Goal: Task Accomplishment & Management: Use online tool/utility

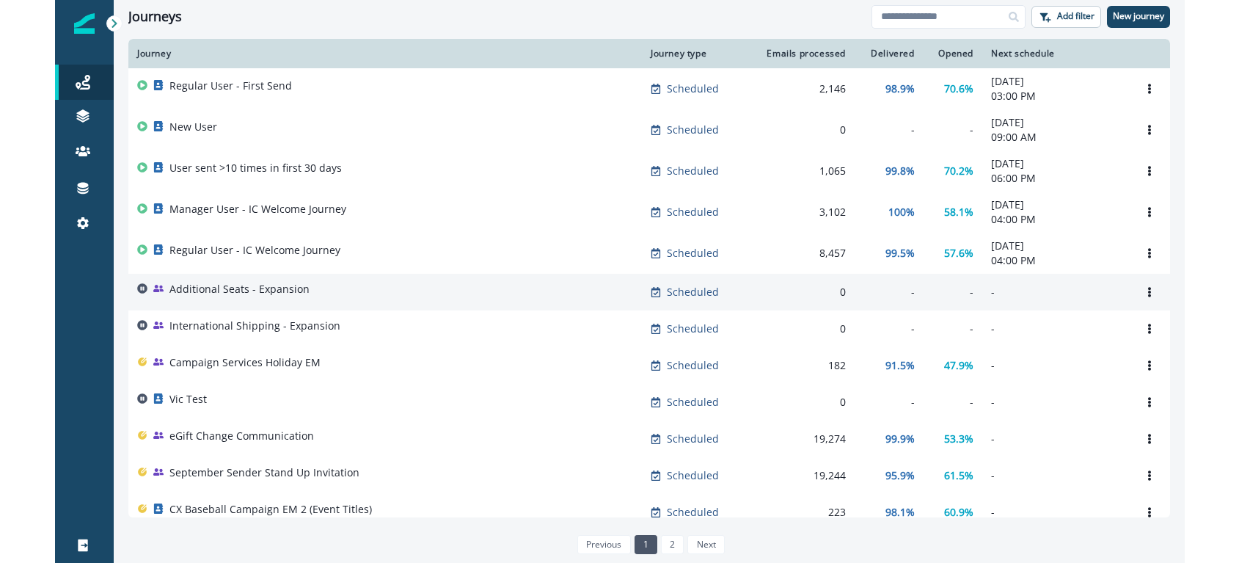
scroll to position [1, 0]
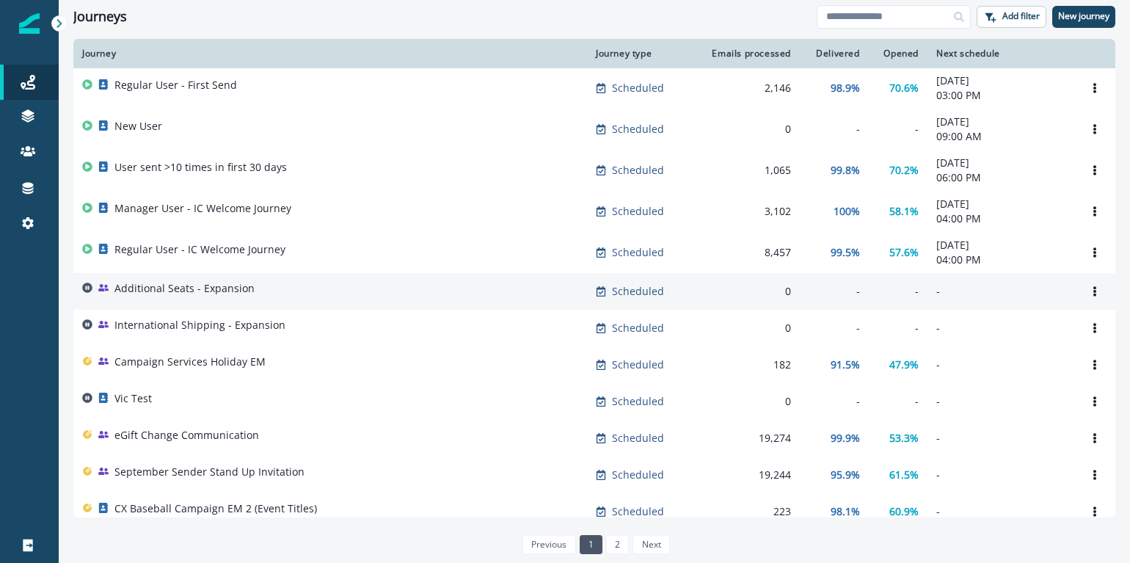
click at [237, 286] on p "Additional Seats - Expansion" at bounding box center [184, 288] width 140 height 15
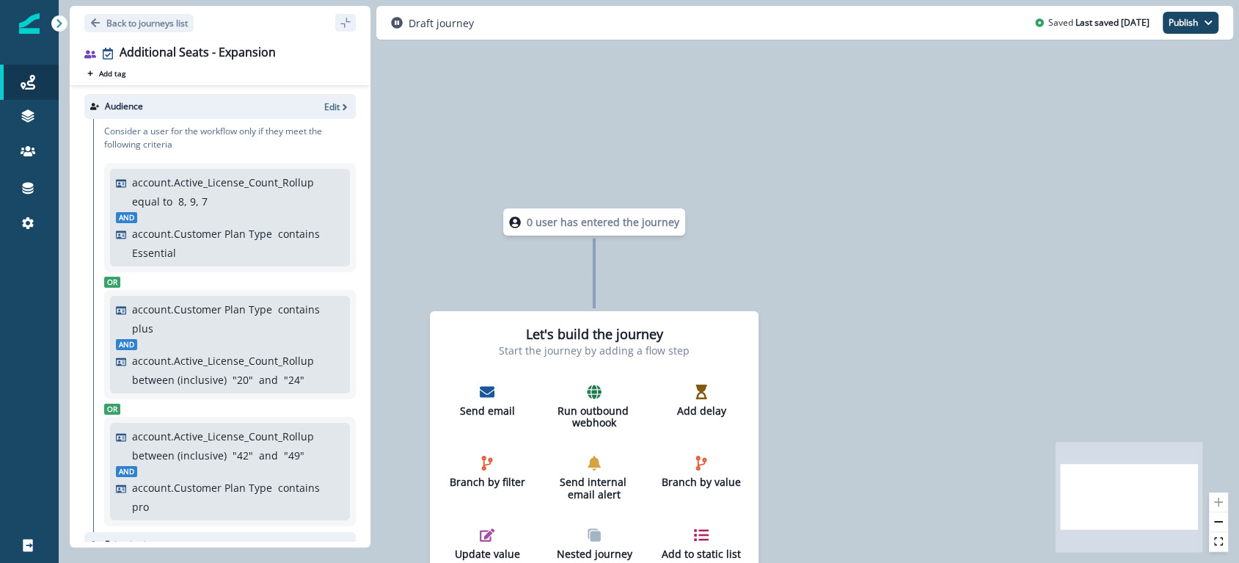
click at [318, 99] on div "Audience Edit" at bounding box center [219, 106] width 271 height 25
click at [324, 112] on div "Audience Edit" at bounding box center [219, 106] width 271 height 25
click at [324, 109] on p "Edit" at bounding box center [331, 106] width 15 height 12
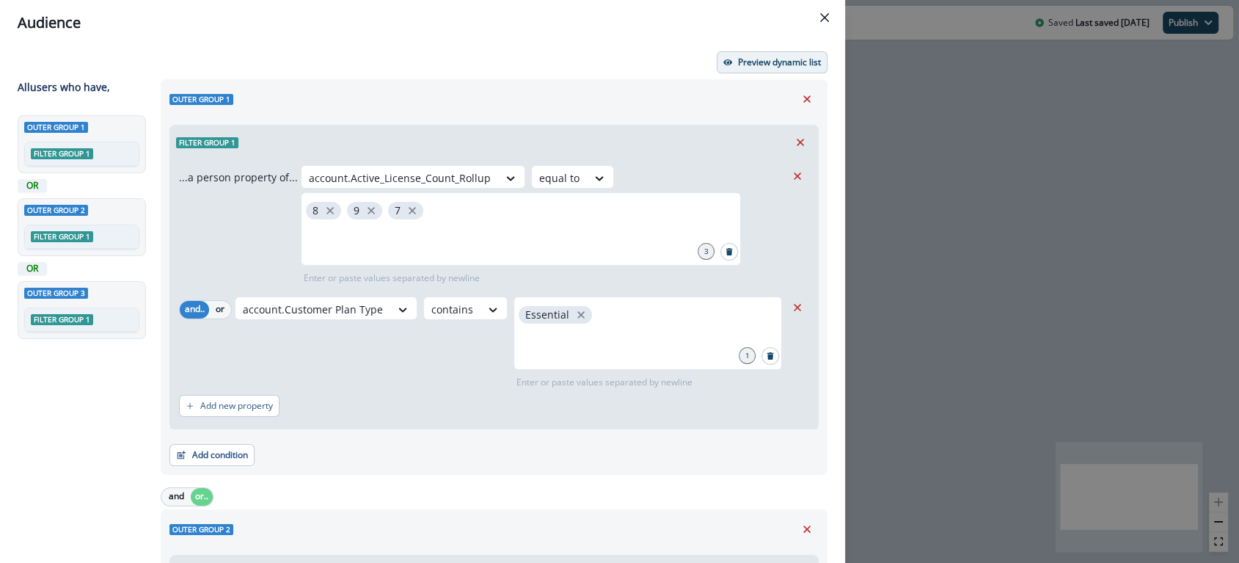
click at [744, 66] on p "Preview dynamic list" at bounding box center [779, 62] width 83 height 10
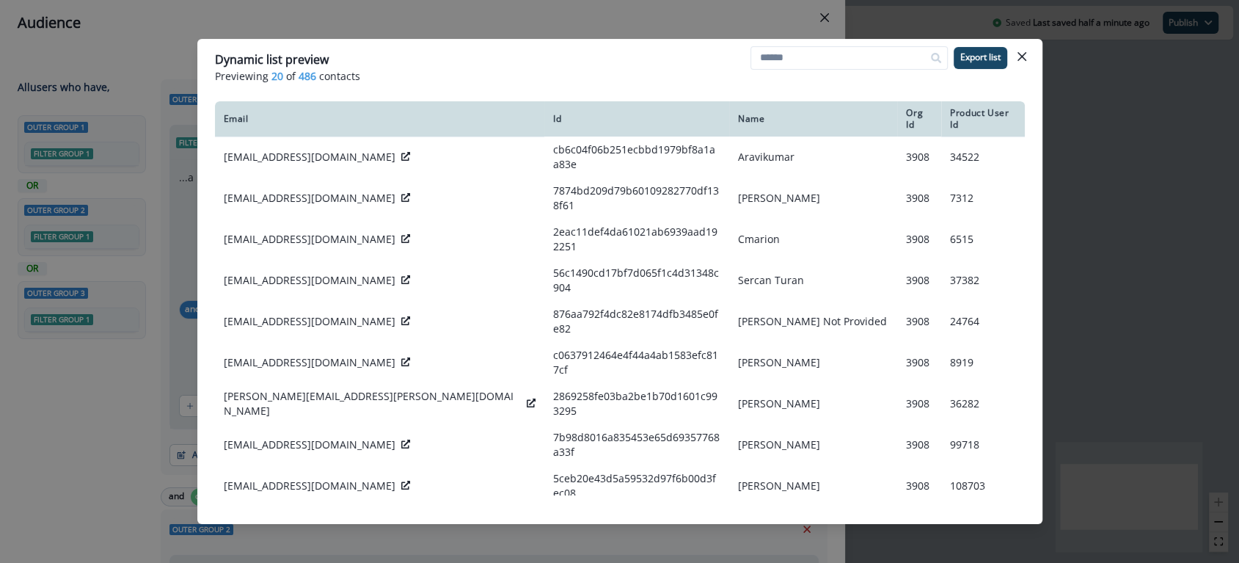
drag, startPoint x: 1028, startPoint y: 59, endPoint x: 1000, endPoint y: 51, distance: 28.3
click at [1024, 56] on button "Close" at bounding box center [1021, 56] width 23 height 23
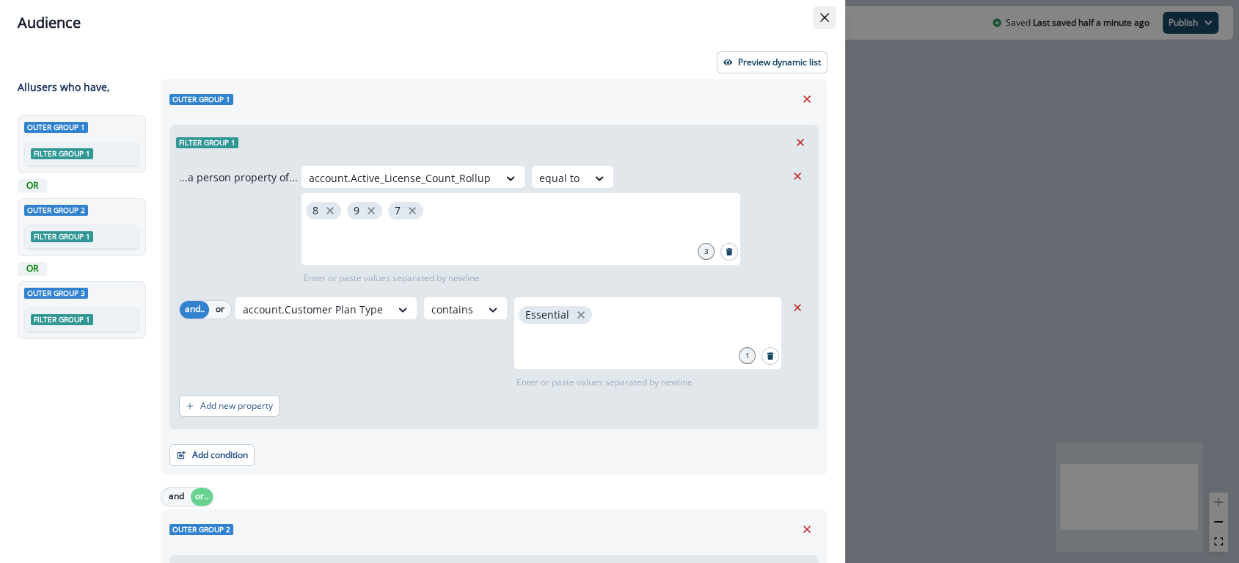
click at [822, 18] on icon "Close" at bounding box center [824, 17] width 9 height 9
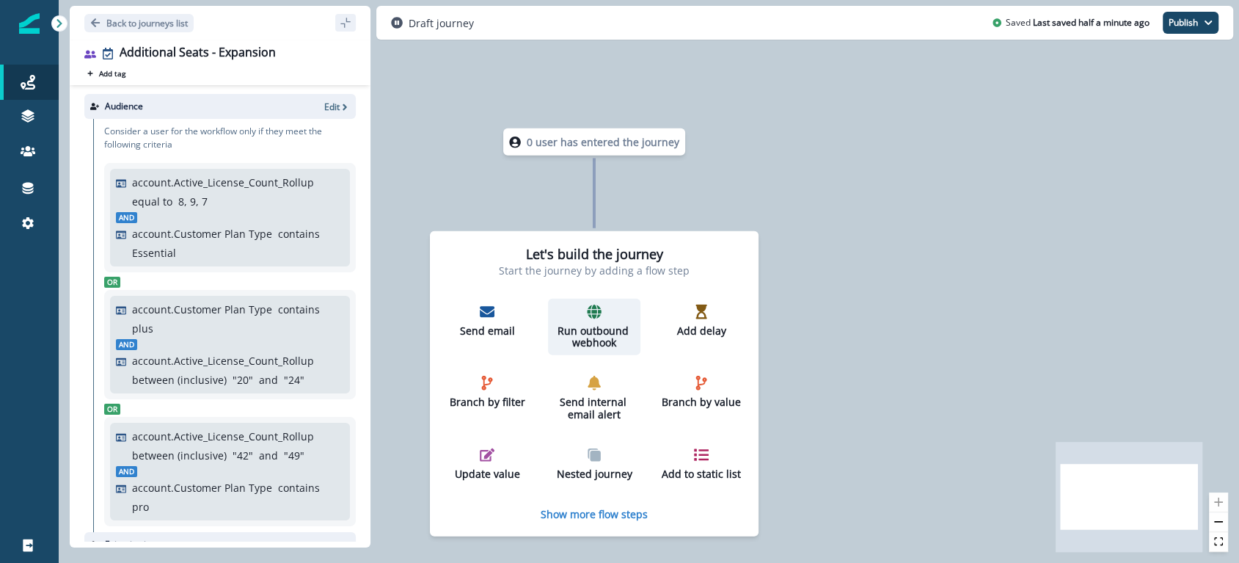
click at [597, 324] on p "Run outbound webhook" at bounding box center [594, 336] width 81 height 25
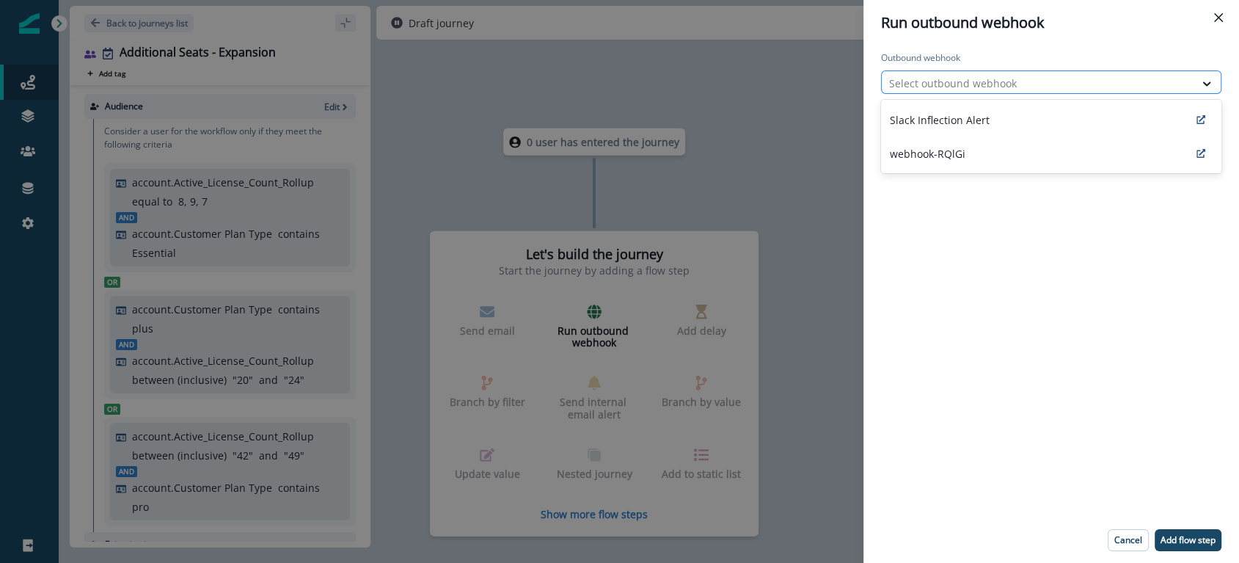
click at [951, 84] on div at bounding box center [1038, 83] width 298 height 18
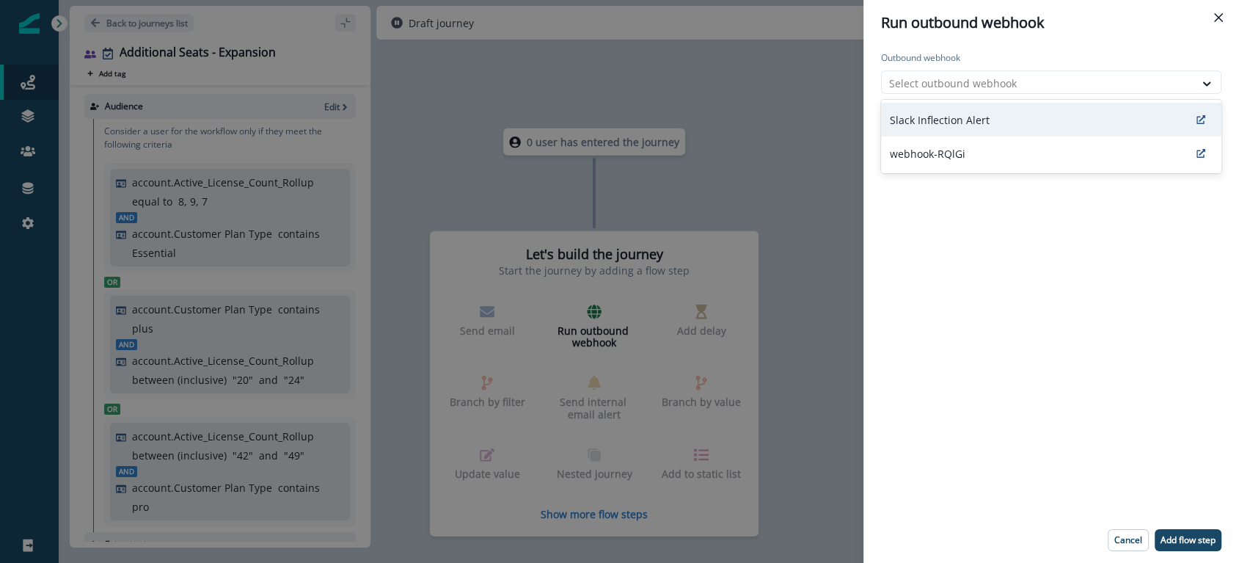
click at [956, 122] on p "Slack Inflection Alert" at bounding box center [940, 119] width 100 height 15
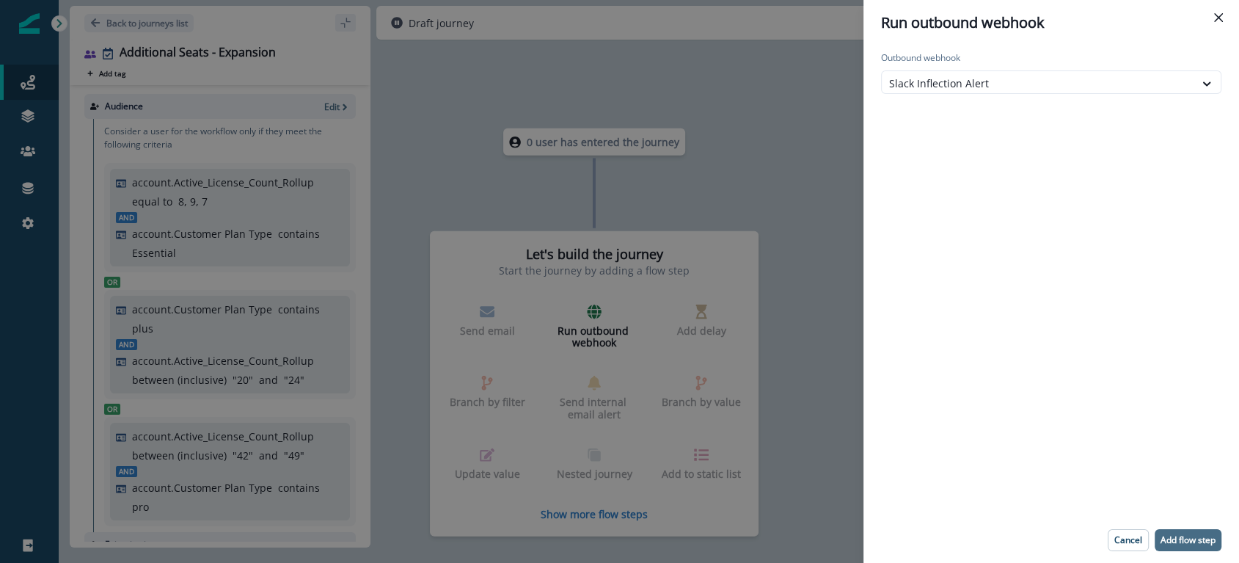
click at [1129, 535] on p "Add flow step" at bounding box center [1187, 540] width 55 height 10
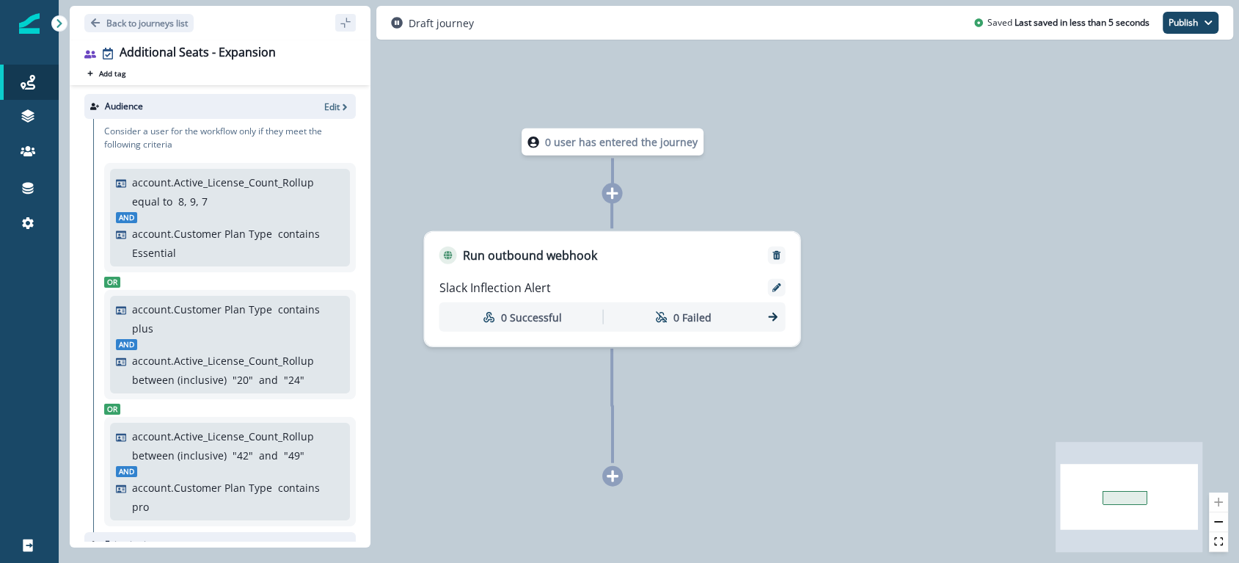
drag, startPoint x: 908, startPoint y: 361, endPoint x: 867, endPoint y: 340, distance: 46.3
click at [907, 360] on div "0 user has entered the journey Run outbound webhook Slack Inflection Alert 0 Su…" at bounding box center [649, 281] width 1180 height 563
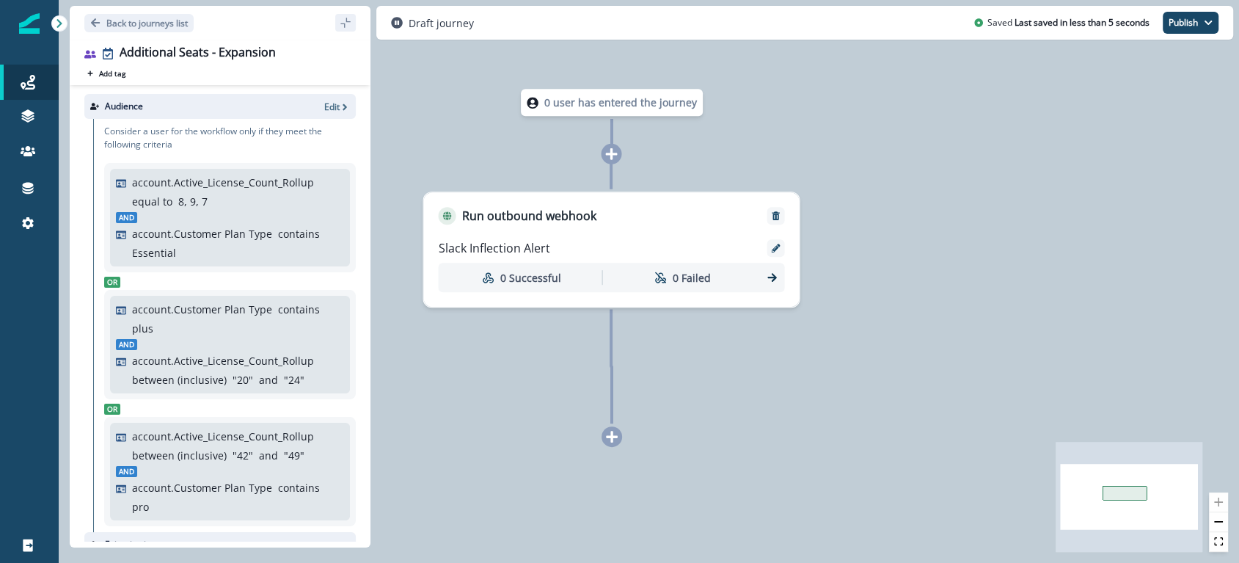
click at [615, 446] on div at bounding box center [611, 436] width 21 height 21
click at [612, 441] on icon at bounding box center [611, 436] width 13 height 13
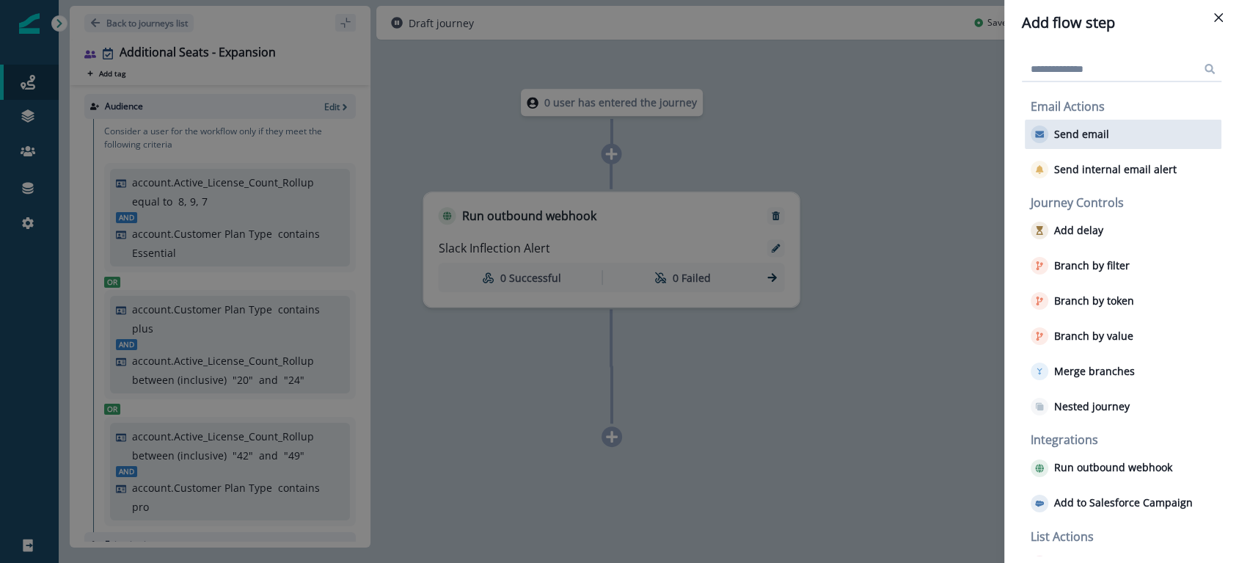
click at [1068, 131] on p "Send email" at bounding box center [1081, 134] width 55 height 12
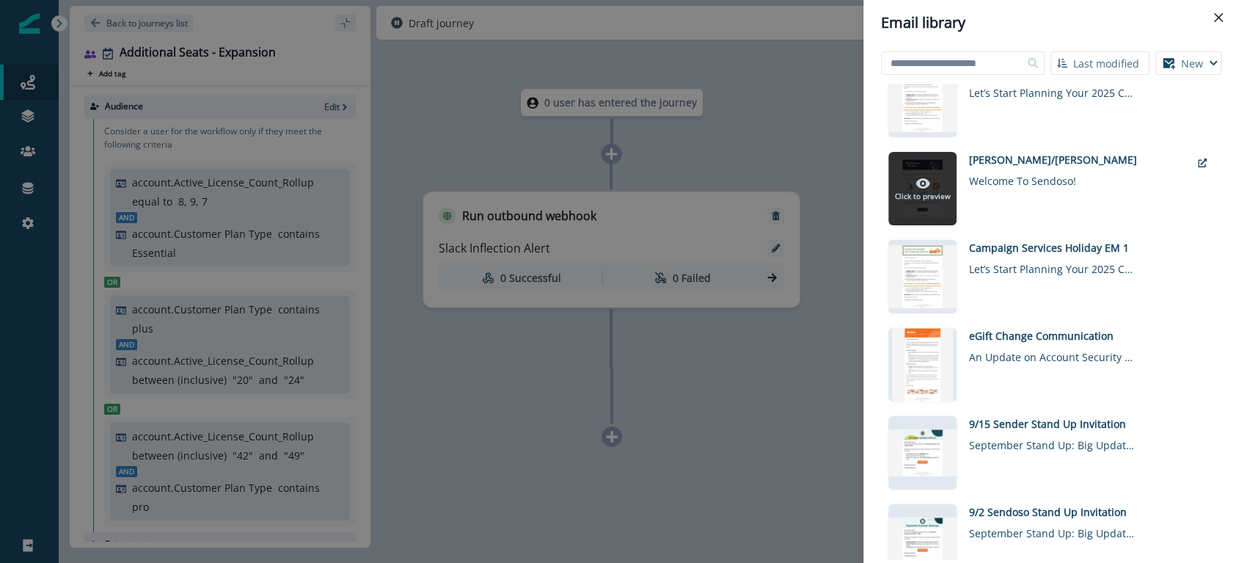
scroll to position [30, 0]
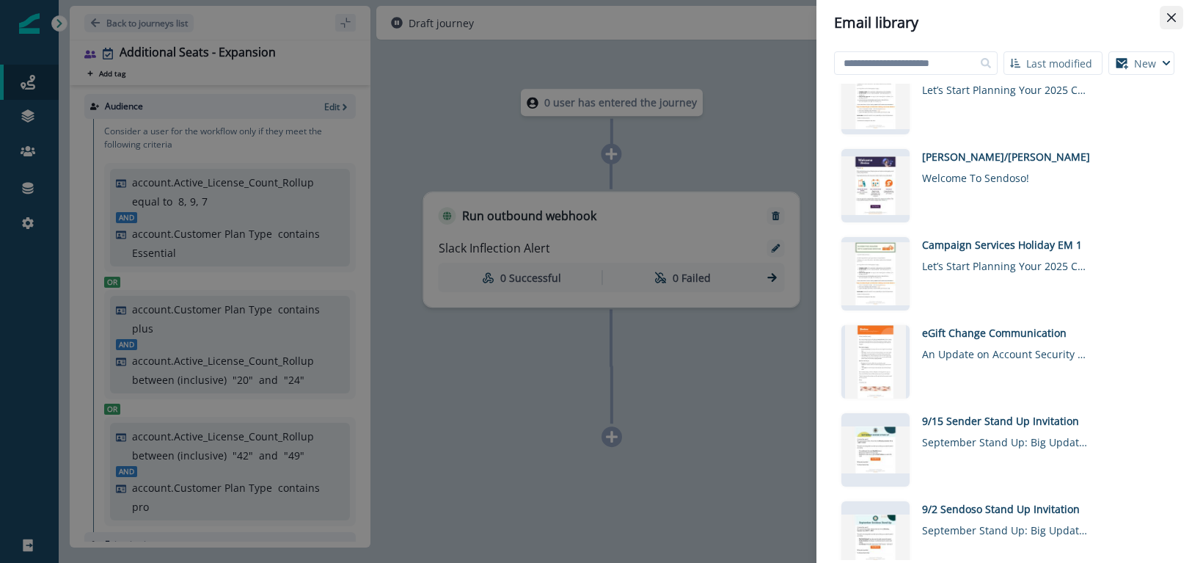
click at [1129, 16] on icon "Close" at bounding box center [1171, 17] width 9 height 9
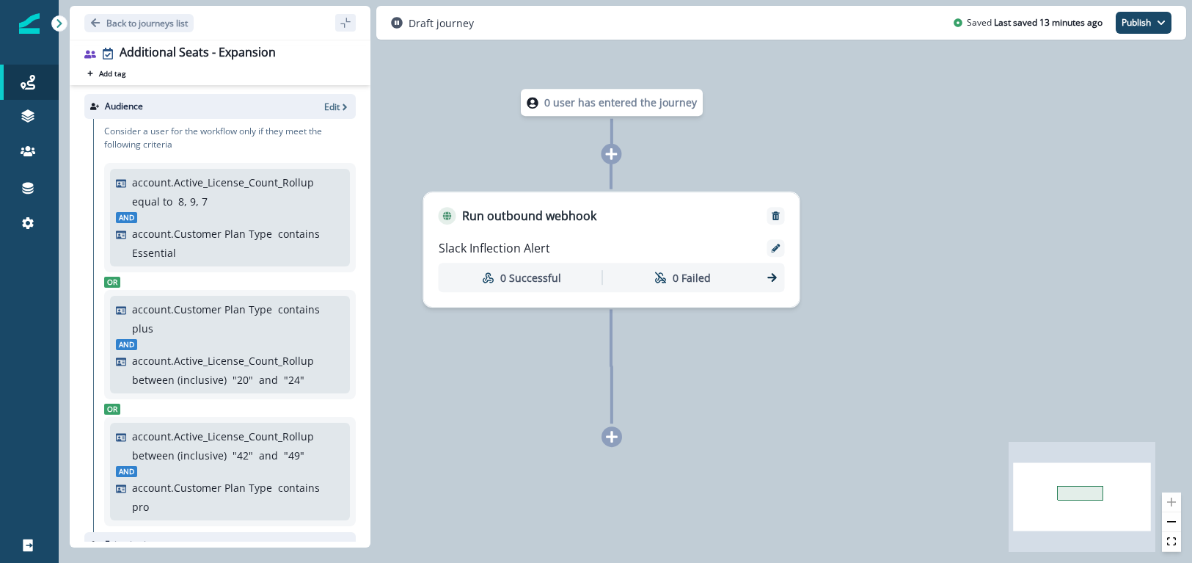
click at [886, 278] on div "0 user has entered the journey Run outbound webhook Slack Inflection Alert 0 Su…" at bounding box center [625, 281] width 1133 height 563
click at [532, 422] on div "0 user has entered the journey Run outbound webhook Slack Inflection Alert 0 Su…" at bounding box center [625, 281] width 1133 height 563
click at [780, 246] on icon at bounding box center [776, 248] width 9 height 9
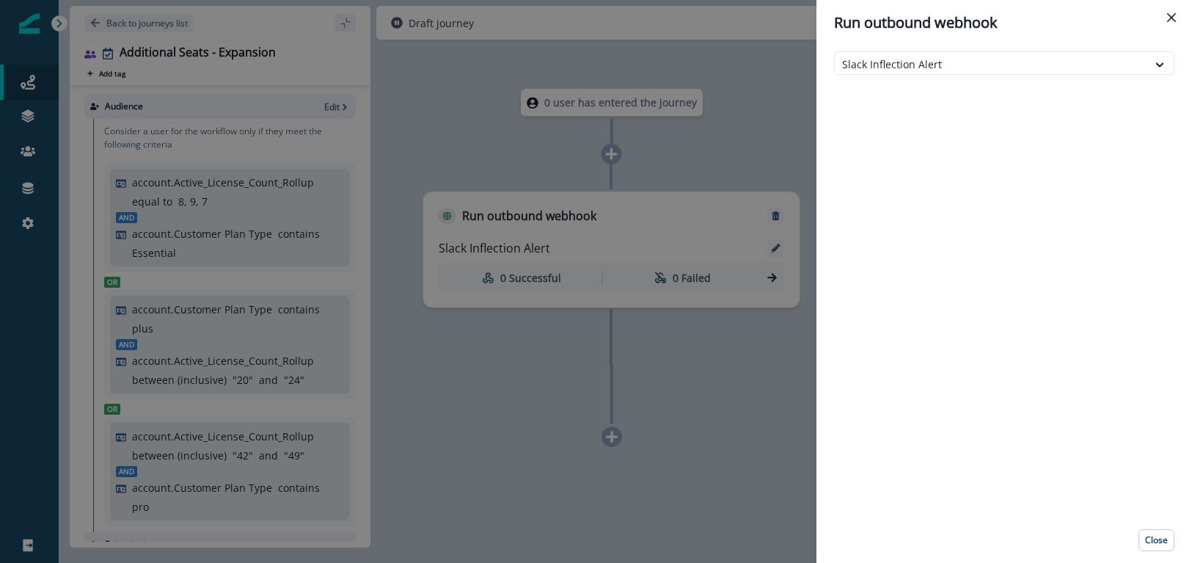
drag, startPoint x: 765, startPoint y: 409, endPoint x: 750, endPoint y: 417, distance: 17.4
click at [764, 409] on div "Run outbound webhook Slack Inflection Alert Close" at bounding box center [596, 281] width 1192 height 563
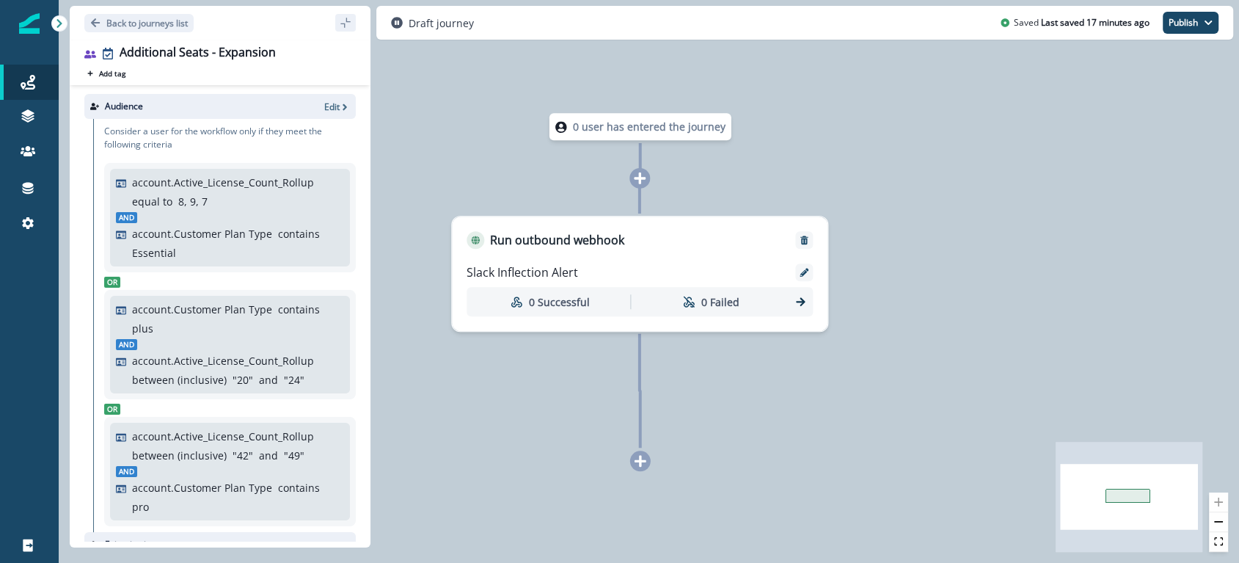
click at [831, 144] on div "0 user has entered the journey Run outbound webhook Slack Inflection Alert 0 Su…" at bounding box center [649, 281] width 1180 height 563
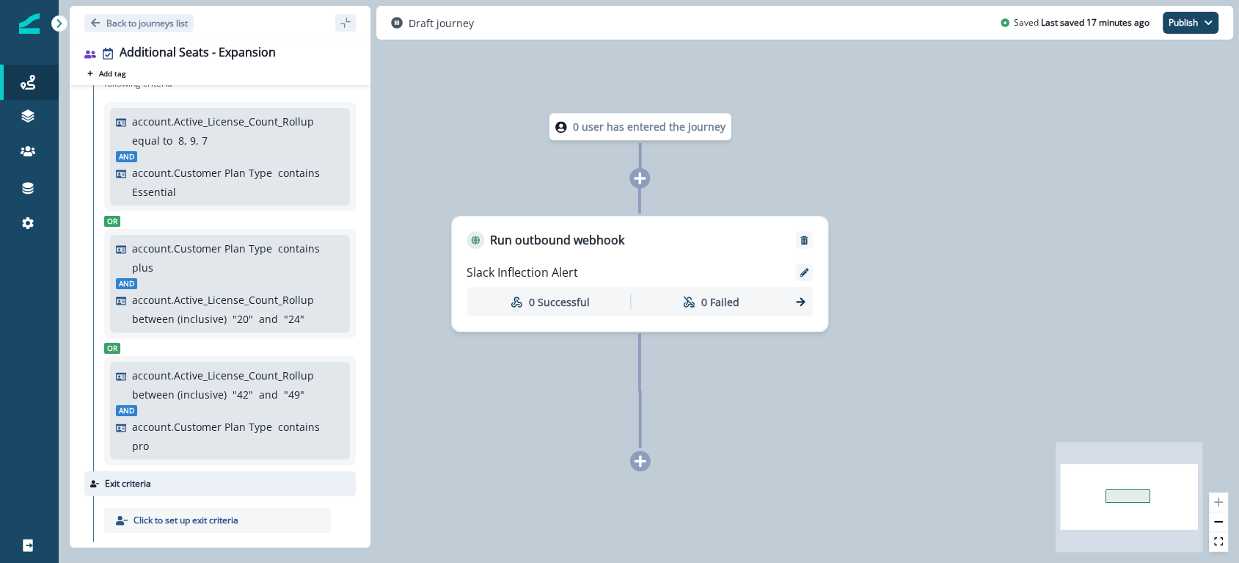
scroll to position [67, 0]
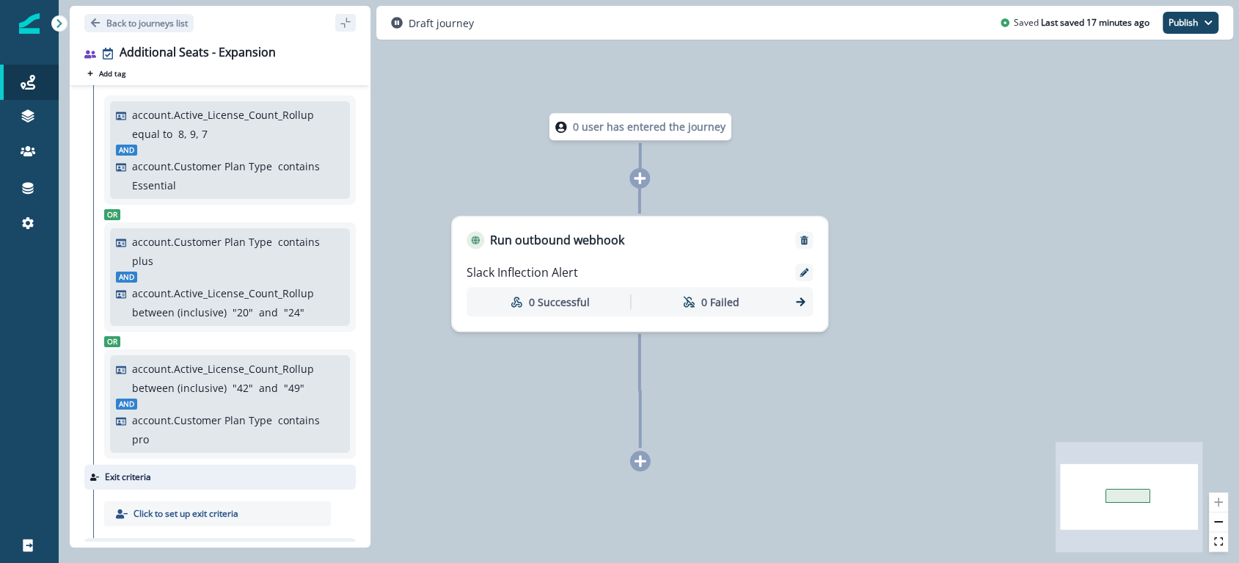
click at [824, 393] on div "0 user has entered the journey Run outbound webhook Slack Inflection Alert 0 Su…" at bounding box center [649, 281] width 1180 height 563
click at [807, 243] on icon "Remove" at bounding box center [804, 240] width 10 height 10
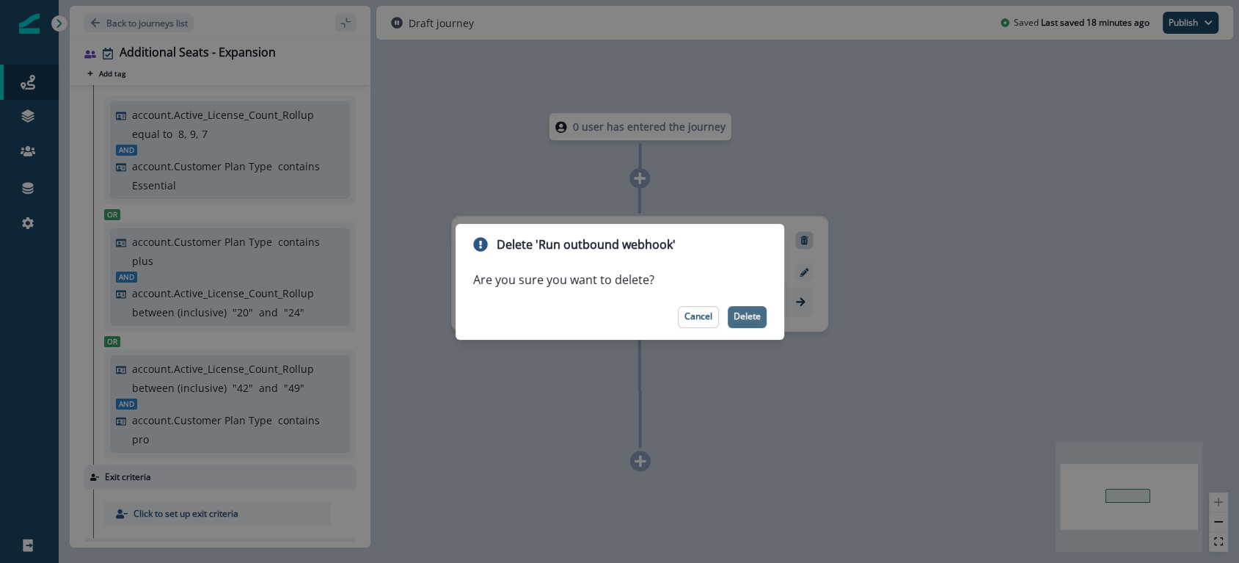
click at [741, 316] on p "Delete" at bounding box center [746, 316] width 27 height 10
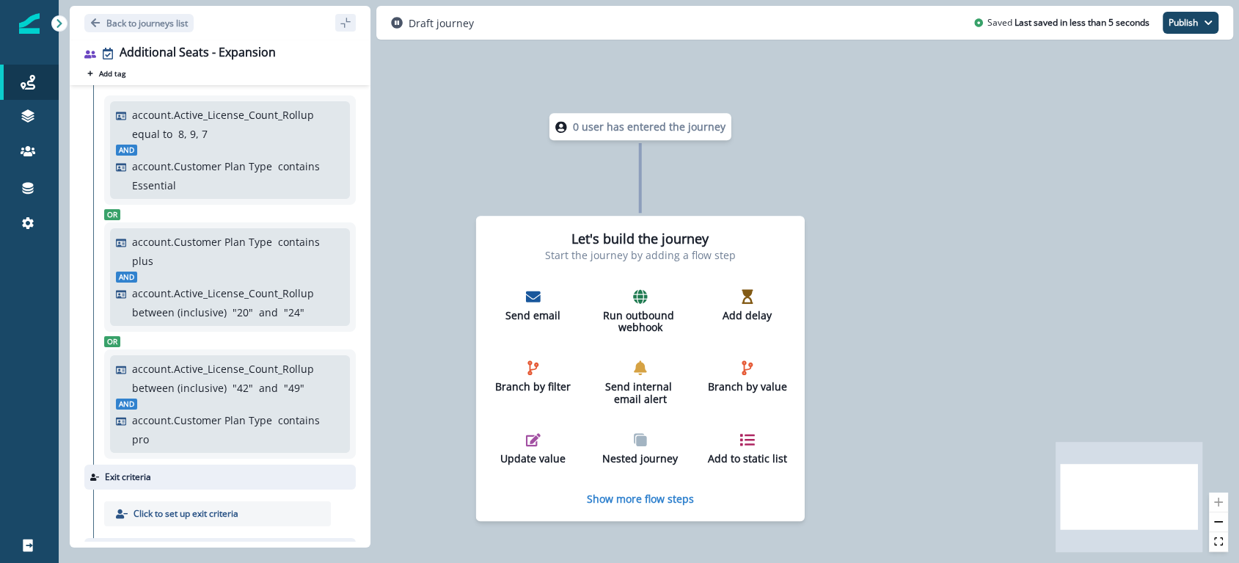
drag, startPoint x: 923, startPoint y: 347, endPoint x: 794, endPoint y: 334, distance: 129.8
click at [922, 346] on div "0 user has entered the journey Let's build the journey Start the journey by add…" at bounding box center [649, 281] width 1180 height 563
click at [630, 309] on p "Run outbound webhook" at bounding box center [639, 321] width 81 height 25
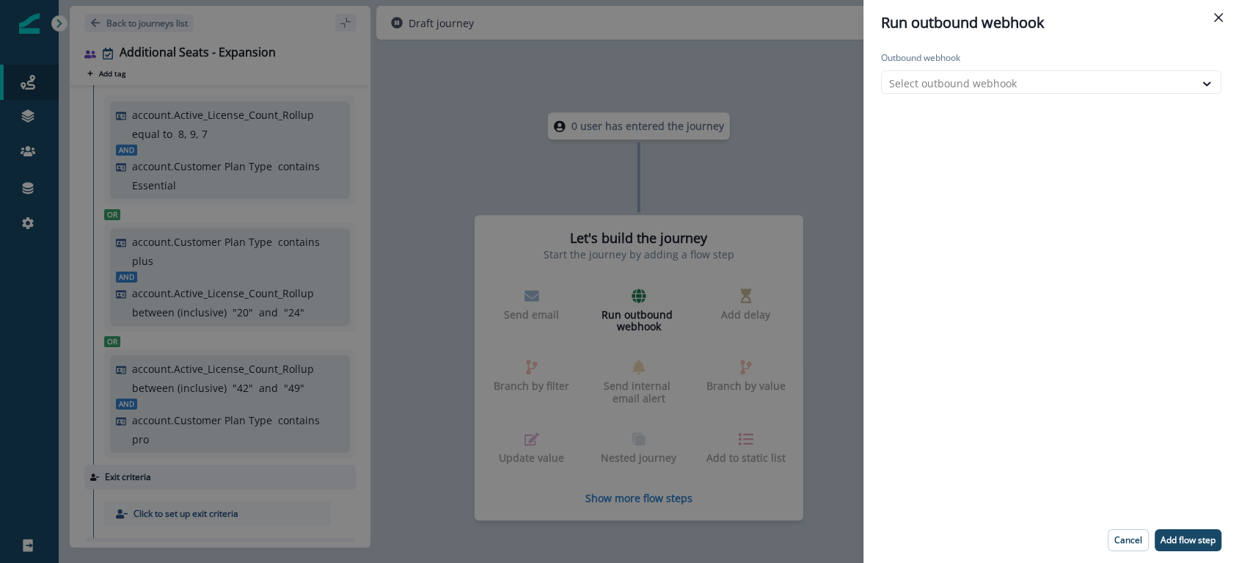
click at [937, 67] on div "Outbound webhook Select outbound webhook" at bounding box center [1051, 72] width 340 height 43
click at [933, 78] on div at bounding box center [1038, 83] width 298 height 18
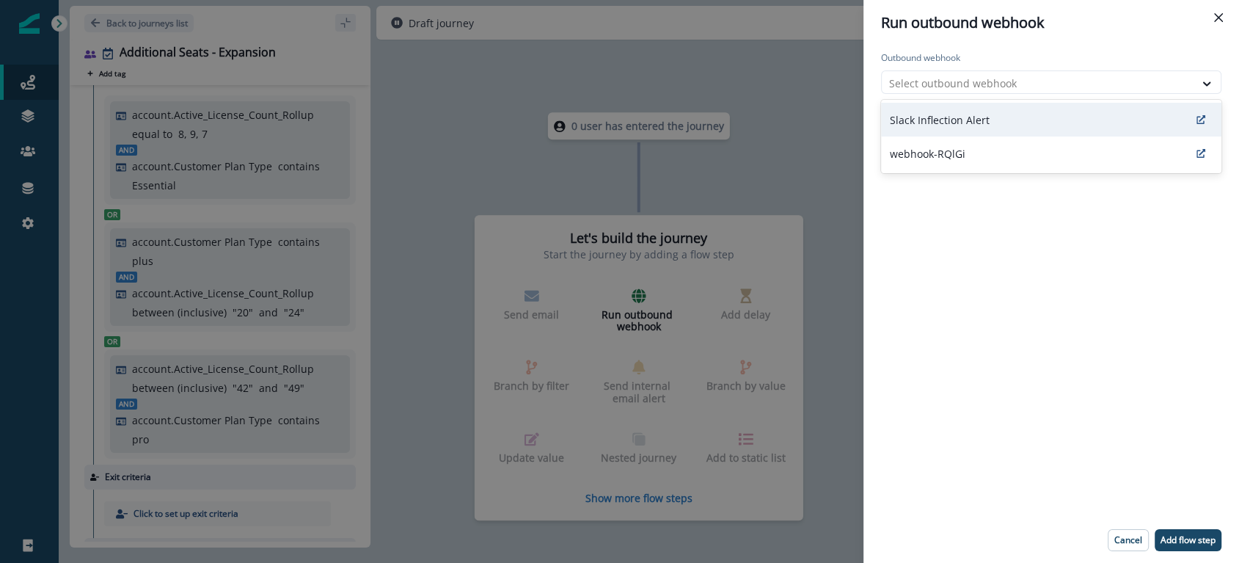
click at [933, 111] on div "Slack Inflection Alert" at bounding box center [1051, 120] width 340 height 34
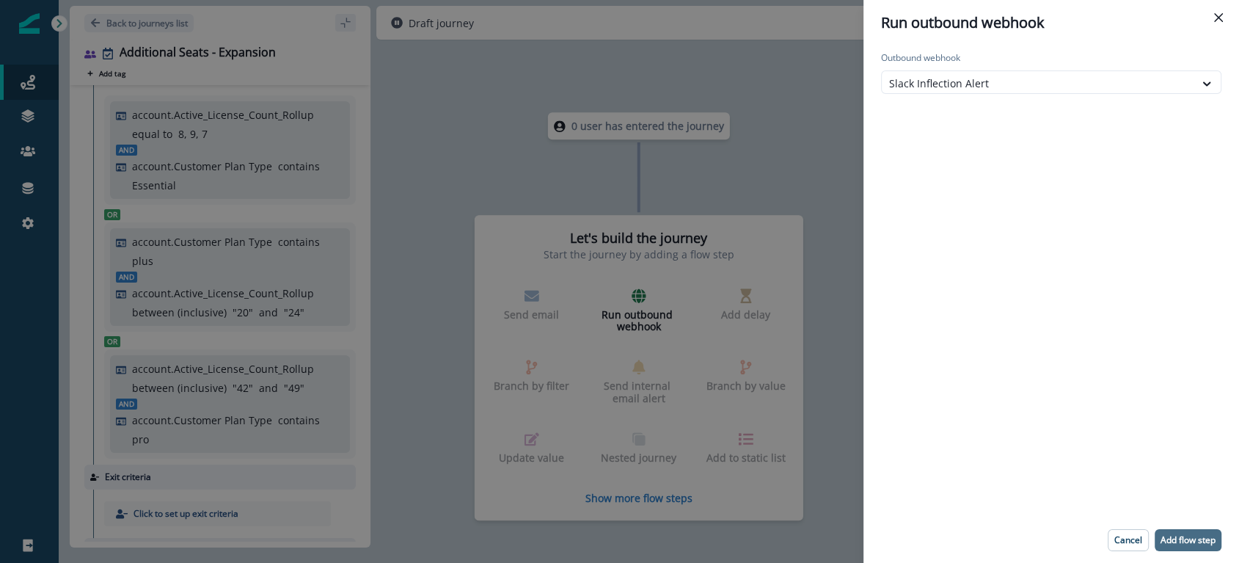
click at [1129, 536] on p "Add flow step" at bounding box center [1187, 540] width 55 height 10
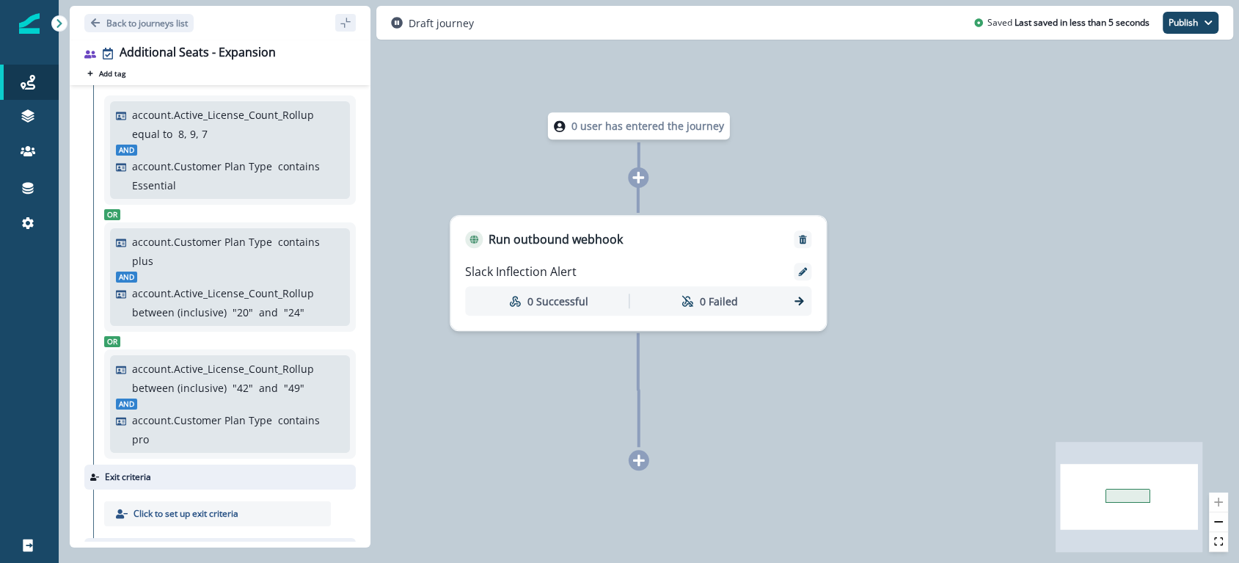
click at [798, 196] on div "0 user has entered the journey Run outbound webhook Slack Inflection Alert 0 Su…" at bounding box center [649, 281] width 1180 height 563
click at [898, 248] on div "0 user has entered the journey Run outbound webhook Slack Inflection Alert 0 Su…" at bounding box center [649, 281] width 1180 height 563
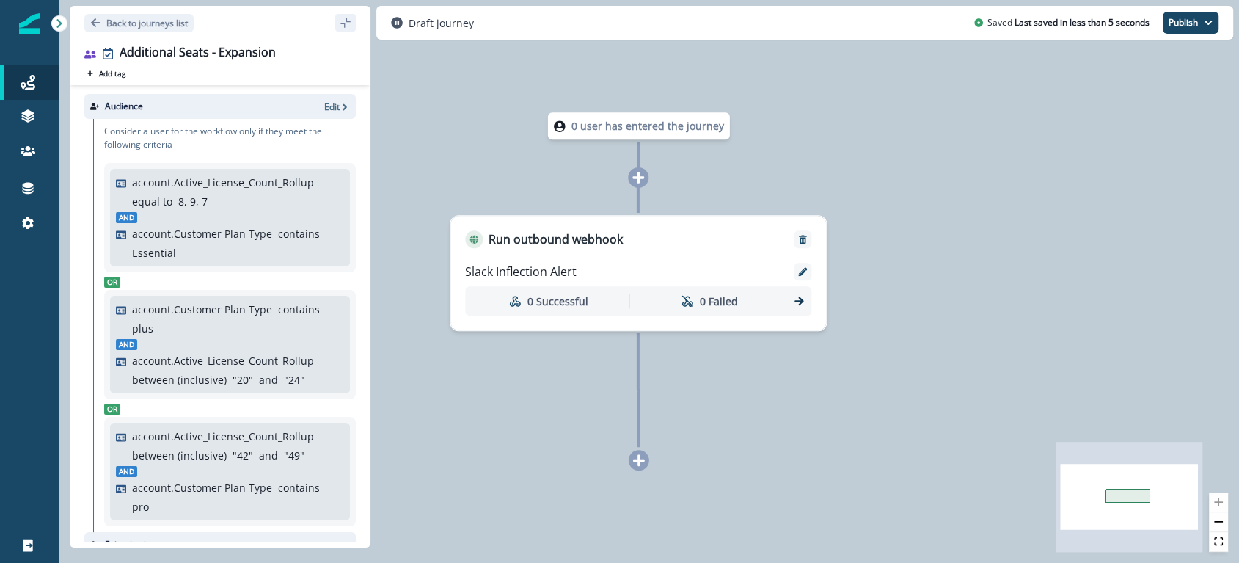
scroll to position [2, 0]
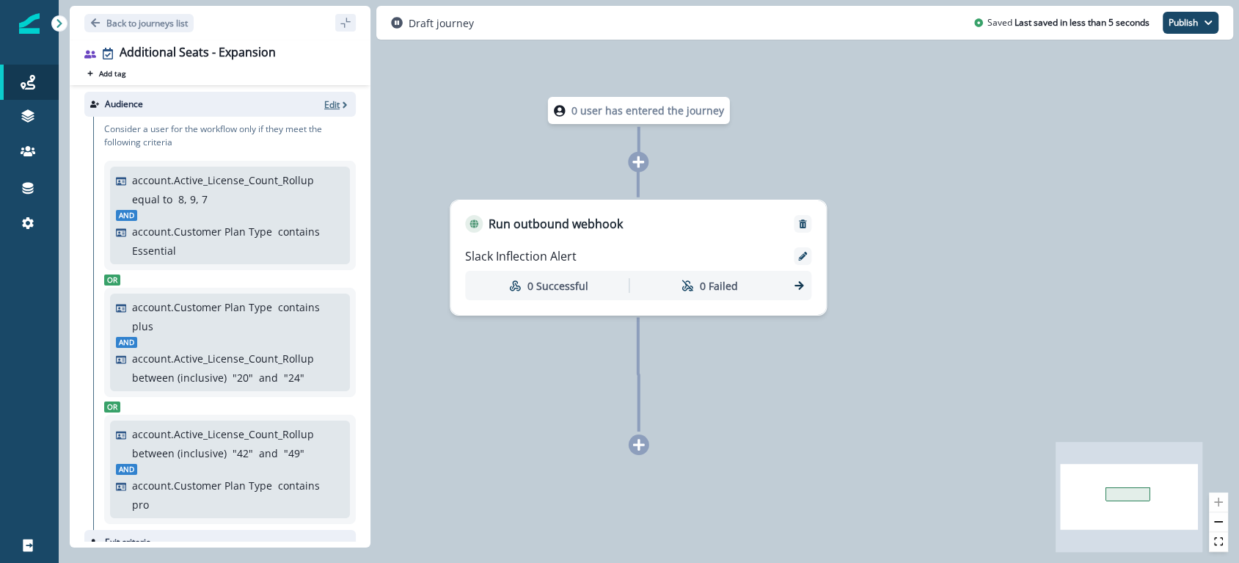
click at [340, 100] on icon "button" at bounding box center [345, 105] width 10 height 10
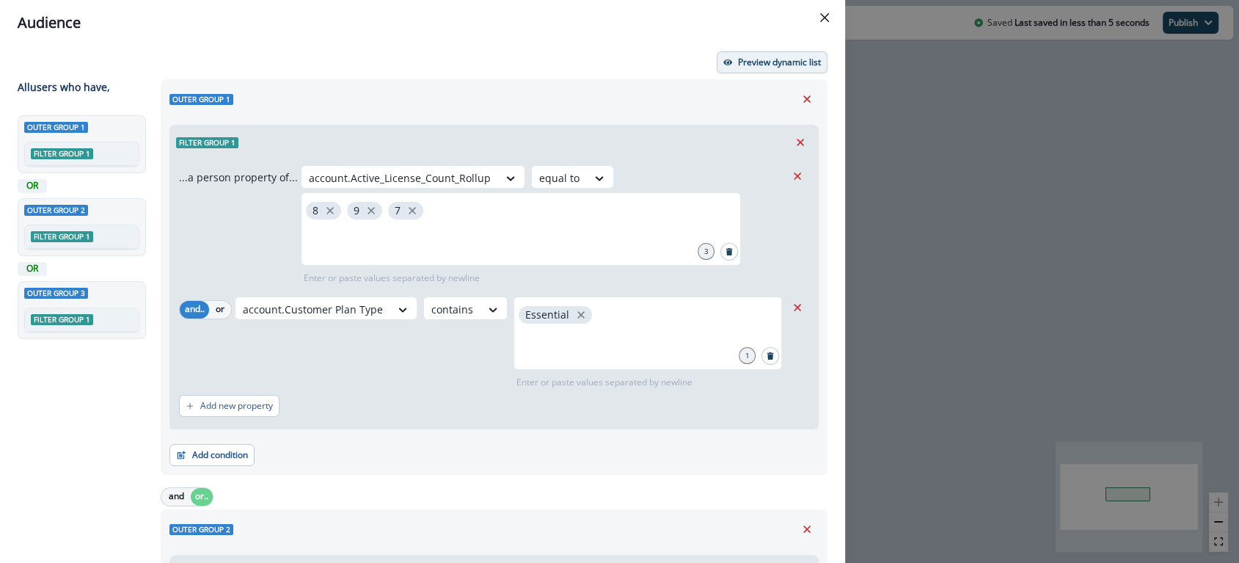
click at [770, 59] on p "Preview dynamic list" at bounding box center [779, 62] width 83 height 10
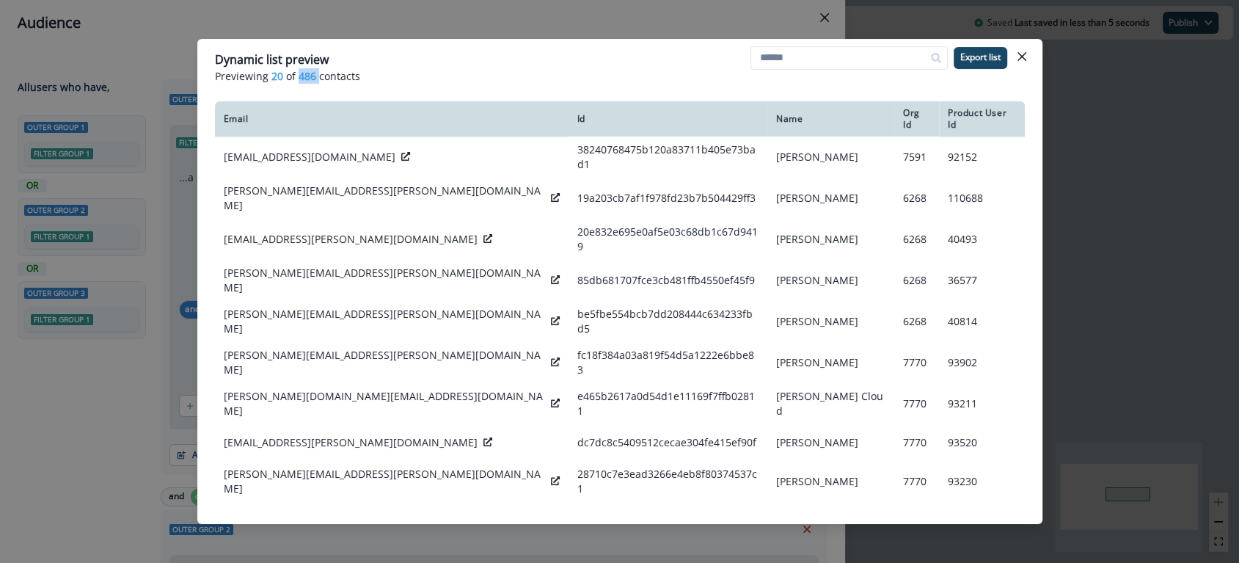
drag, startPoint x: 318, startPoint y: 76, endPoint x: 295, endPoint y: 76, distance: 22.7
click at [295, 76] on p "Previewing 20 of 486 contacts" at bounding box center [620, 75] width 810 height 15
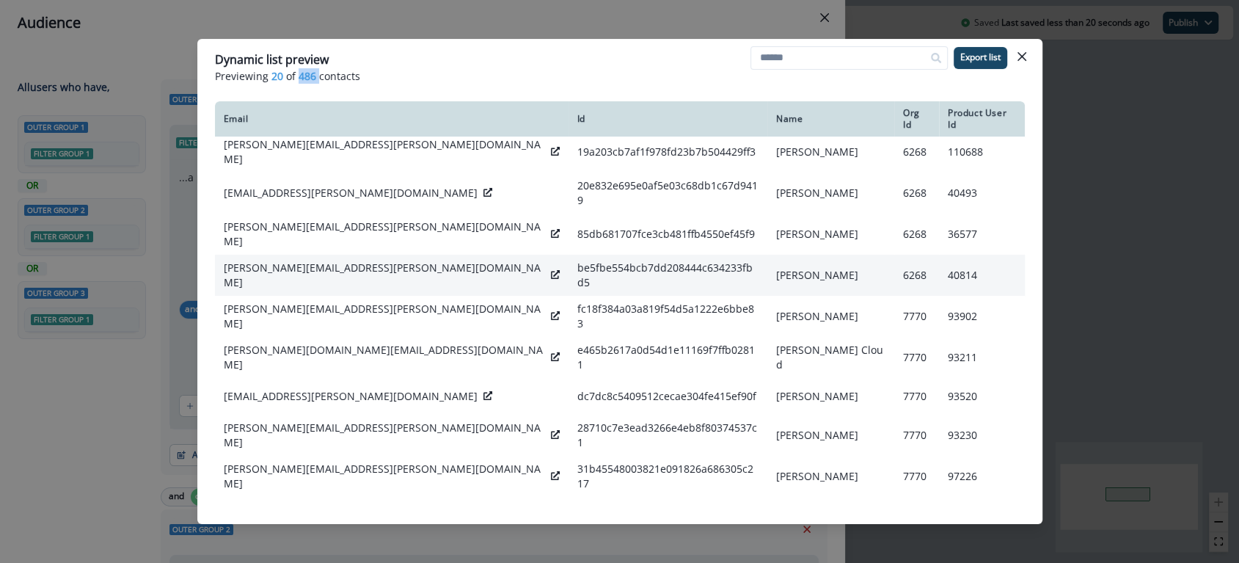
scroll to position [183, 0]
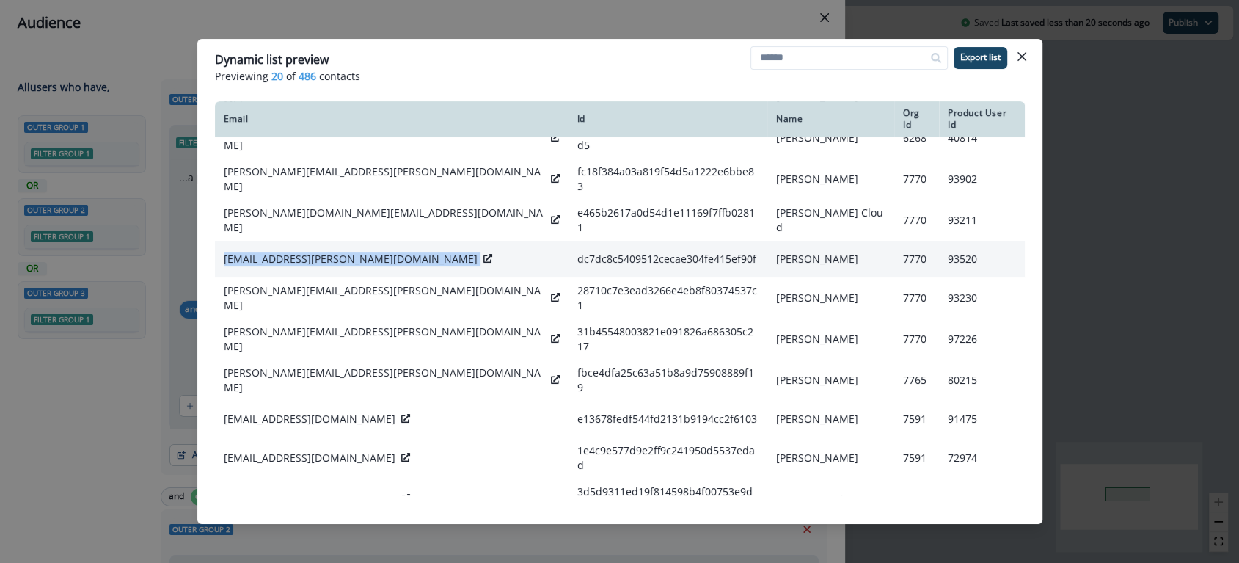
drag, startPoint x: 219, startPoint y: 221, endPoint x: 352, endPoint y: 224, distance: 132.8
click at [352, 241] on td "[EMAIL_ADDRESS][PERSON_NAME][DOMAIN_NAME]" at bounding box center [392, 259] width 354 height 37
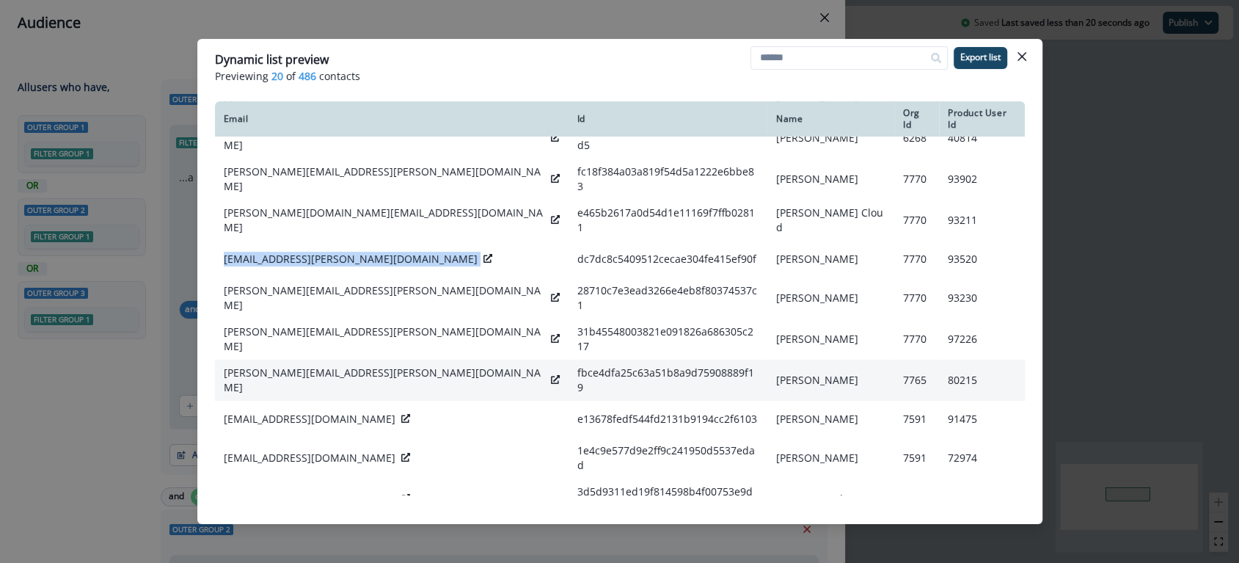
scroll to position [215, 0]
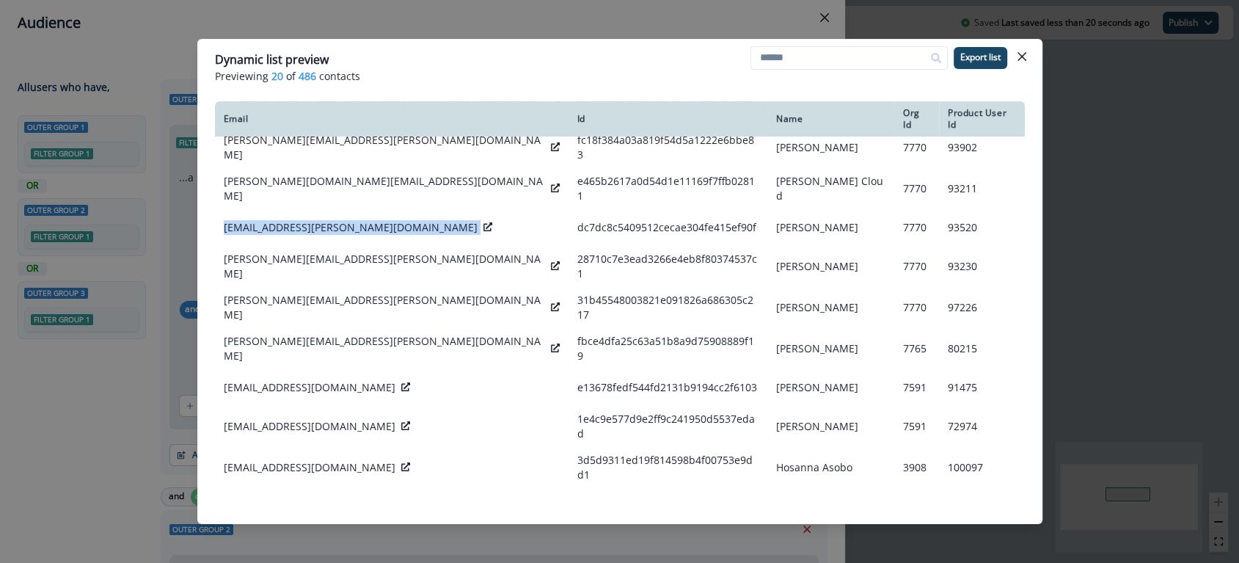
click at [1017, 59] on icon "Close" at bounding box center [1021, 56] width 9 height 9
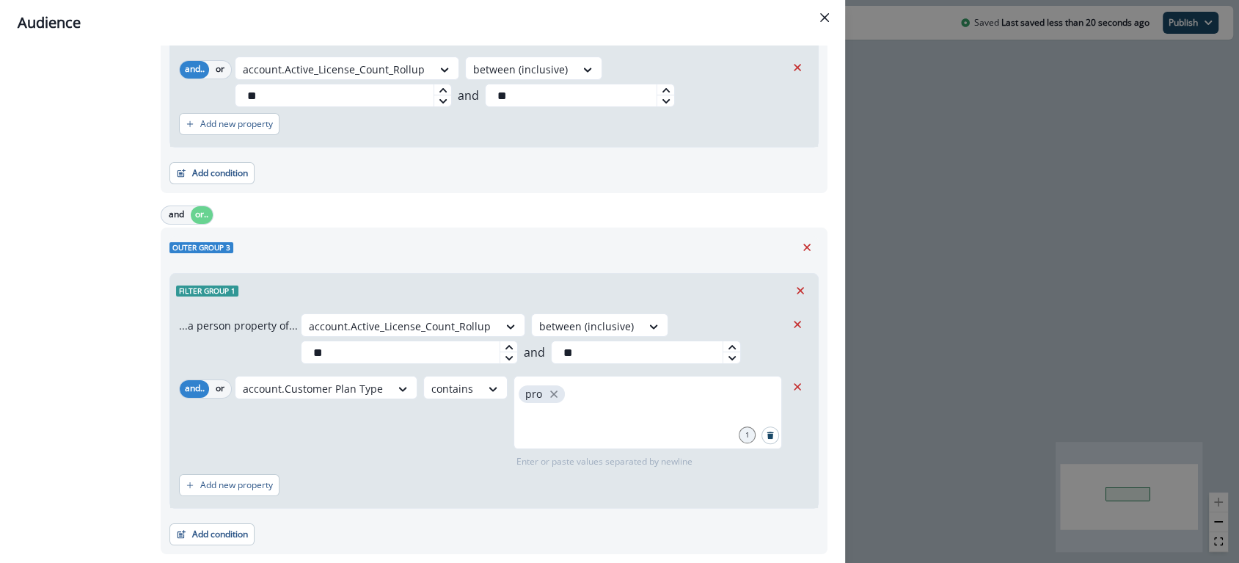
scroll to position [710, 0]
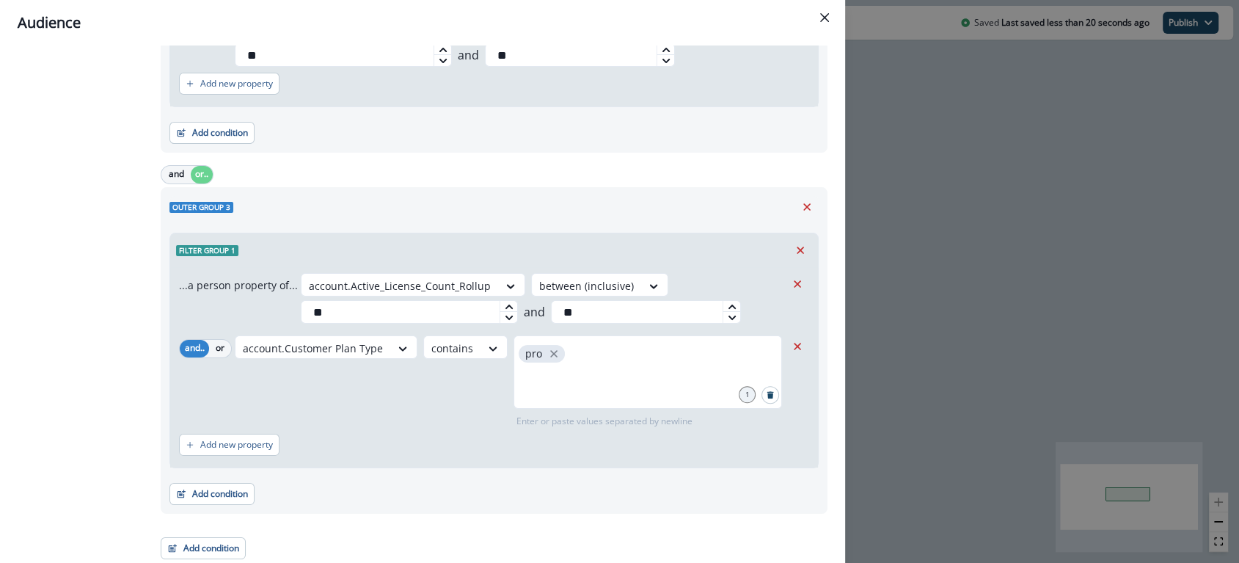
click at [292, 494] on div "Add condition Contact properties A person property Performed a product event Pe…" at bounding box center [493, 486] width 649 height 37
click at [201, 495] on button "Add condition" at bounding box center [211, 494] width 85 height 22
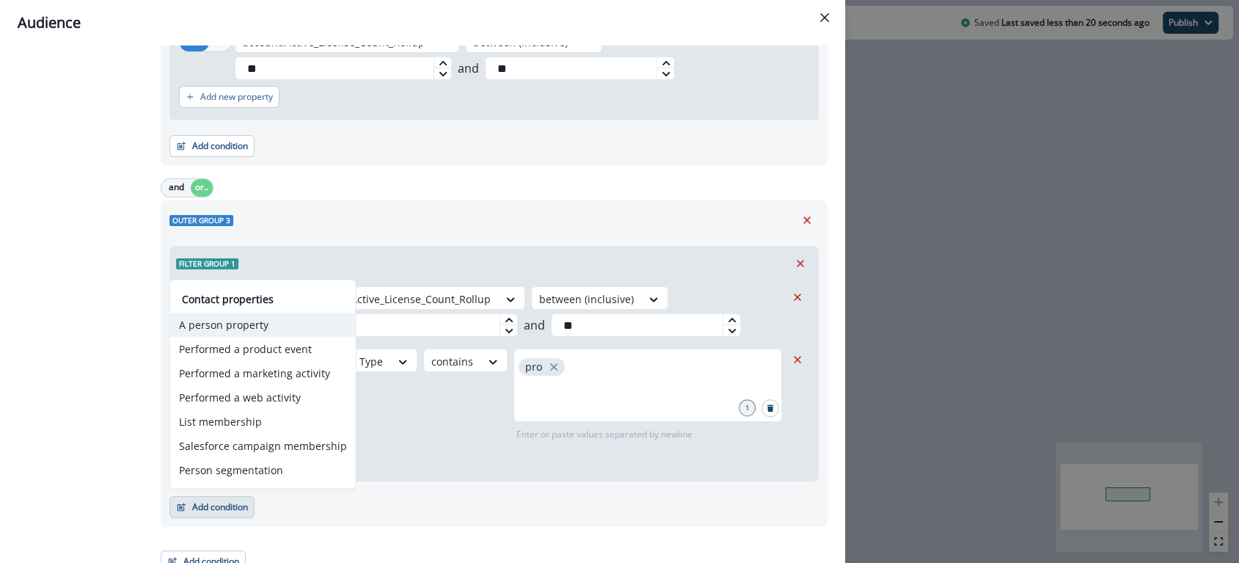
scroll to position [688, 0]
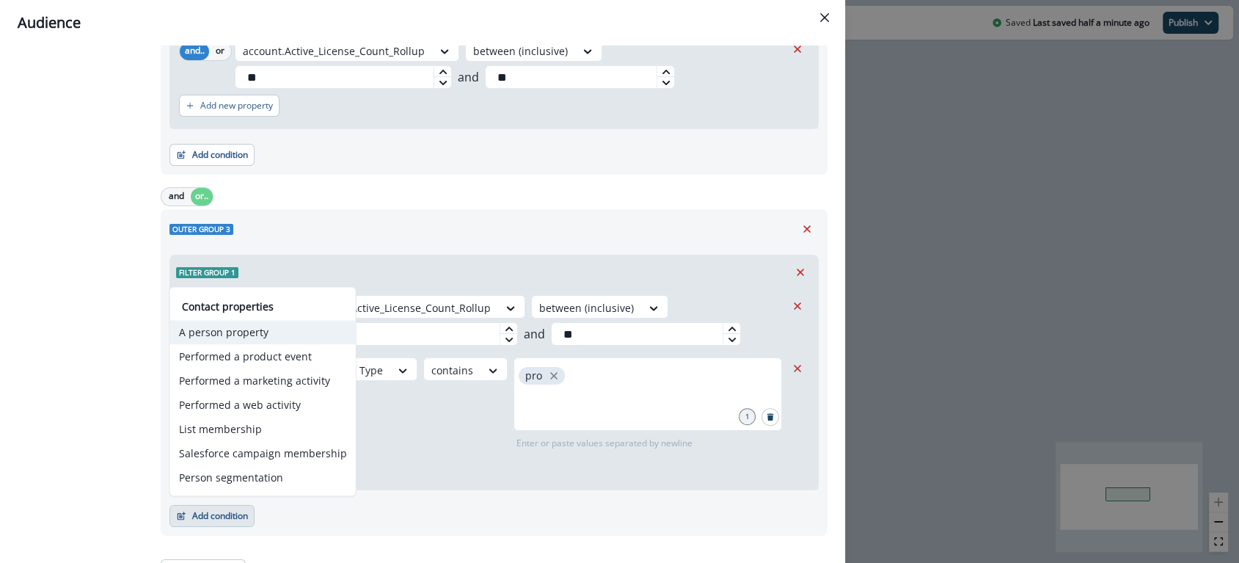
click at [250, 339] on button "A person property" at bounding box center [263, 332] width 186 height 24
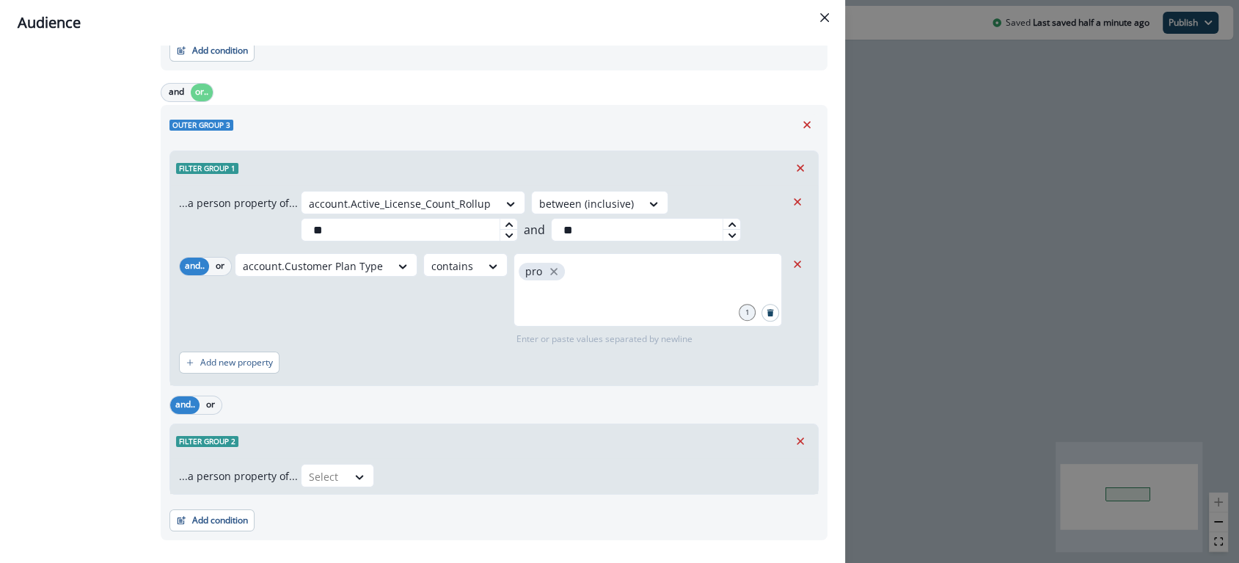
scroll to position [818, 0]
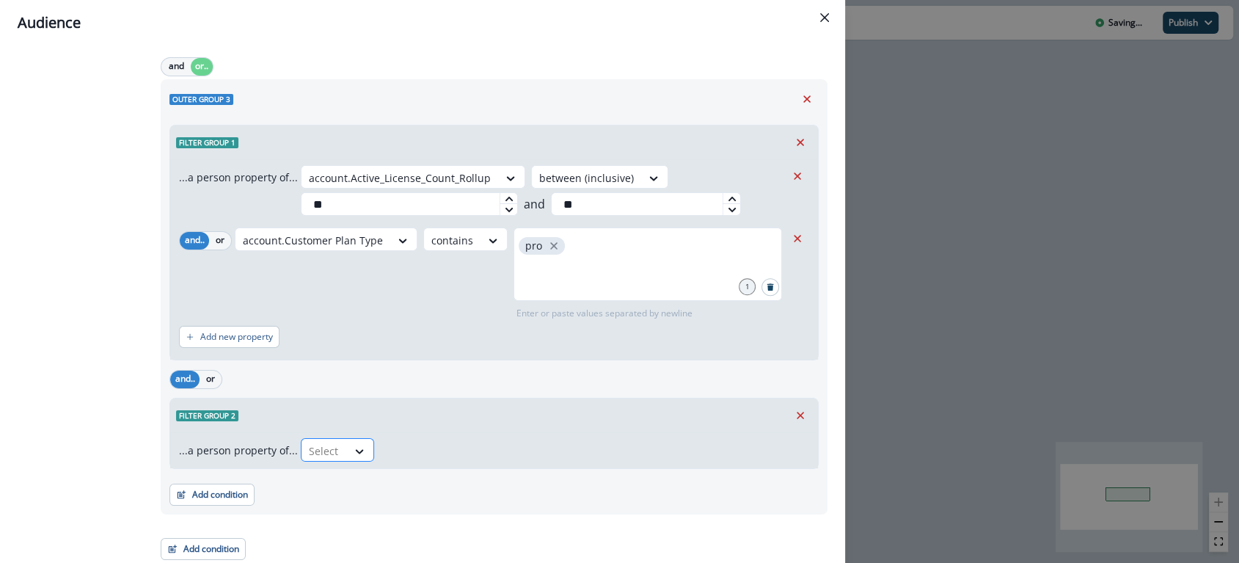
click at [328, 459] on div "Select" at bounding box center [323, 451] width 45 height 24
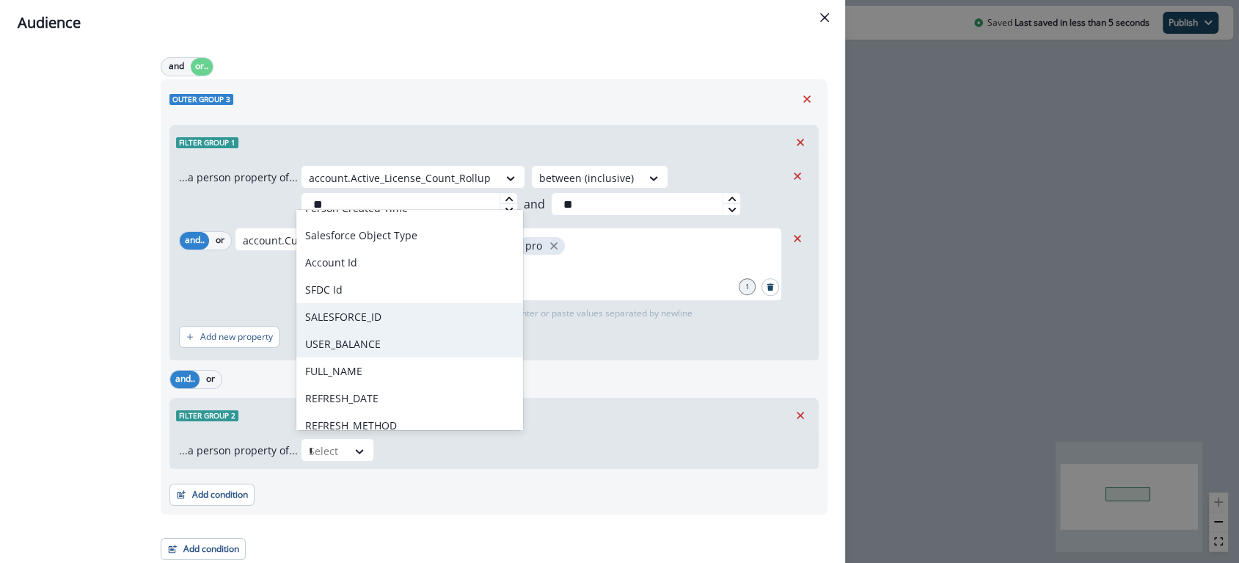
scroll to position [0, 0]
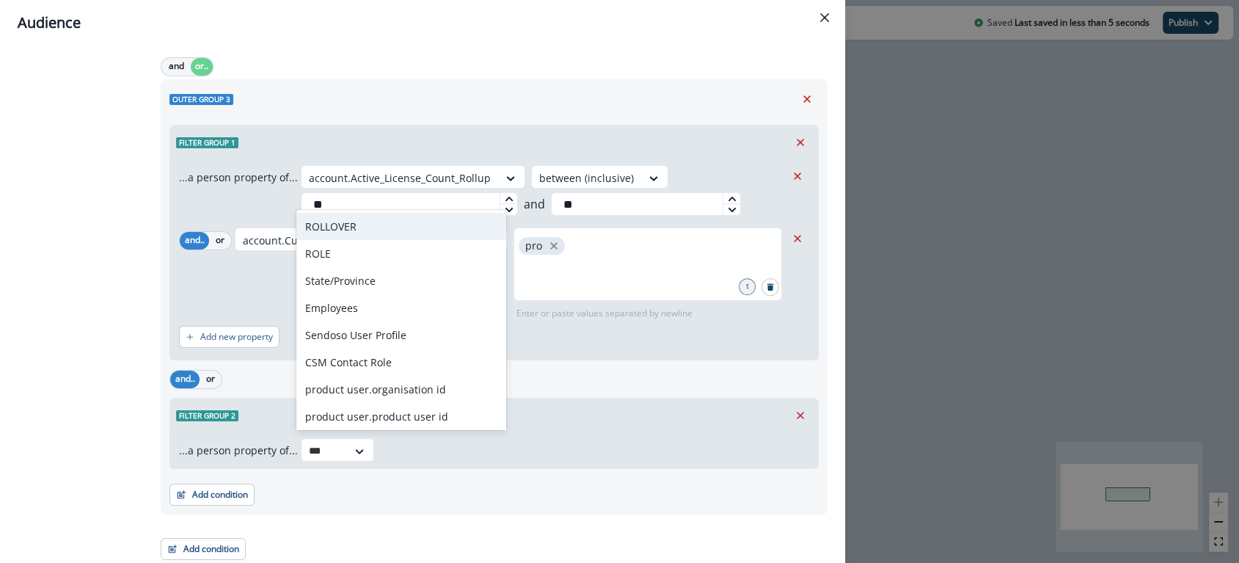
type input "****"
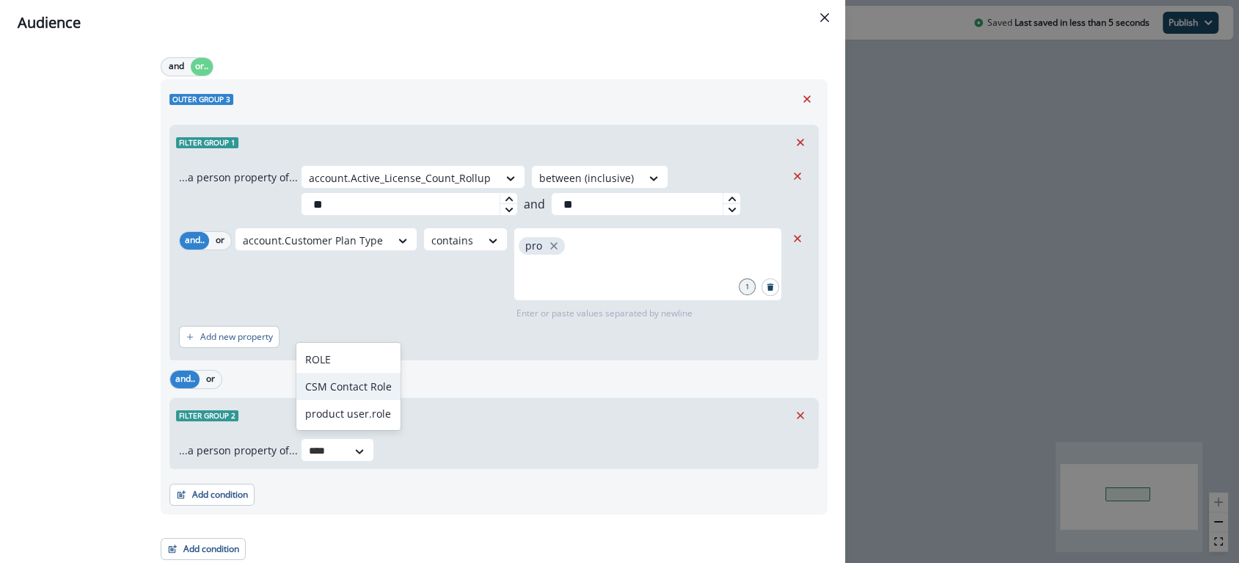
click at [380, 376] on div "CSM Contact Role" at bounding box center [348, 386] width 104 height 27
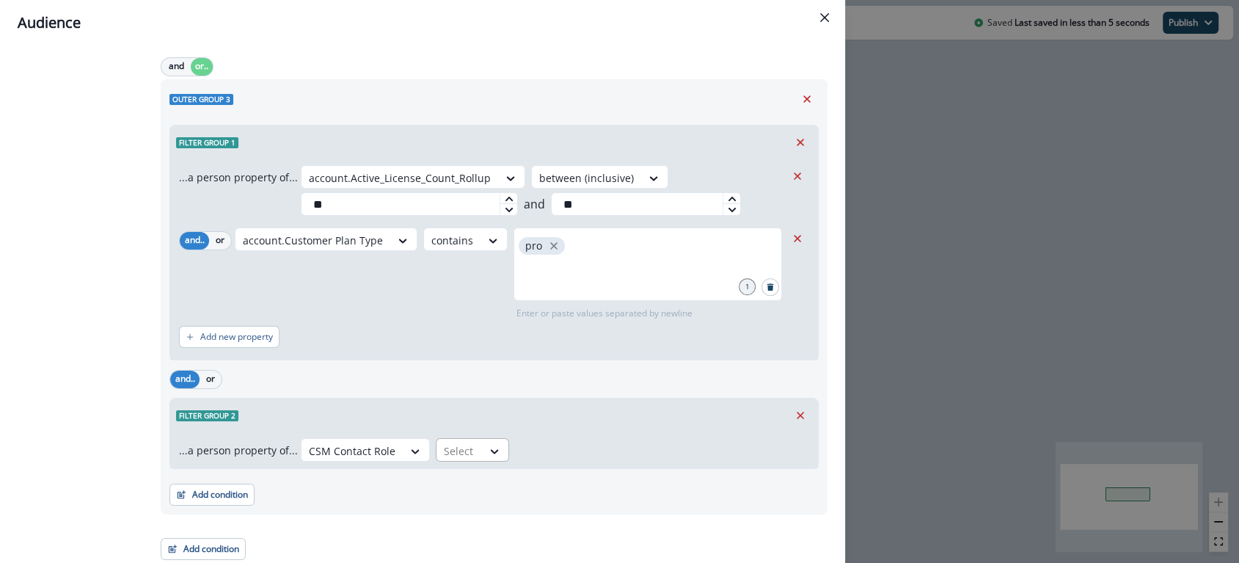
click at [461, 454] on div at bounding box center [459, 451] width 31 height 18
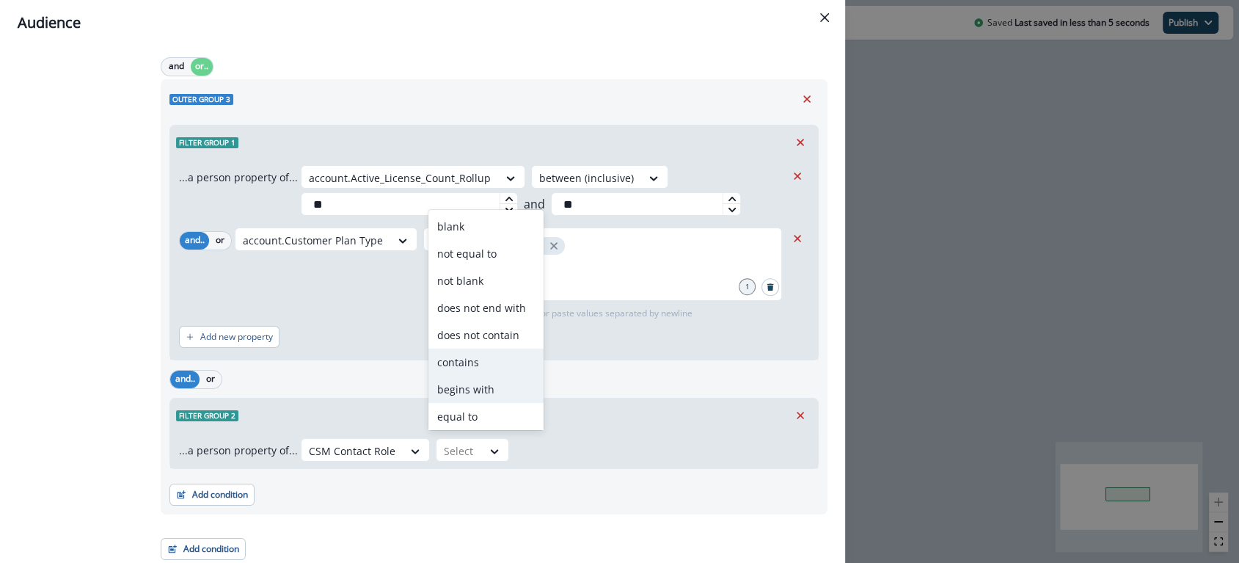
click at [482, 370] on div "contains" at bounding box center [485, 361] width 115 height 27
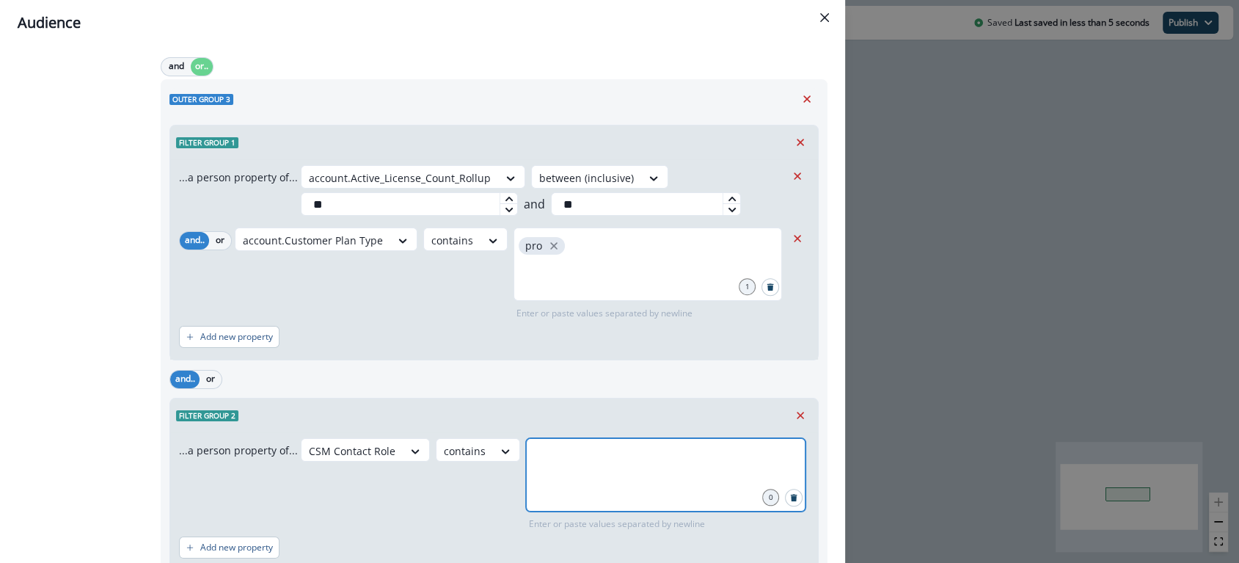
click at [548, 449] on input "text" at bounding box center [665, 456] width 275 height 29
click at [610, 475] on div "******" at bounding box center [665, 474] width 279 height 73
type input "********"
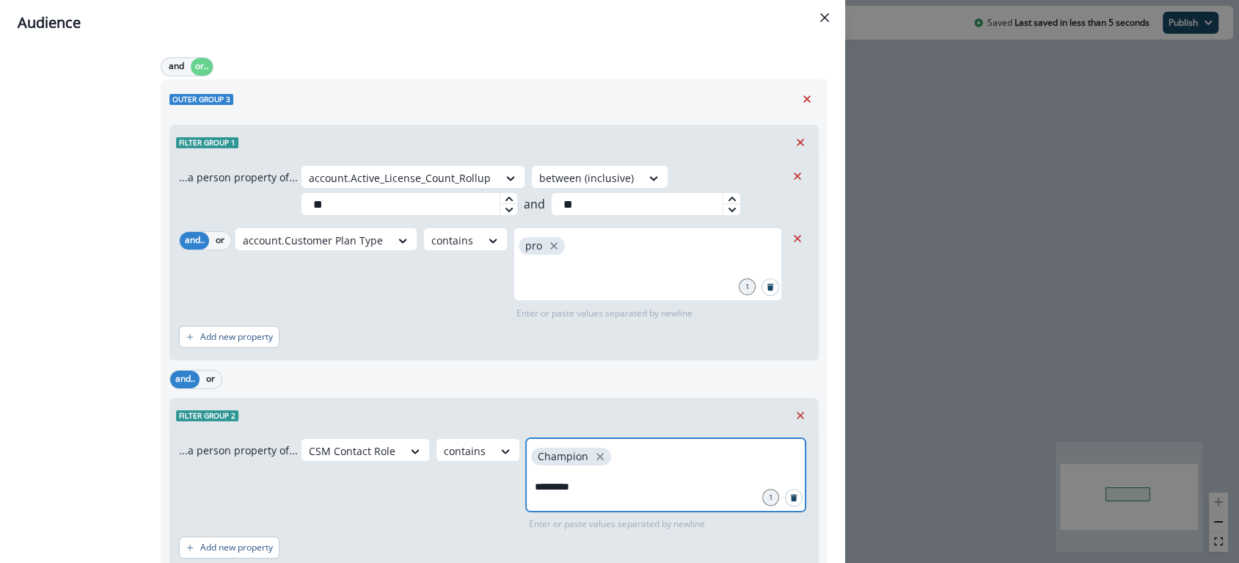
type input "**********"
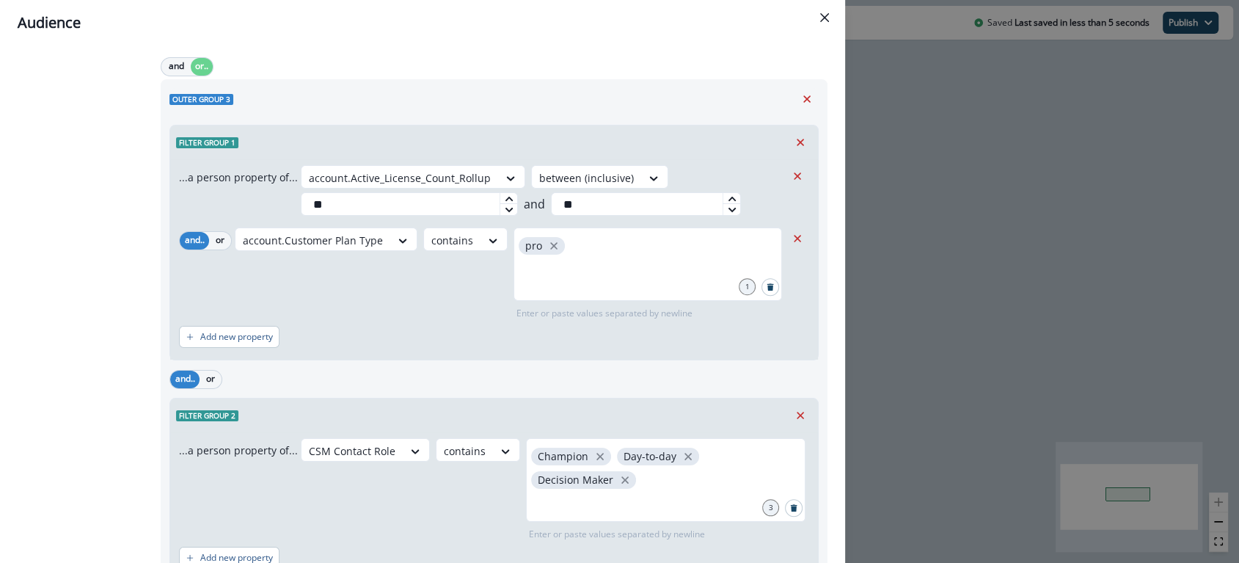
click at [664, 367] on div "and.. or" at bounding box center [493, 379] width 649 height 26
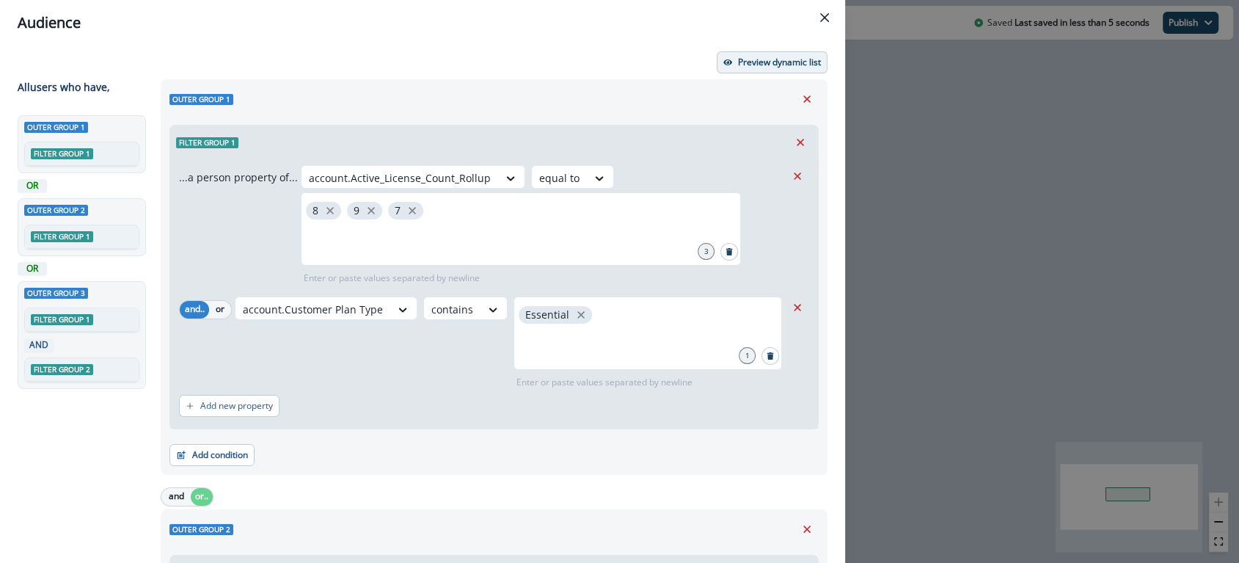
click at [751, 67] on p "Preview dynamic list" at bounding box center [779, 62] width 83 height 10
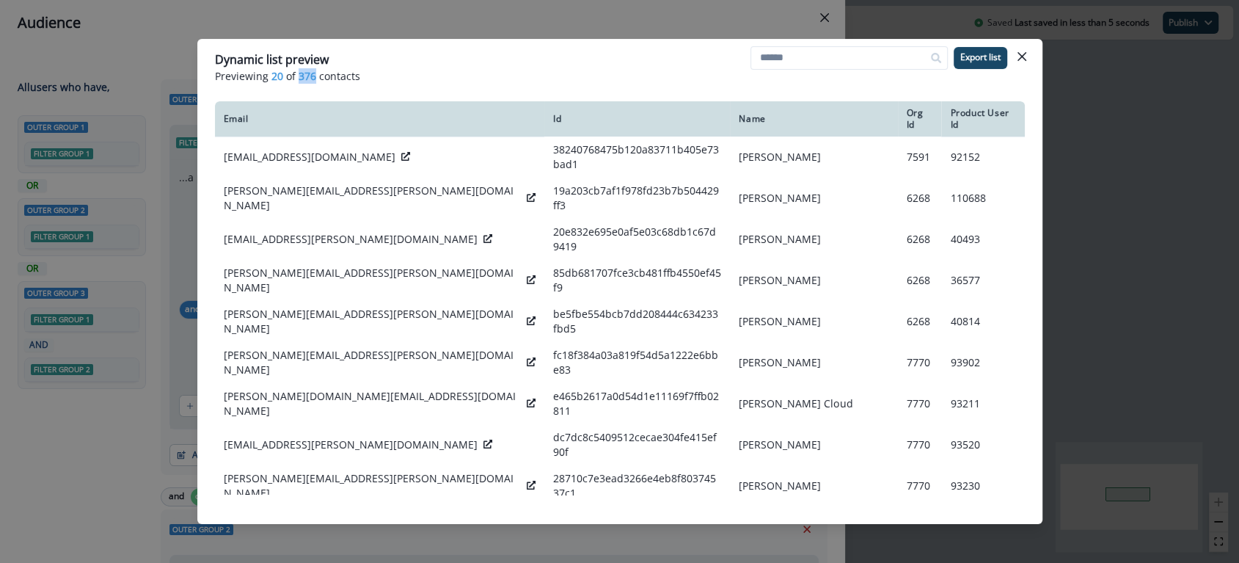
drag, startPoint x: 313, startPoint y: 76, endPoint x: 293, endPoint y: 77, distance: 19.9
click at [293, 77] on p "Previewing 20 of 376 contacts" at bounding box center [620, 75] width 810 height 15
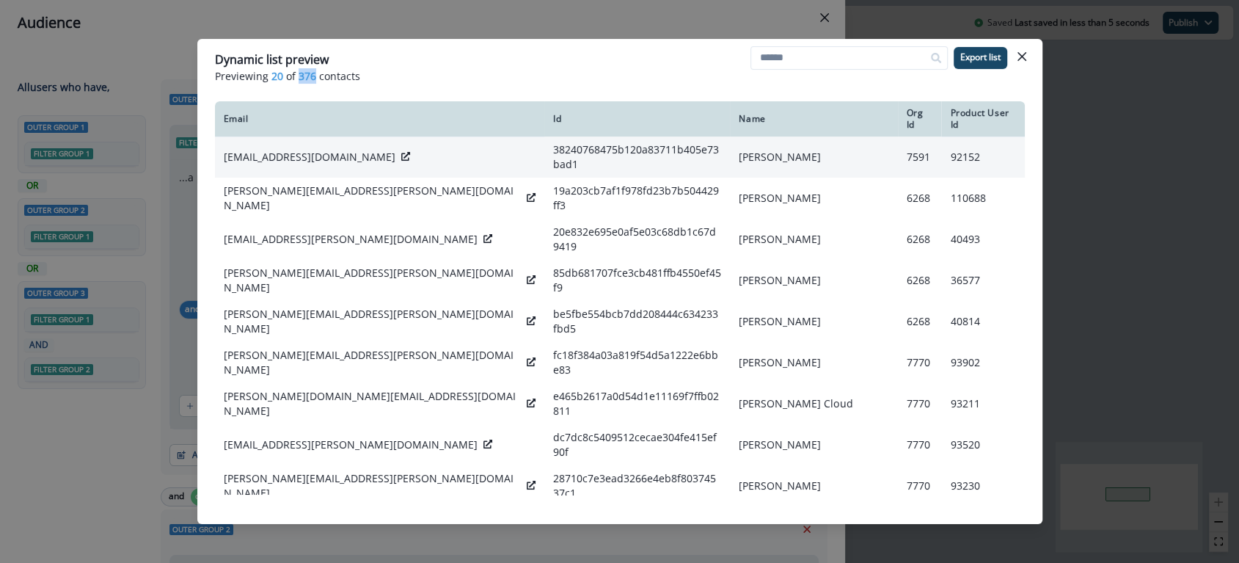
drag, startPoint x: 1020, startPoint y: 58, endPoint x: 639, endPoint y: 142, distance: 389.9
click at [729, 87] on header "Dynamic list preview Previewing 20 of 376 contacts Export list" at bounding box center [619, 67] width 845 height 56
click at [297, 150] on p "[EMAIL_ADDRESS][DOMAIN_NAME]" at bounding box center [310, 157] width 172 height 15
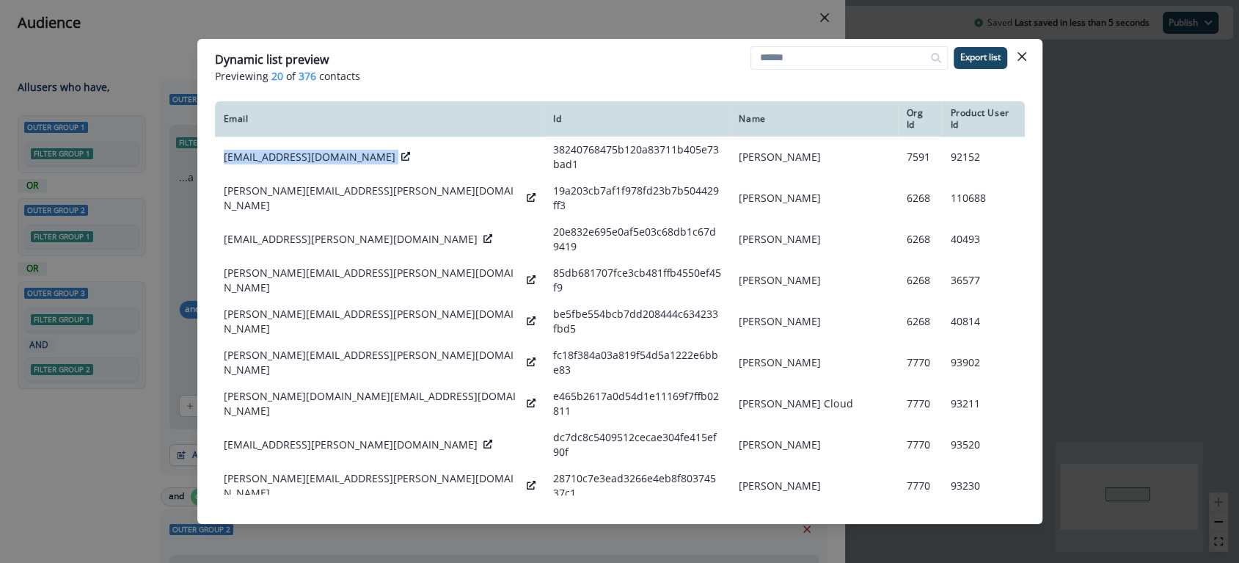
copy div "[EMAIL_ADDRESS][DOMAIN_NAME]"
click at [1011, 61] on button "Close" at bounding box center [1021, 56] width 23 height 23
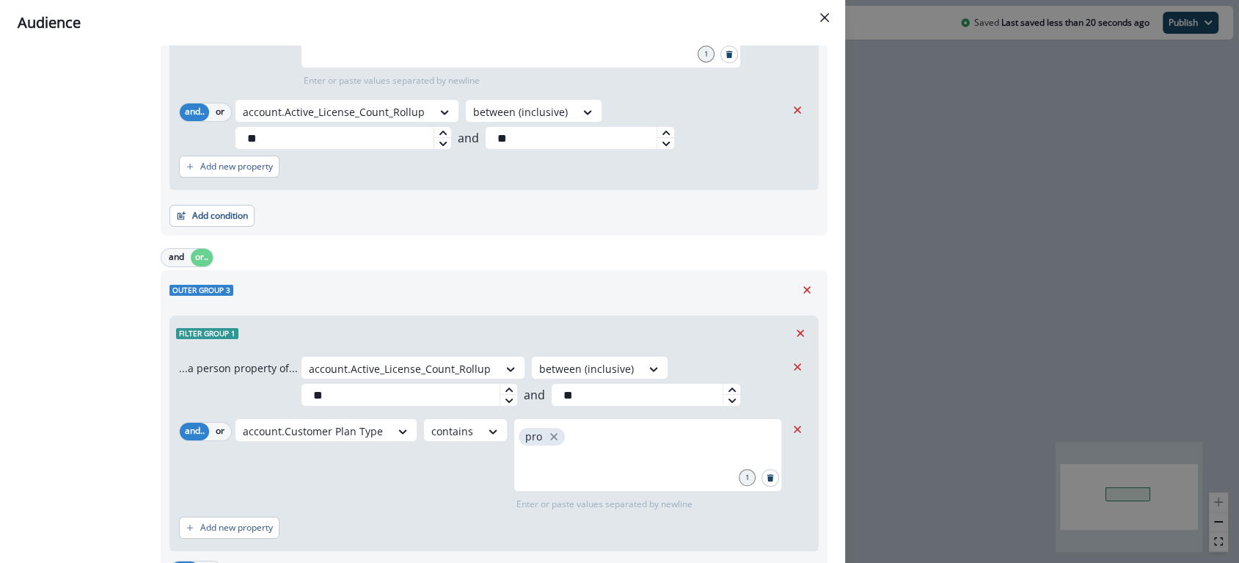
scroll to position [929, 0]
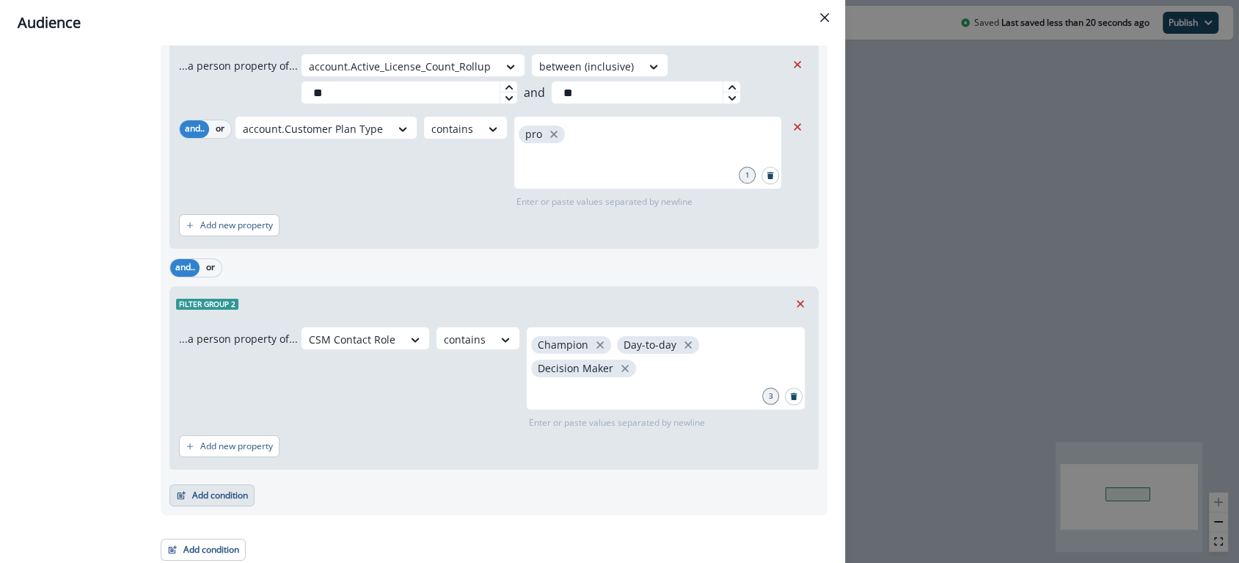
click at [224, 494] on button "Add condition" at bounding box center [211, 495] width 85 height 22
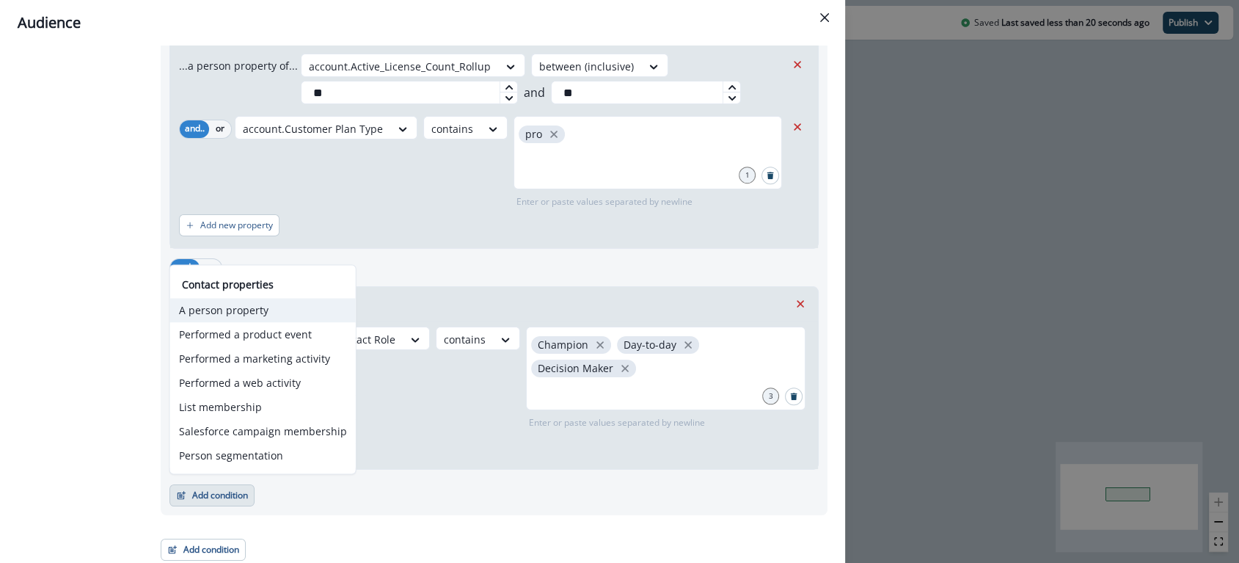
click at [241, 314] on button "A person property" at bounding box center [263, 310] width 186 height 24
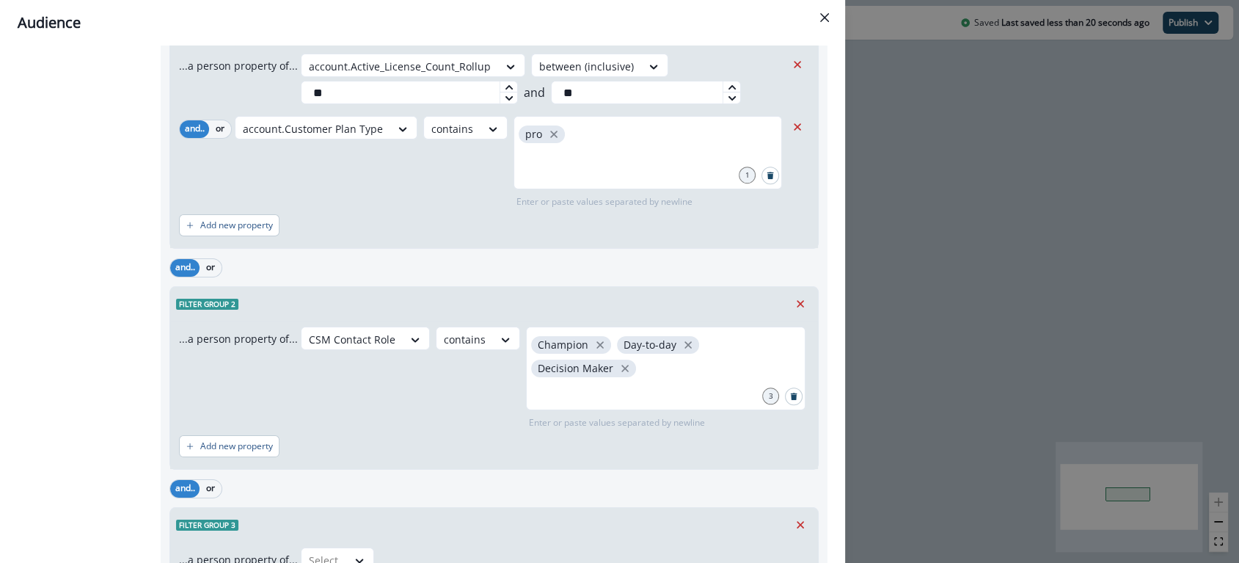
scroll to position [1037, 0]
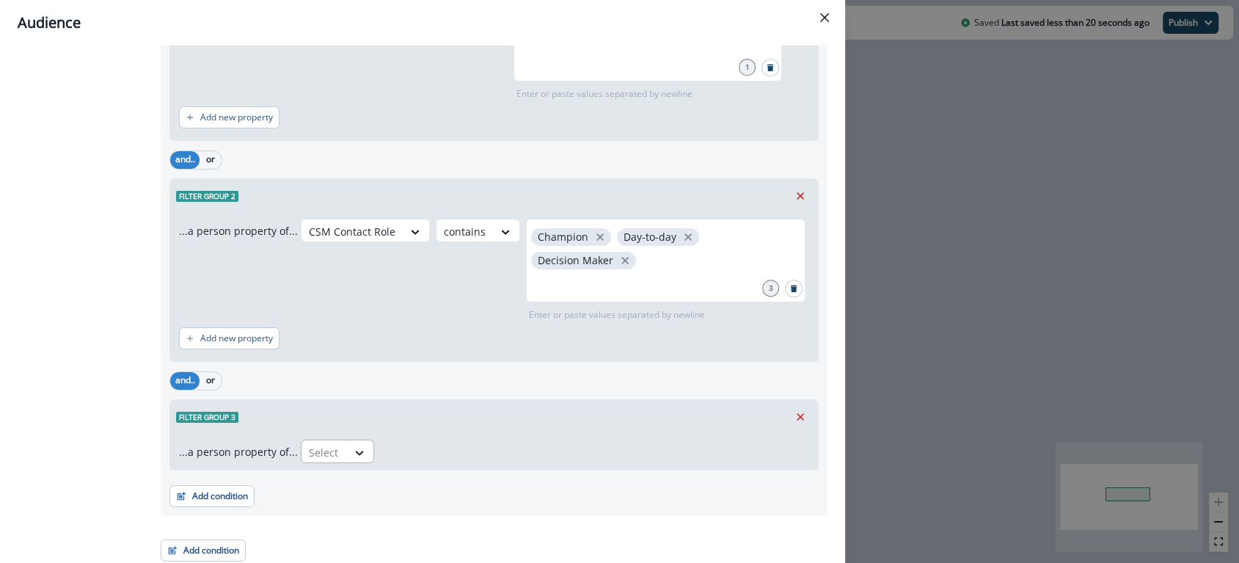
click at [338, 444] on div "Select" at bounding box center [323, 452] width 45 height 24
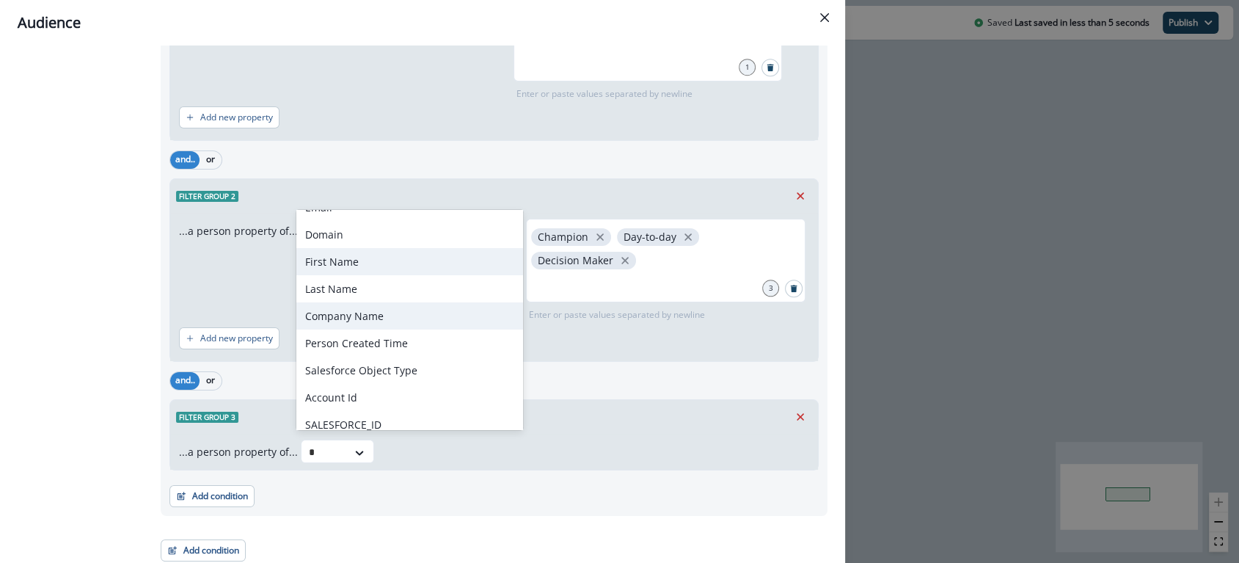
scroll to position [0, 0]
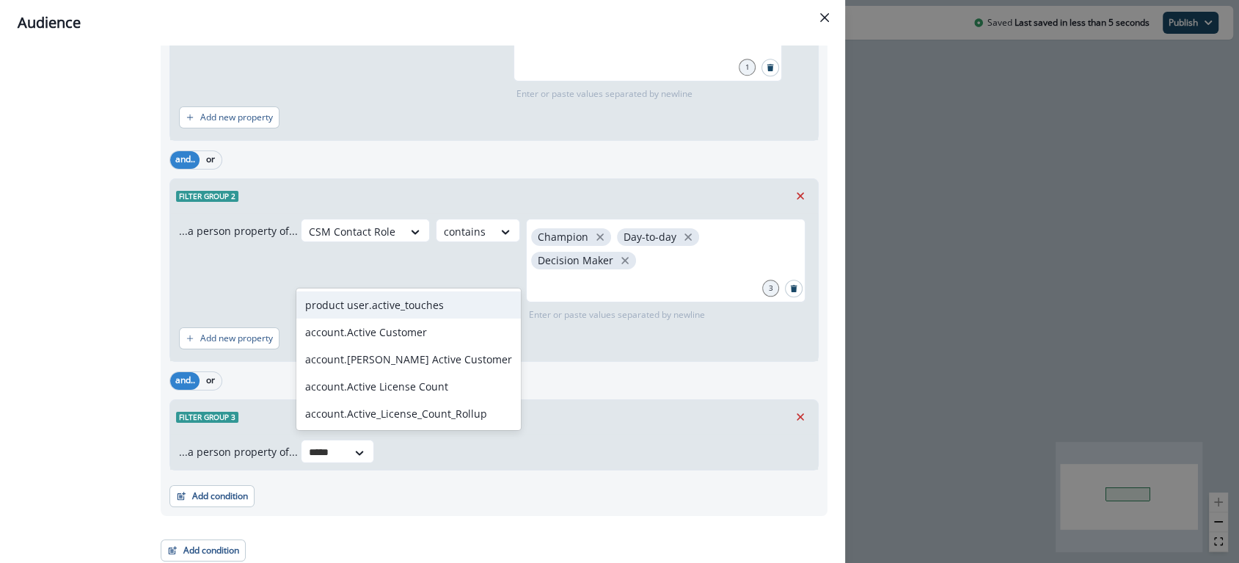
type input "******"
click at [365, 318] on div "account.Active Customer" at bounding box center [408, 331] width 224 height 27
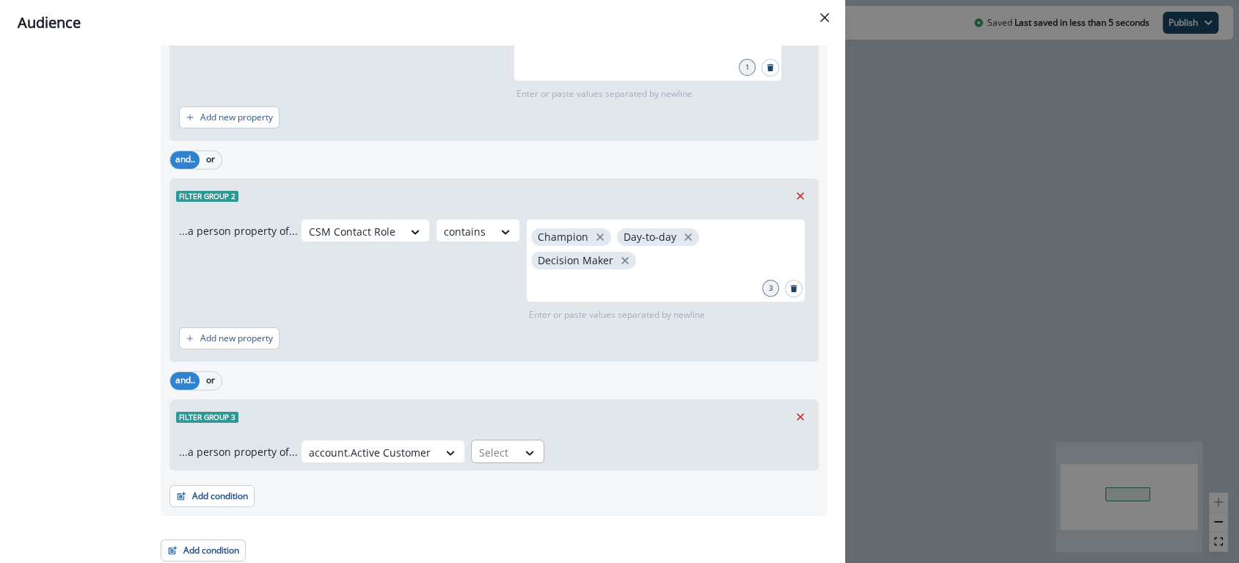
click at [503, 450] on div "Select" at bounding box center [494, 452] width 45 height 24
click at [492, 487] on div "true" at bounding box center [499, 481] width 73 height 27
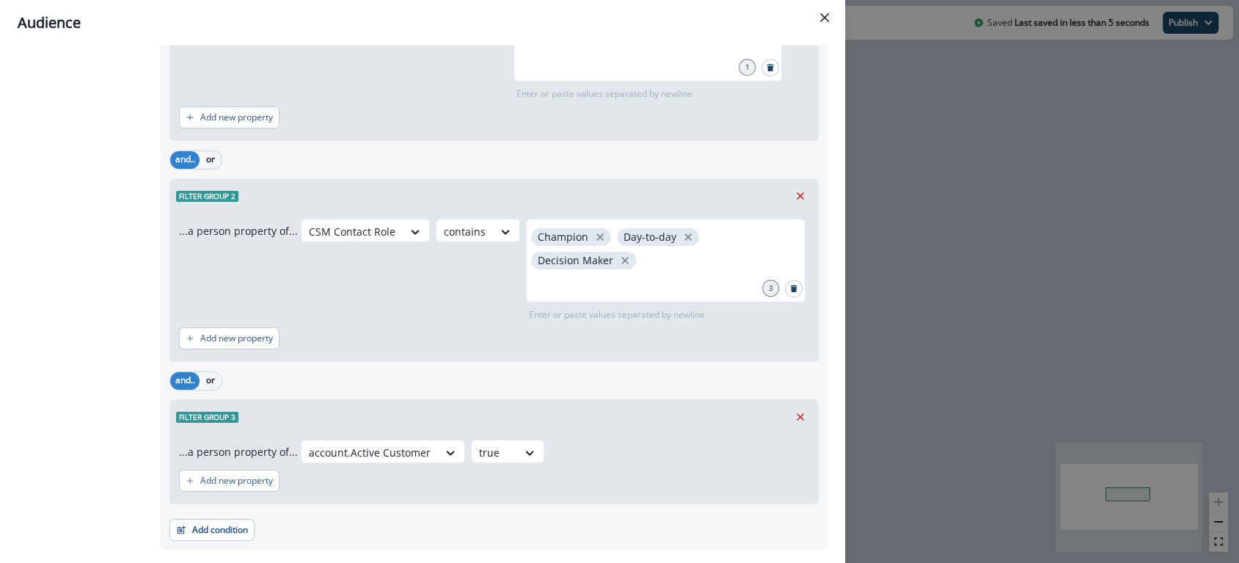
click at [574, 486] on div "Add new property" at bounding box center [494, 481] width 630 height 34
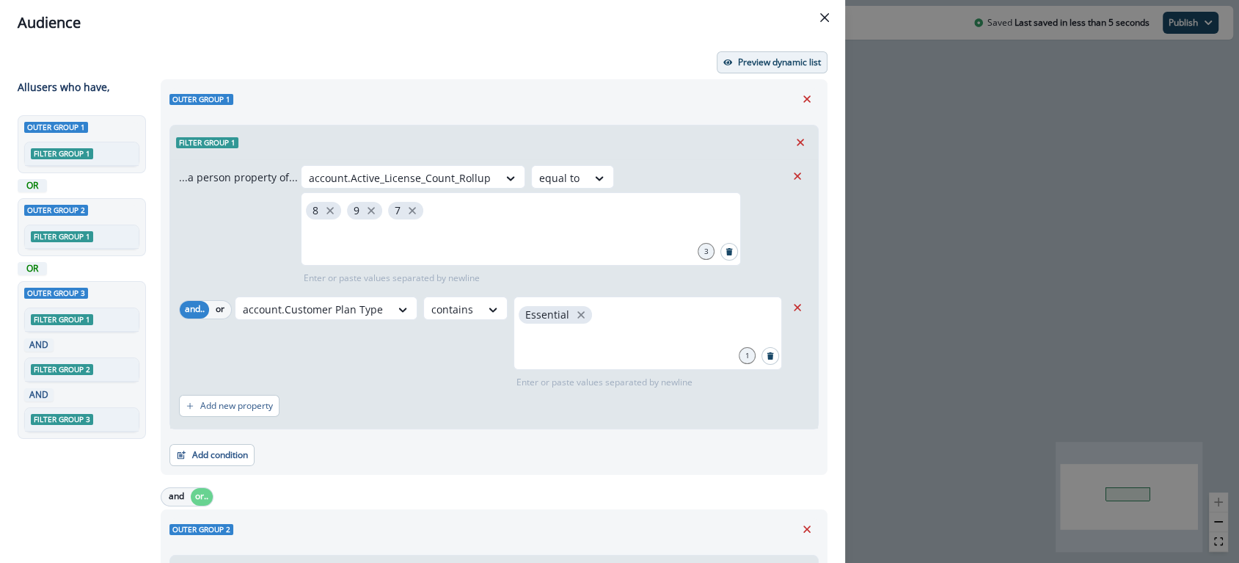
click at [785, 62] on p "Preview dynamic list" at bounding box center [779, 62] width 83 height 10
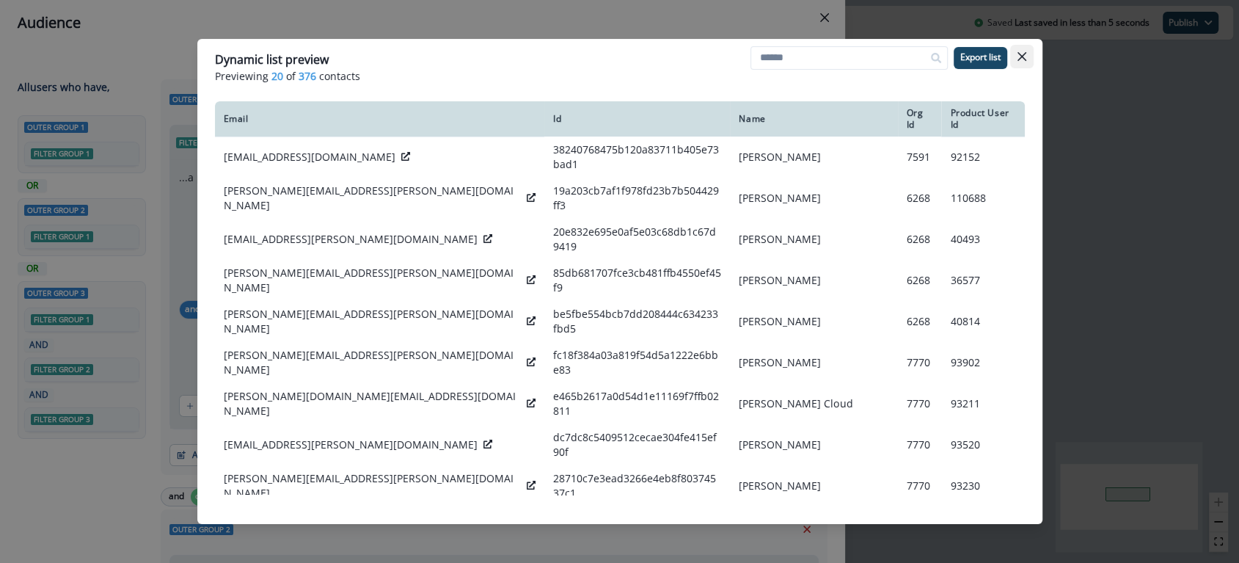
click at [1022, 58] on icon "Close" at bounding box center [1021, 56] width 9 height 9
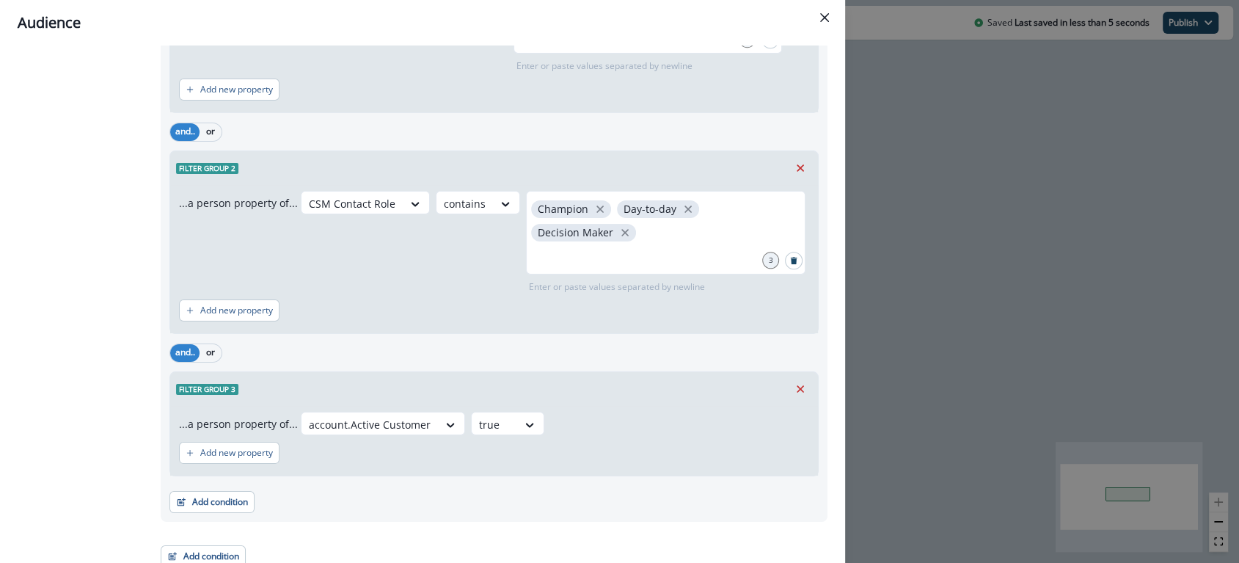
scroll to position [1071, 0]
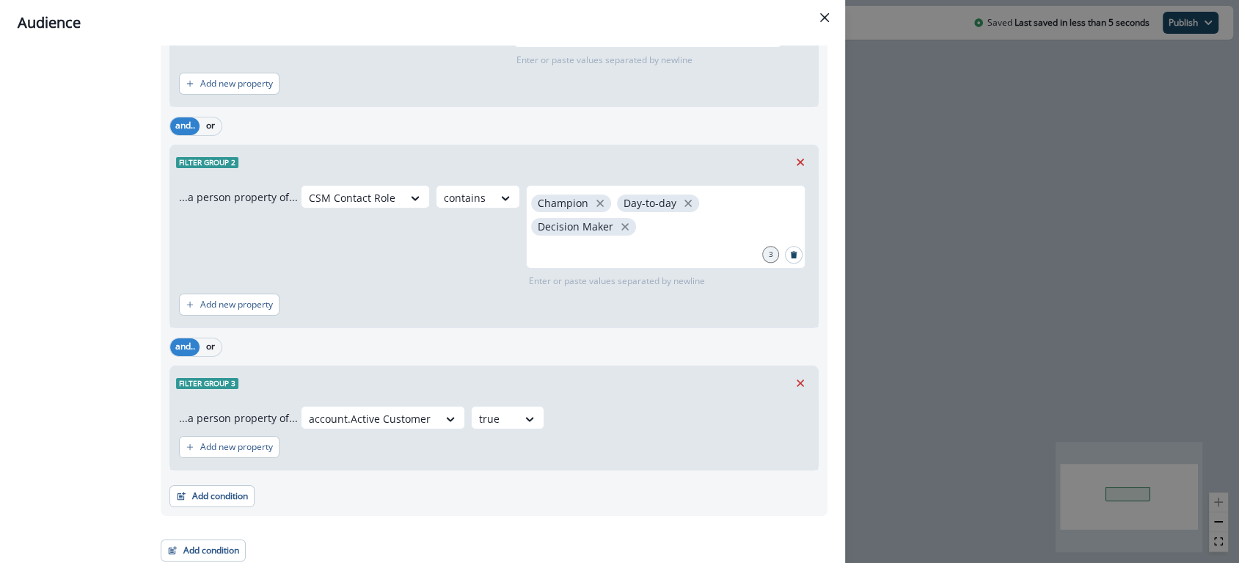
click at [411, 448] on div "Add new property" at bounding box center [494, 447] width 630 height 34
click at [797, 379] on icon "Remove" at bounding box center [800, 382] width 7 height 7
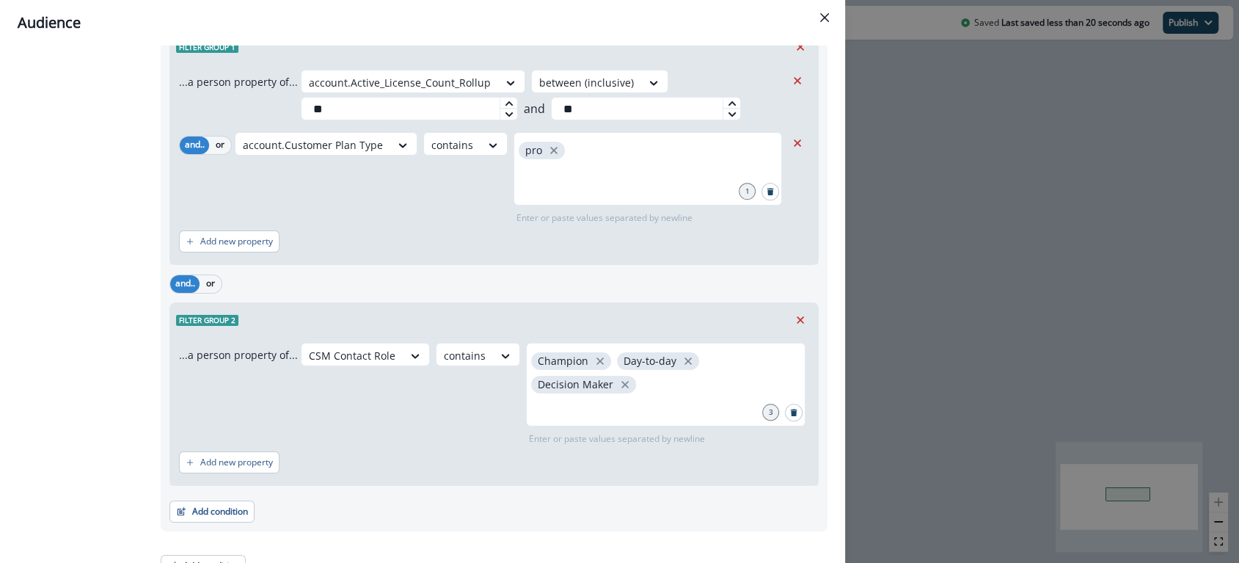
scroll to position [910, 0]
click at [794, 322] on icon "Remove" at bounding box center [800, 322] width 13 height 13
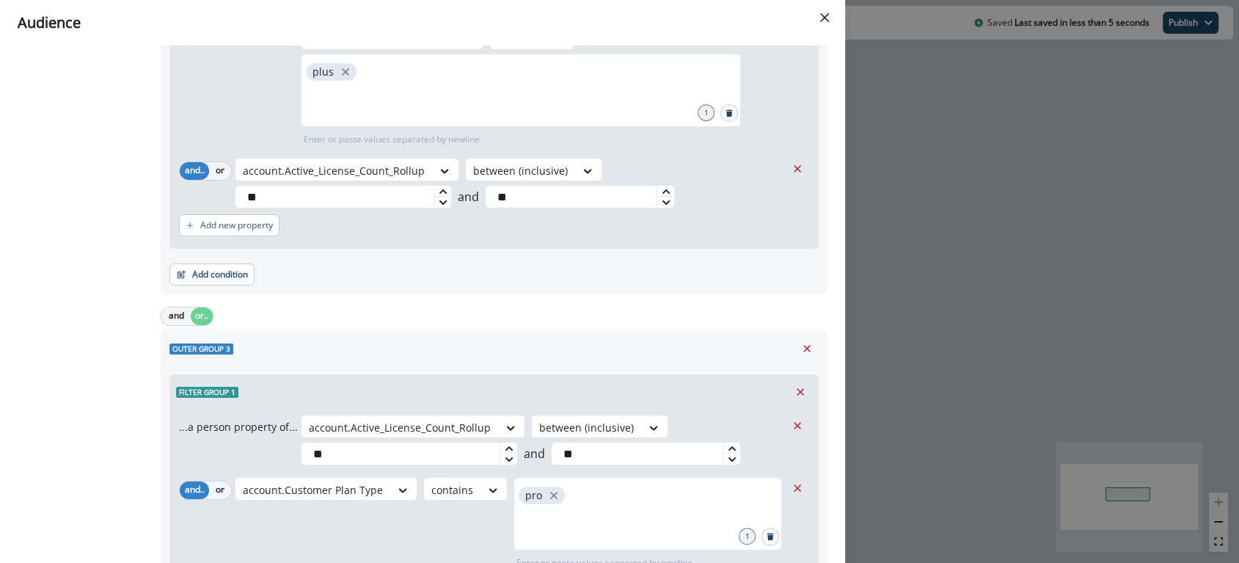
scroll to position [0, 0]
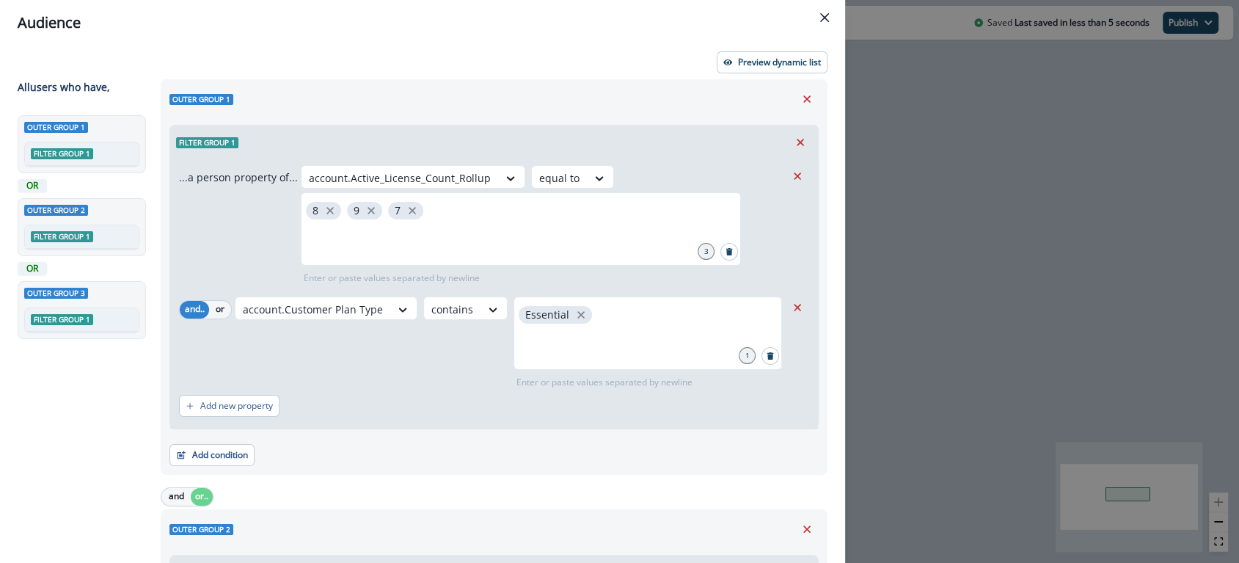
click at [268, 53] on div "Preview dynamic list" at bounding box center [423, 62] width 810 height 22
click at [64, 350] on div "Outer group 1 Filter group 1 OR Outer group 2 Filter group 1 OR Outer group 3 F…" at bounding box center [85, 312] width 134 height 394
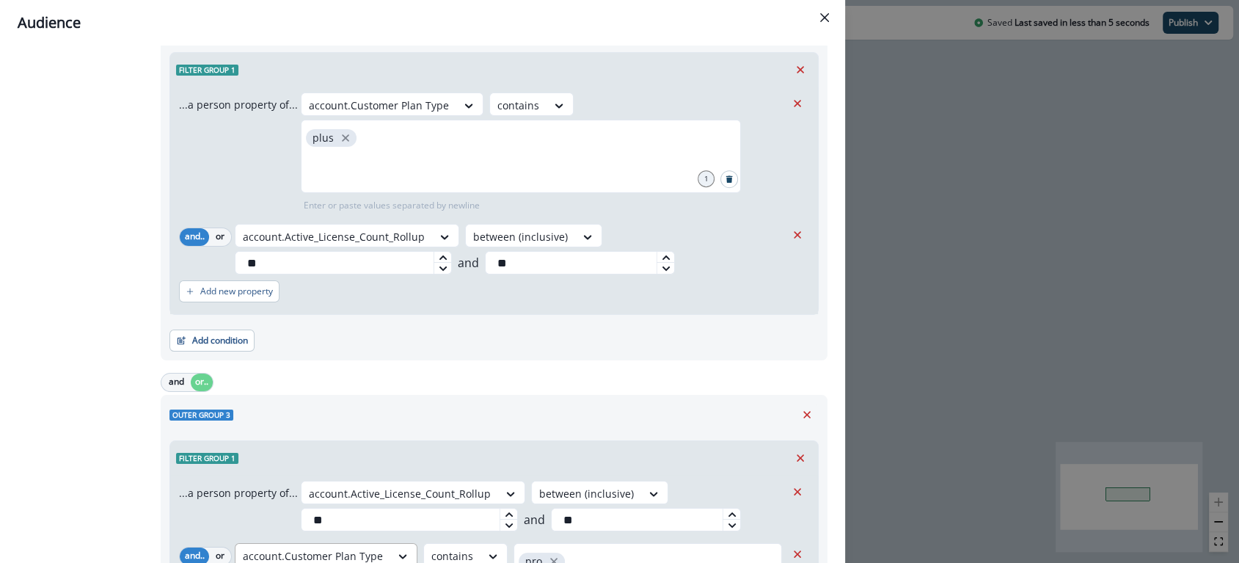
scroll to position [710, 0]
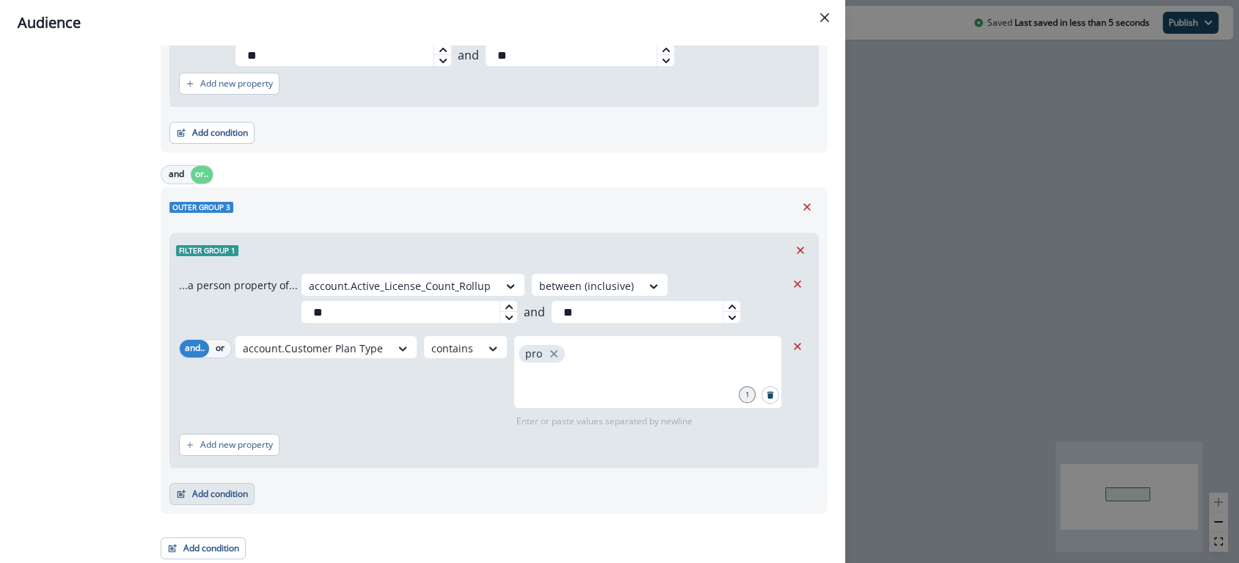
click at [215, 488] on button "Add condition" at bounding box center [211, 494] width 85 height 22
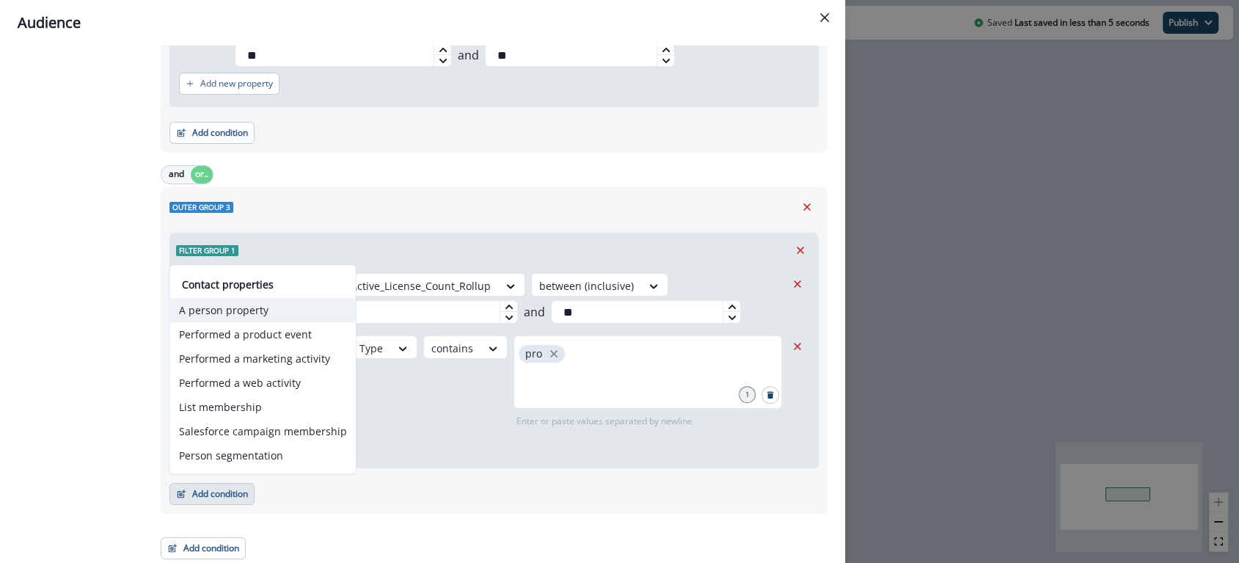
click at [224, 306] on button "A person property" at bounding box center [263, 310] width 186 height 24
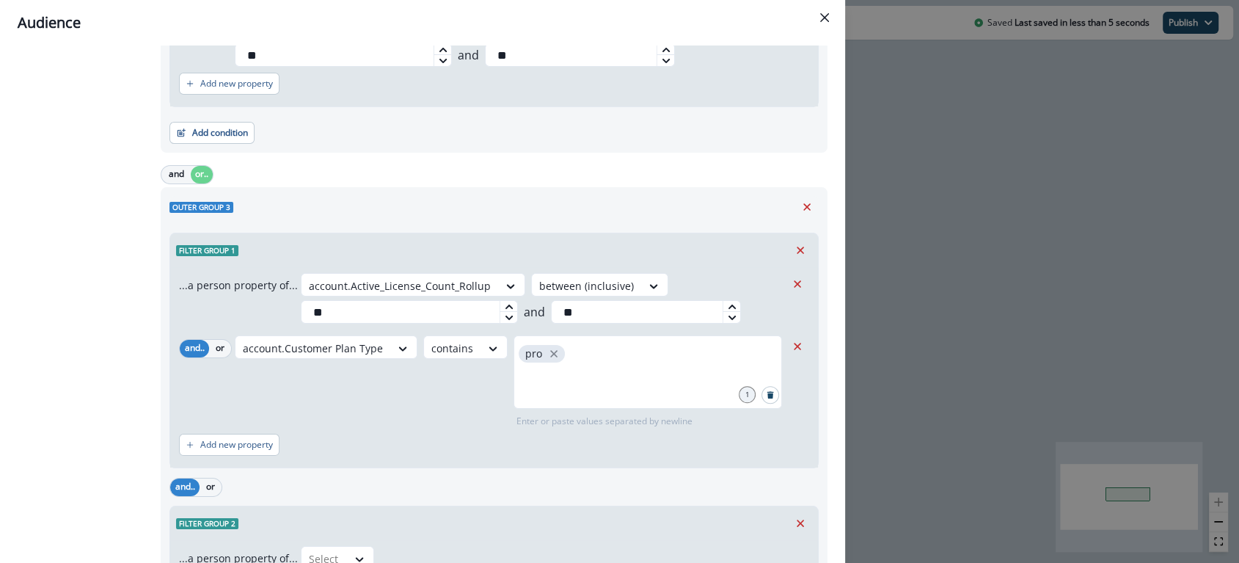
scroll to position [818, 0]
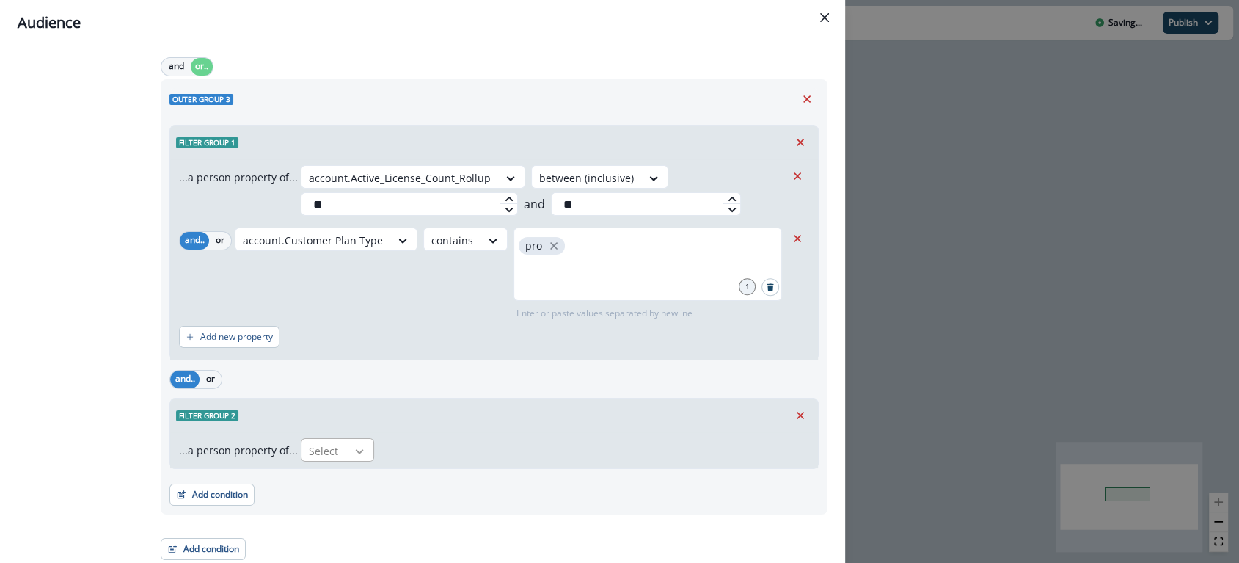
click at [353, 453] on icon at bounding box center [359, 451] width 13 height 15
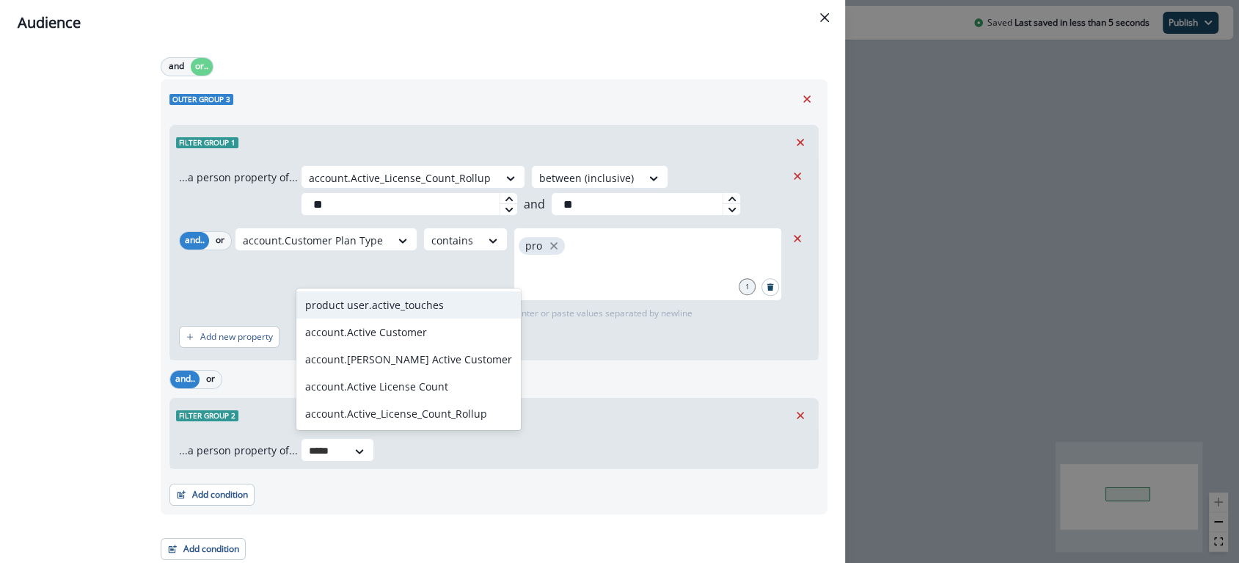
type input "******"
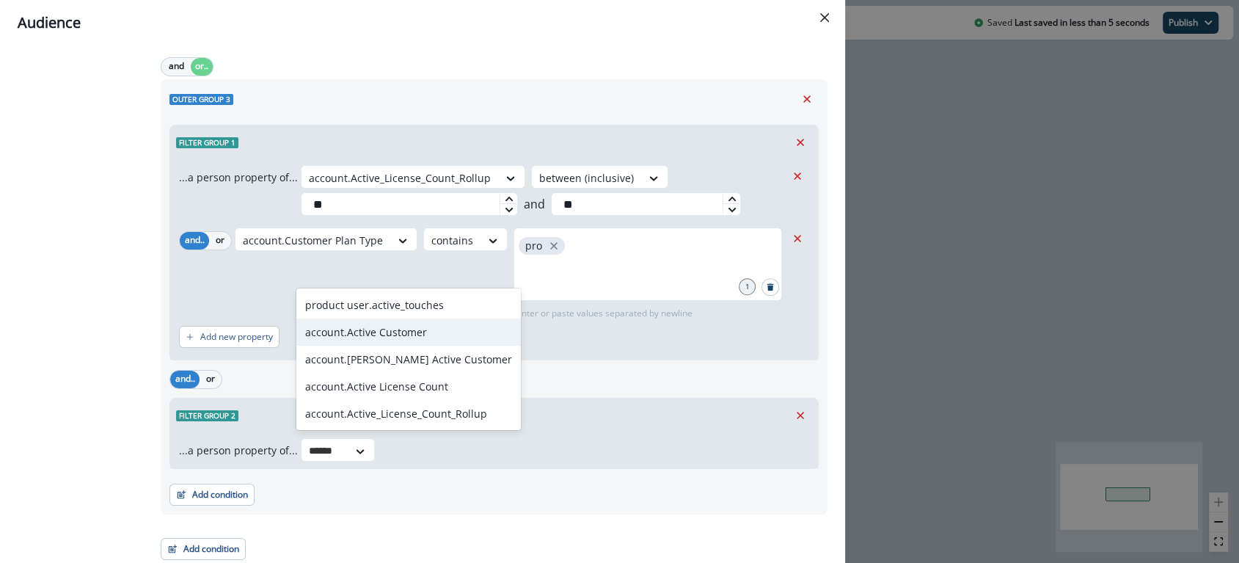
click at [367, 326] on div "account.Active Customer" at bounding box center [408, 331] width 224 height 27
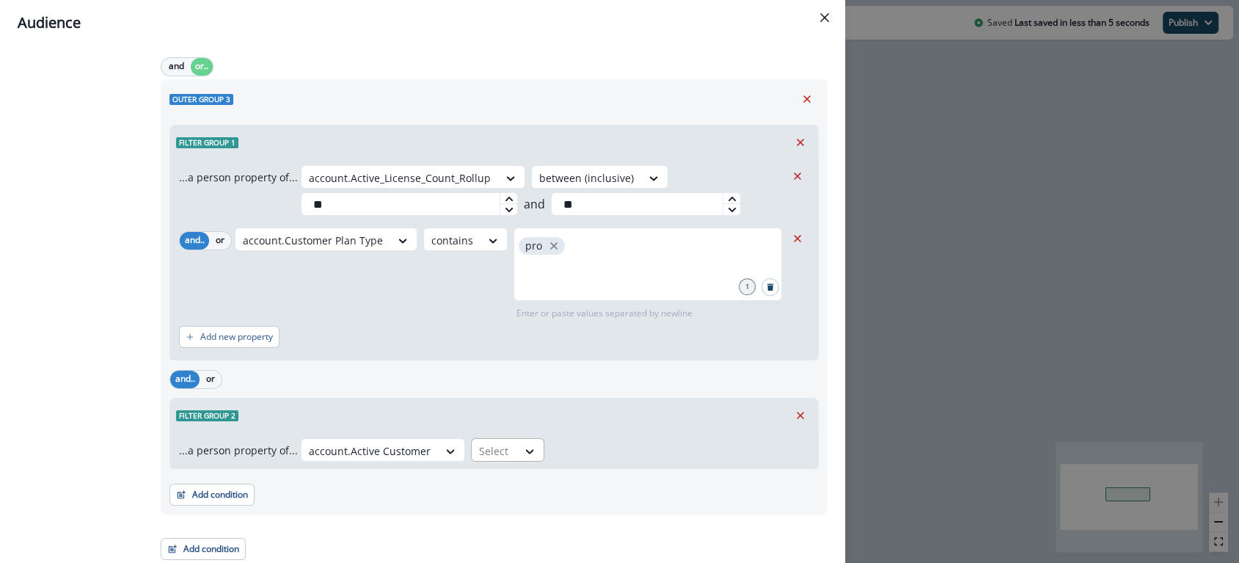
click at [491, 442] on div at bounding box center [494, 451] width 31 height 18
click at [485, 477] on div "true" at bounding box center [499, 481] width 73 height 27
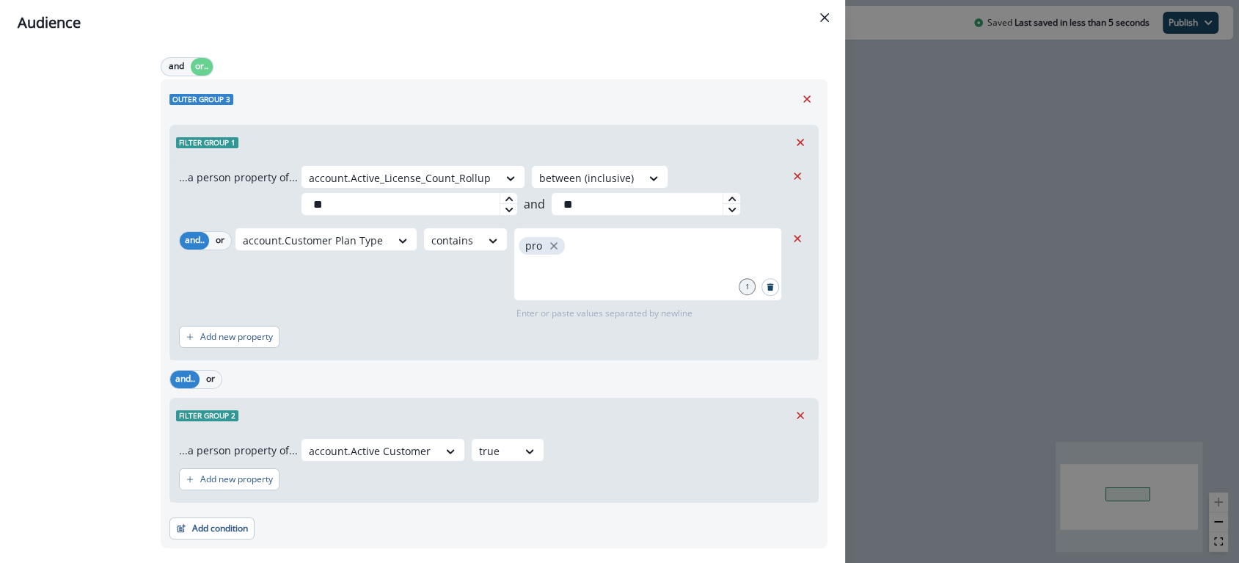
click at [628, 470] on div "Add new property" at bounding box center [494, 479] width 630 height 34
drag, startPoint x: 750, startPoint y: 436, endPoint x: 428, endPoint y: 411, distance: 322.2
click at [727, 433] on div "...a person property of... account.Active Customer true Add new property" at bounding box center [494, 467] width 648 height 70
click at [378, 407] on div "Filter group 2" at bounding box center [494, 415] width 648 height 34
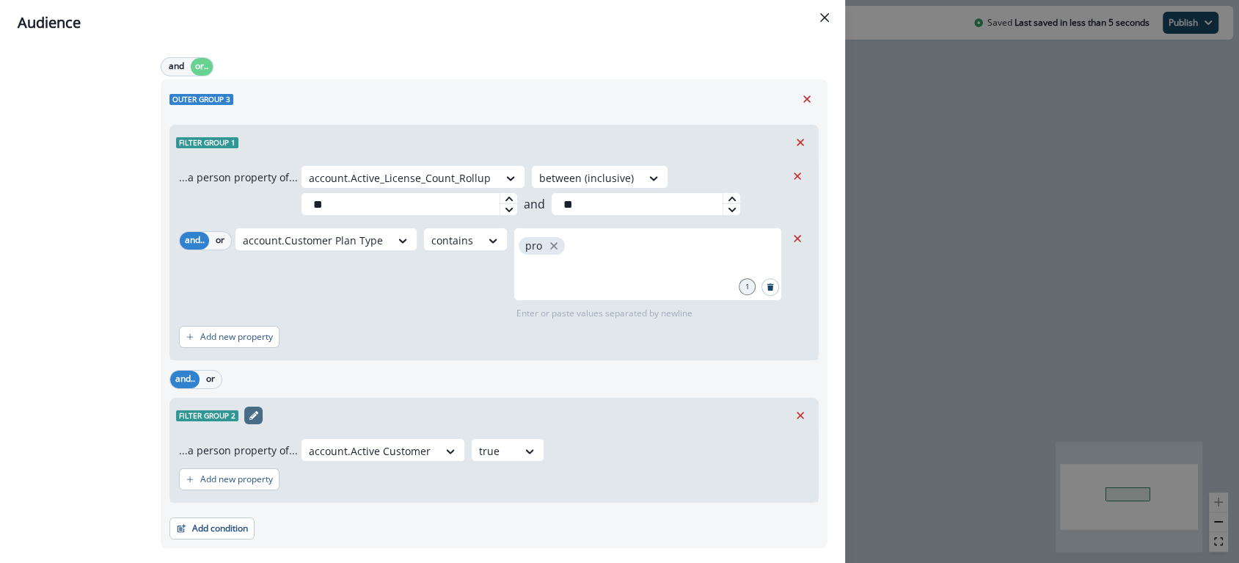
click at [249, 411] on icon "Edit name" at bounding box center [253, 415] width 9 height 9
click at [242, 414] on input "text" at bounding box center [230, 415] width 108 height 21
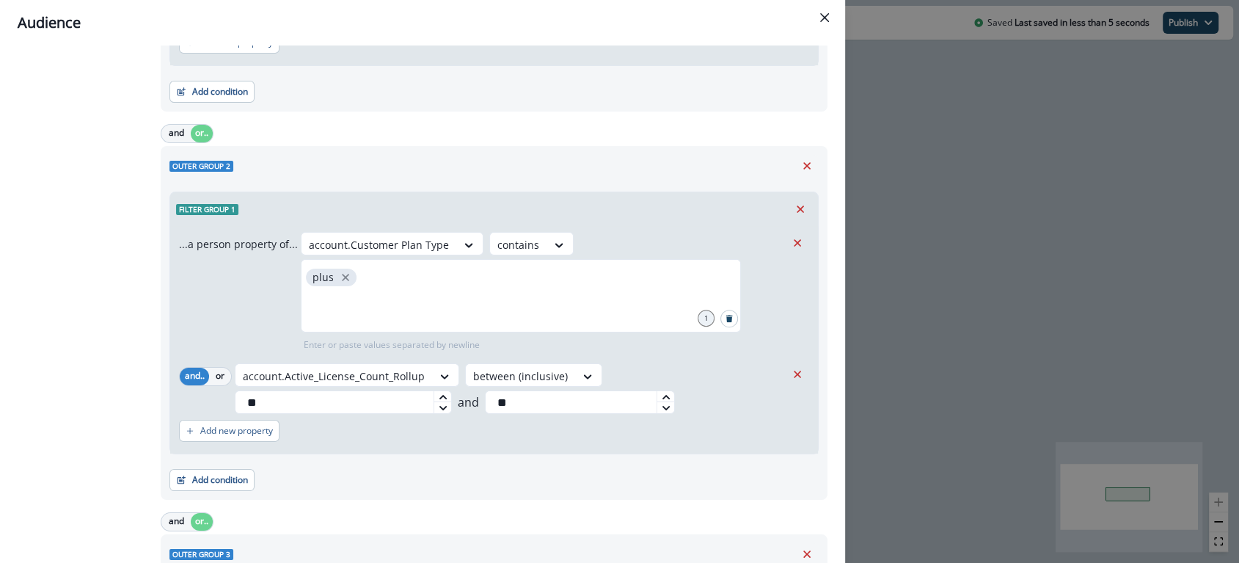
scroll to position [0, 0]
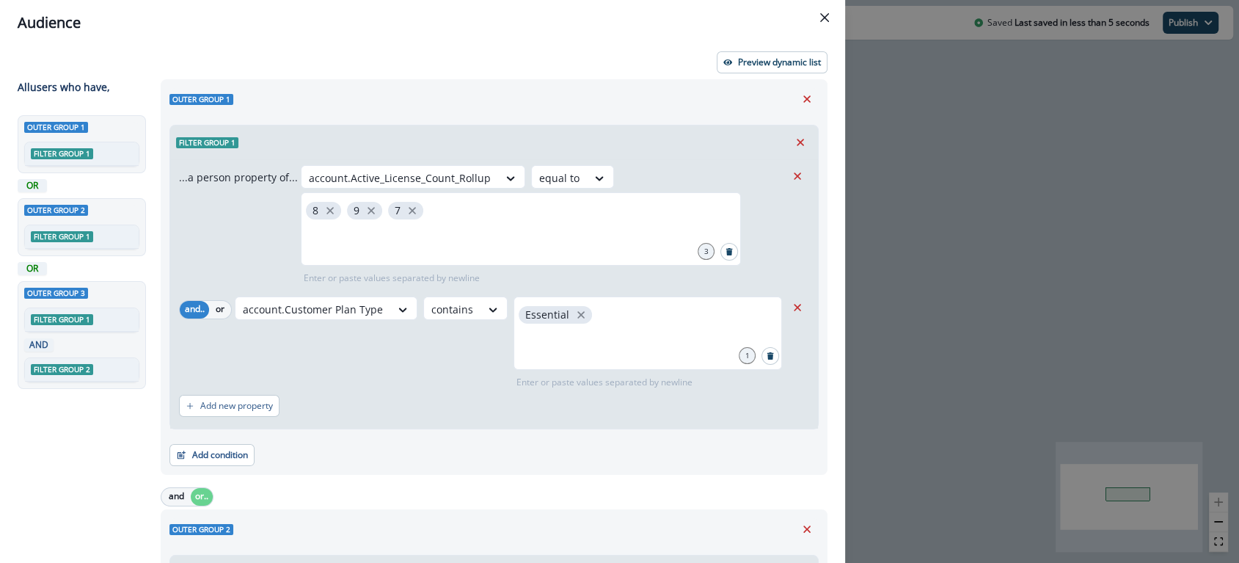
click at [100, 425] on div "Outer group 1 Filter group 1 OR Outer group 2 Filter group 1 OR Outer group 3 F…" at bounding box center [85, 312] width 134 height 394
click at [98, 366] on div "Filter group 2" at bounding box center [82, 369] width 114 height 23
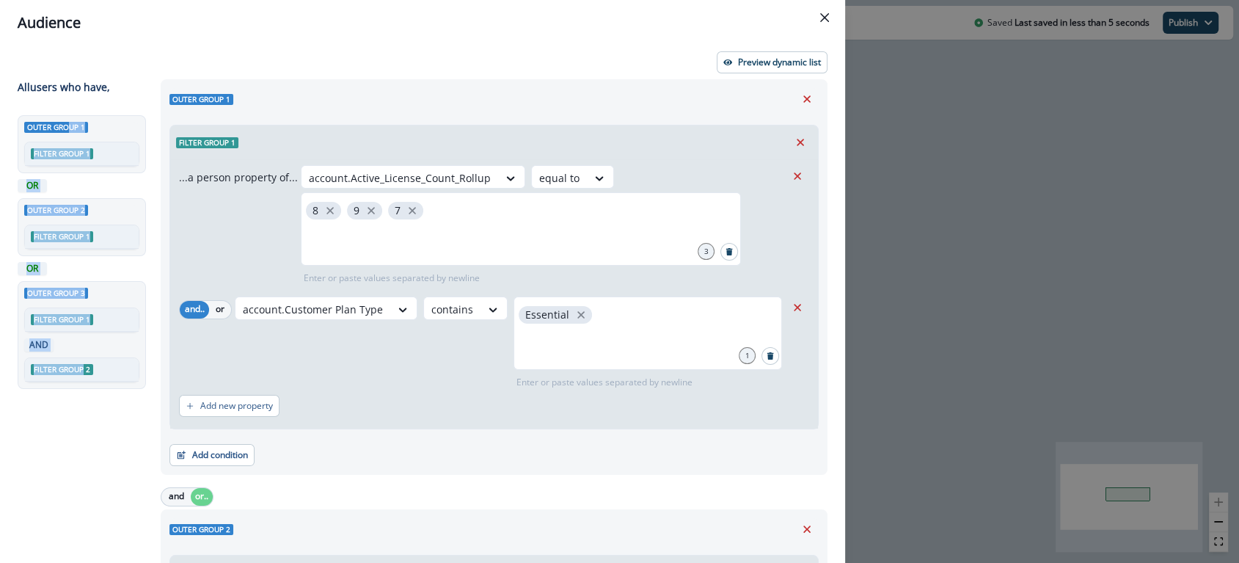
drag, startPoint x: 81, startPoint y: 365, endPoint x: 90, endPoint y: 224, distance: 141.9
click at [71, 129] on div "Outer group 1 Filter group 1 OR Outer group 2 Filter group 1 OR Outer group 3 F…" at bounding box center [85, 312] width 134 height 394
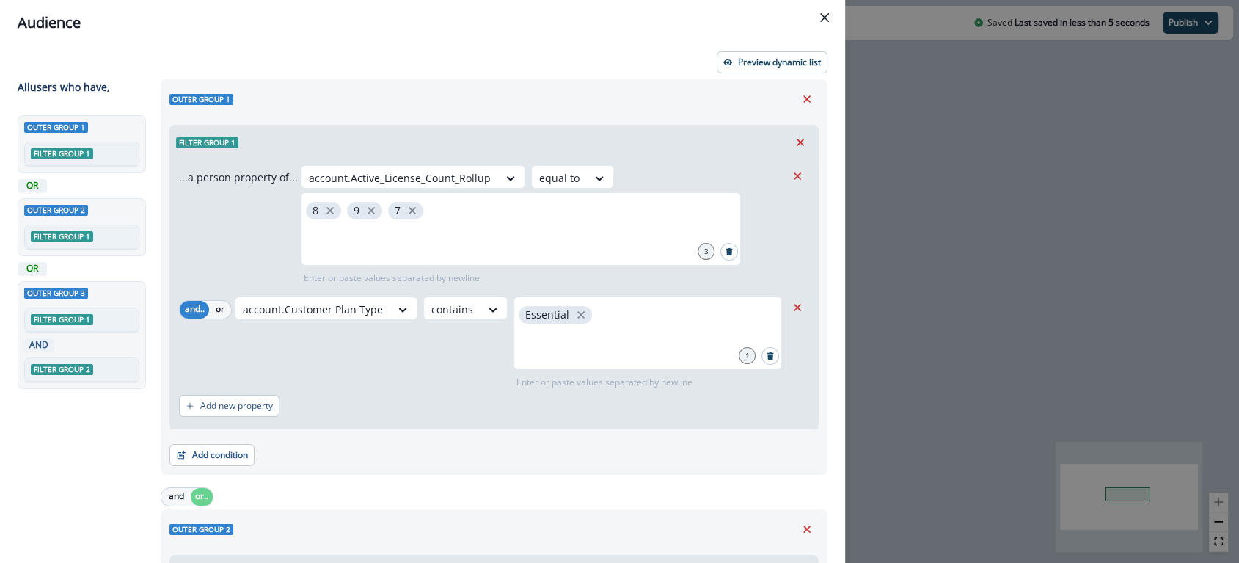
click at [78, 425] on div "Outer group 1 Filter group 1 OR Outer group 2 Filter group 1 OR Outer group 3 F…" at bounding box center [85, 312] width 134 height 394
click at [800, 103] on icon "Remove" at bounding box center [806, 98] width 13 height 13
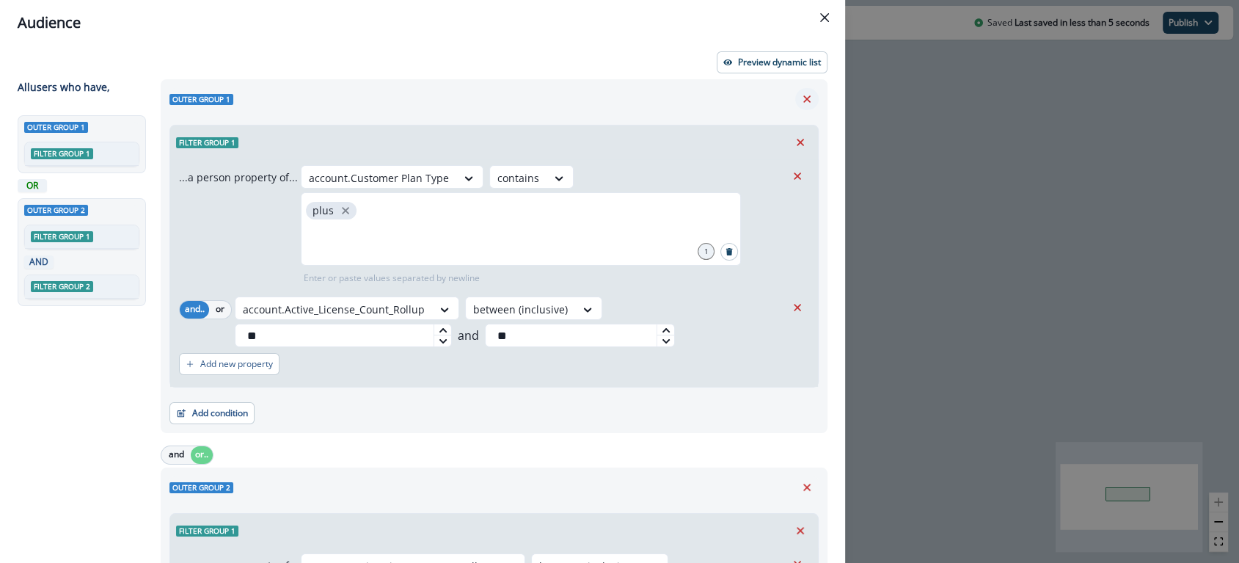
click at [800, 98] on icon "Remove" at bounding box center [806, 98] width 13 height 13
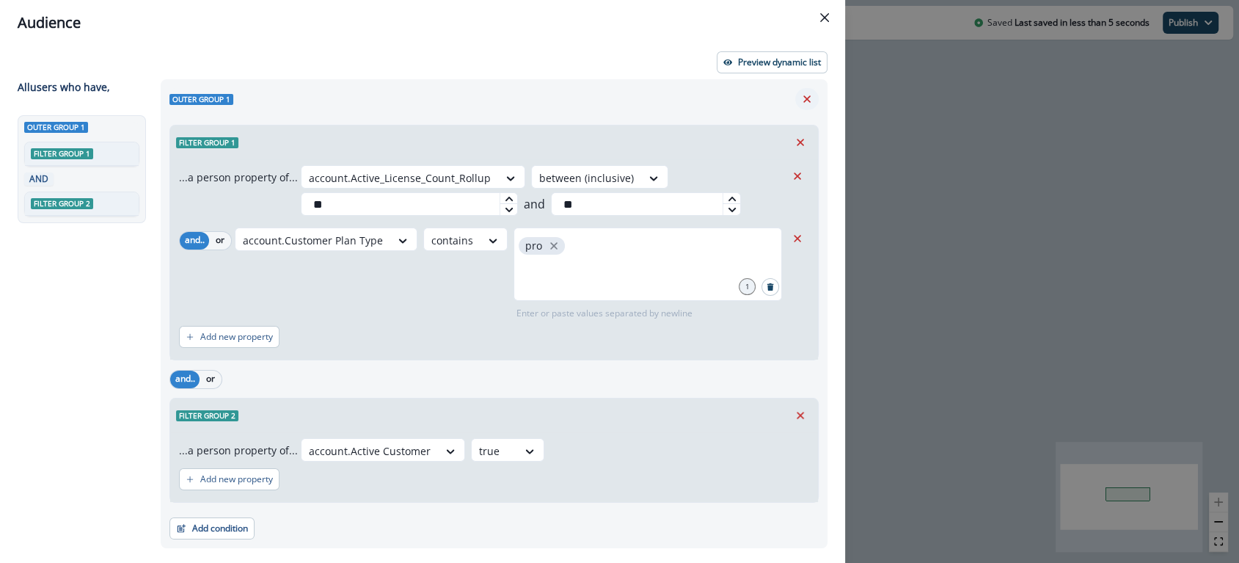
click at [803, 95] on icon "Remove" at bounding box center [806, 98] width 7 height 7
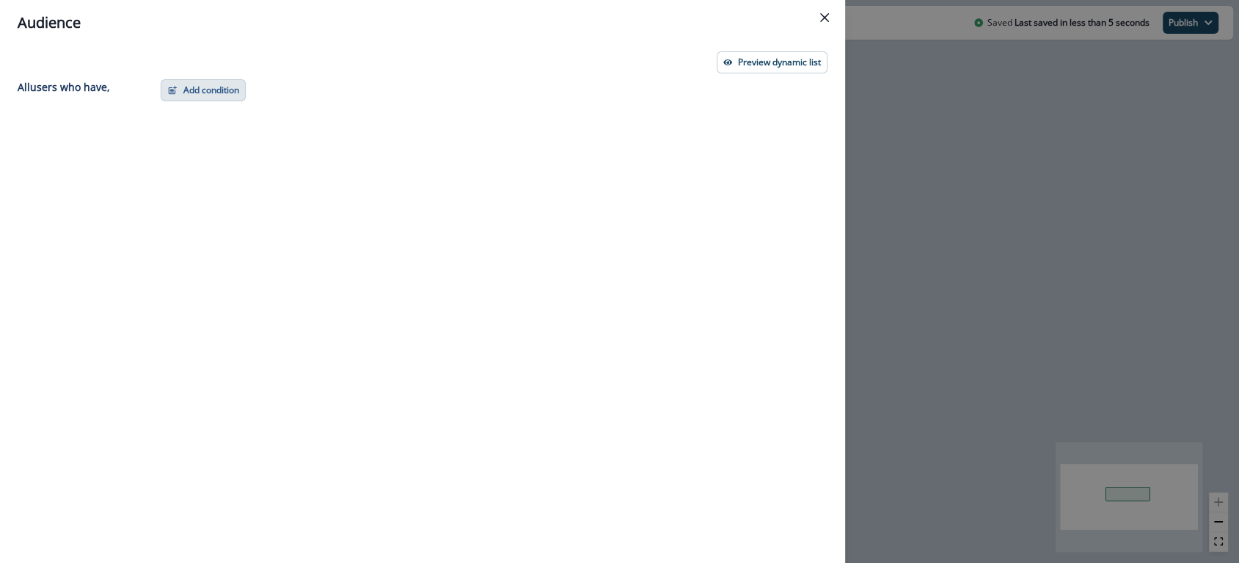
click at [222, 91] on button "Add condition" at bounding box center [203, 90] width 85 height 22
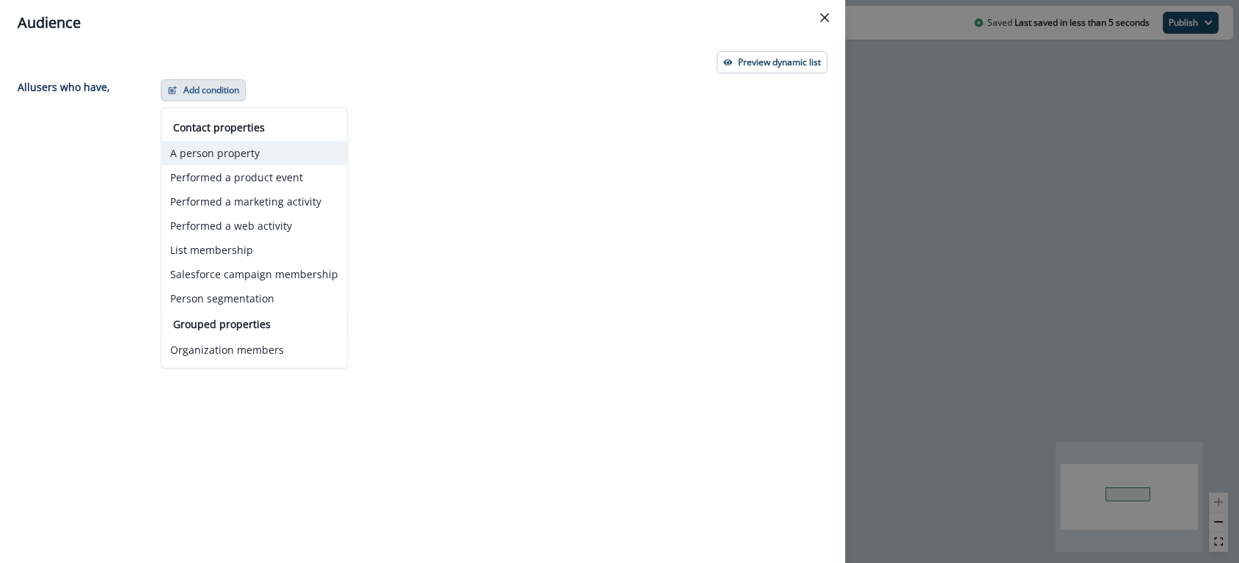
click at [217, 155] on button "A person property" at bounding box center [254, 153] width 186 height 24
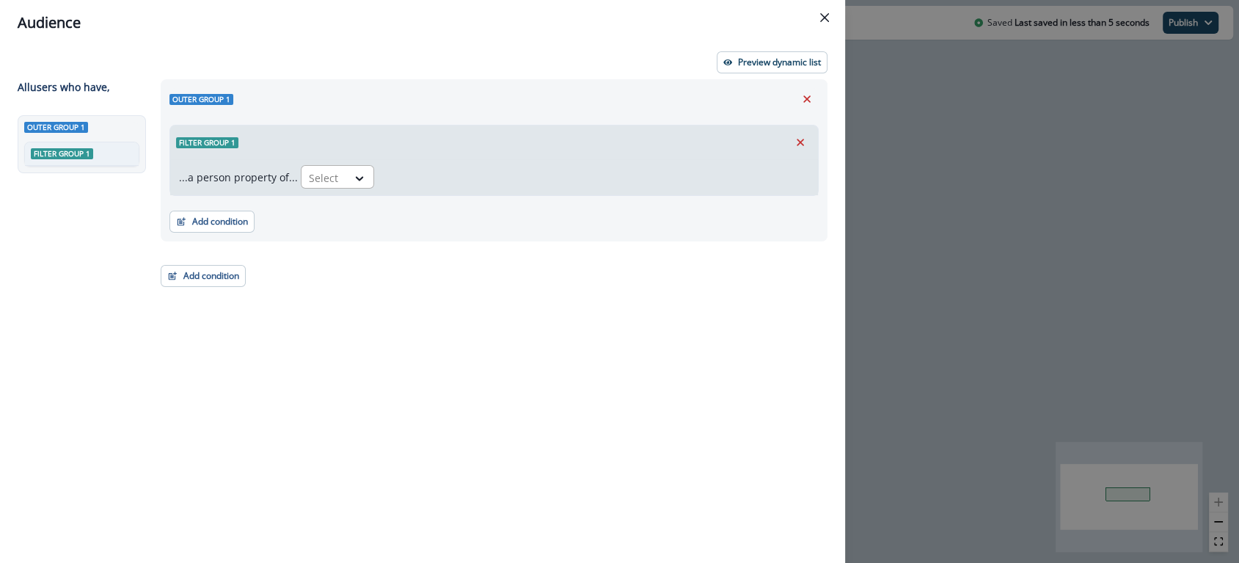
click at [316, 175] on div at bounding box center [324, 178] width 31 height 18
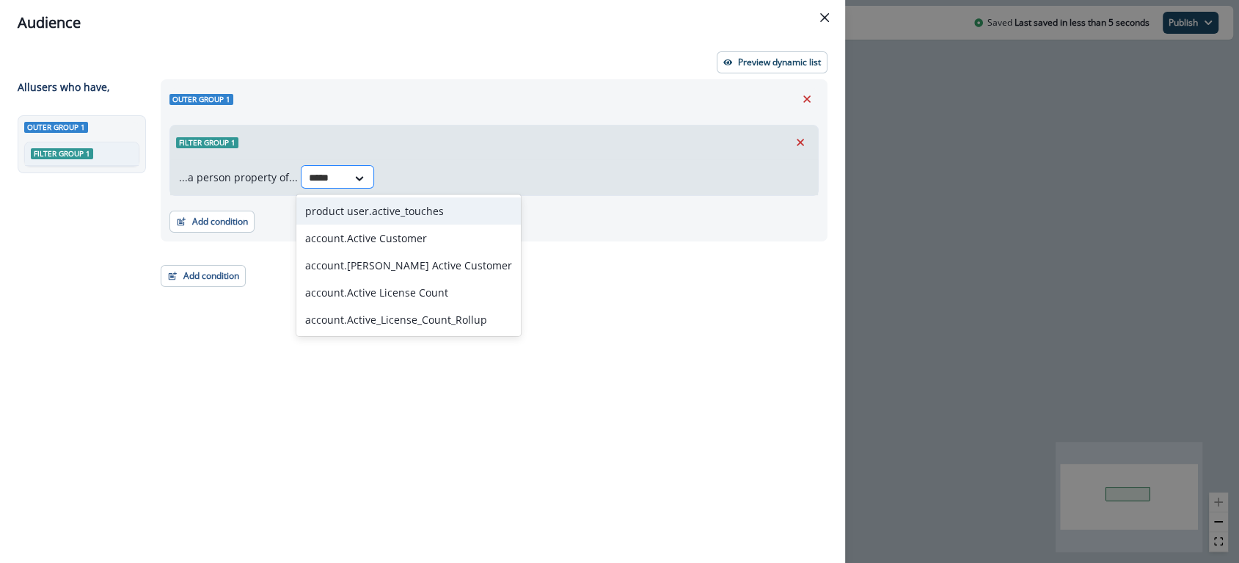
type input "******"
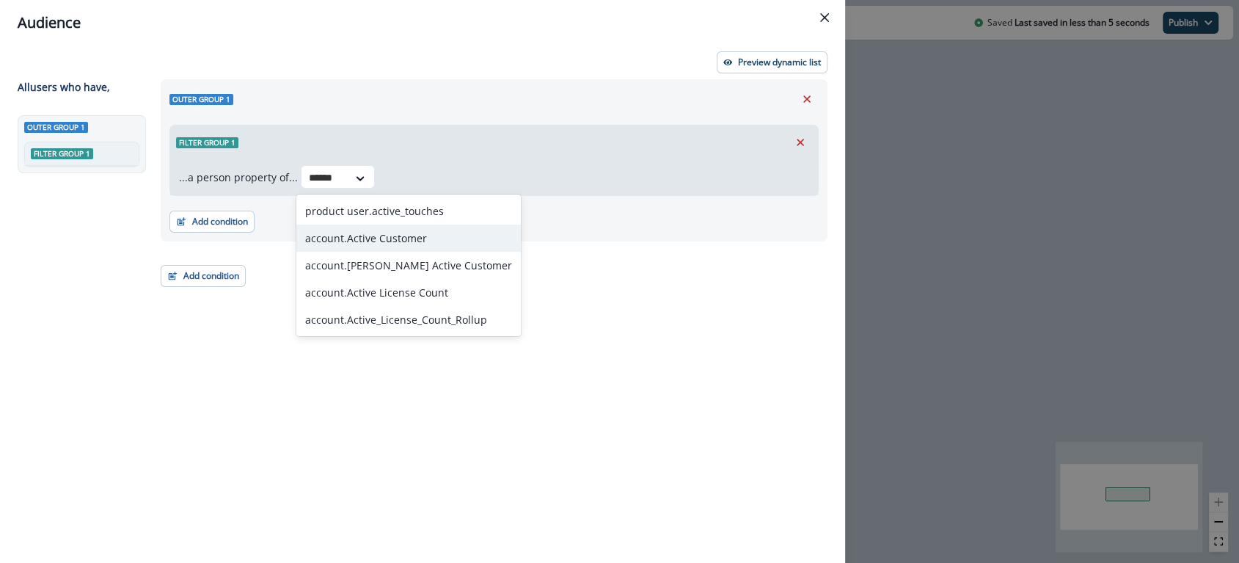
click at [376, 244] on div "account.Active Customer" at bounding box center [408, 237] width 224 height 27
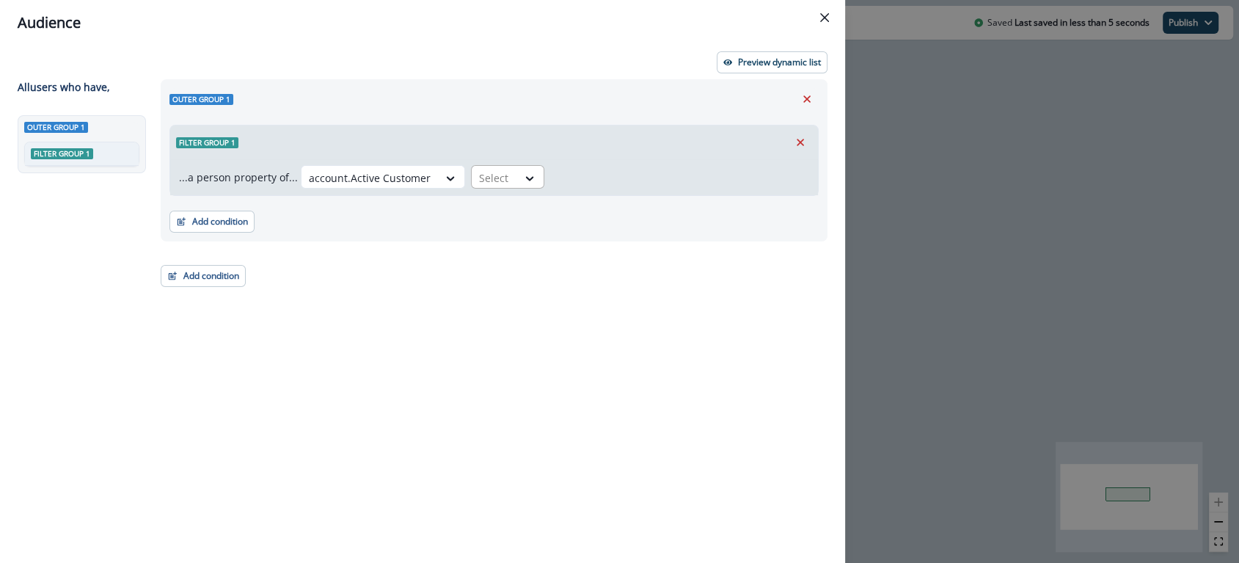
click at [508, 184] on div "Select" at bounding box center [494, 178] width 45 height 24
click at [510, 213] on div "true" at bounding box center [500, 210] width 73 height 27
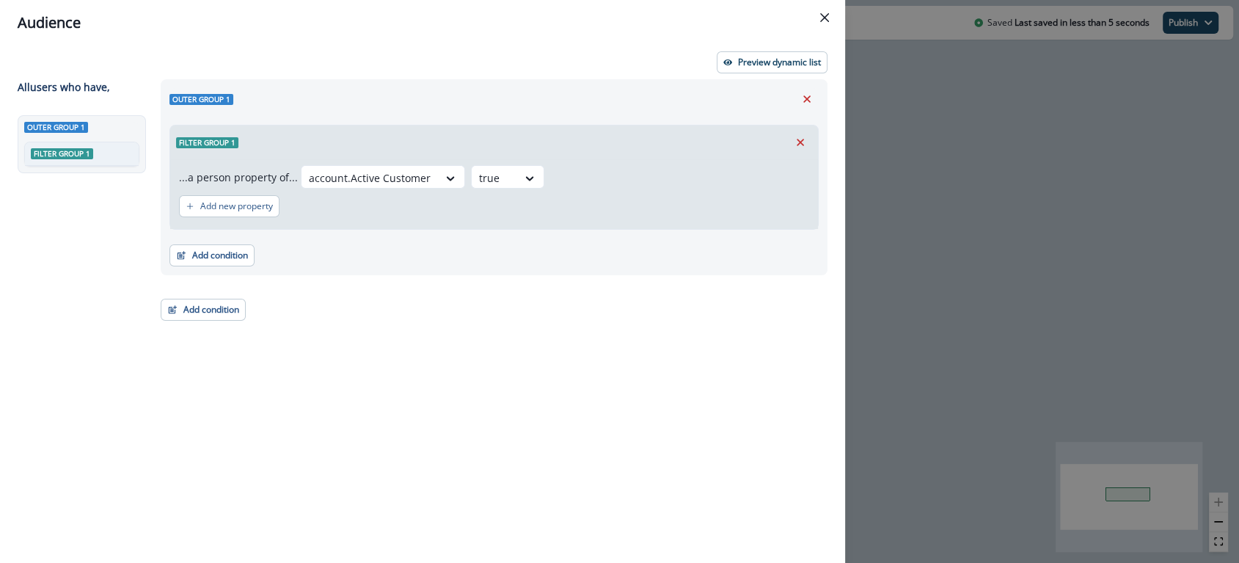
drag, startPoint x: 521, startPoint y: 254, endPoint x: 346, endPoint y: 272, distance: 175.5
click at [521, 254] on div "Add condition Contact properties A person property Performed a product event Pe…" at bounding box center [493, 248] width 649 height 37
click at [211, 268] on div "Outer group 1 Filter group 1 ...a person property of... account.Active Customer…" at bounding box center [494, 177] width 667 height 196
click at [196, 254] on button "Add condition" at bounding box center [211, 255] width 85 height 22
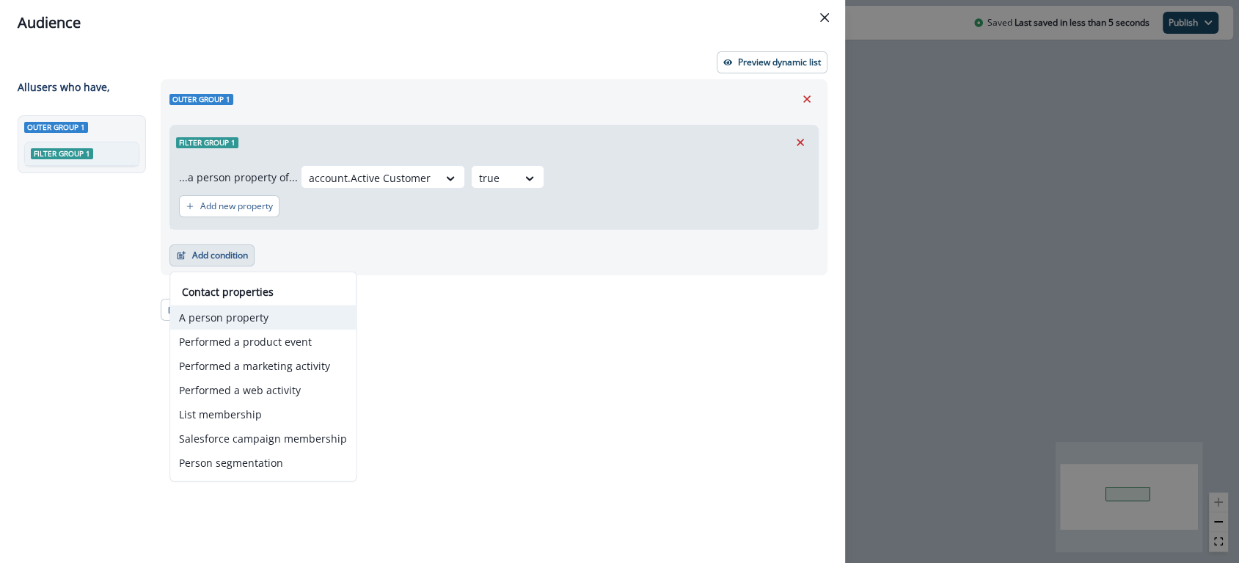
drag, startPoint x: 255, startPoint y: 308, endPoint x: 250, endPoint y: 316, distance: 9.2
click at [255, 308] on button "A person property" at bounding box center [263, 317] width 186 height 24
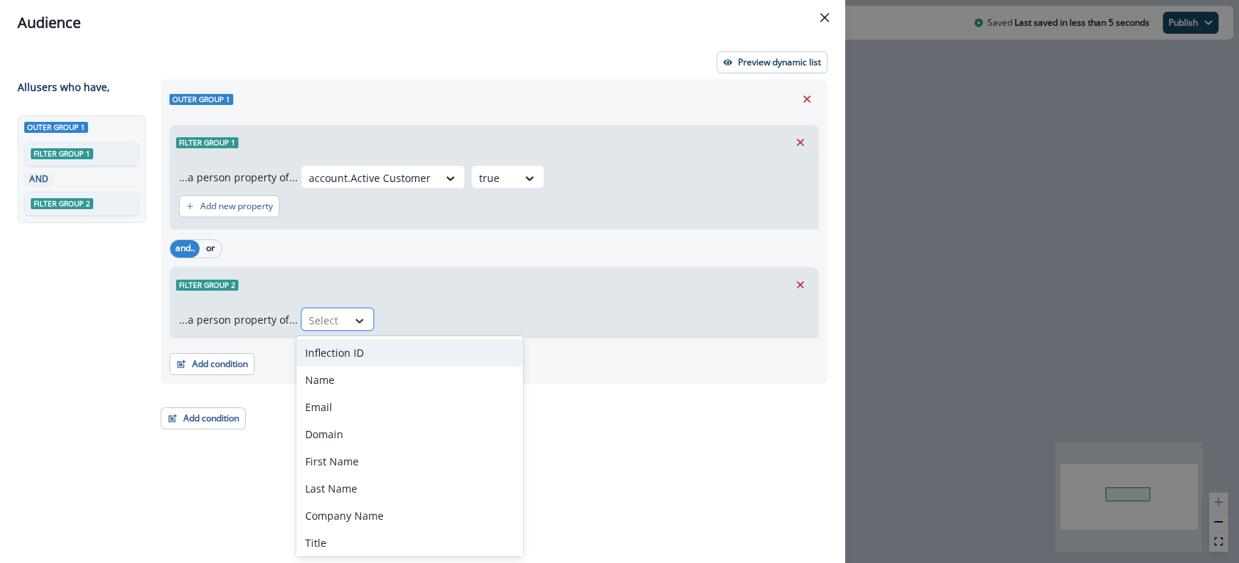
click at [348, 323] on div at bounding box center [359, 320] width 25 height 15
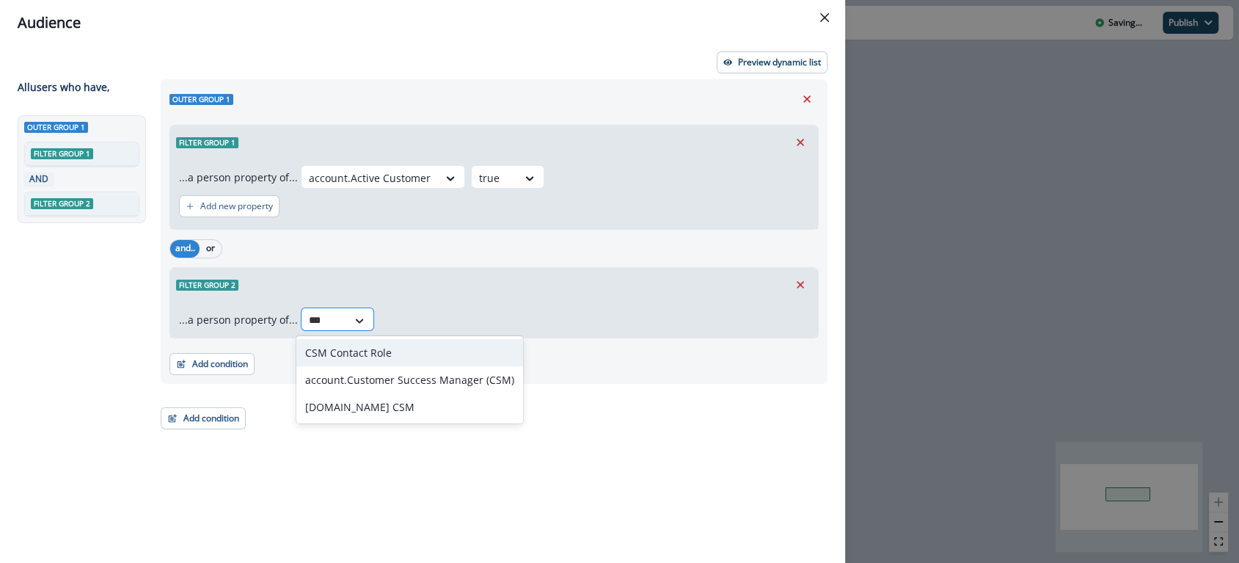
type input "***"
click at [353, 344] on div "CSM Contact Role" at bounding box center [409, 352] width 227 height 27
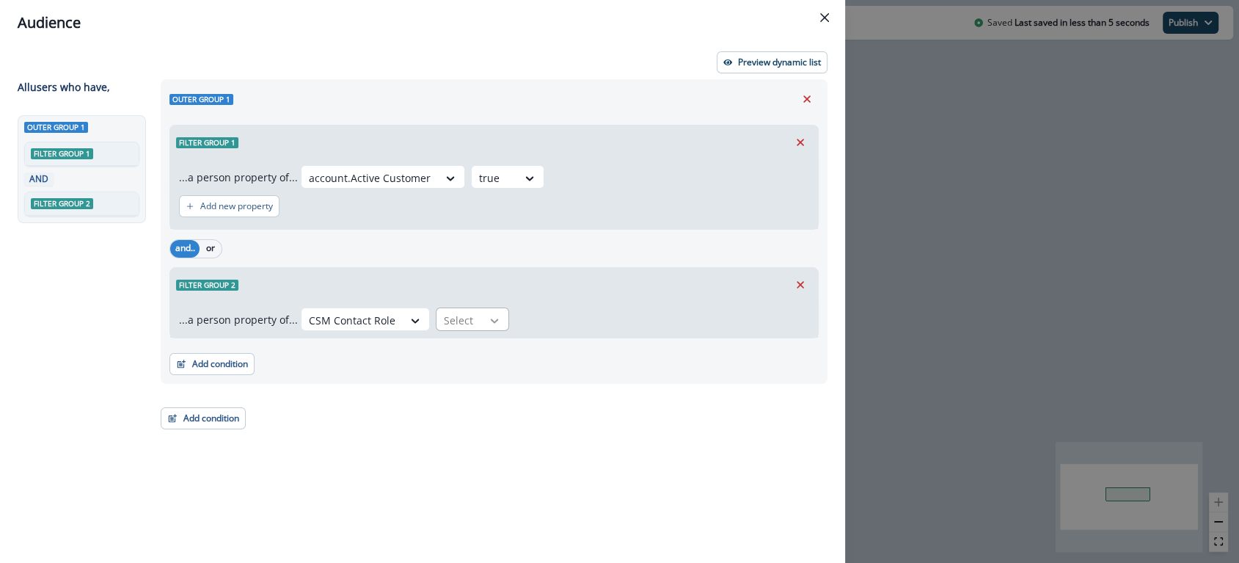
click at [497, 325] on div at bounding box center [494, 320] width 25 height 15
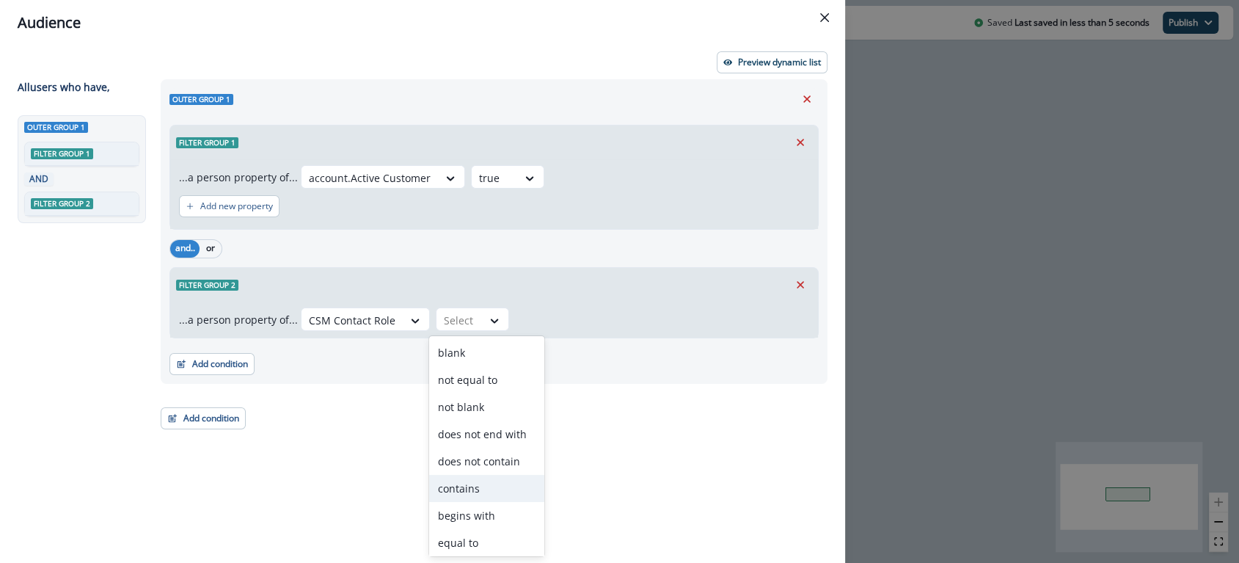
click at [456, 492] on div "contains" at bounding box center [486, 488] width 115 height 27
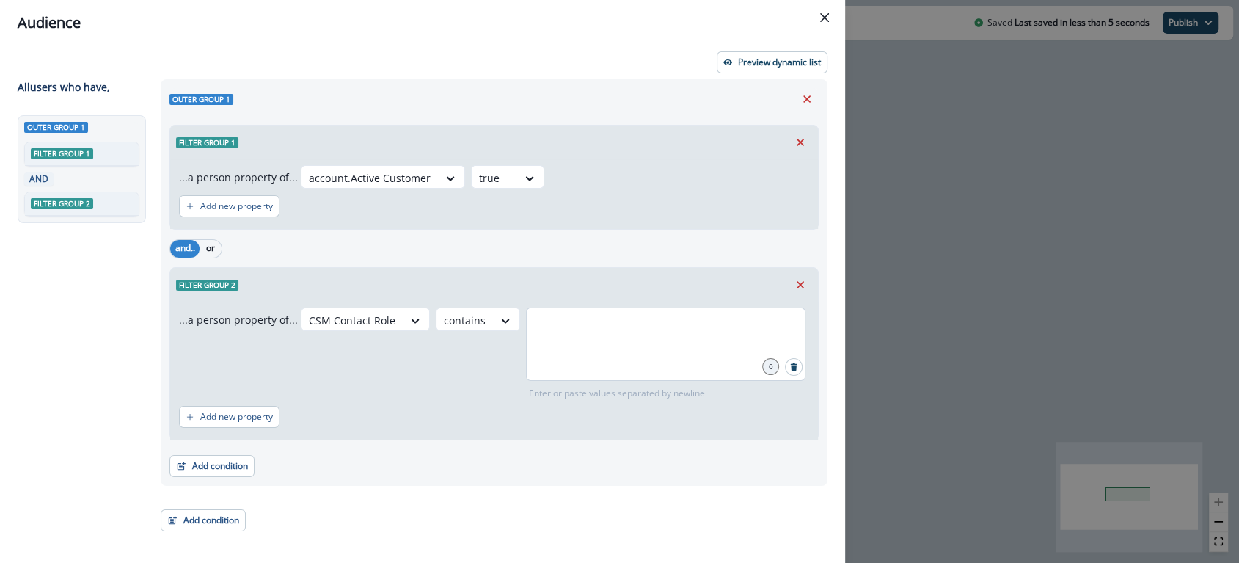
click at [541, 362] on div at bounding box center [665, 343] width 279 height 73
type input "**********"
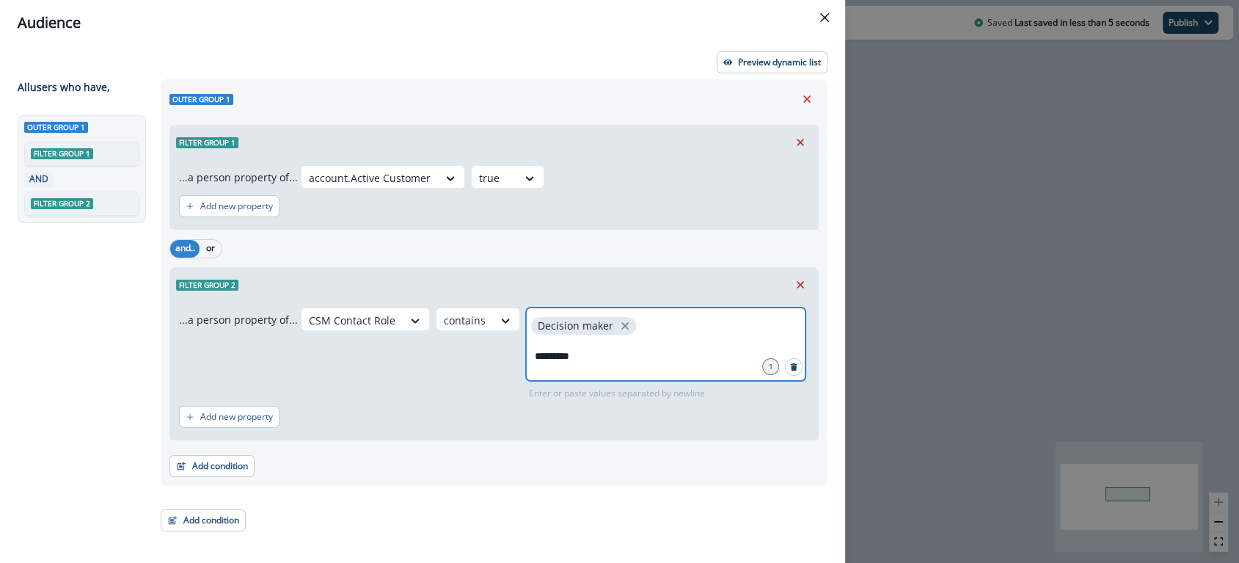
type input "**********"
type input "********"
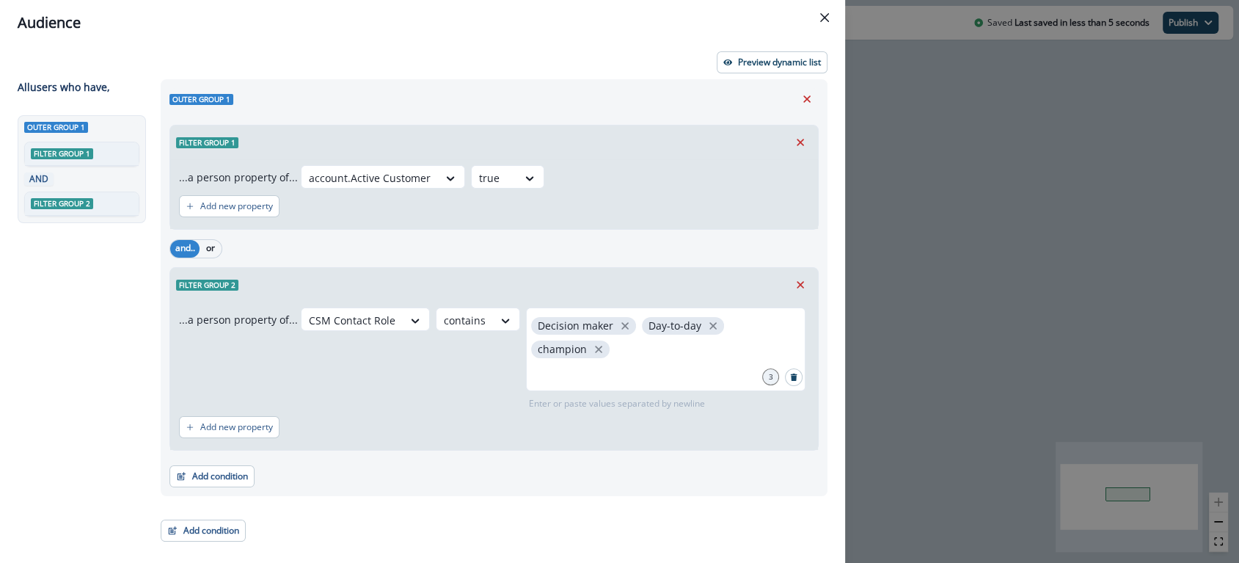
click at [502, 410] on div "Add new property" at bounding box center [494, 427] width 630 height 34
click at [211, 472] on button "Add condition" at bounding box center [211, 476] width 85 height 22
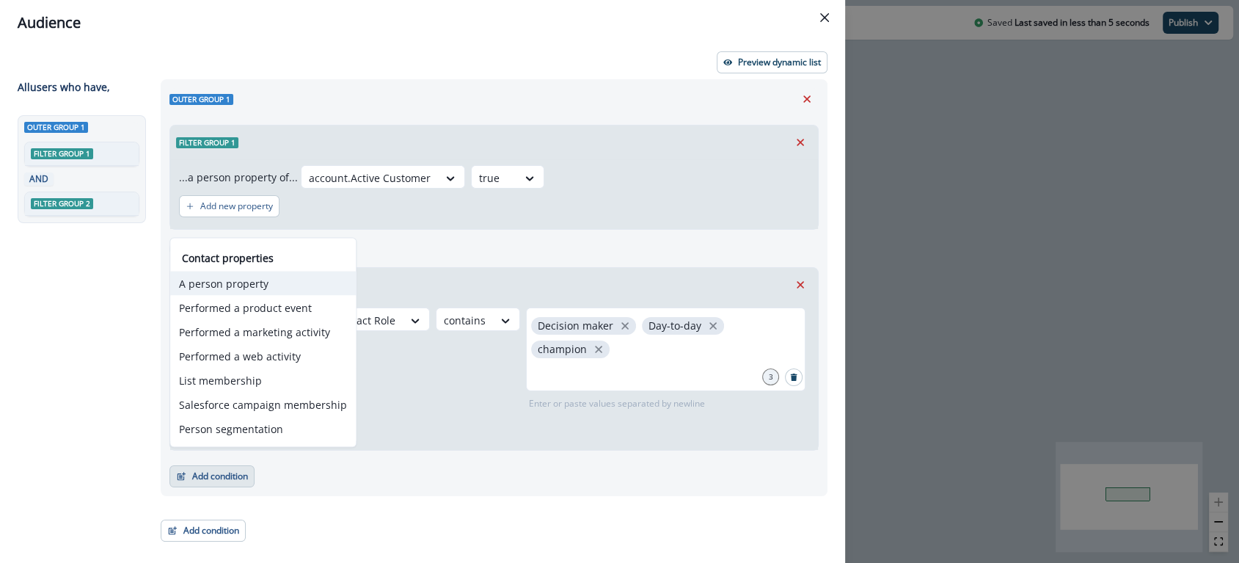
click at [237, 285] on button "A person property" at bounding box center [263, 283] width 186 height 24
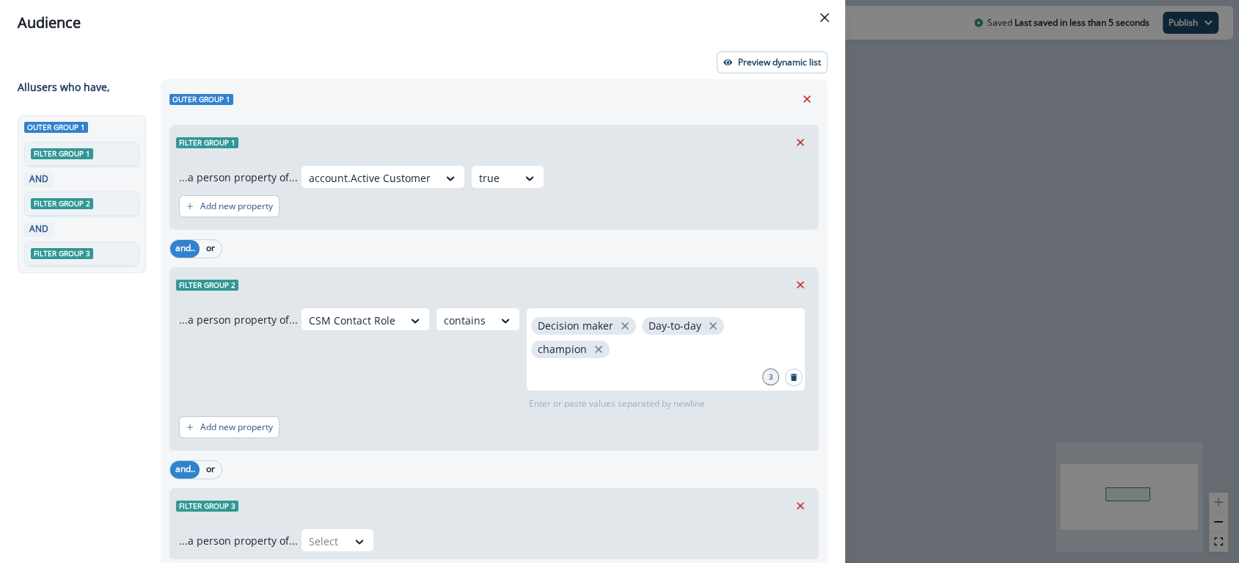
scroll to position [90, 0]
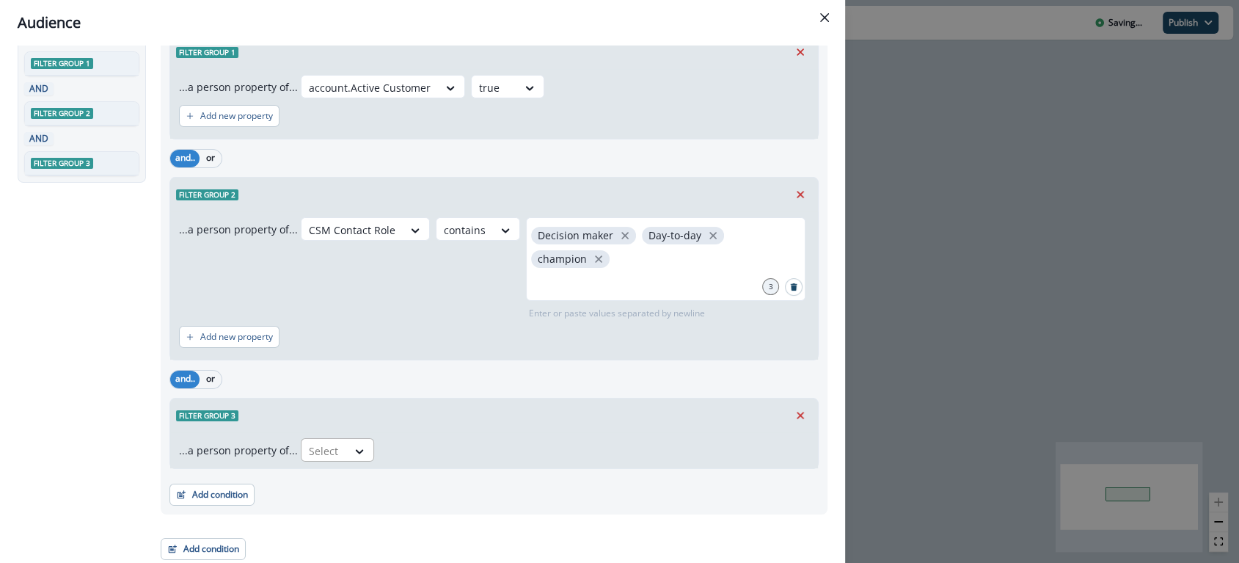
click at [330, 446] on div at bounding box center [324, 451] width 31 height 18
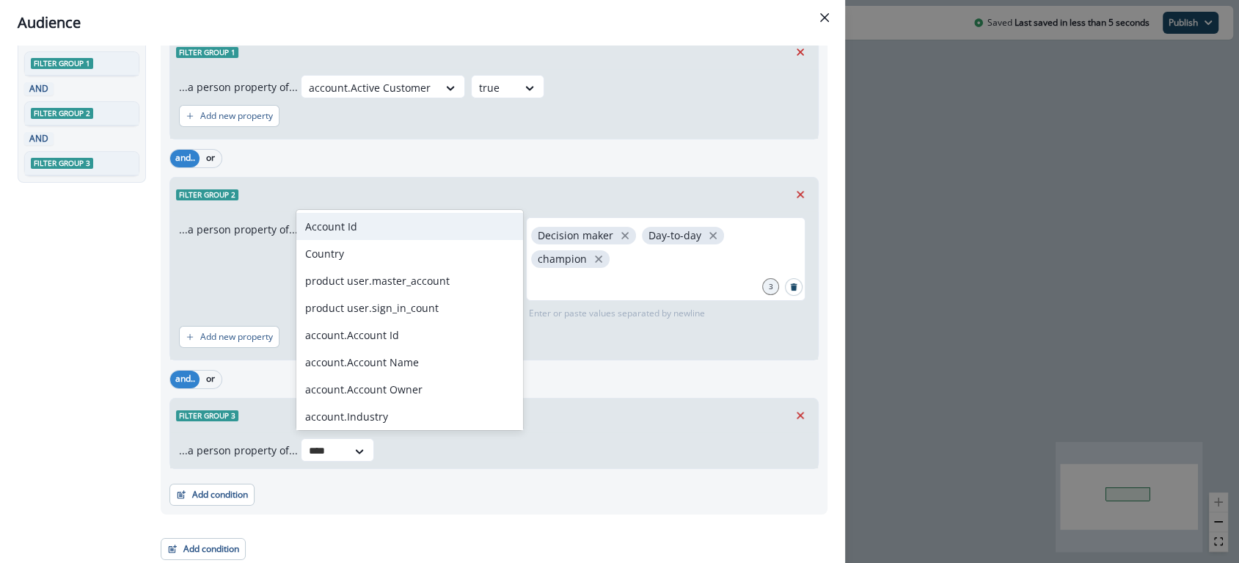
type input "*****"
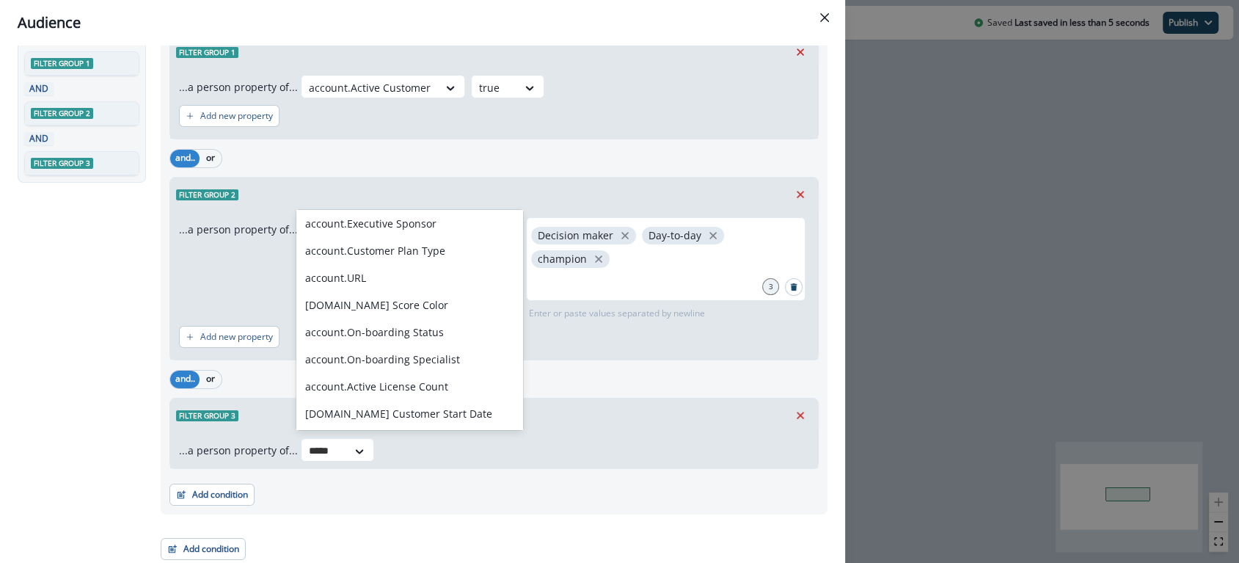
scroll to position [681, 0]
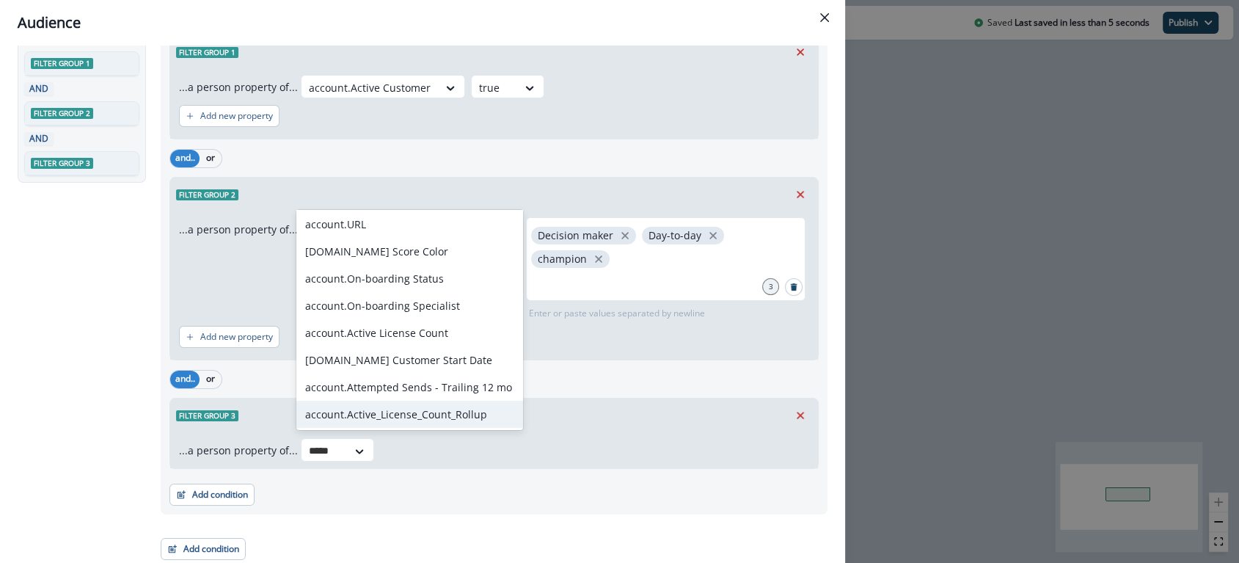
click at [414, 413] on div "account.Active_License_Count_Rollup" at bounding box center [409, 413] width 227 height 27
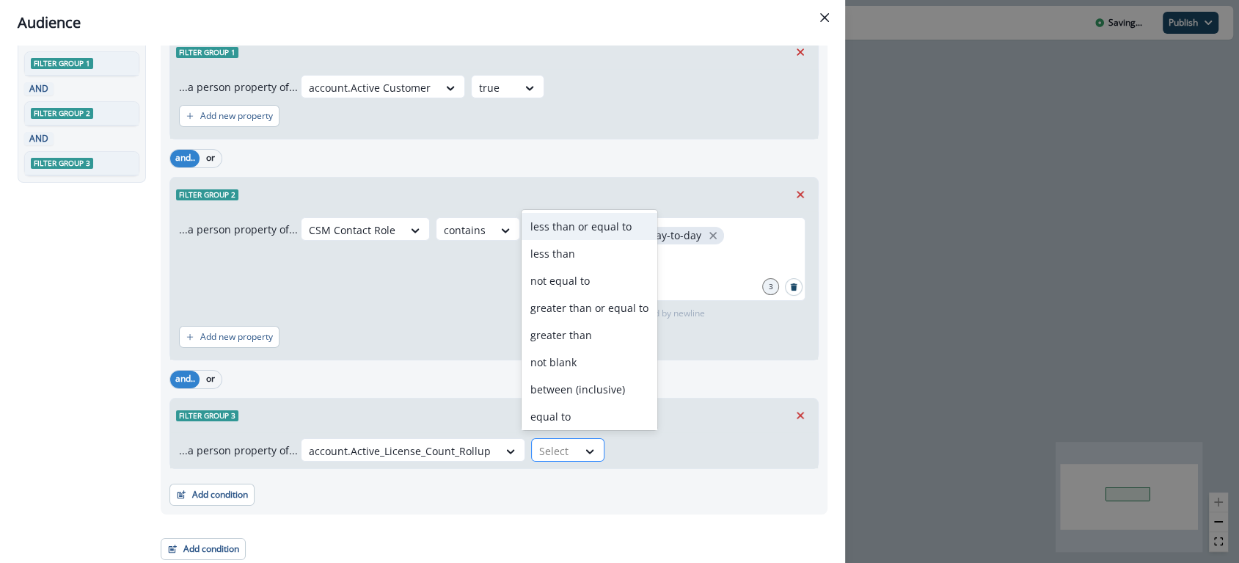
click at [539, 447] on div at bounding box center [554, 451] width 31 height 18
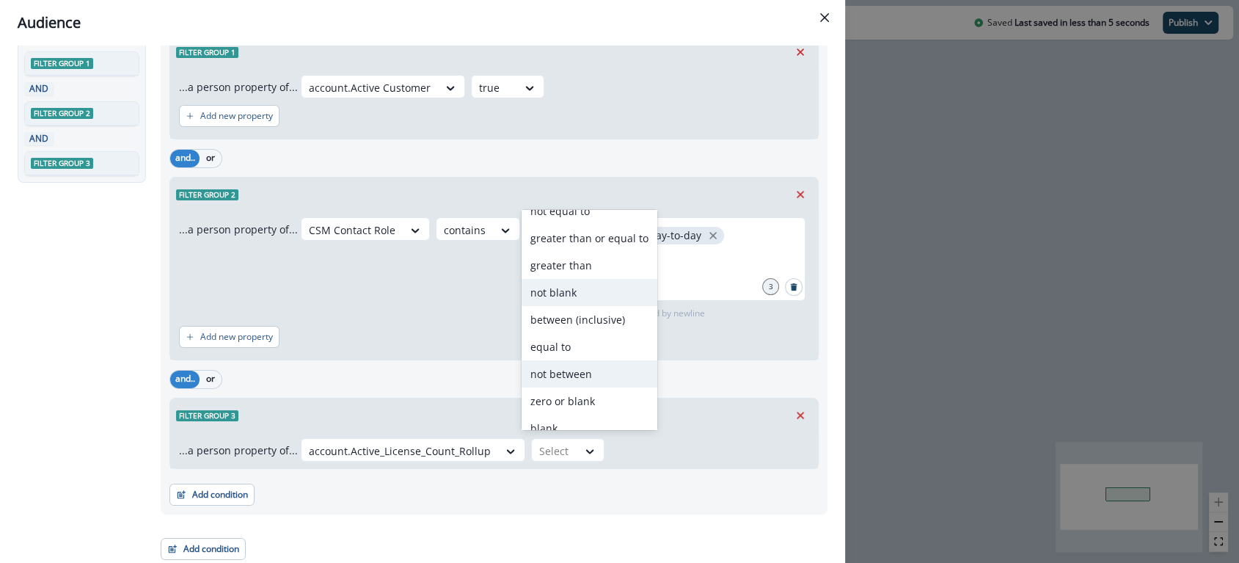
scroll to position [84, 0]
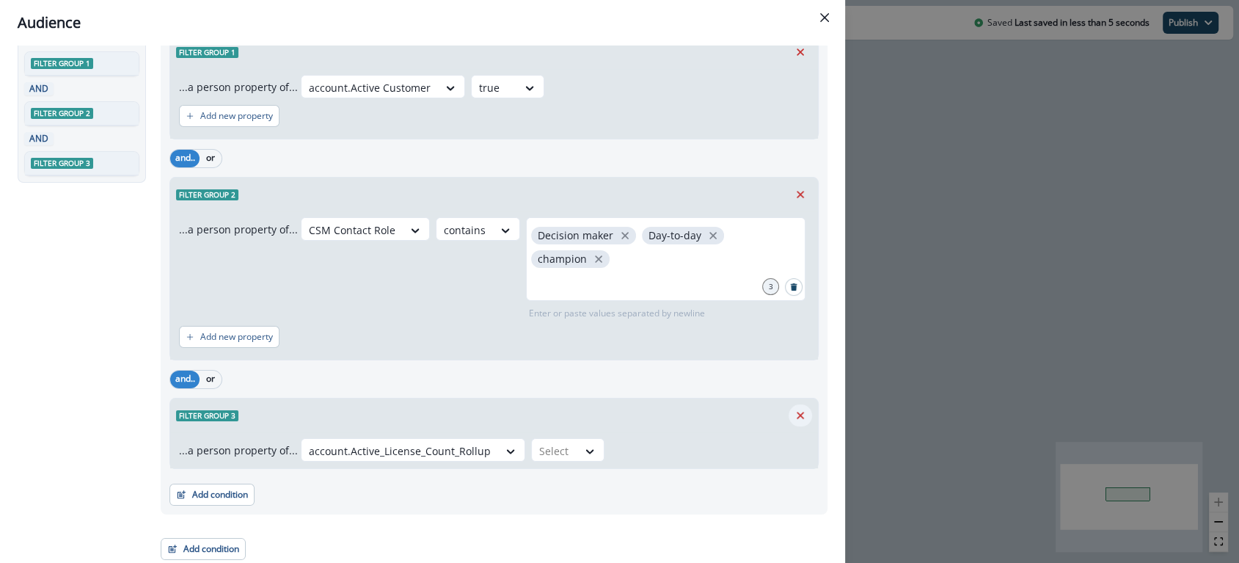
drag, startPoint x: 779, startPoint y: 428, endPoint x: 783, endPoint y: 409, distance: 19.4
click at [779, 428] on div "Filter group 3" at bounding box center [494, 415] width 648 height 34
click at [794, 409] on icon "Remove" at bounding box center [800, 415] width 13 height 13
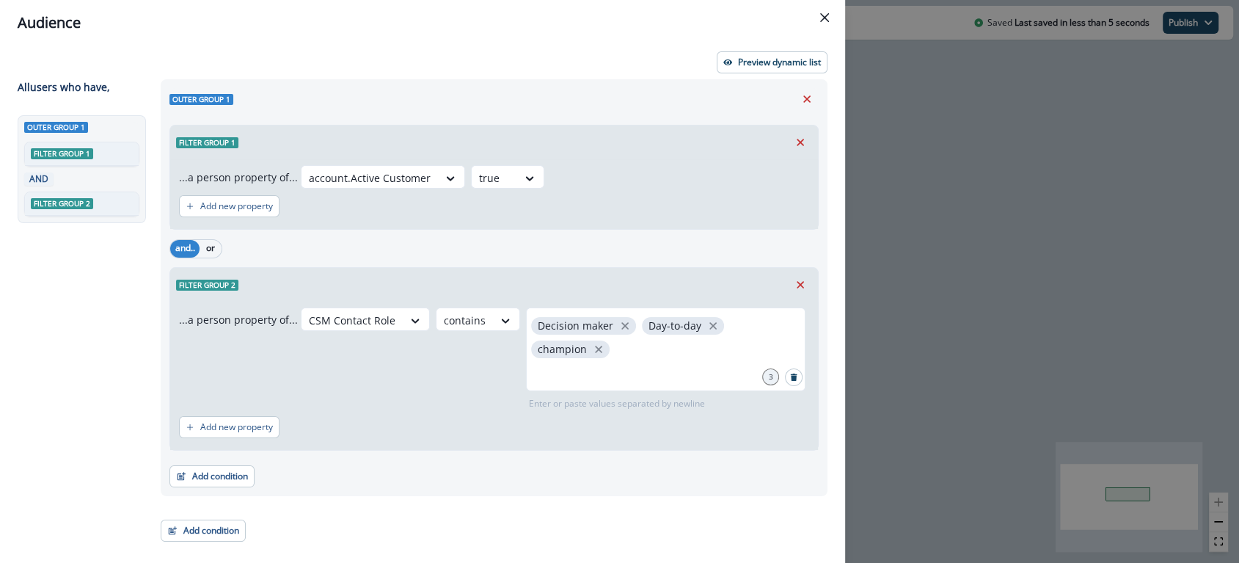
scroll to position [0, 0]
click at [219, 484] on div "Outer group 1 Filter group 1 ...a person property of... account.Active Customer…" at bounding box center [494, 287] width 667 height 417
click at [213, 475] on div "Outer group 1 Filter group 1 ...a person property of... account.Active Customer…" at bounding box center [494, 287] width 667 height 417
click at [226, 469] on button "Add condition" at bounding box center [211, 476] width 85 height 22
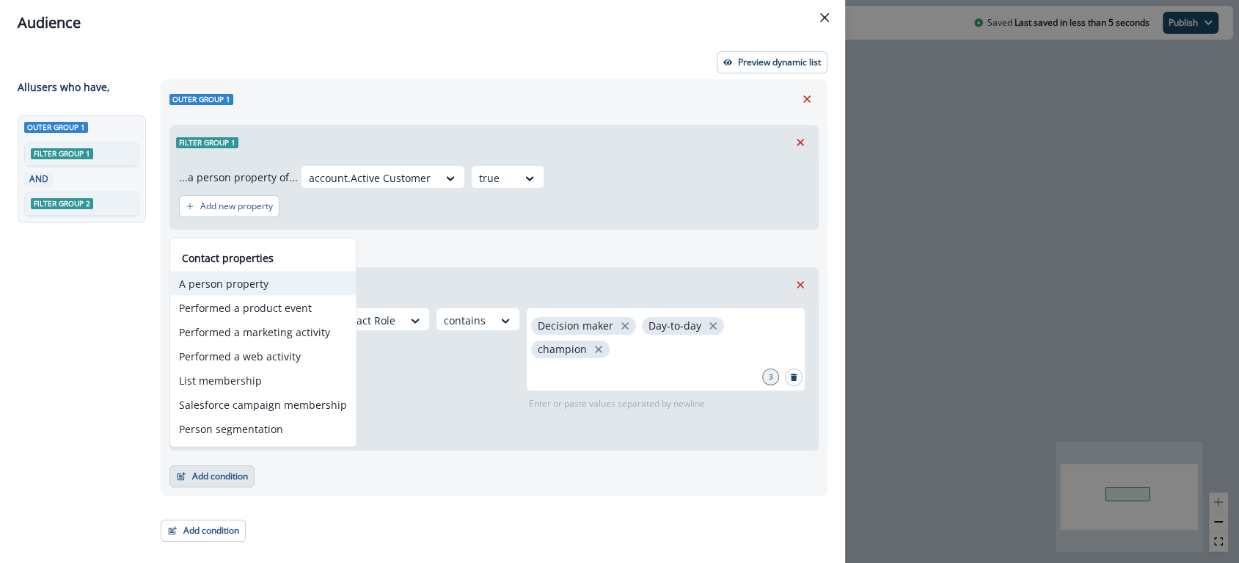
click at [233, 288] on button "A person property" at bounding box center [263, 283] width 186 height 24
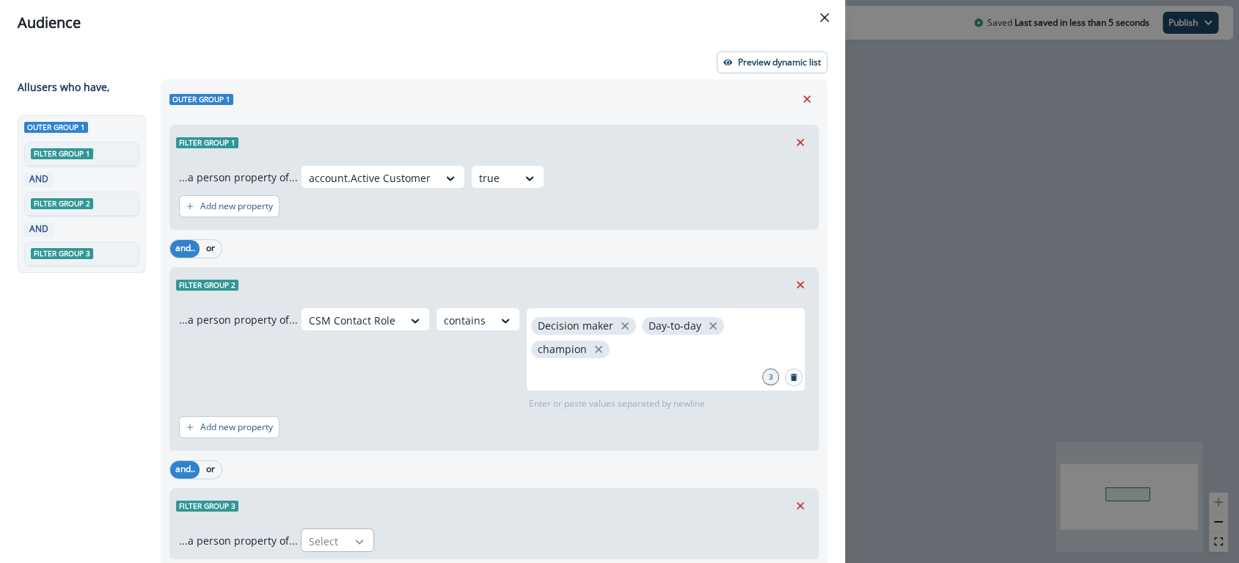
click at [356, 539] on icon at bounding box center [360, 541] width 8 height 4
type input "**********"
click at [339, 444] on div "Sendoso User Status" at bounding box center [355, 449] width 119 height 27
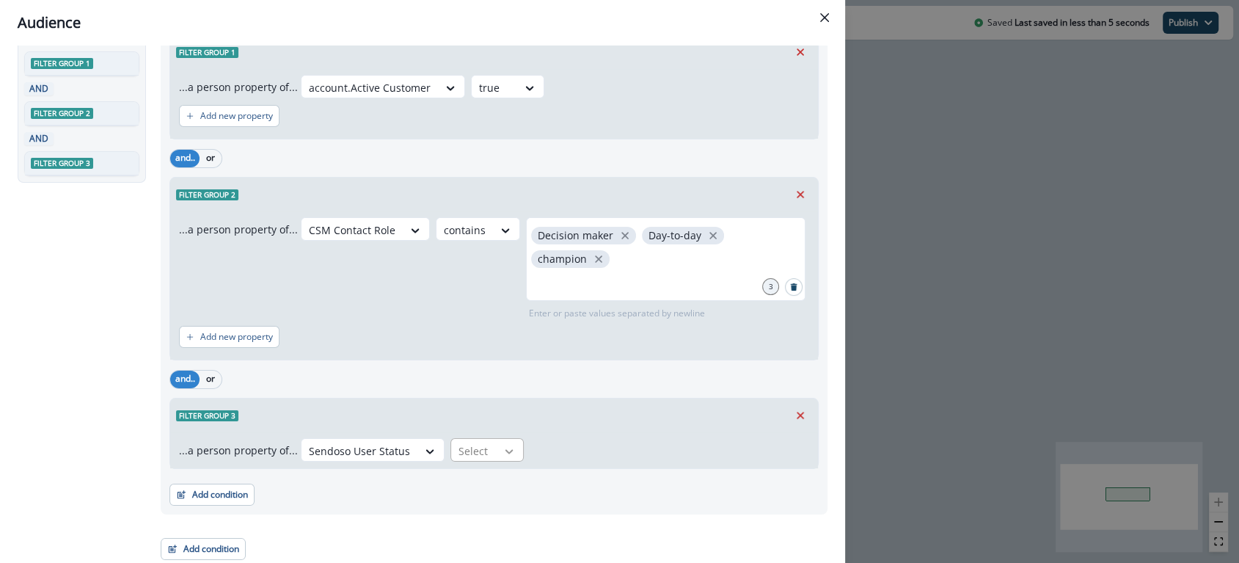
click at [502, 454] on icon at bounding box center [508, 451] width 13 height 15
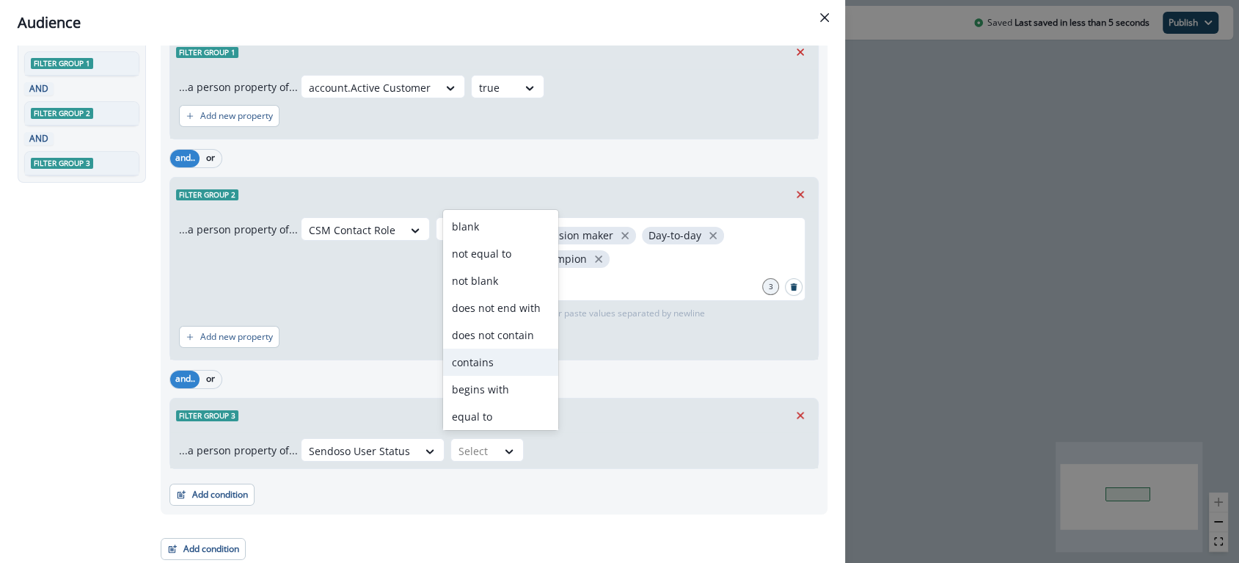
click at [483, 361] on div "contains" at bounding box center [500, 361] width 115 height 27
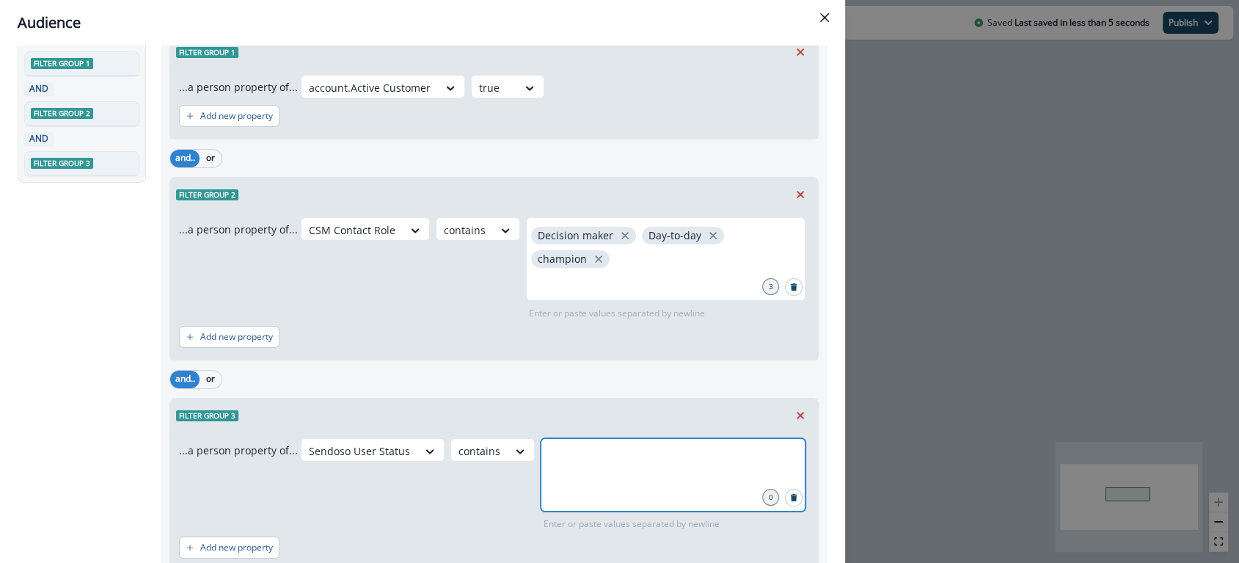
click at [570, 463] on input "text" at bounding box center [673, 456] width 260 height 29
type input "******"
click at [477, 442] on div at bounding box center [479, 451] width 42 height 18
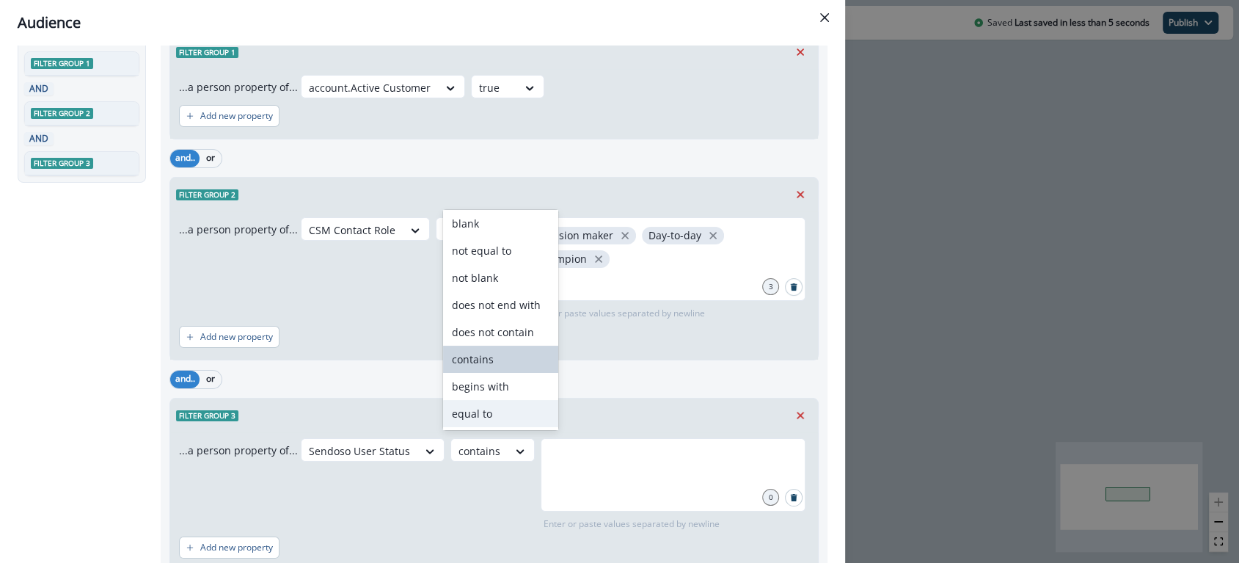
scroll to position [0, 0]
click at [501, 251] on div "not equal to" at bounding box center [500, 253] width 115 height 27
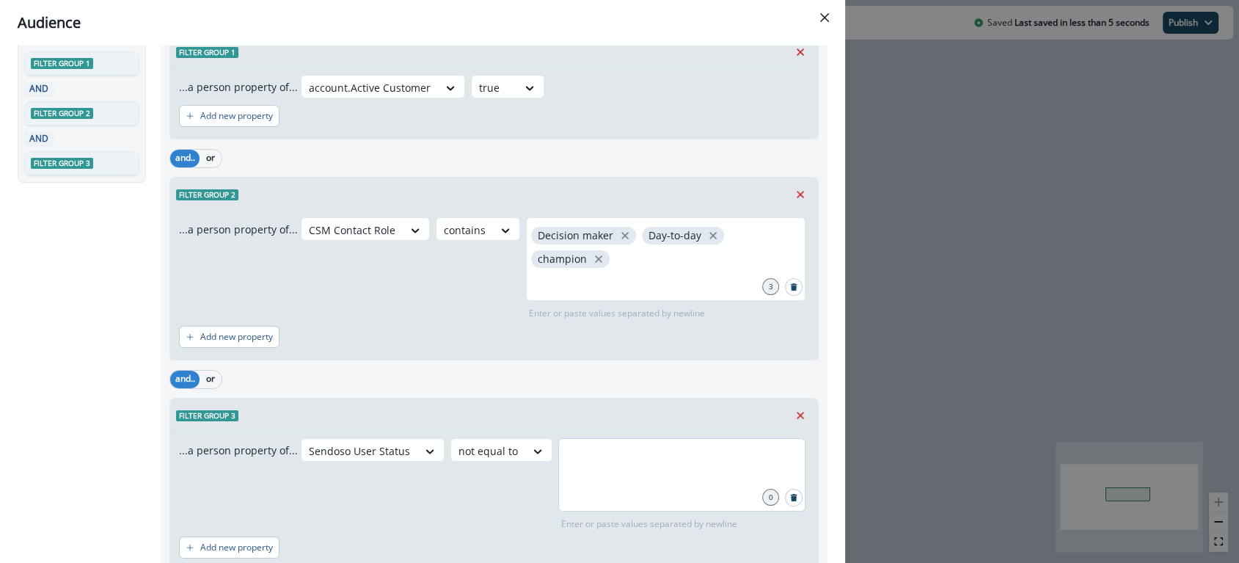
click at [615, 489] on div at bounding box center [681, 474] width 247 height 73
type input "*******"
click at [600, 403] on div "Filter group 3" at bounding box center [494, 415] width 648 height 34
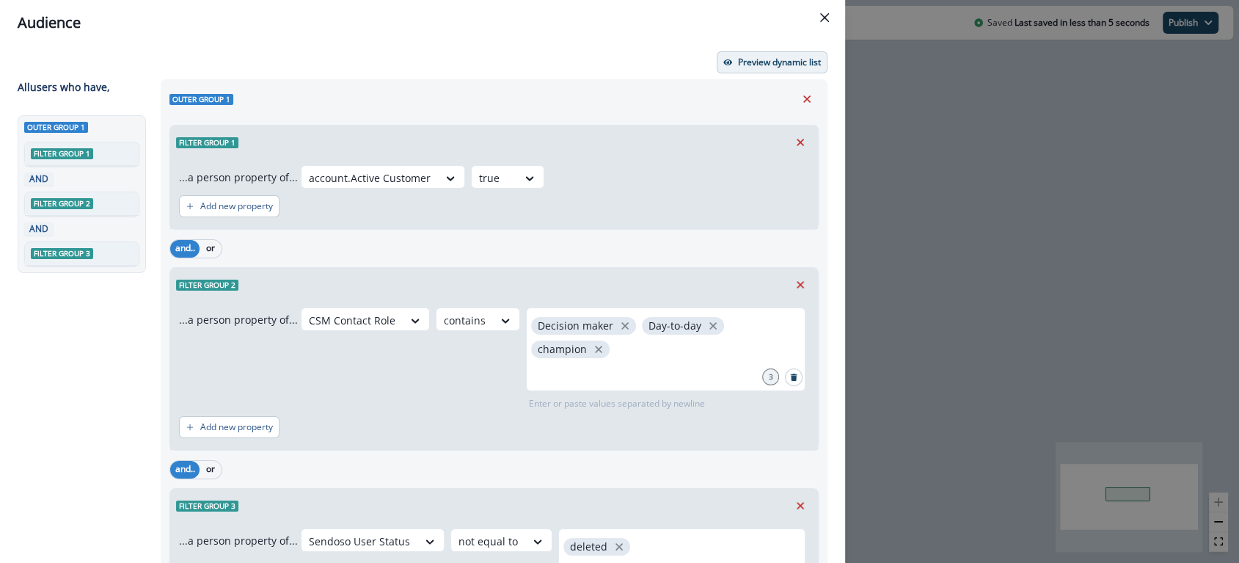
click at [744, 65] on p "Preview dynamic list" at bounding box center [779, 62] width 83 height 10
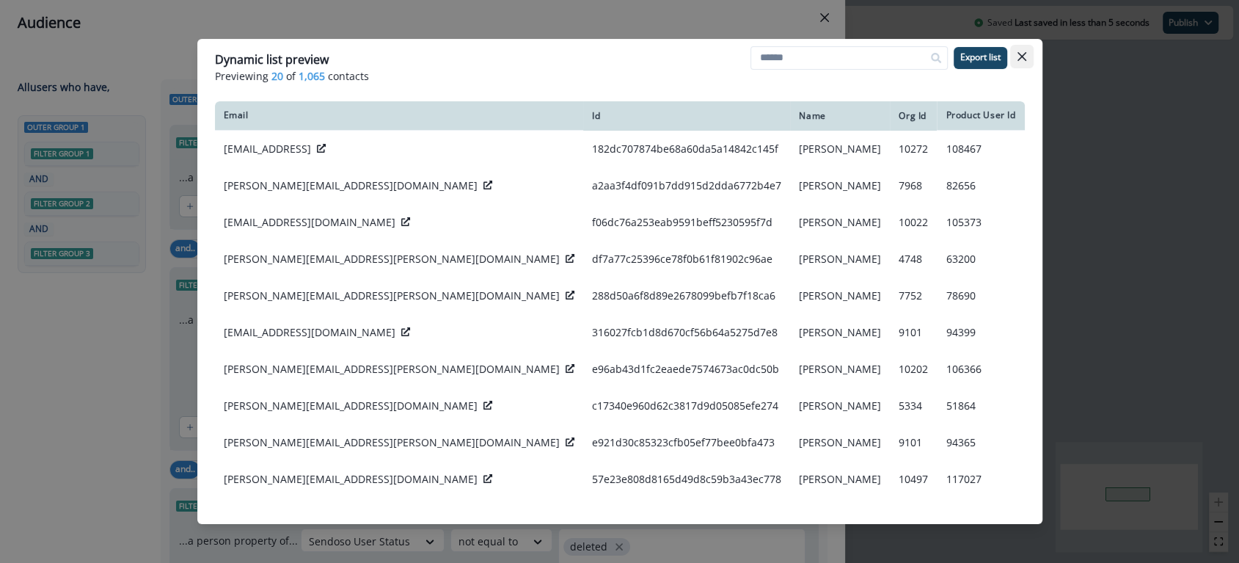
click at [1021, 58] on icon "Close" at bounding box center [1021, 56] width 9 height 9
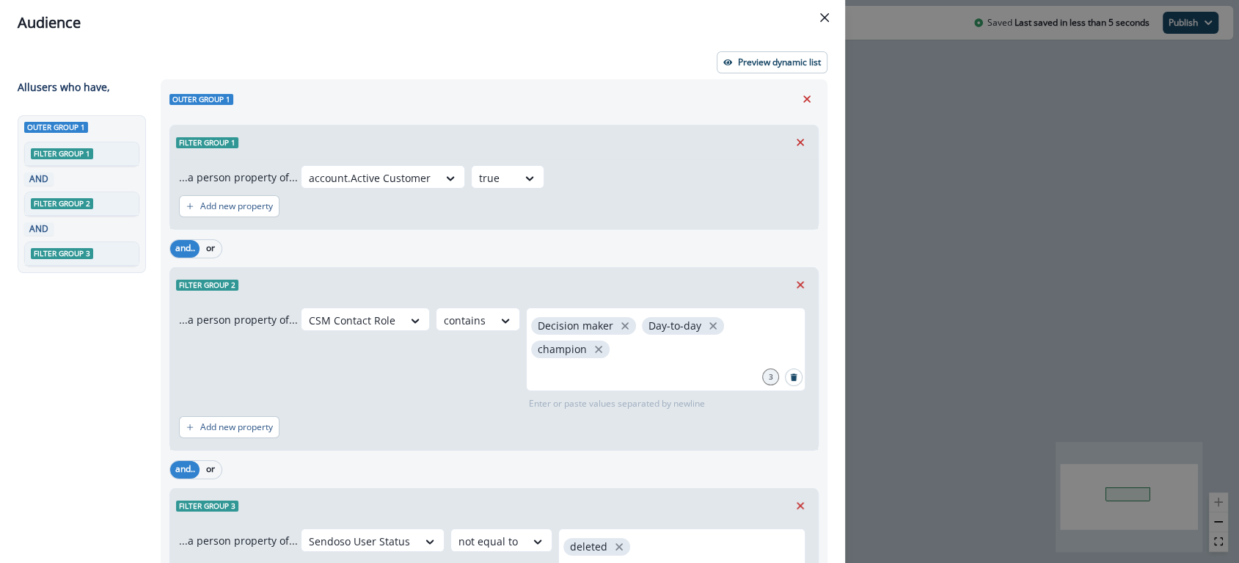
scroll to position [192, 0]
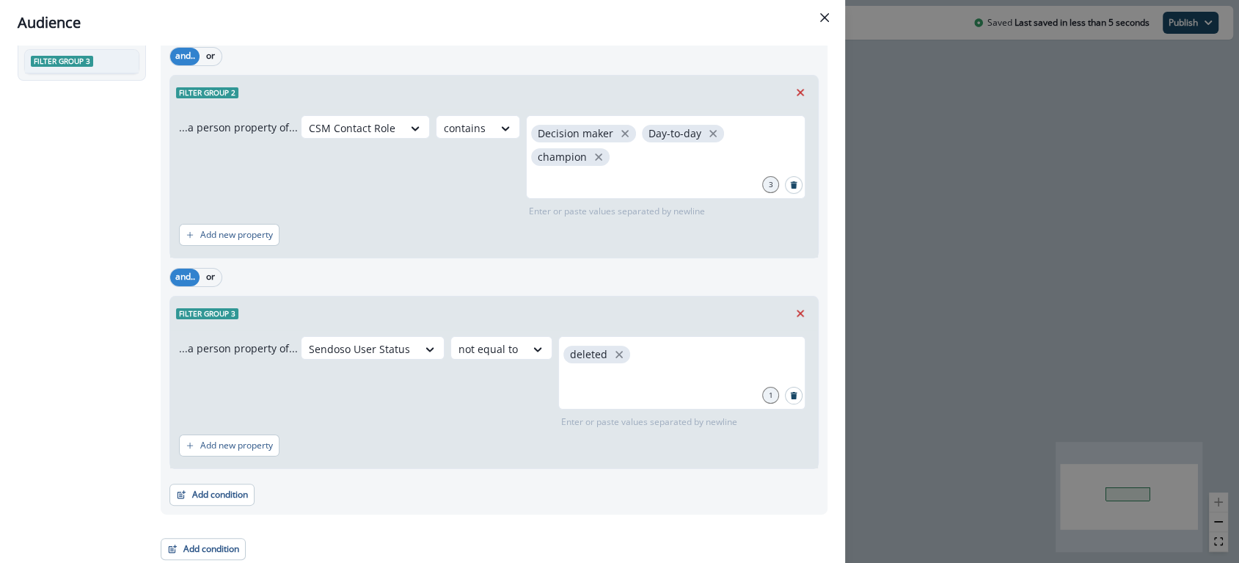
click at [340, 436] on div "Add new property" at bounding box center [494, 445] width 630 height 34
click at [229, 502] on div "Outer group 1 Filter group 1 ...a person property of... account.Active Customer…" at bounding box center [494, 200] width 667 height 627
click at [245, 500] on button "Add condition" at bounding box center [211, 494] width 85 height 22
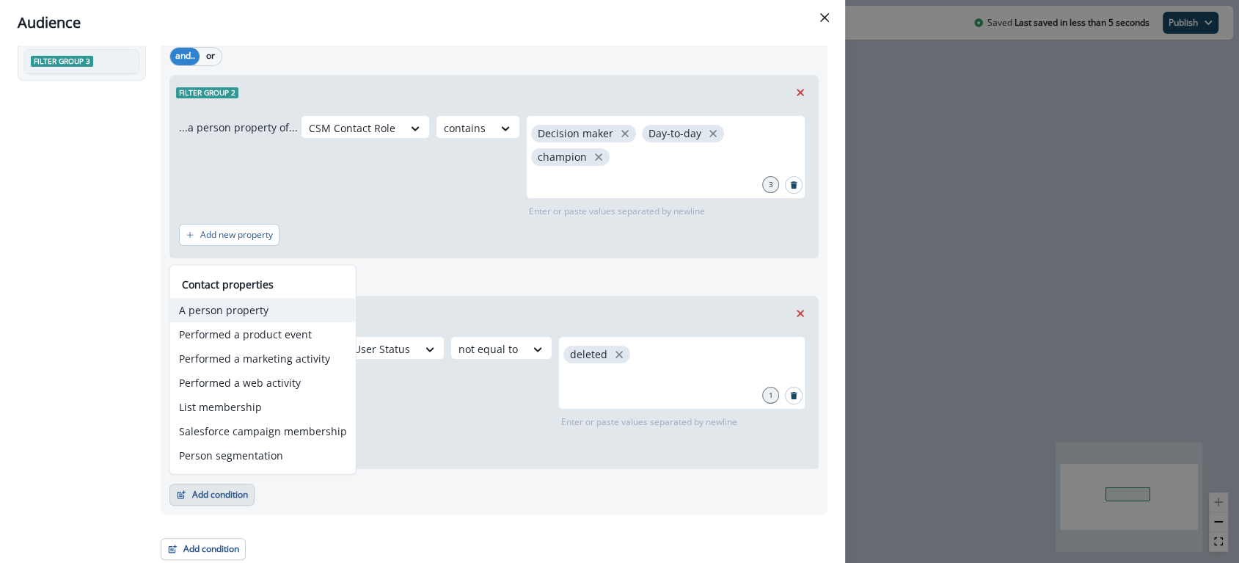
click at [256, 318] on button "A person property" at bounding box center [263, 310] width 186 height 24
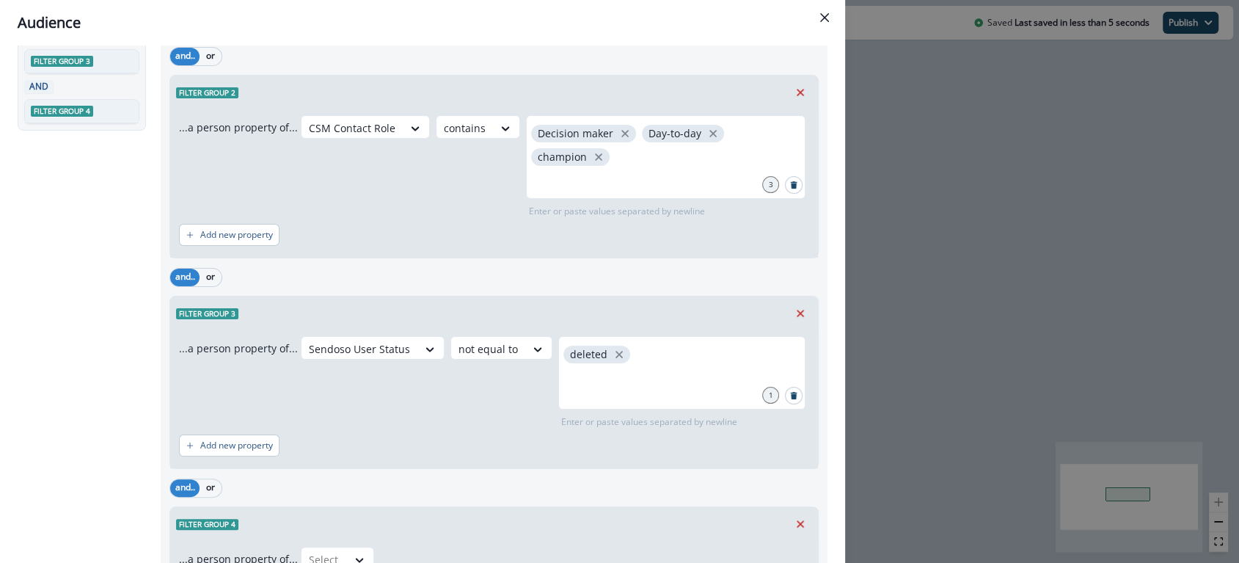
scroll to position [300, 0]
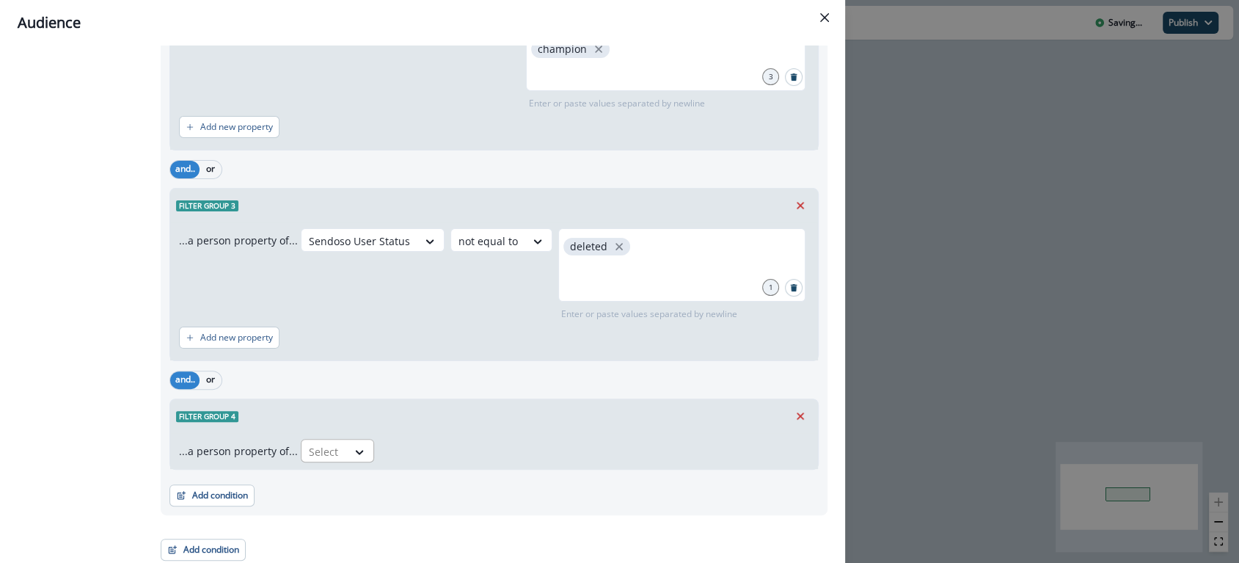
click at [333, 448] on div at bounding box center [324, 451] width 31 height 18
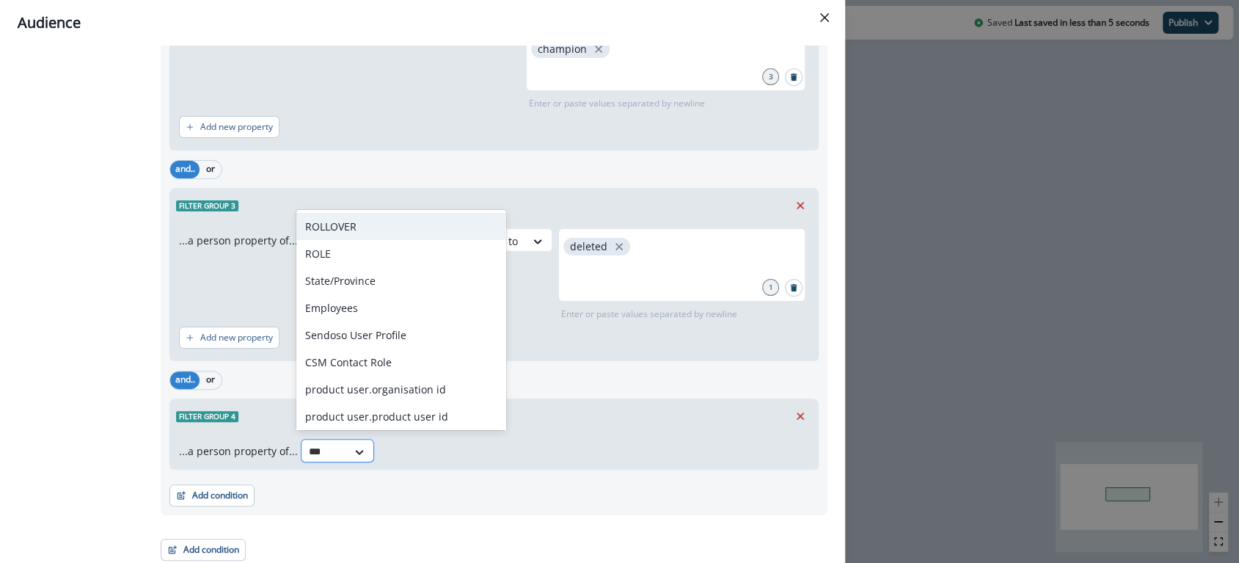
type input "****"
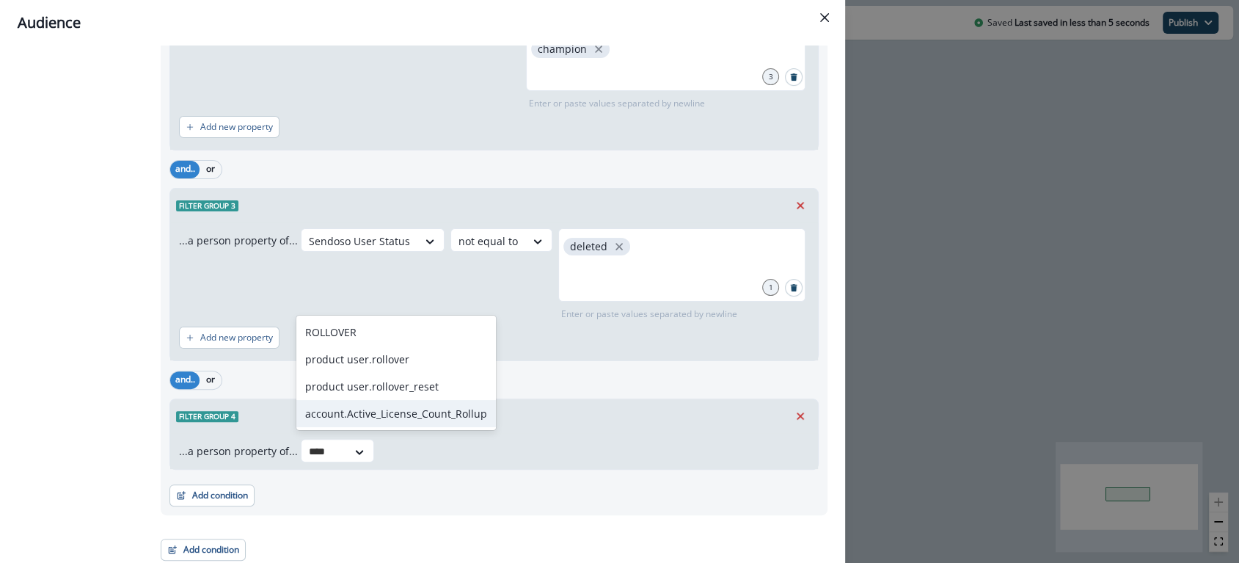
click at [394, 416] on div "account.Active_License_Count_Rollup" at bounding box center [396, 413] width 200 height 27
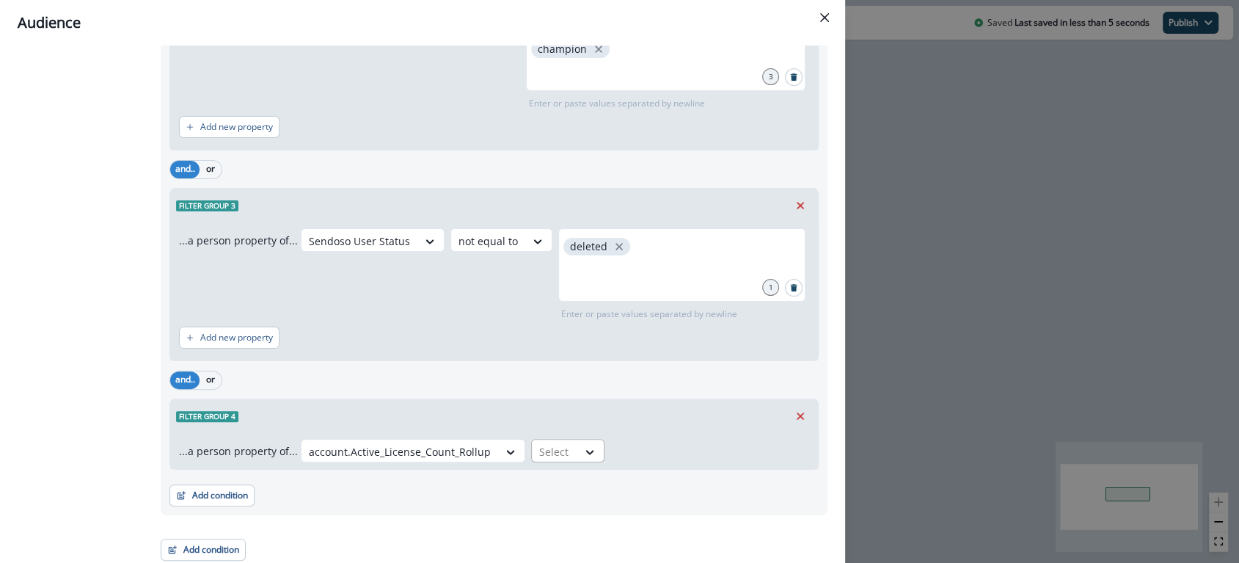
click at [547, 455] on div at bounding box center [554, 451] width 31 height 18
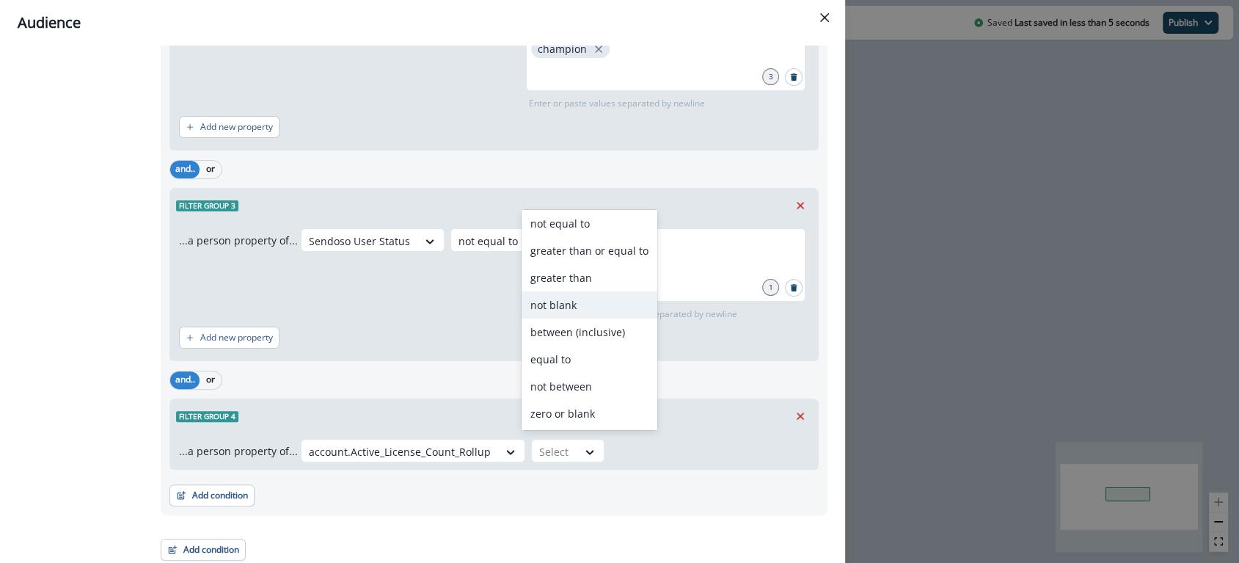
scroll to position [84, 0]
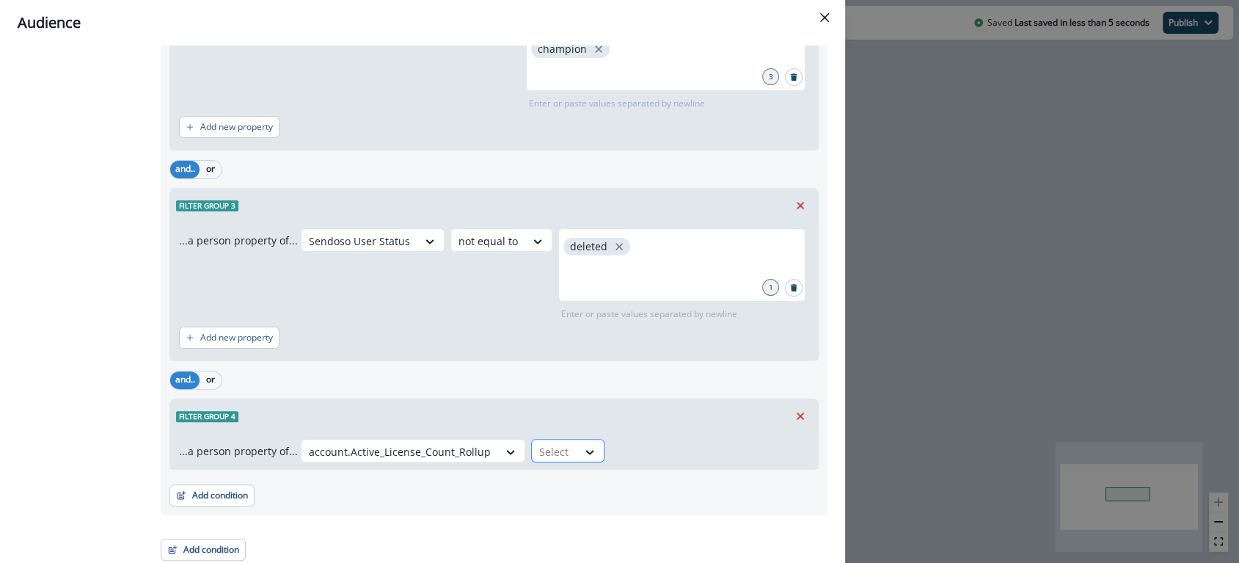
click at [544, 451] on div at bounding box center [554, 451] width 31 height 18
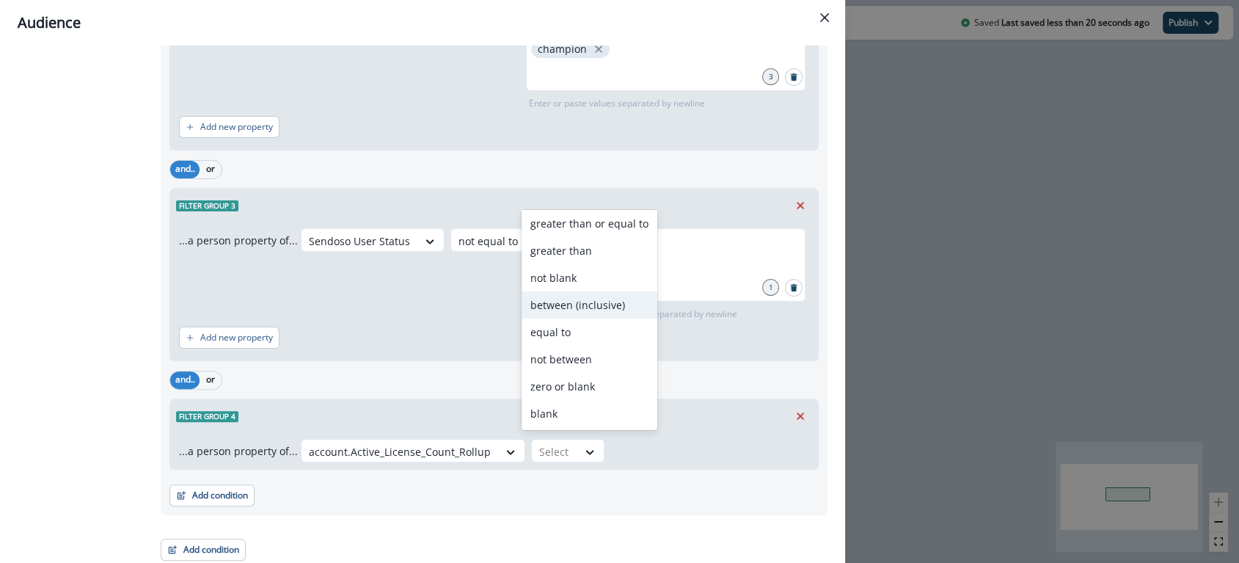
click at [588, 303] on div "between (inclusive)" at bounding box center [589, 304] width 136 height 27
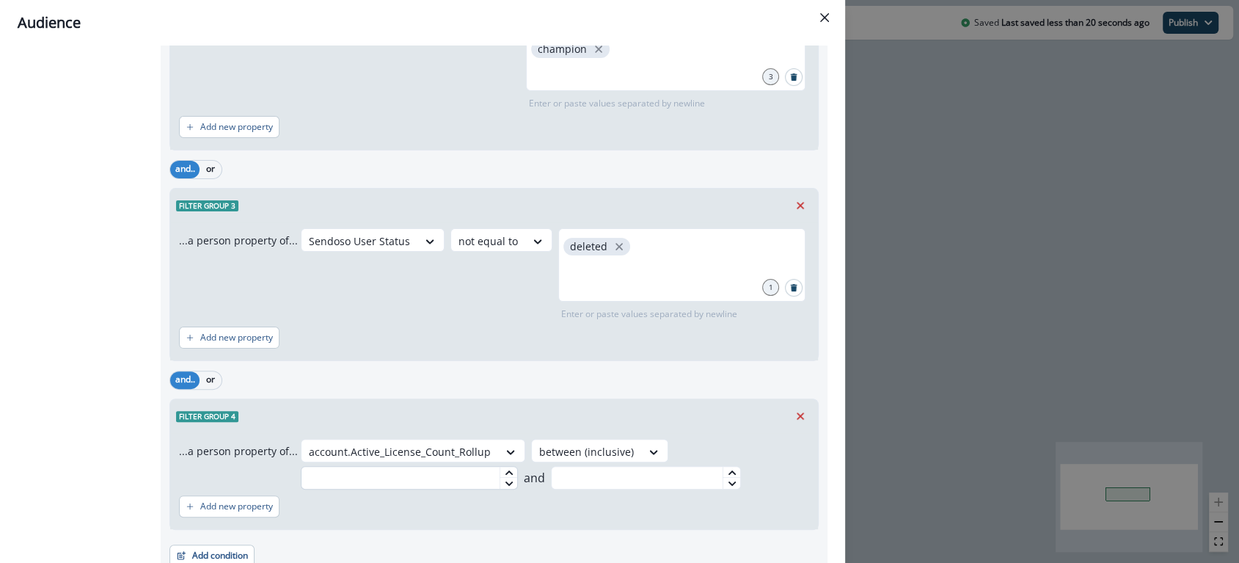
click at [406, 477] on input "text" at bounding box center [409, 477] width 217 height 23
type input "*"
click at [571, 474] on input "text" at bounding box center [646, 477] width 190 height 23
type input "*"
click at [553, 508] on div "Add new property" at bounding box center [494, 506] width 630 height 34
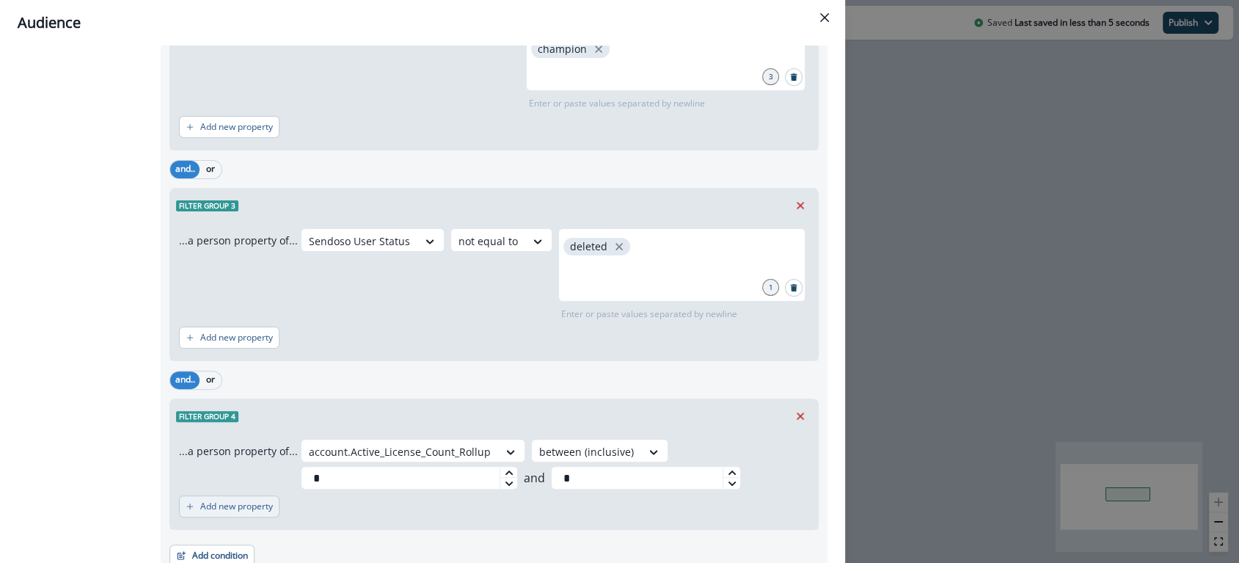
click at [213, 501] on p "Add new property" at bounding box center [236, 506] width 73 height 10
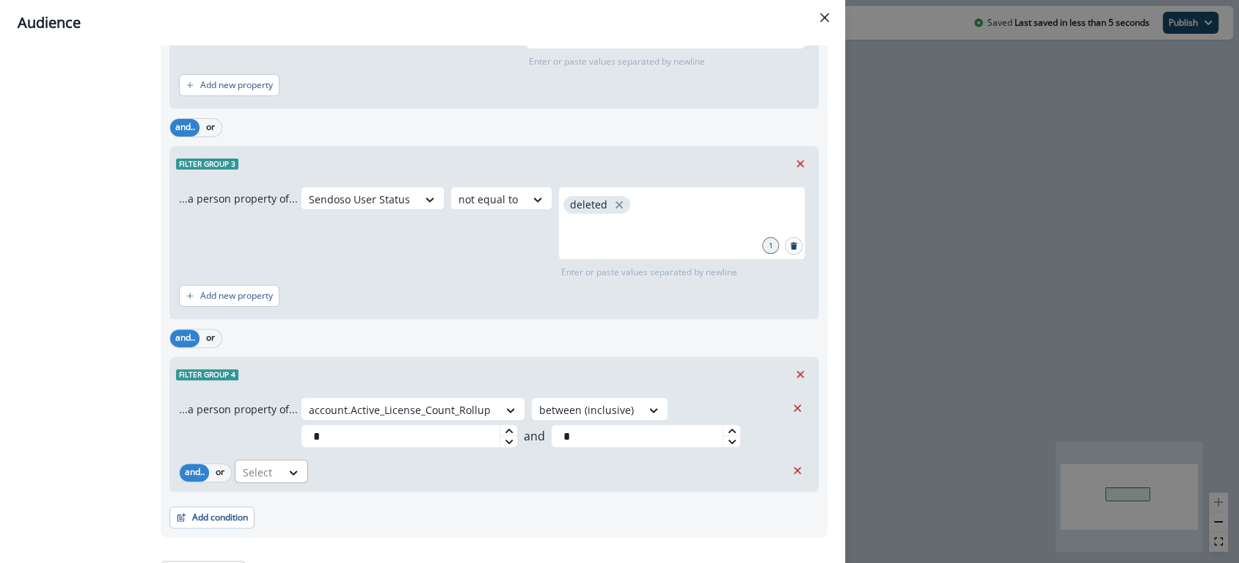
scroll to position [348, 0]
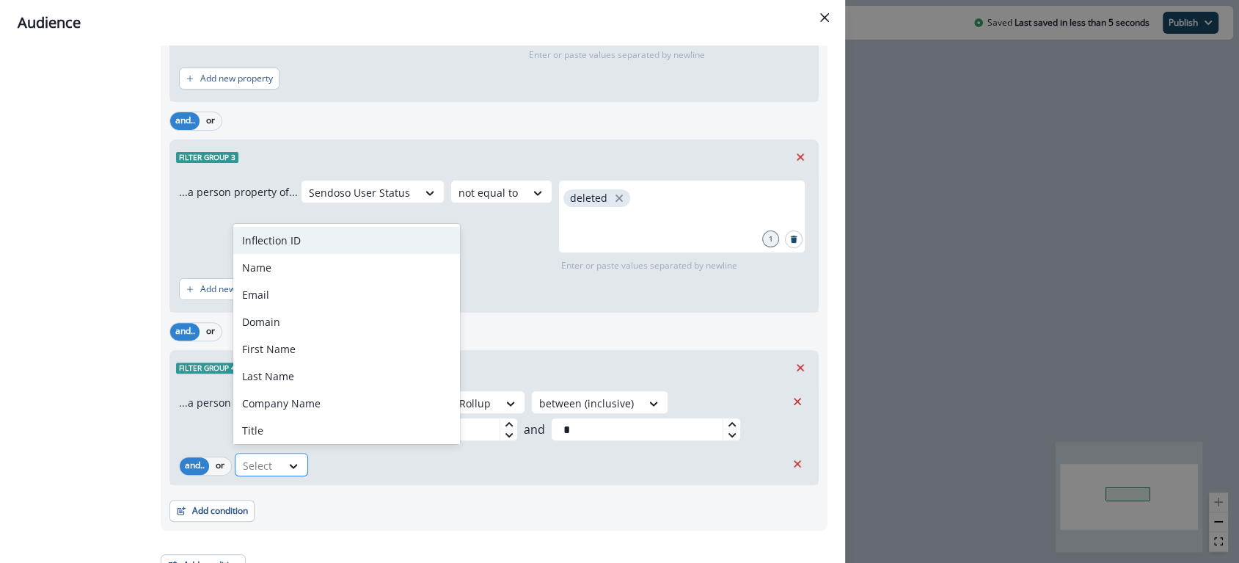
click at [263, 463] on div at bounding box center [258, 465] width 31 height 18
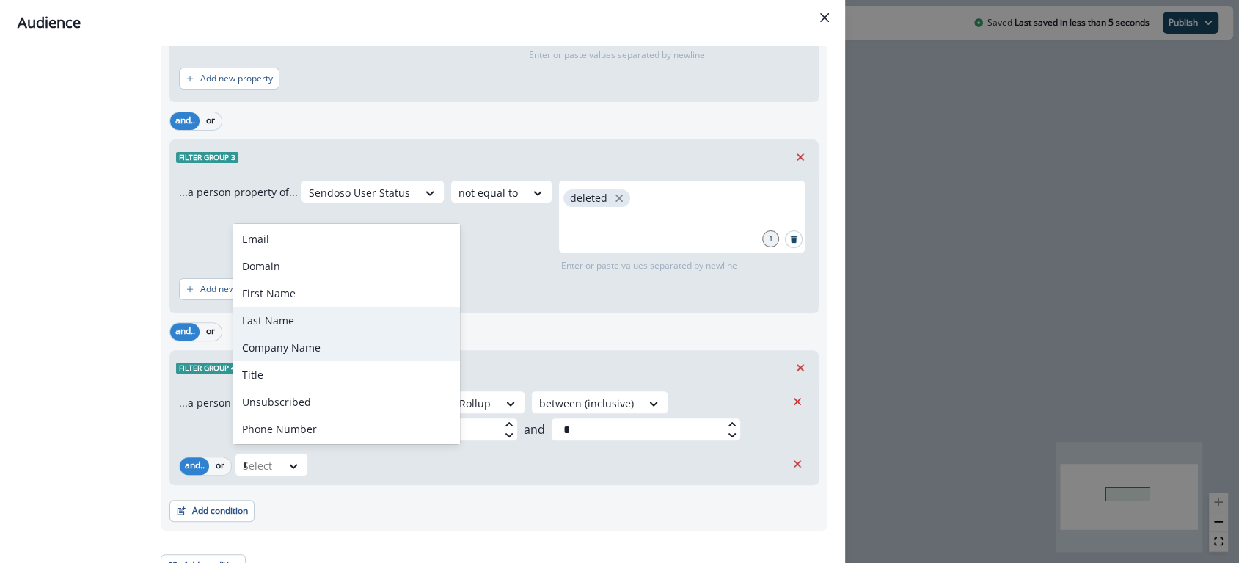
scroll to position [0, 0]
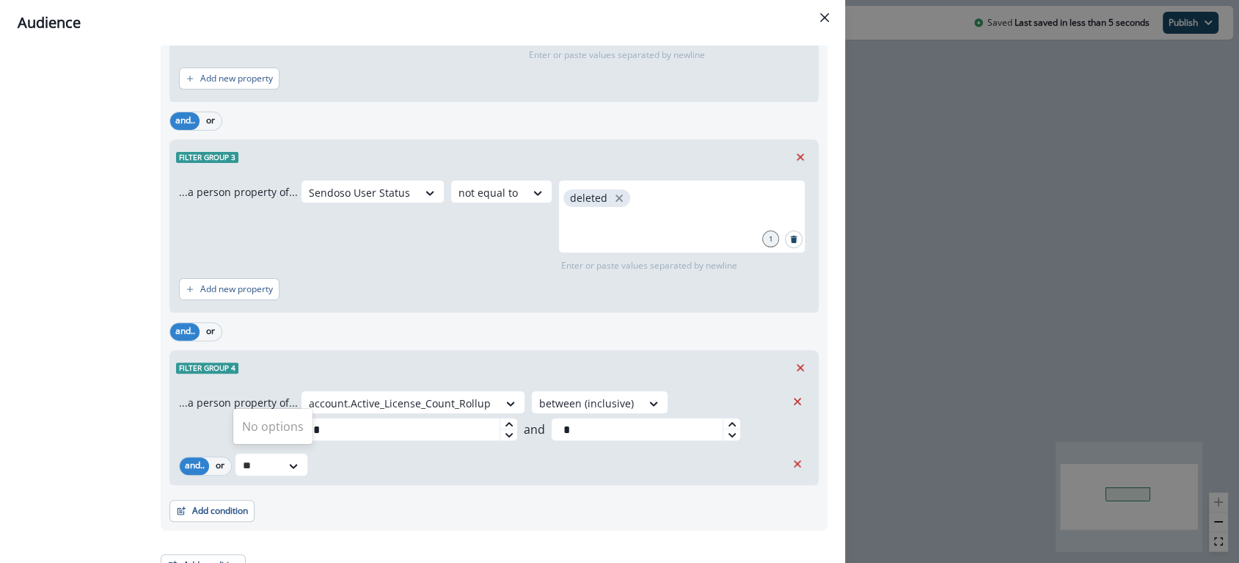
type input "*"
type input "****"
click at [329, 416] on div "account.Customer Plan Type" at bounding box center [312, 427] width 158 height 27
click at [440, 459] on div at bounding box center [446, 465] width 31 height 18
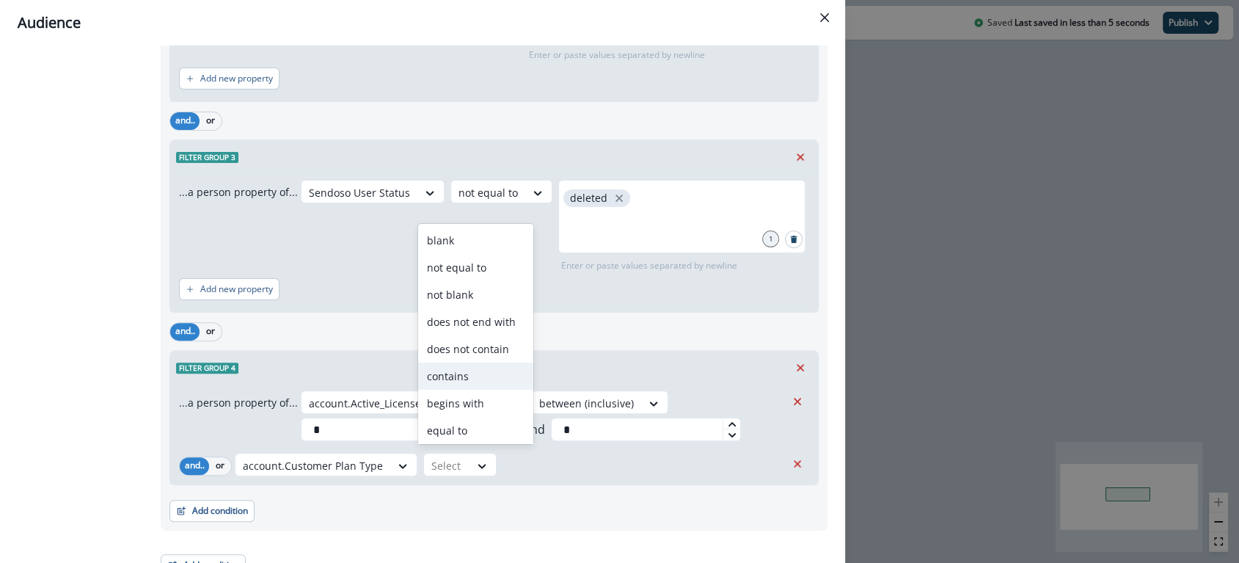
click at [466, 385] on div "contains" at bounding box center [475, 375] width 115 height 27
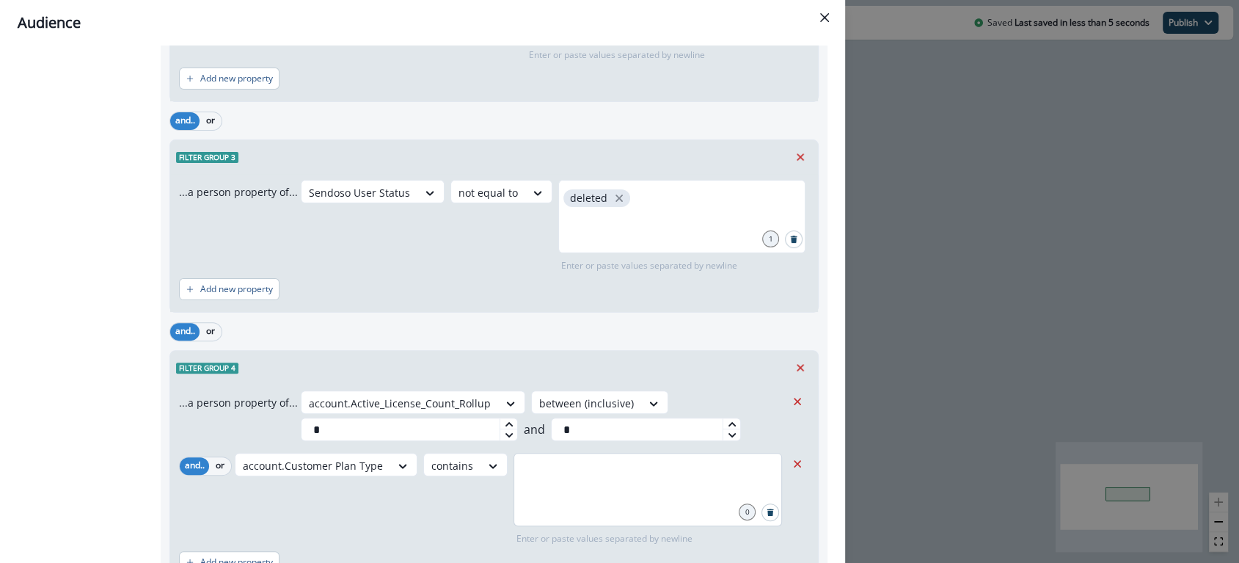
click at [565, 484] on div at bounding box center [647, 489] width 268 height 73
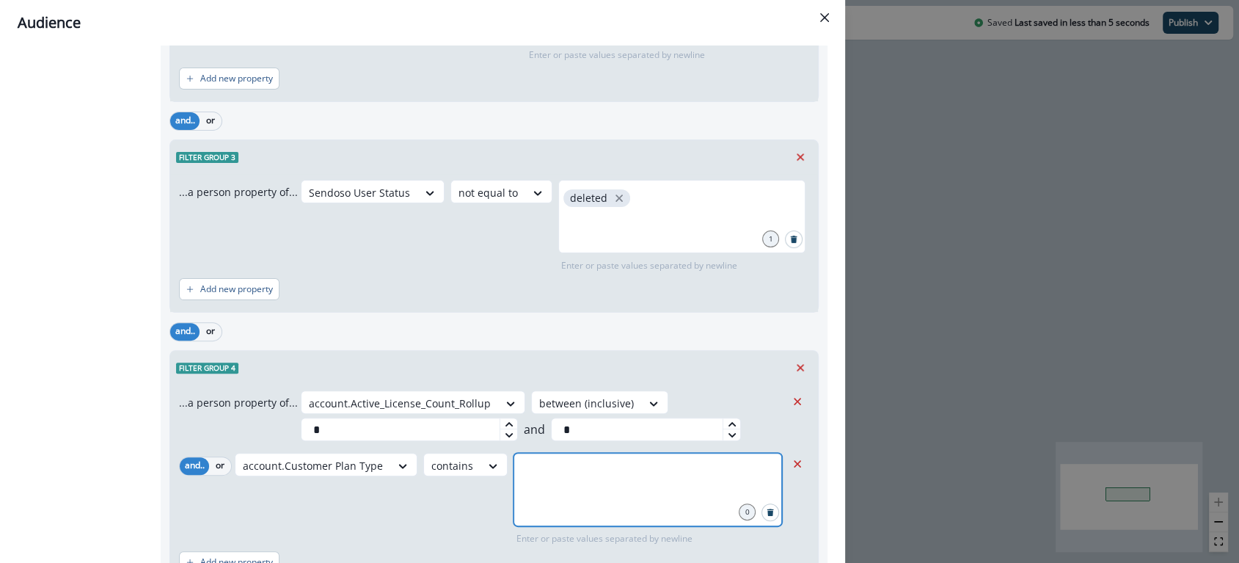
scroll to position [348, 0]
type input "*********"
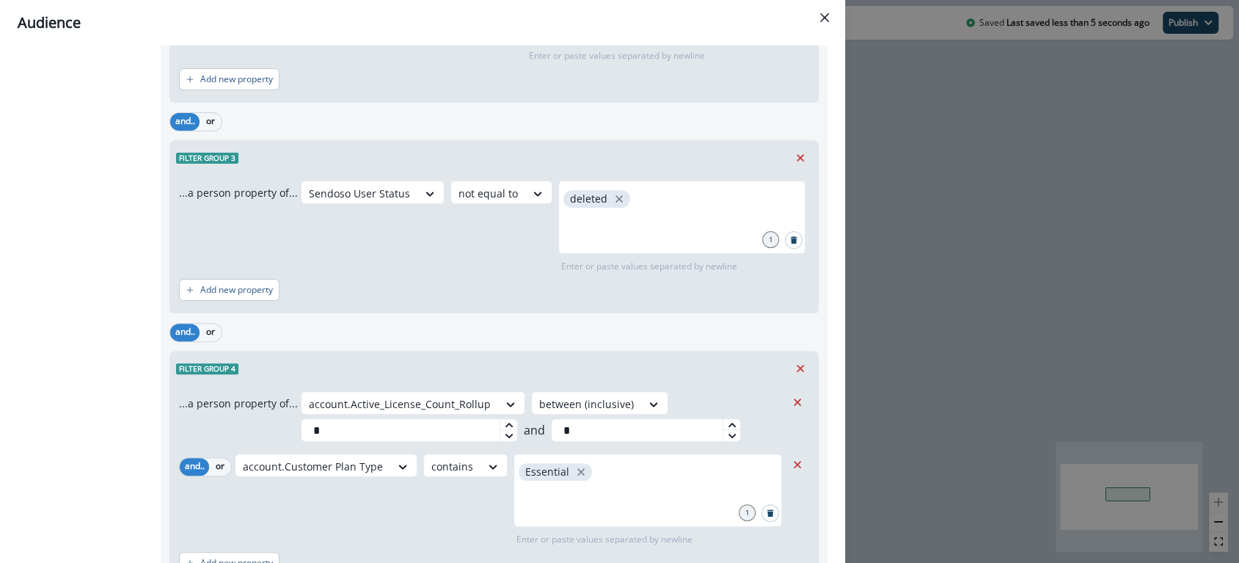
click at [543, 334] on div "and.. or" at bounding box center [493, 332] width 649 height 26
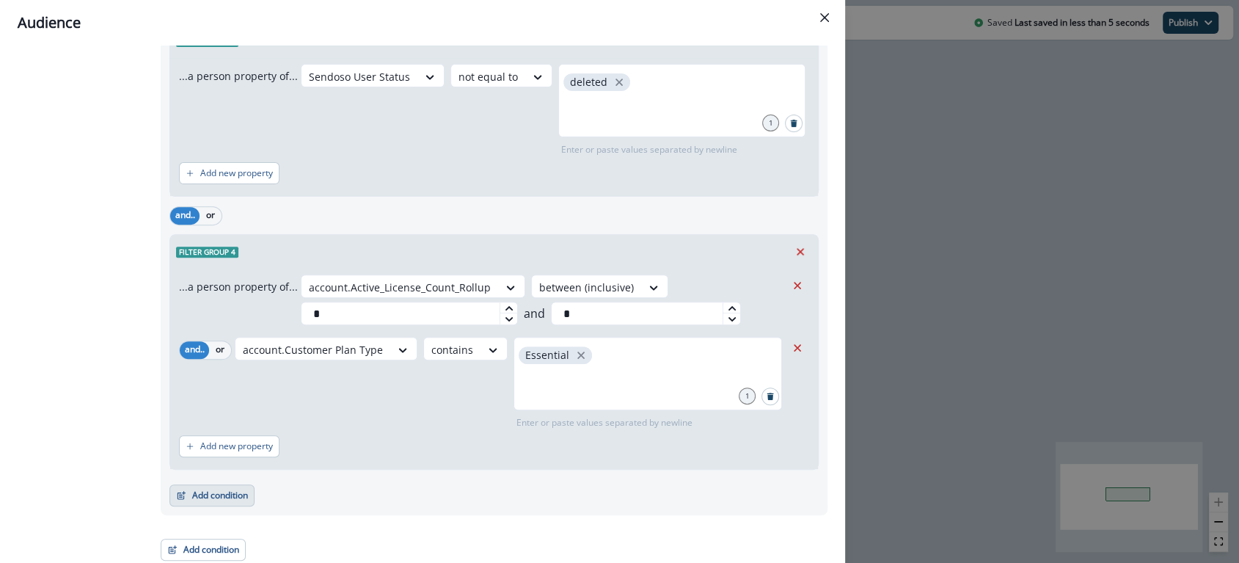
scroll to position [463, 0]
click at [205, 502] on button "Add condition" at bounding box center [211, 497] width 85 height 22
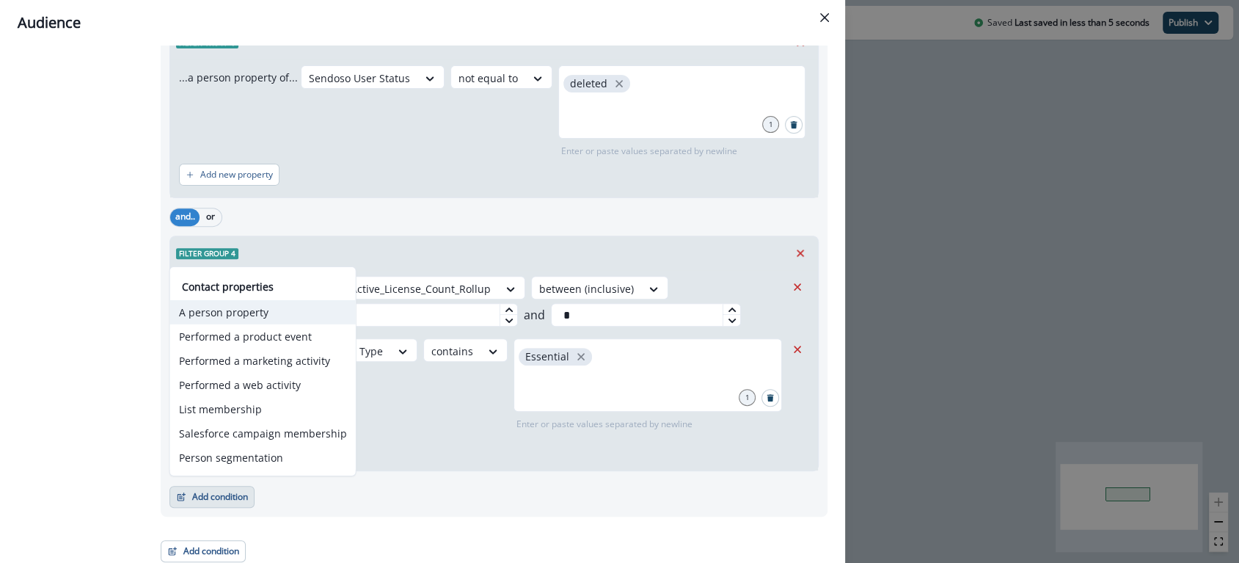
click at [241, 310] on button "A person property" at bounding box center [263, 312] width 186 height 24
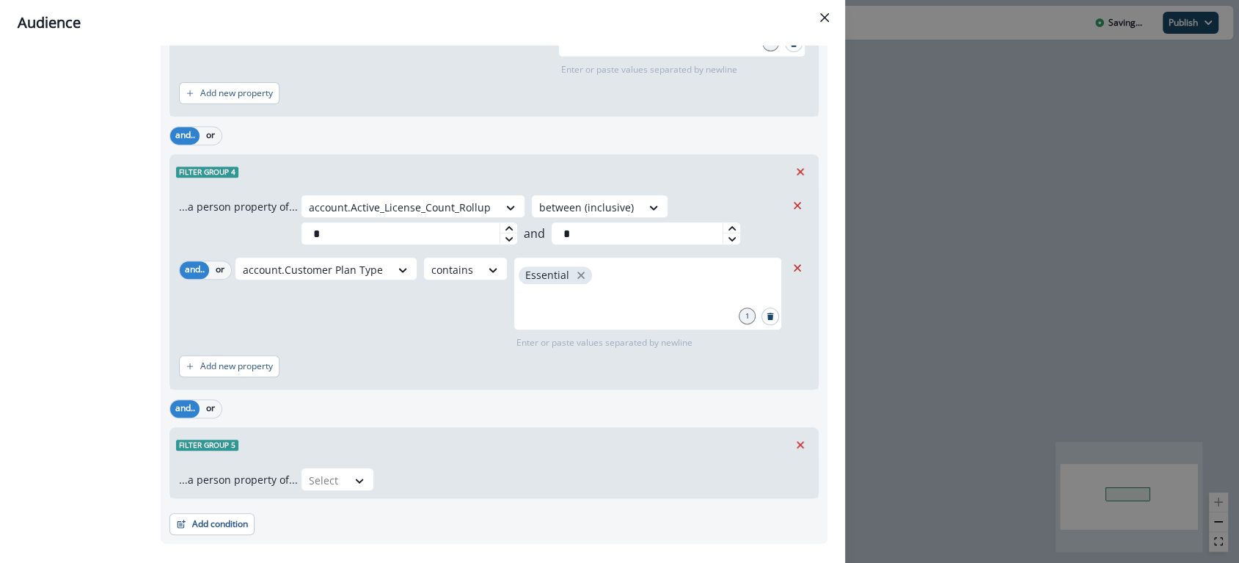
scroll to position [572, 0]
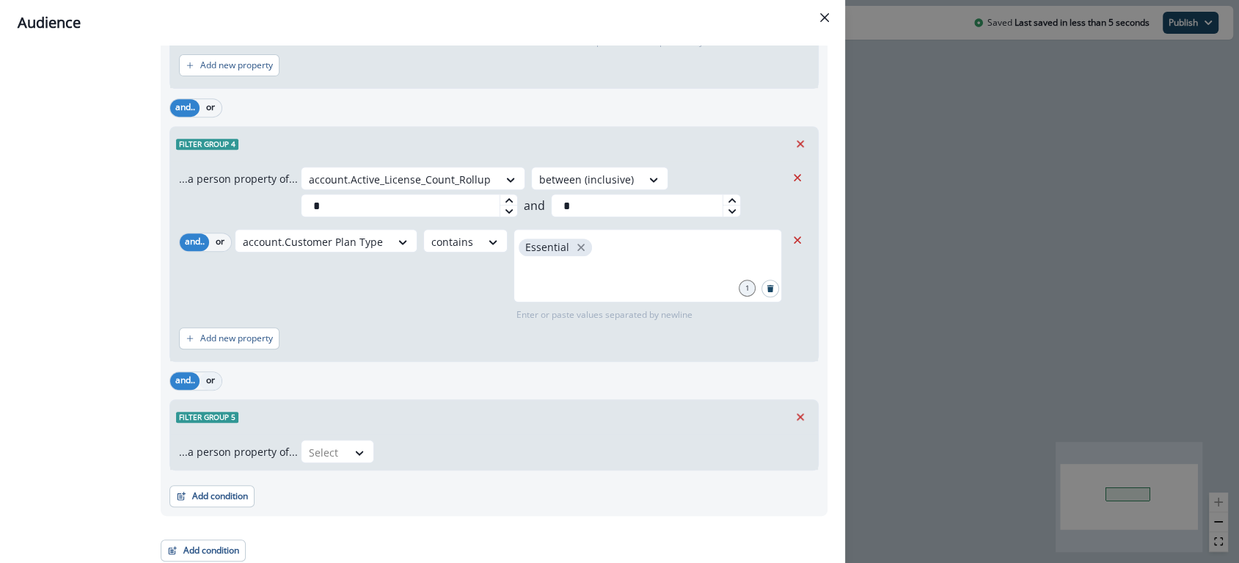
click at [211, 376] on button "or" at bounding box center [211, 381] width 22 height 18
click at [347, 445] on div at bounding box center [359, 452] width 25 height 15
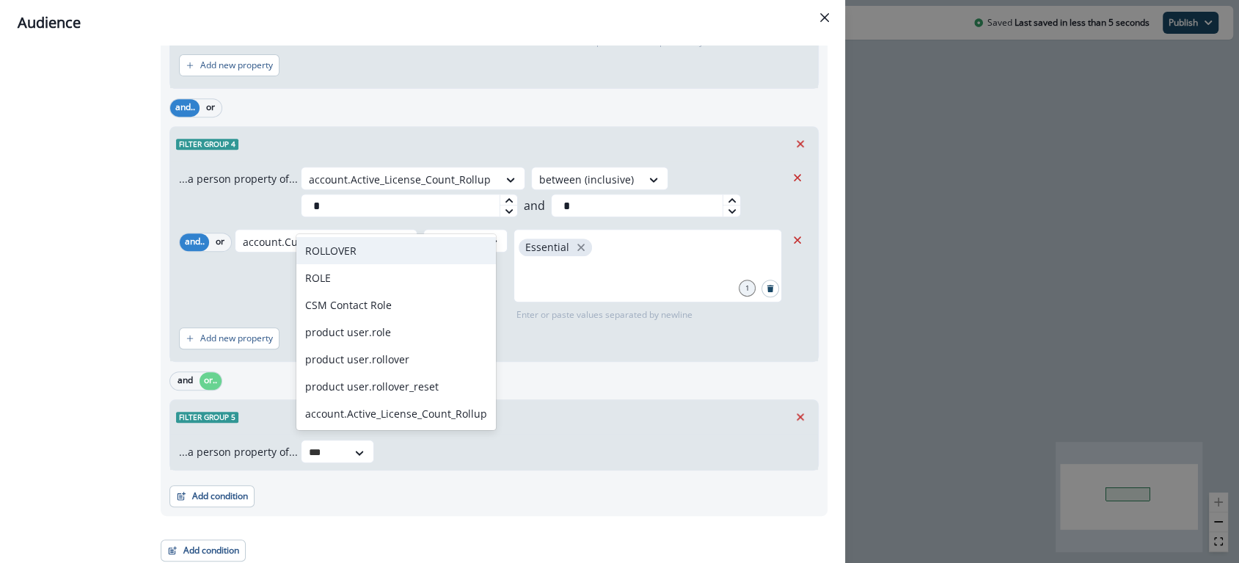
type input "****"
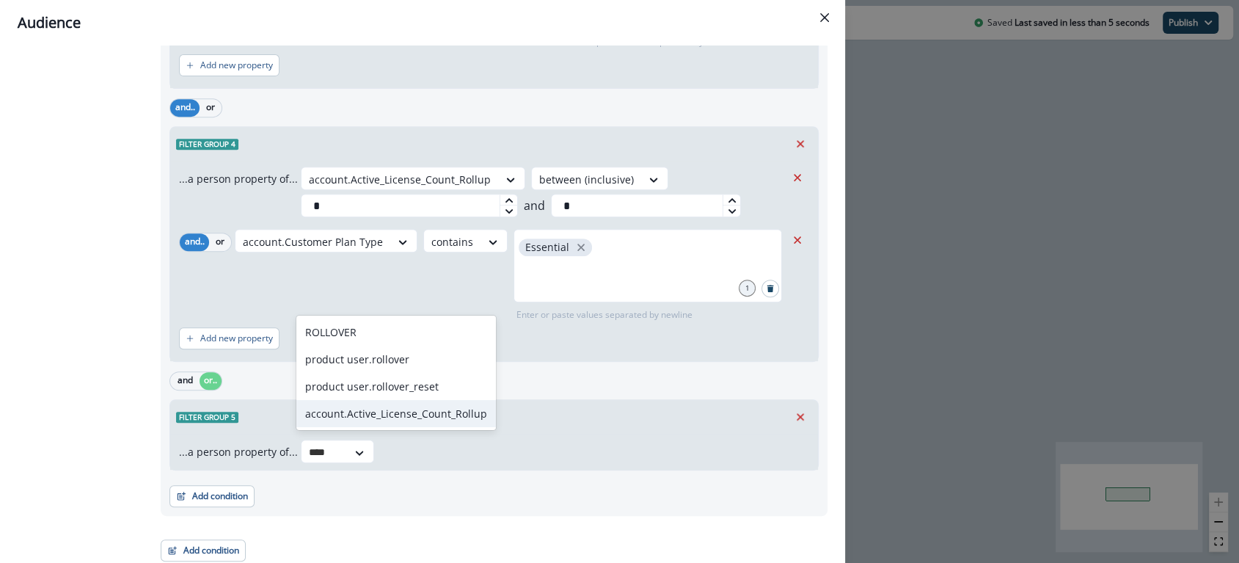
click at [411, 403] on div "account.Active_License_Count_Rollup" at bounding box center [396, 413] width 200 height 27
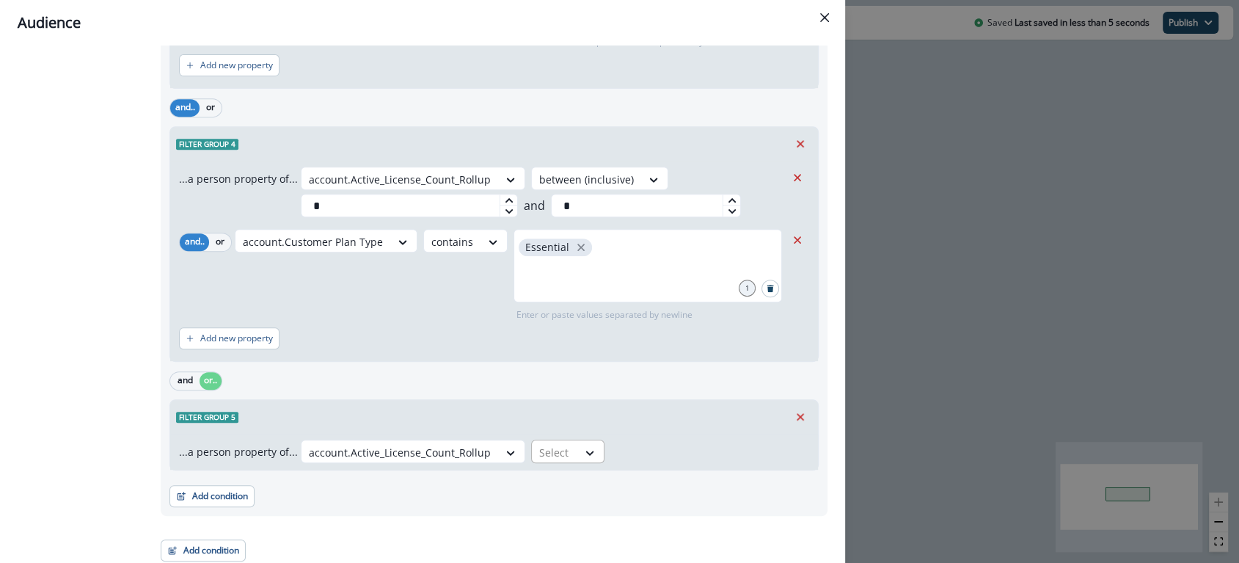
click at [545, 449] on div at bounding box center [554, 452] width 31 height 18
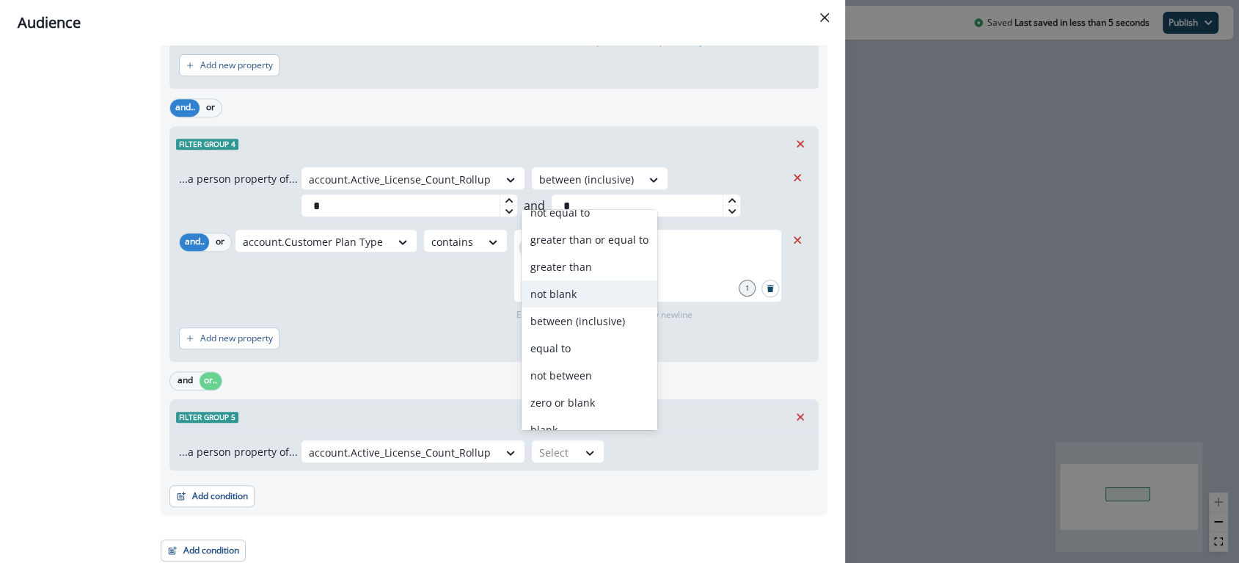
scroll to position [70, 0]
click at [577, 319] on div "between (inclusive)" at bounding box center [589, 318] width 136 height 27
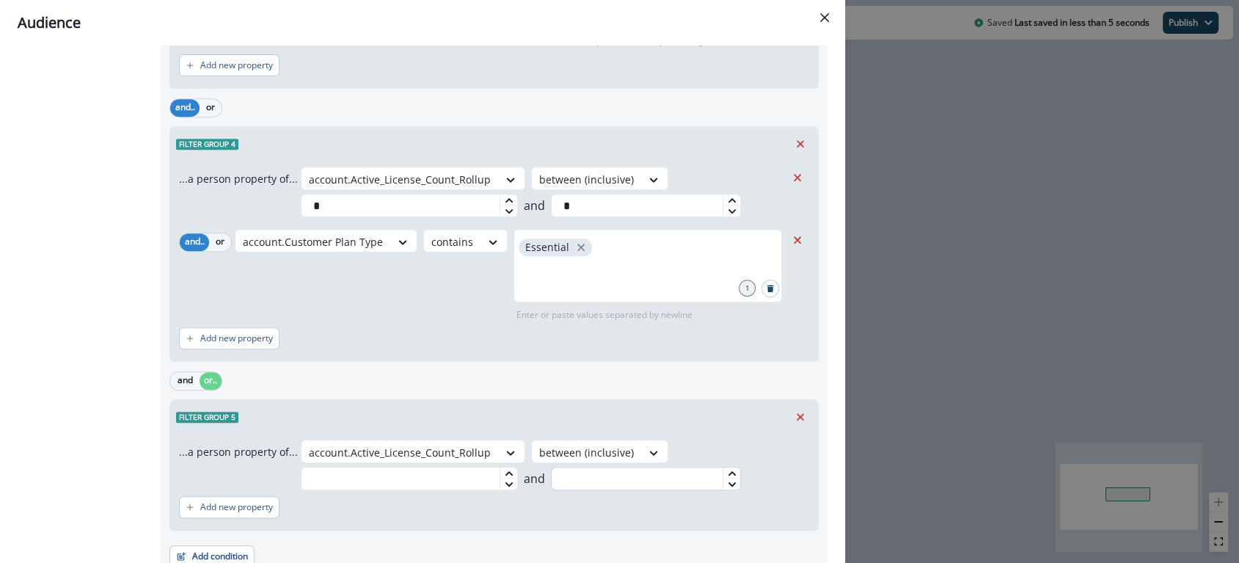
scroll to position [632, 0]
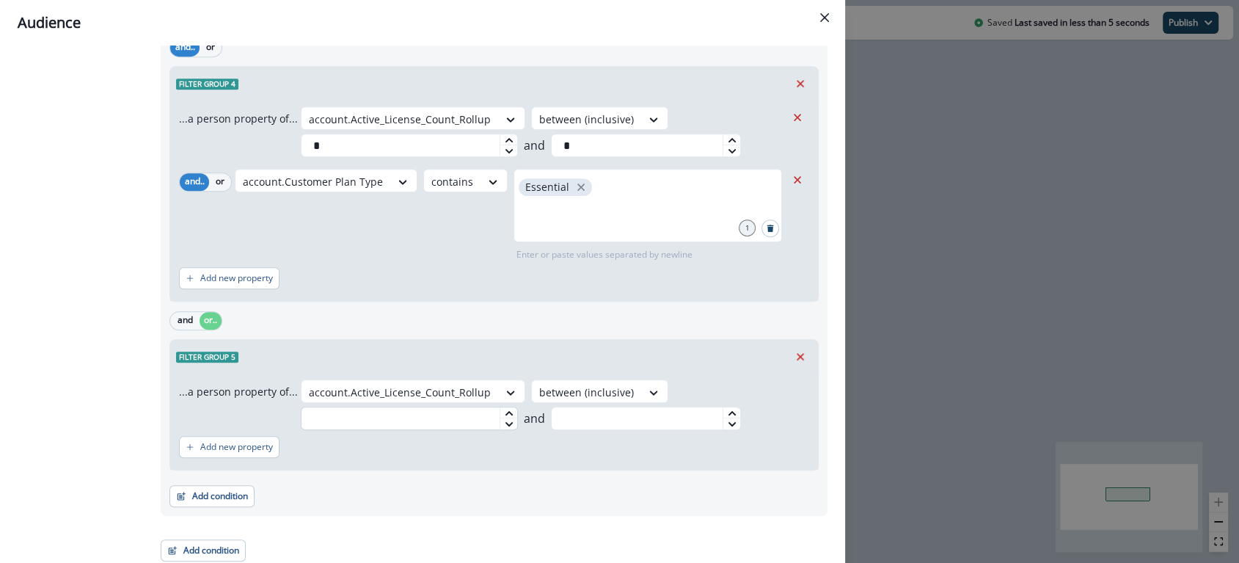
click at [398, 414] on input "text" at bounding box center [409, 417] width 217 height 23
type input "**"
click at [606, 466] on div "...a person property of... account.Active_License_Count_Rollup between (inclusi…" at bounding box center [494, 421] width 648 height 96
click at [224, 445] on p "Add new property" at bounding box center [236, 447] width 73 height 10
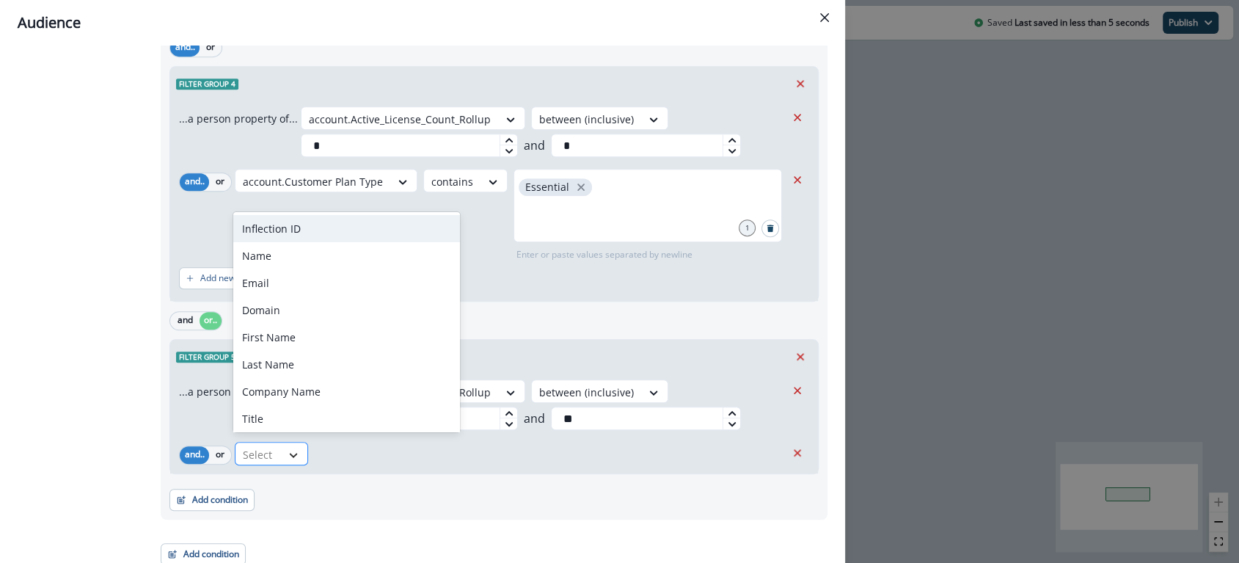
click at [288, 450] on icon at bounding box center [293, 454] width 13 height 15
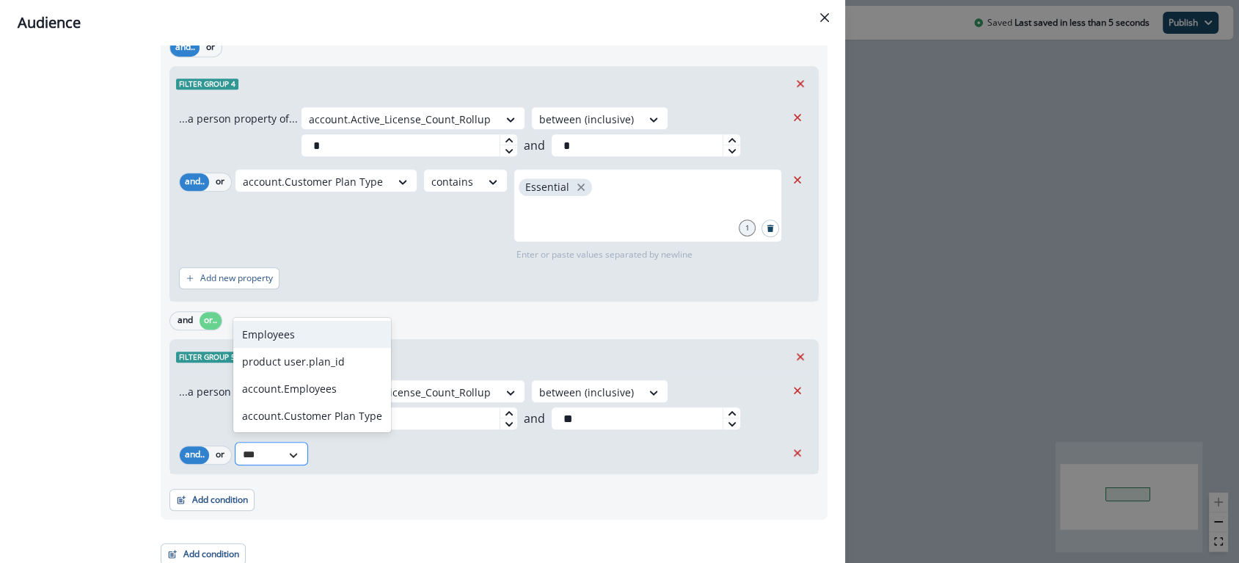
type input "****"
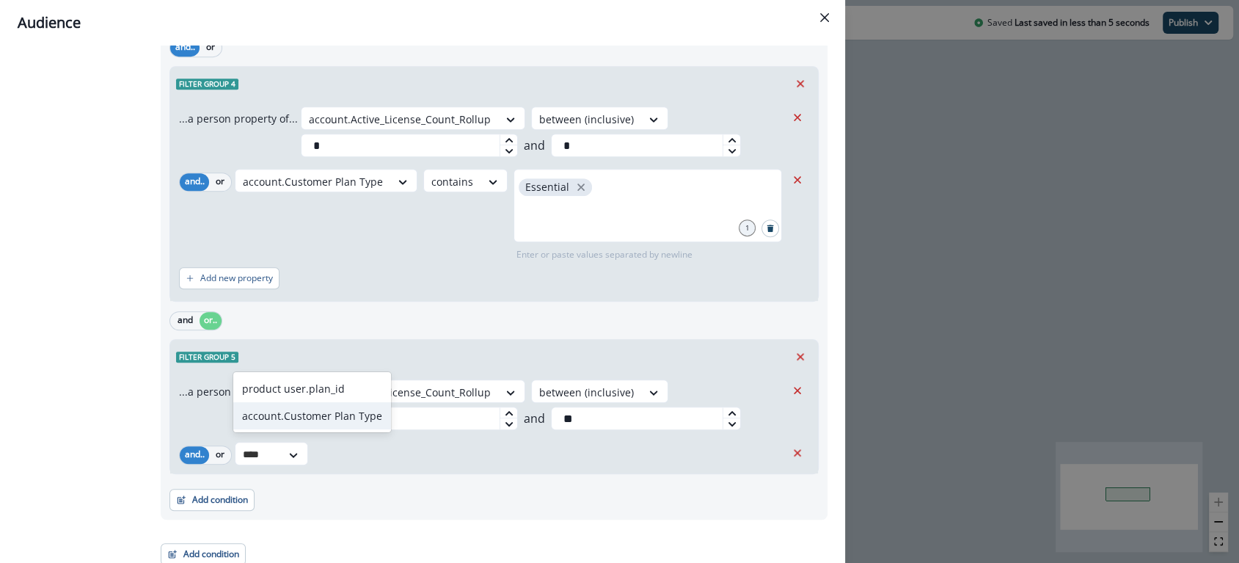
click at [301, 413] on div "account.Customer Plan Type" at bounding box center [312, 415] width 158 height 27
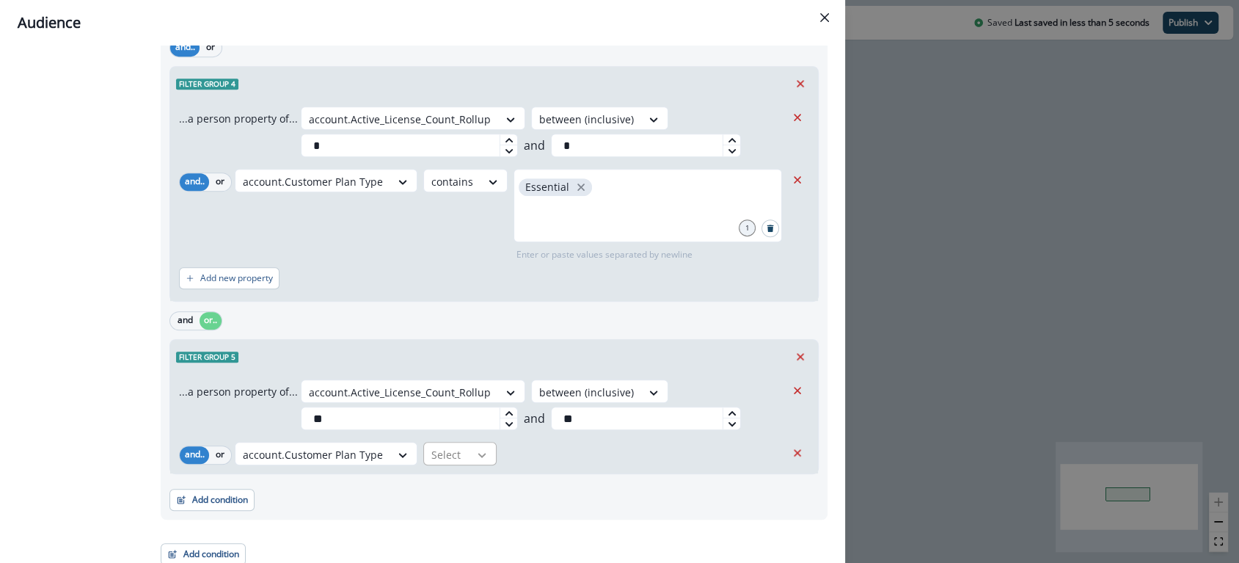
click at [478, 453] on icon at bounding box center [482, 455] width 8 height 4
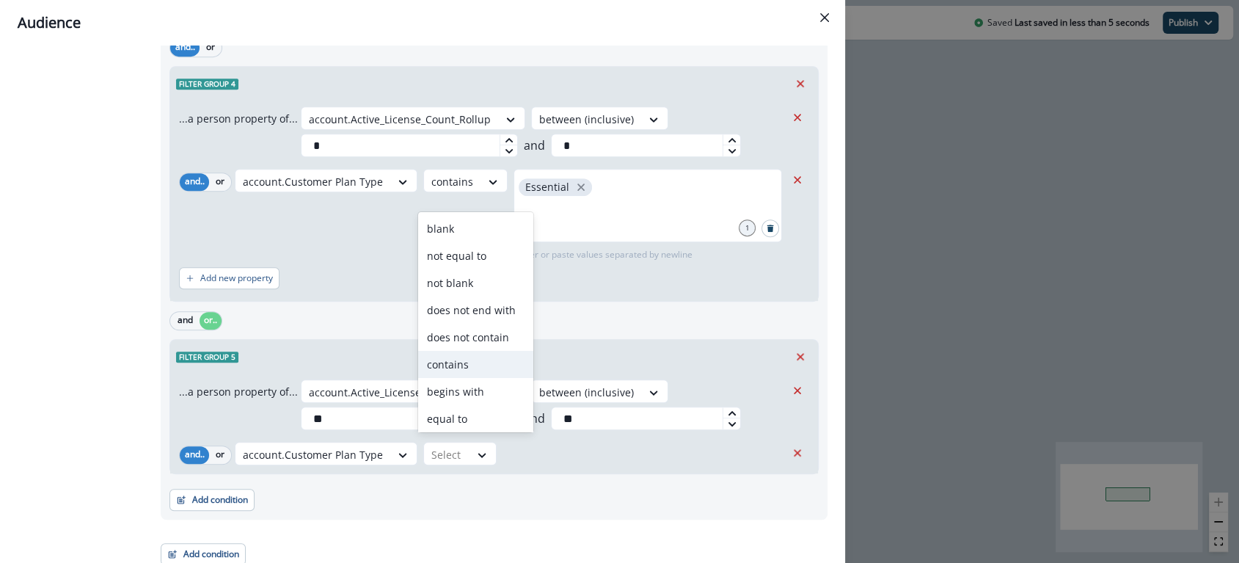
click at [486, 365] on div "contains" at bounding box center [475, 364] width 115 height 27
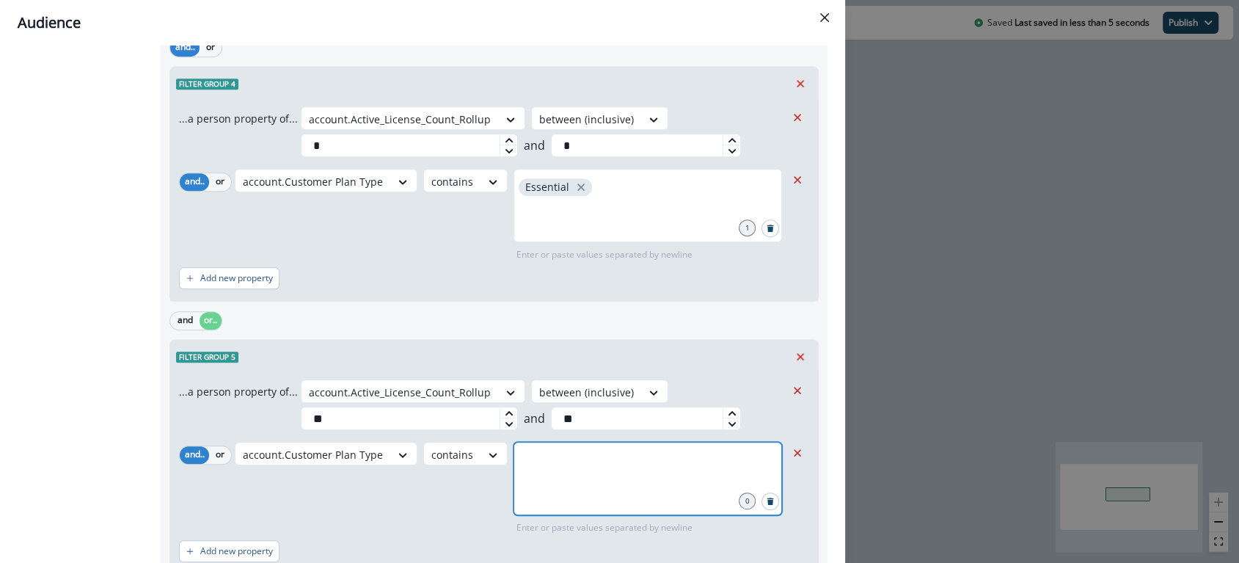
click at [562, 456] on input "text" at bounding box center [648, 459] width 264 height 29
type input "****"
click at [393, 502] on div "account.Customer Plan Type contains plus 1 Enter or paste values separated by n…" at bounding box center [510, 488] width 551 height 92
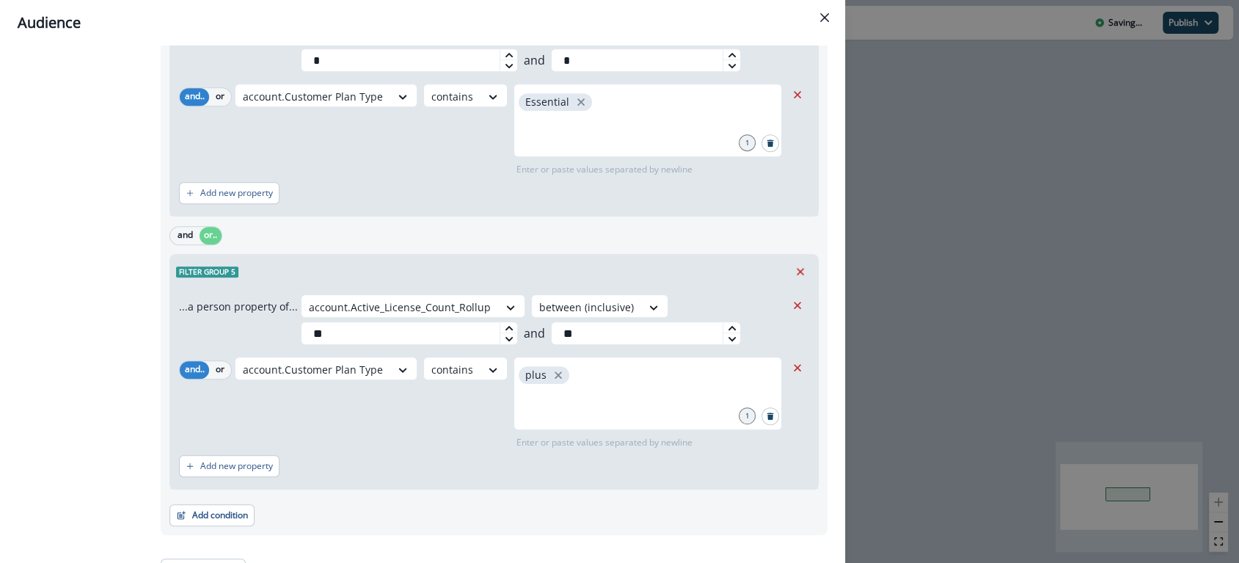
scroll to position [736, 0]
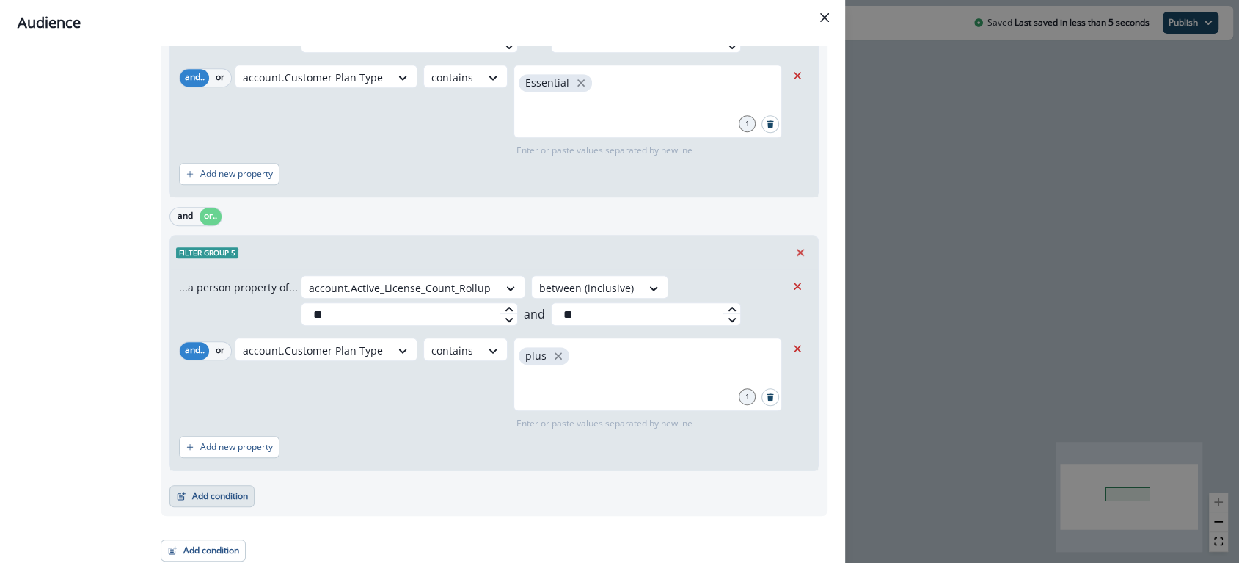
click at [182, 492] on icon "button" at bounding box center [181, 496] width 10 height 10
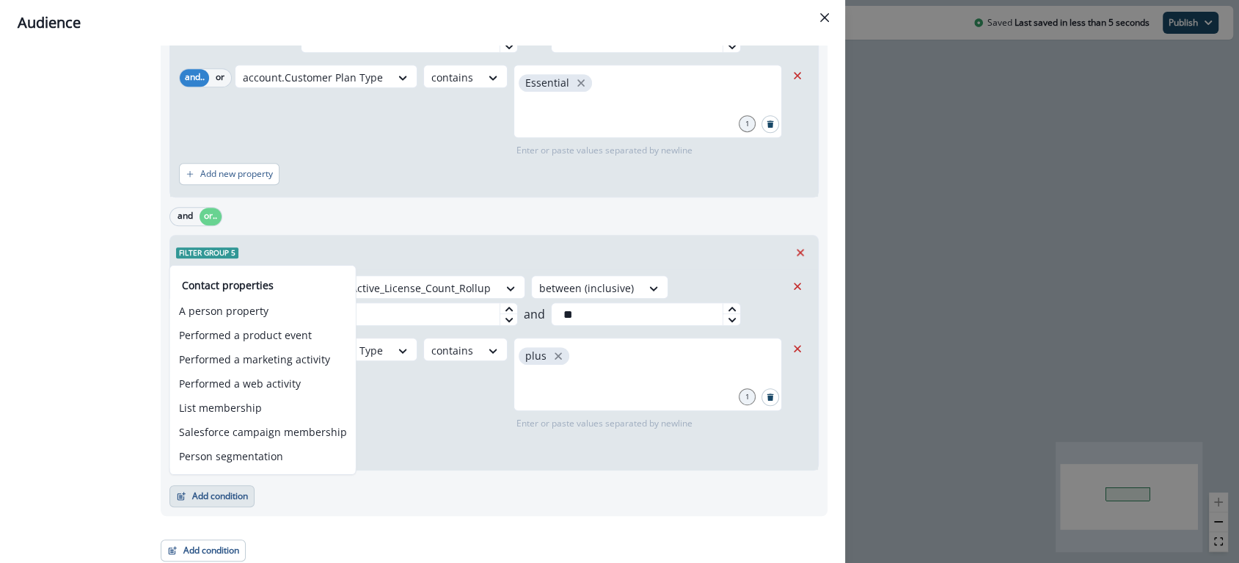
click at [413, 453] on div "Add new property" at bounding box center [494, 447] width 630 height 34
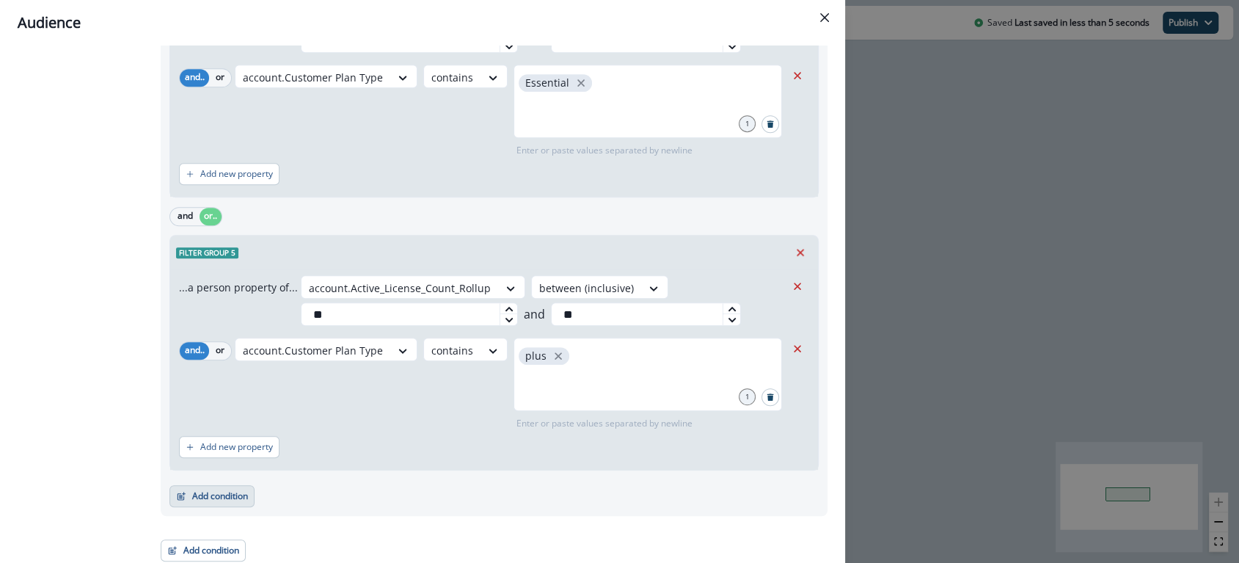
click at [204, 495] on button "Add condition" at bounding box center [211, 496] width 85 height 22
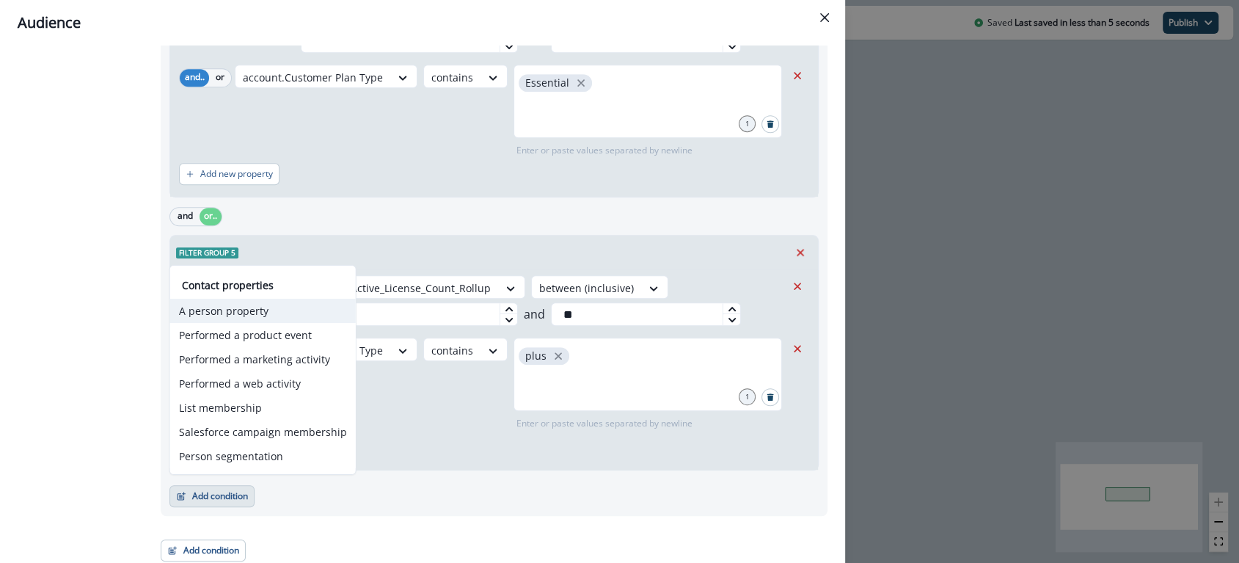
click at [228, 317] on button "A person property" at bounding box center [263, 311] width 186 height 24
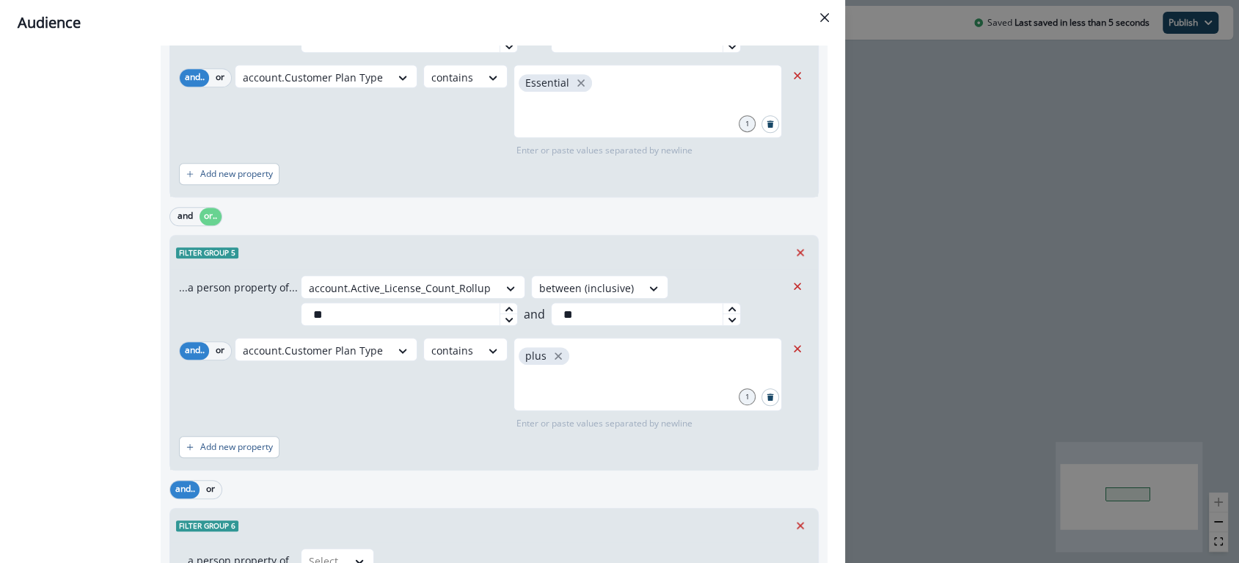
drag, startPoint x: 219, startPoint y: 483, endPoint x: 314, endPoint y: 482, distance: 94.6
click at [219, 483] on button "or" at bounding box center [211, 489] width 22 height 18
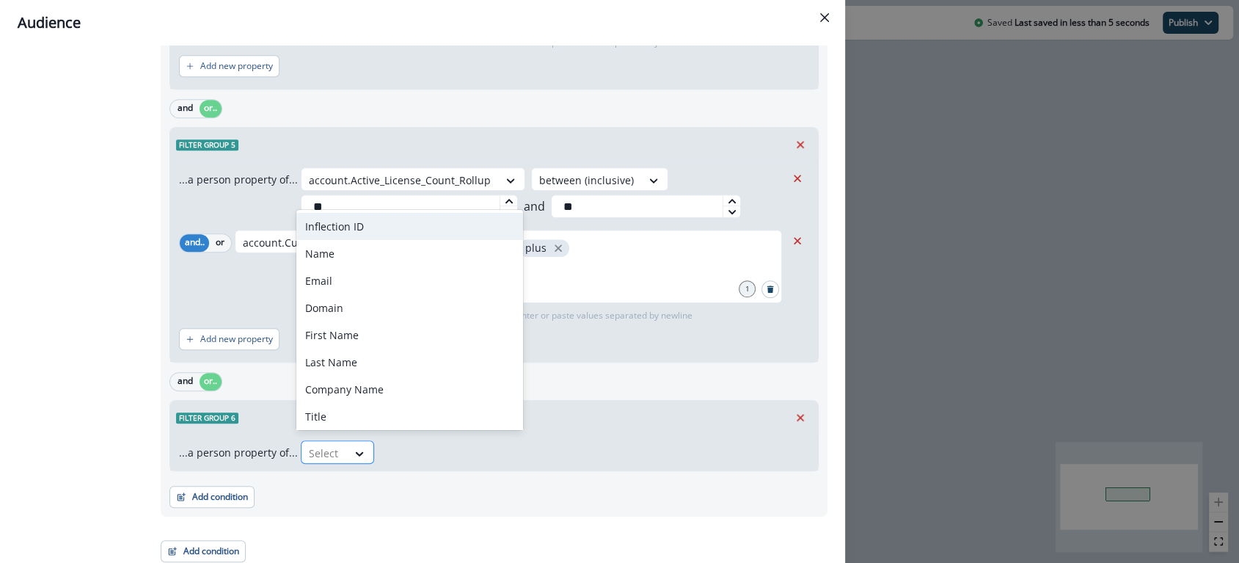
click at [329, 447] on div at bounding box center [324, 453] width 31 height 18
type input "****"
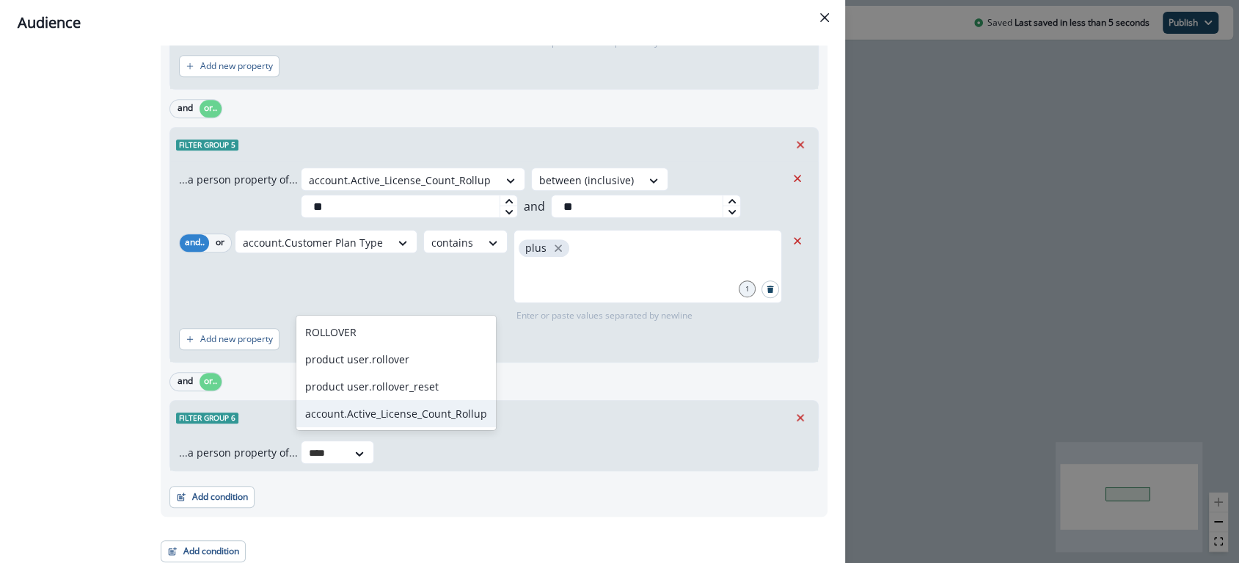
click at [408, 424] on div "account.Active_License_Count_Rollup" at bounding box center [396, 413] width 200 height 27
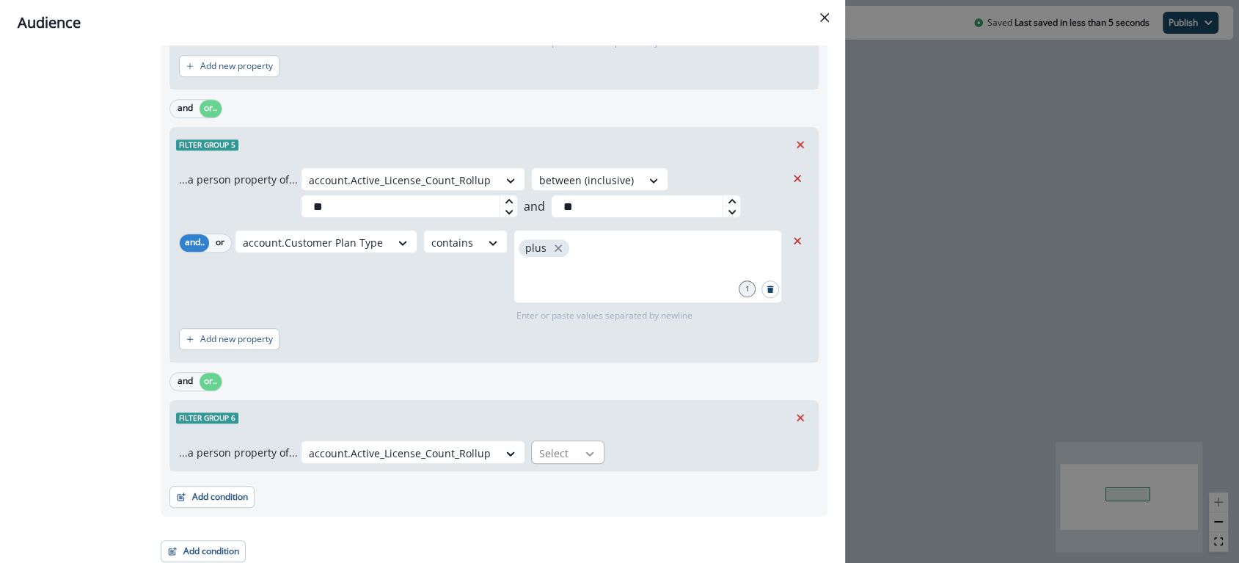
click at [577, 450] on div at bounding box center [589, 453] width 25 height 15
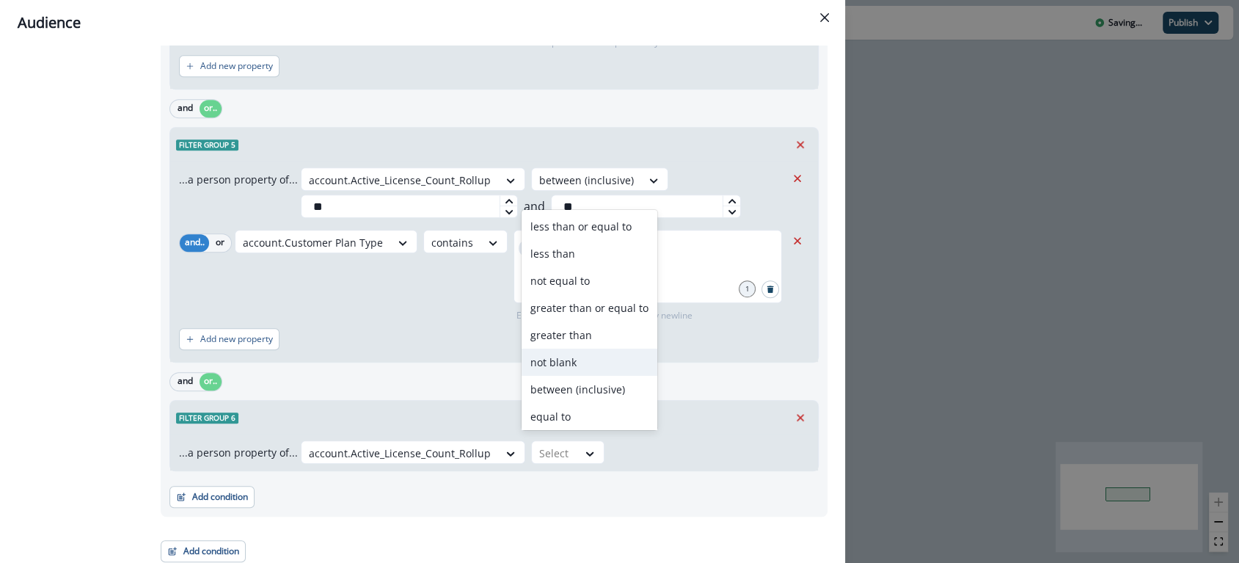
scroll to position [84, 0]
click at [587, 312] on div "between (inclusive)" at bounding box center [589, 304] width 136 height 27
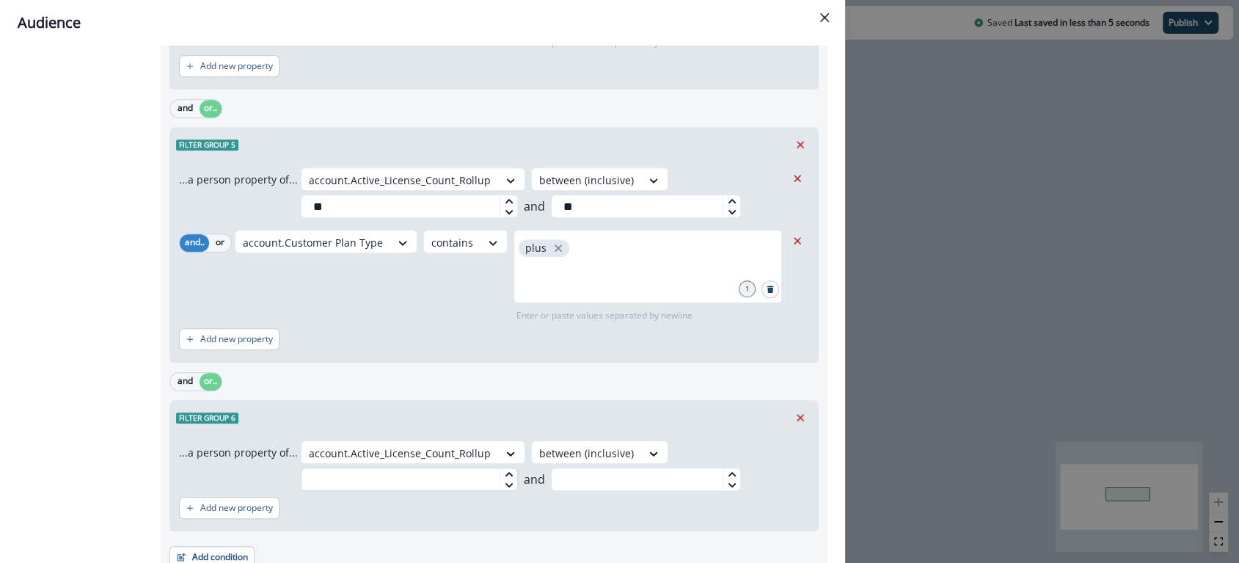
click at [414, 473] on input "text" at bounding box center [409, 478] width 217 height 23
type input "**"
click at [607, 480] on input "text" at bounding box center [646, 478] width 190 height 23
type input "**"
click at [569, 516] on div "Add new property" at bounding box center [494, 508] width 630 height 34
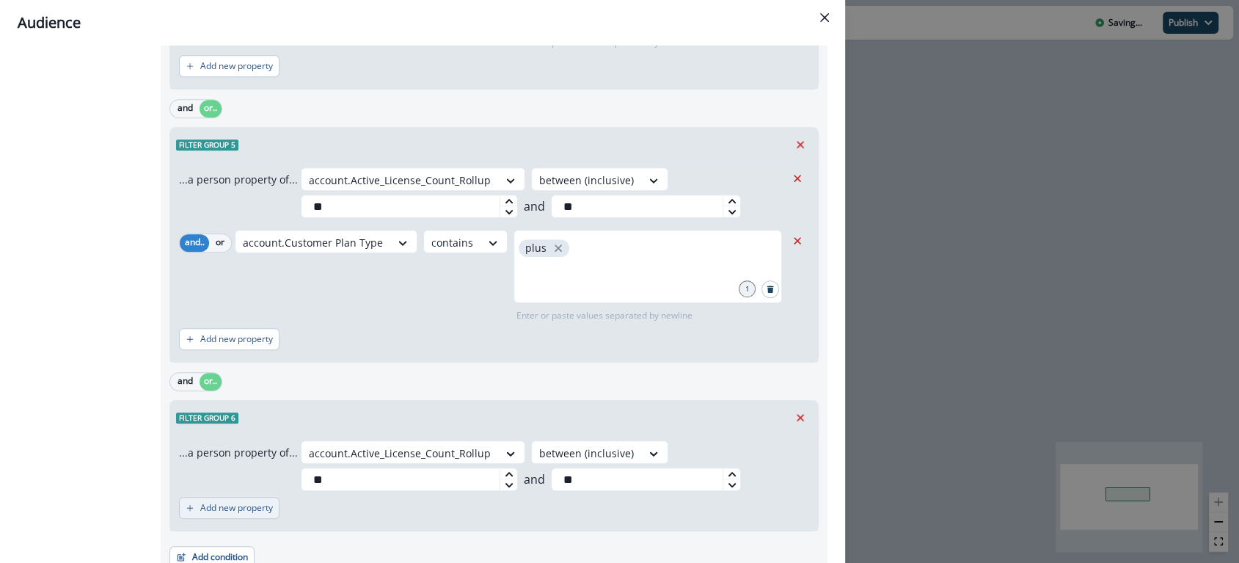
click at [219, 502] on p "Add new property" at bounding box center [236, 507] width 73 height 10
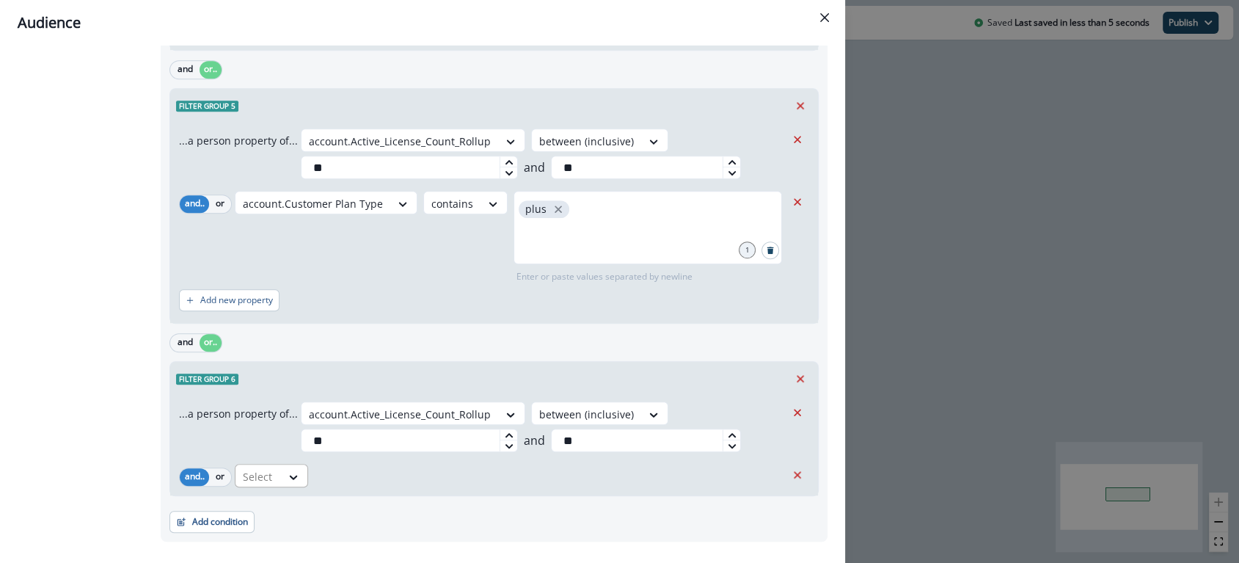
click at [260, 476] on div at bounding box center [258, 476] width 31 height 18
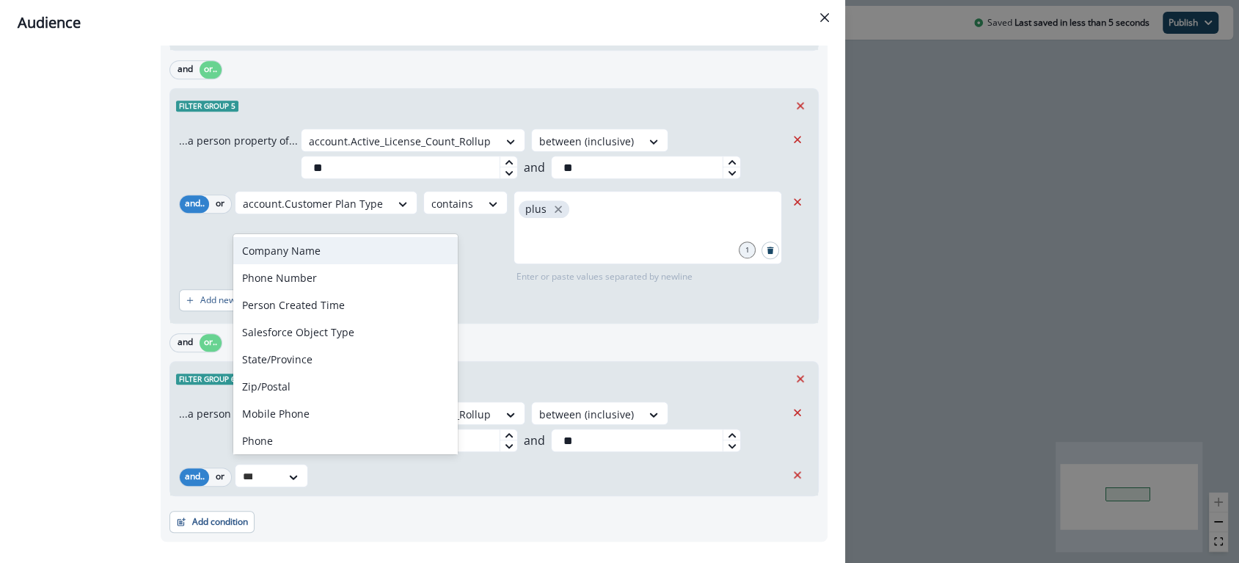
type input "****"
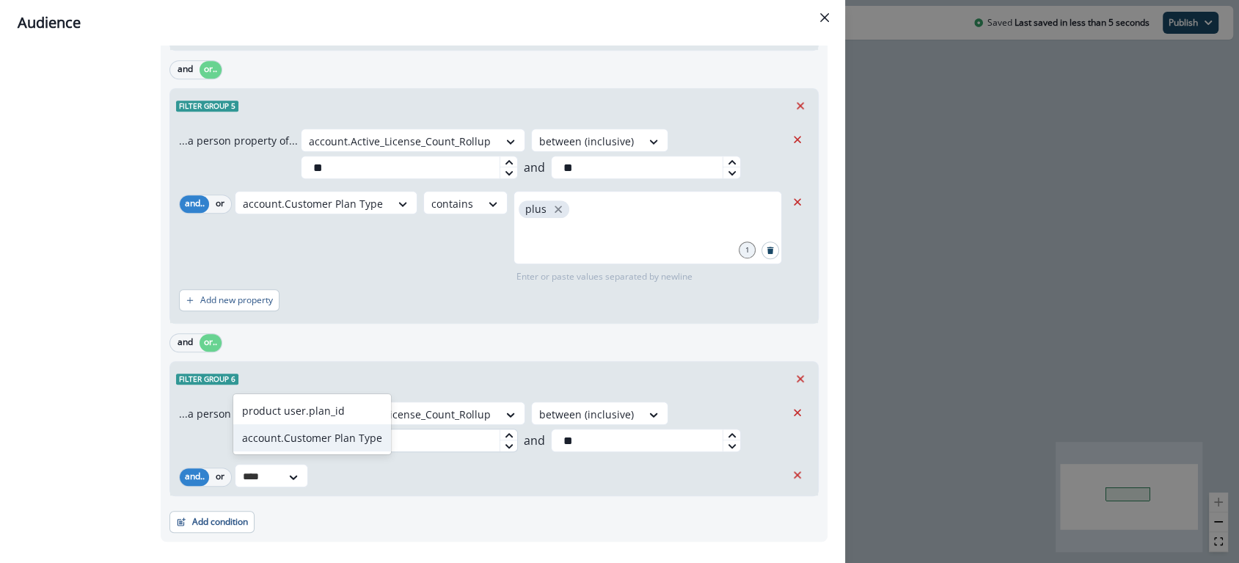
drag, startPoint x: 302, startPoint y: 428, endPoint x: 317, endPoint y: 434, distance: 15.8
click at [302, 428] on div "account.Customer Plan Type" at bounding box center [312, 437] width 158 height 27
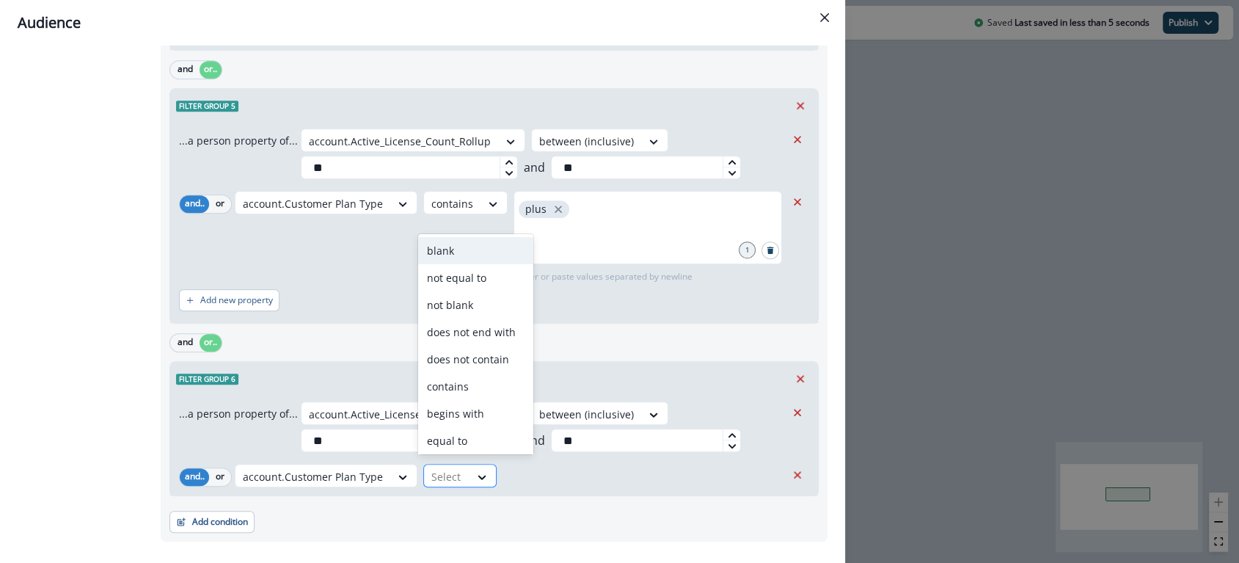
click at [431, 476] on input "text" at bounding box center [432, 476] width 3 height 15
click at [453, 384] on div "contains" at bounding box center [475, 386] width 115 height 27
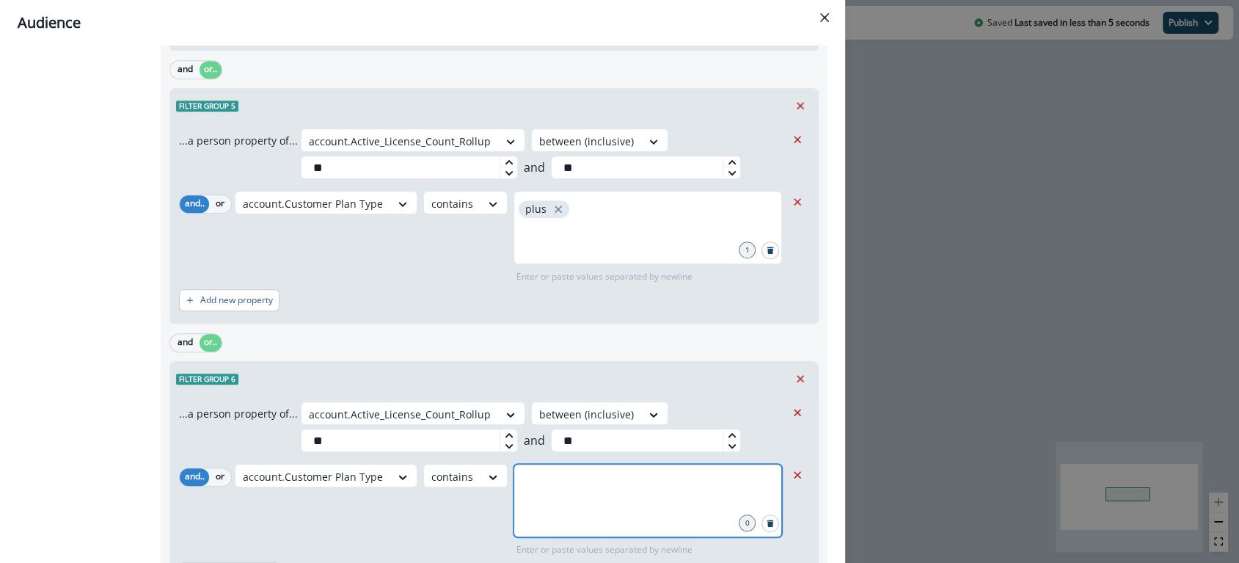
click at [579, 480] on input "text" at bounding box center [648, 481] width 264 height 29
type input "***"
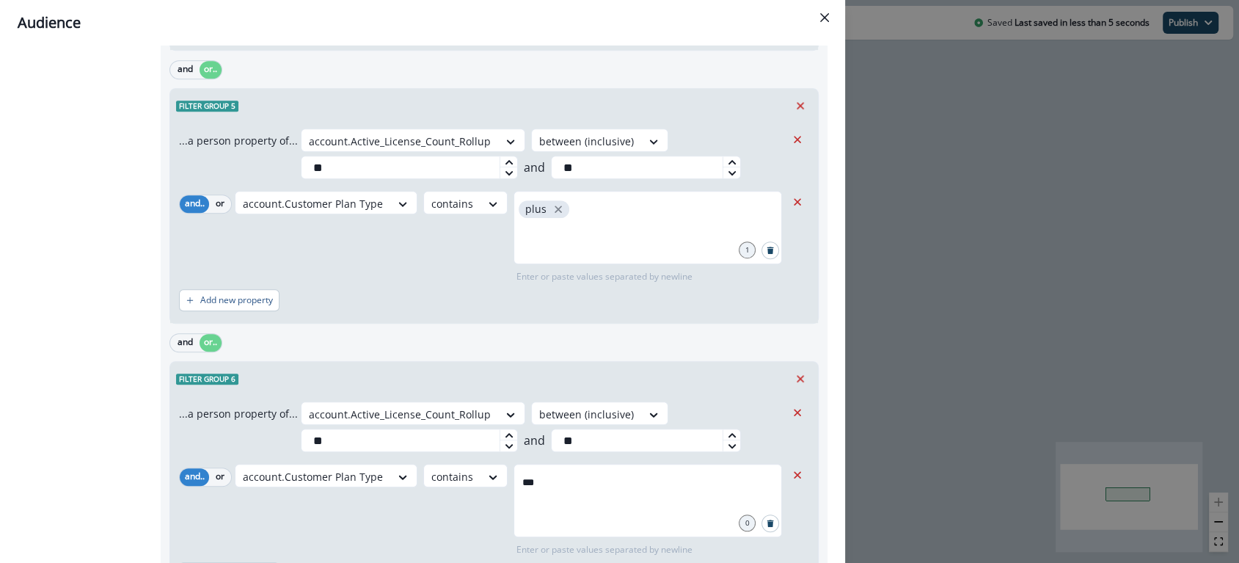
click at [555, 362] on div "Filter group 6" at bounding box center [494, 379] width 648 height 34
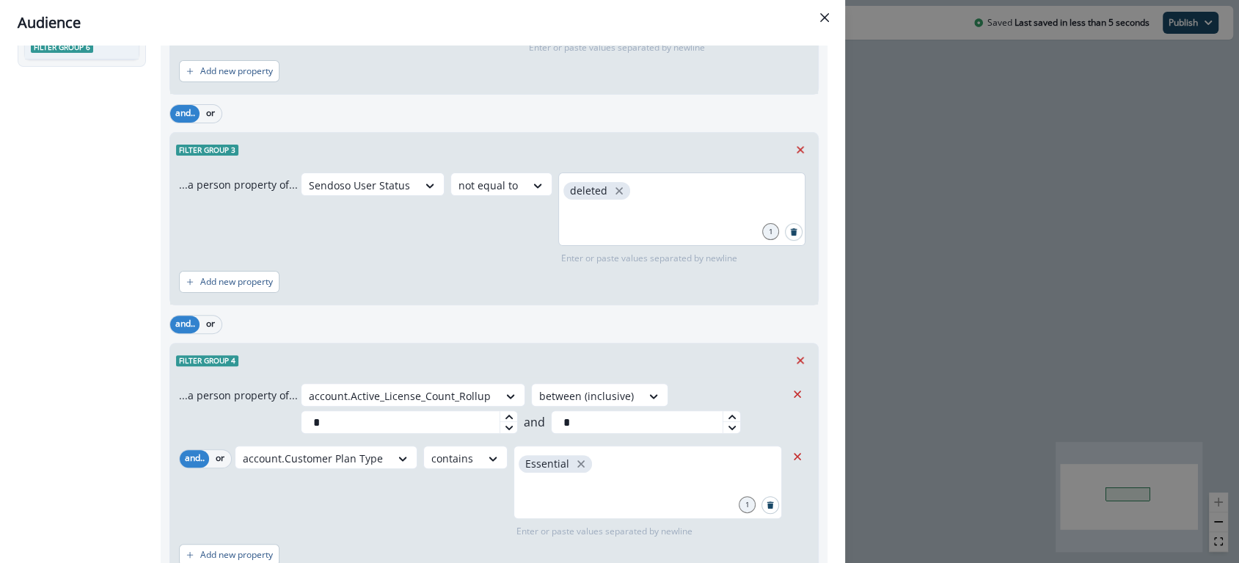
scroll to position [0, 0]
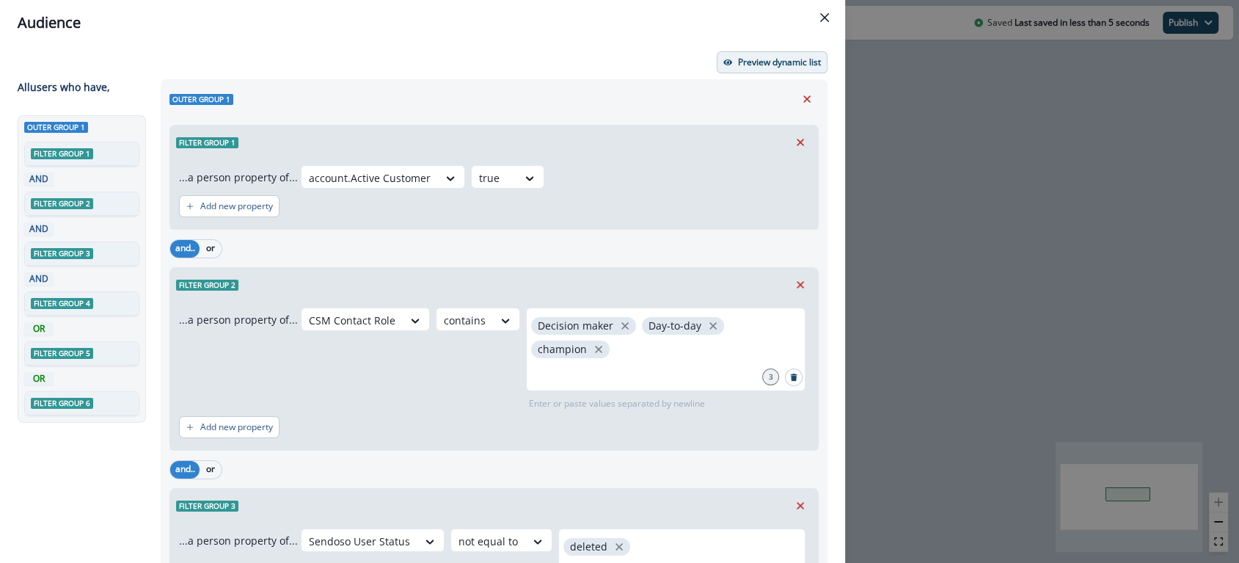
click at [747, 57] on p "Preview dynamic list" at bounding box center [779, 62] width 83 height 10
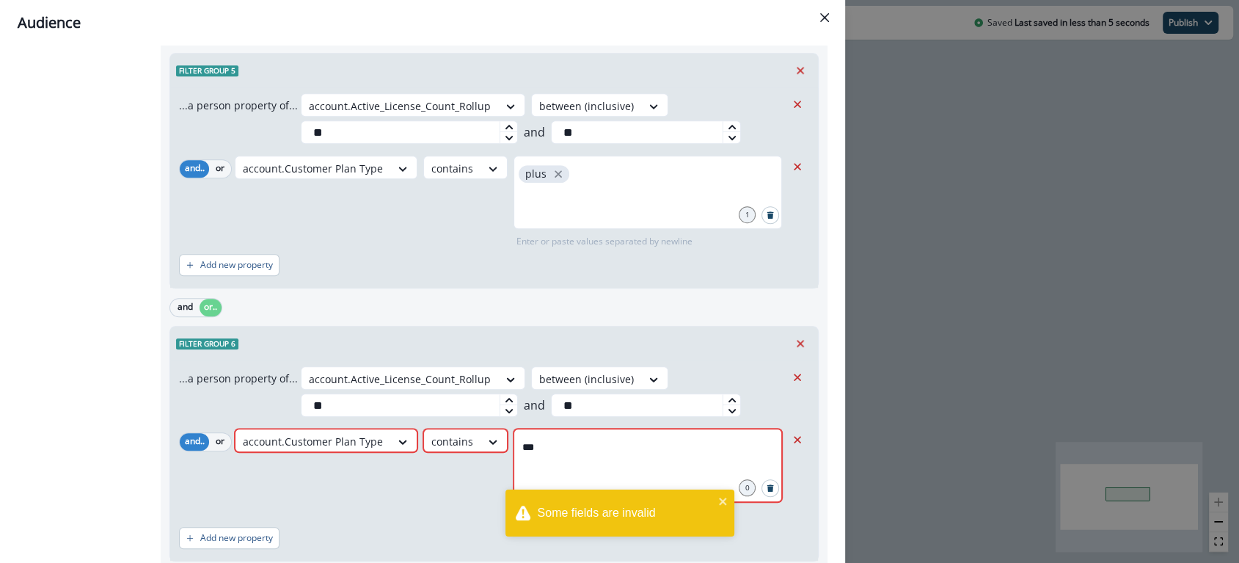
scroll to position [1009, 0]
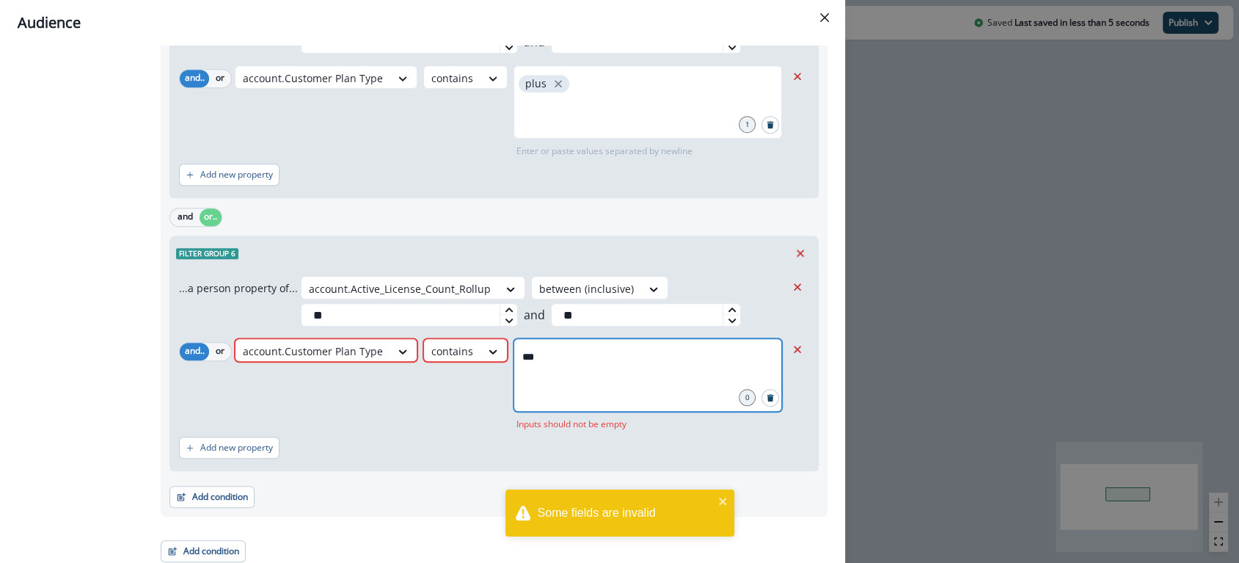
click at [607, 360] on input "***" at bounding box center [648, 356] width 264 height 29
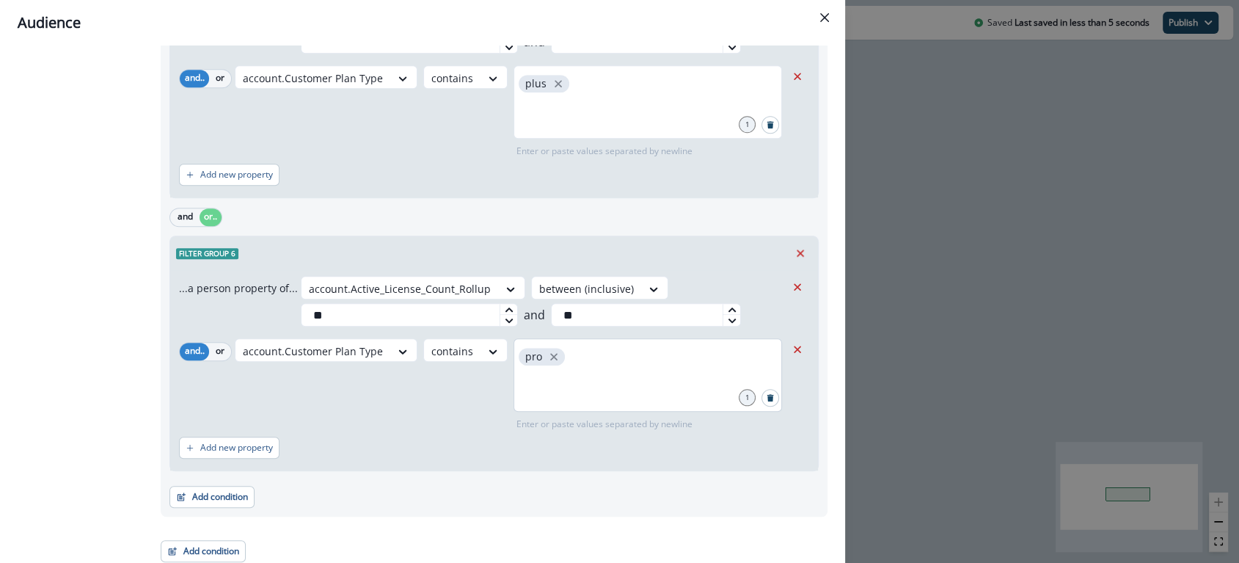
drag, startPoint x: 465, startPoint y: 403, endPoint x: 515, endPoint y: 373, distance: 57.9
click at [465, 403] on div "account.Customer Plan Type contains pro 1 Enter or paste values separated by ne…" at bounding box center [510, 384] width 551 height 92
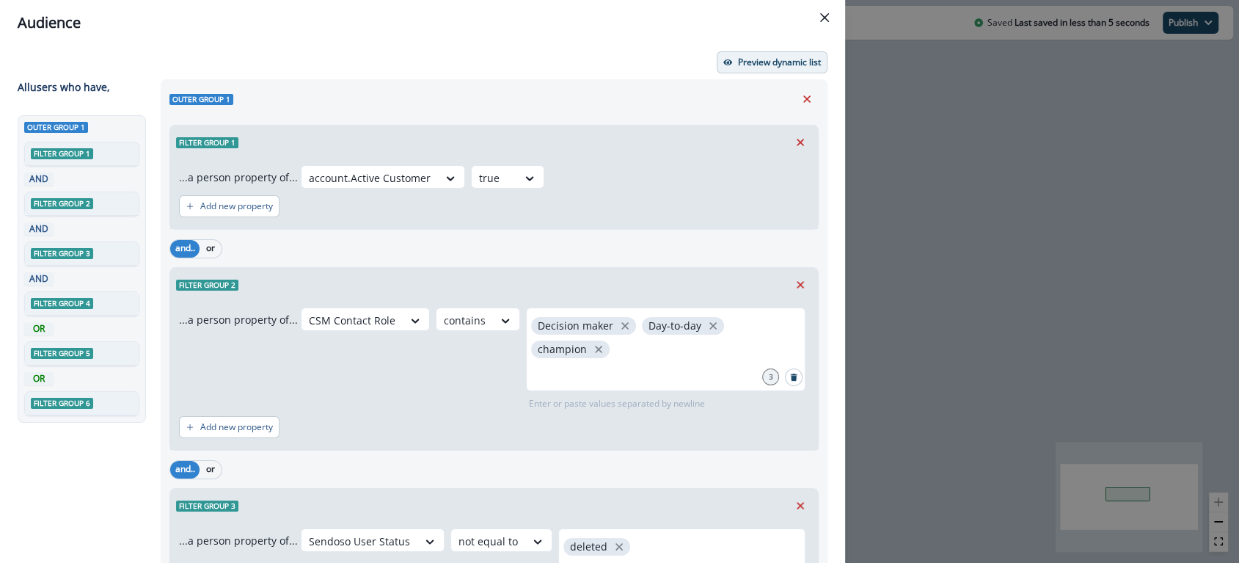
click at [738, 66] on p "Preview dynamic list" at bounding box center [779, 62] width 83 height 10
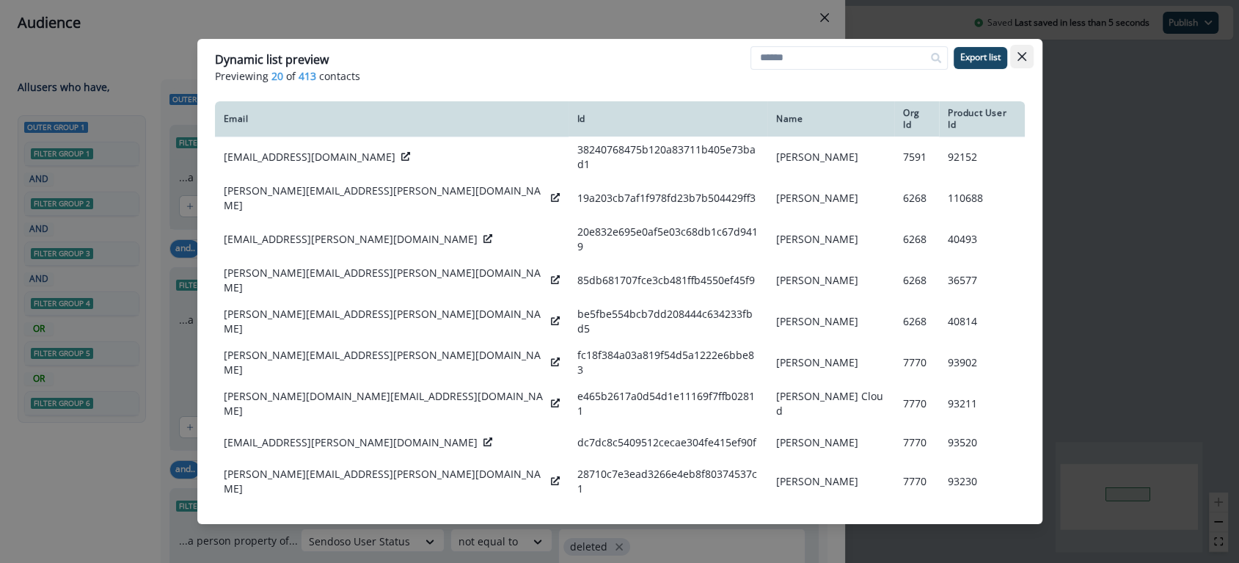
click at [1023, 53] on icon "Close" at bounding box center [1021, 56] width 9 height 9
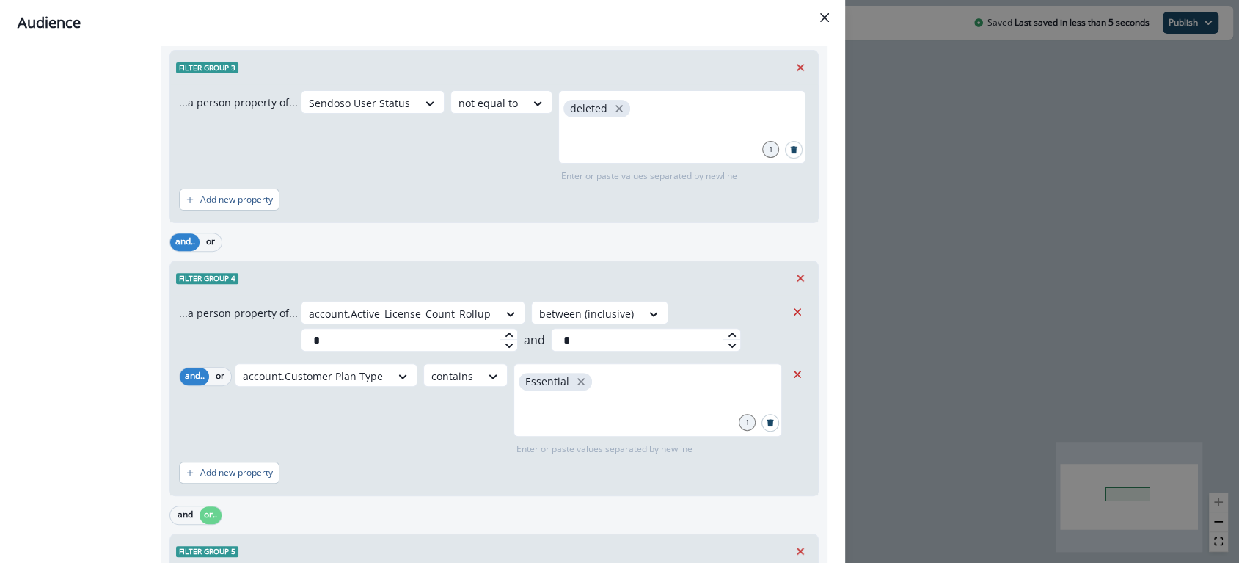
scroll to position [442, 0]
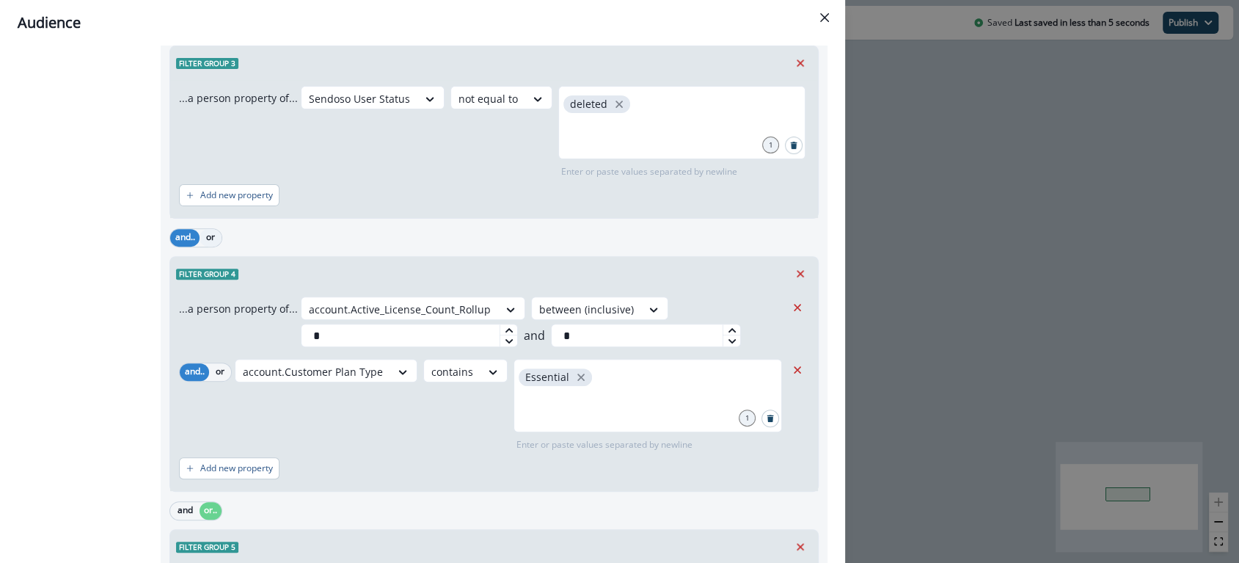
click at [208, 230] on button "or" at bounding box center [211, 238] width 22 height 18
click at [402, 247] on div "and or.. Filter group 4 ...a person property of... account.Active_License_Count…" at bounding box center [493, 357] width 649 height 267
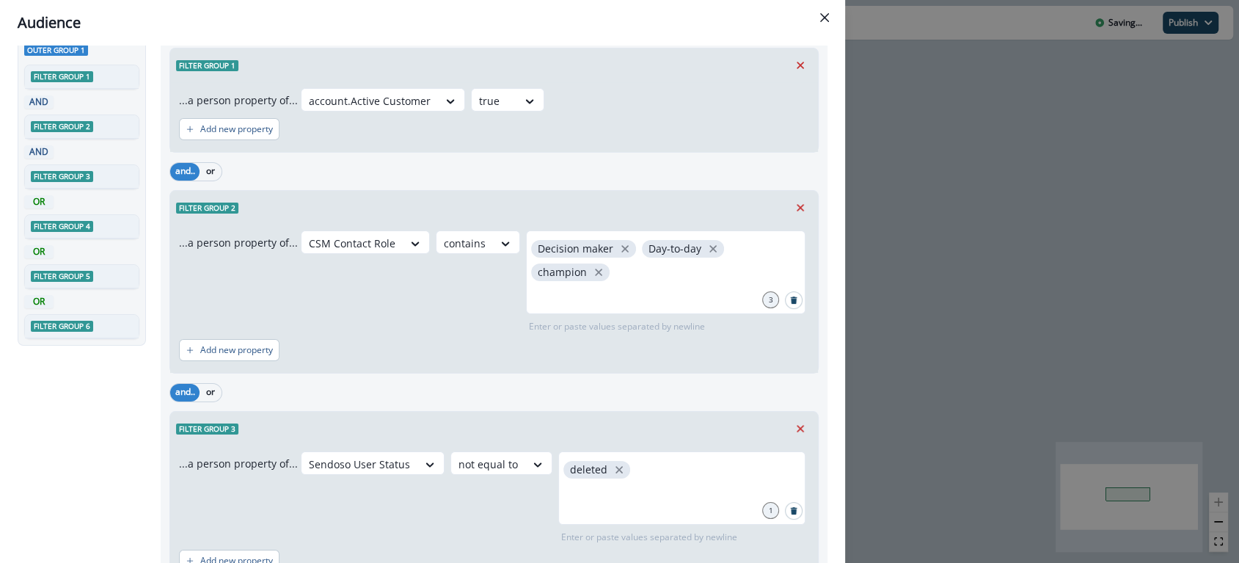
scroll to position [0, 0]
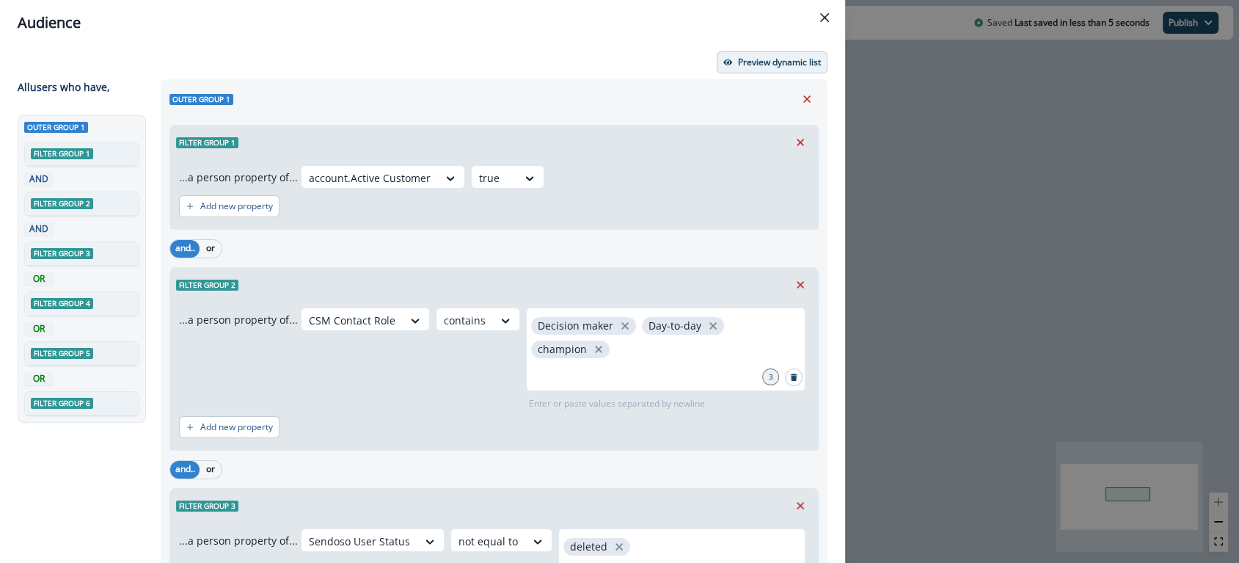
click at [779, 57] on p "Preview dynamic list" at bounding box center [779, 62] width 83 height 10
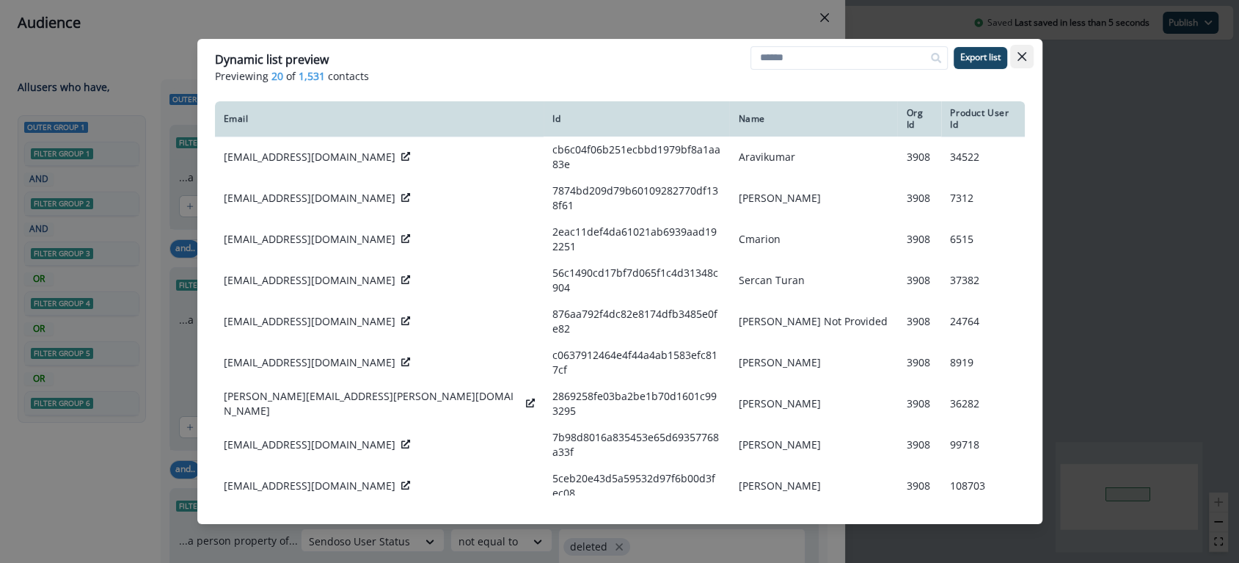
click at [1019, 54] on icon "Close" at bounding box center [1021, 56] width 9 height 9
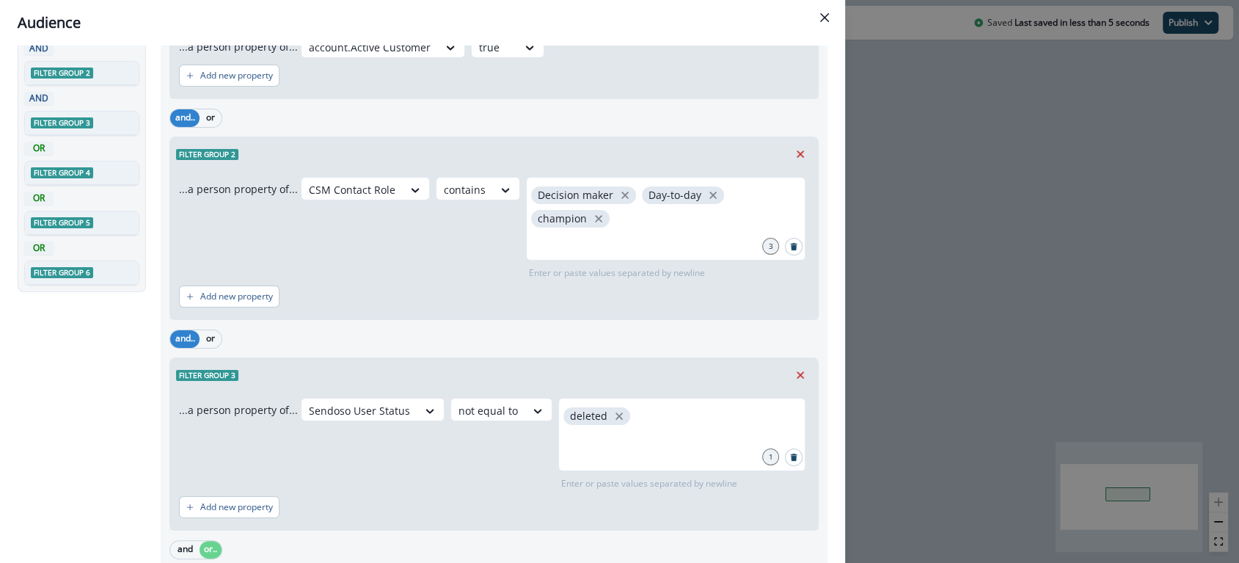
scroll to position [125, 0]
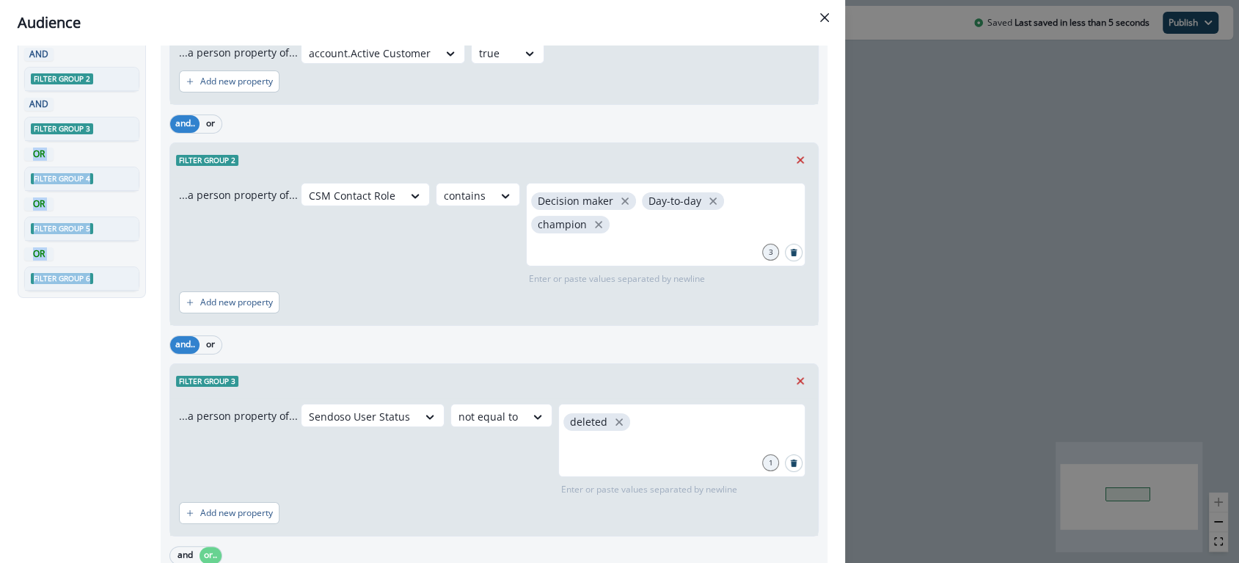
drag, startPoint x: 30, startPoint y: 148, endPoint x: 117, endPoint y: 275, distance: 153.6
click at [117, 275] on div "Filter group 1 AND Filter group 2 AND Filter group 3 OR Filter group 4 OR Filte…" at bounding box center [81, 154] width 115 height 274
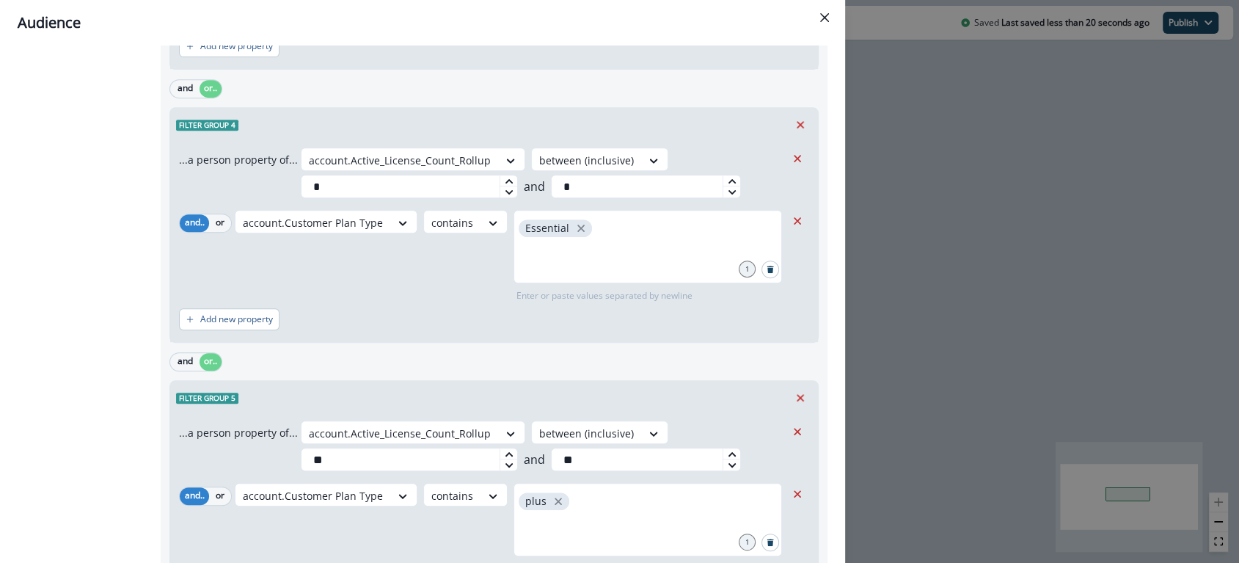
scroll to position [580, 0]
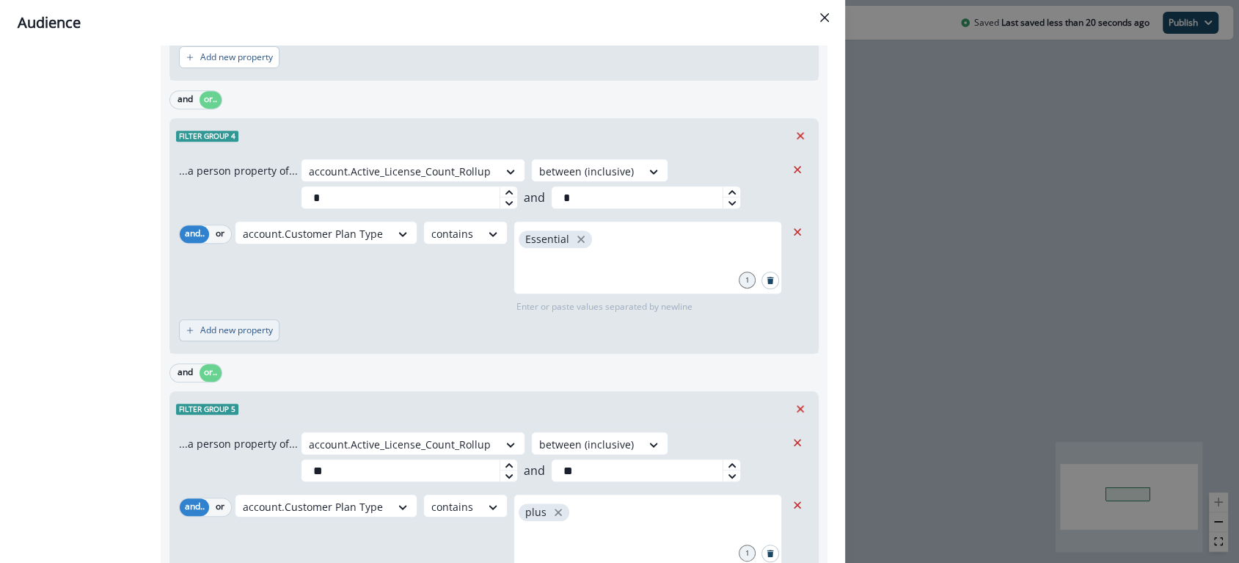
click at [249, 326] on p "Add new property" at bounding box center [236, 330] width 73 height 10
click at [216, 336] on button "or" at bounding box center [220, 338] width 22 height 18
click at [260, 336] on div at bounding box center [258, 338] width 31 height 18
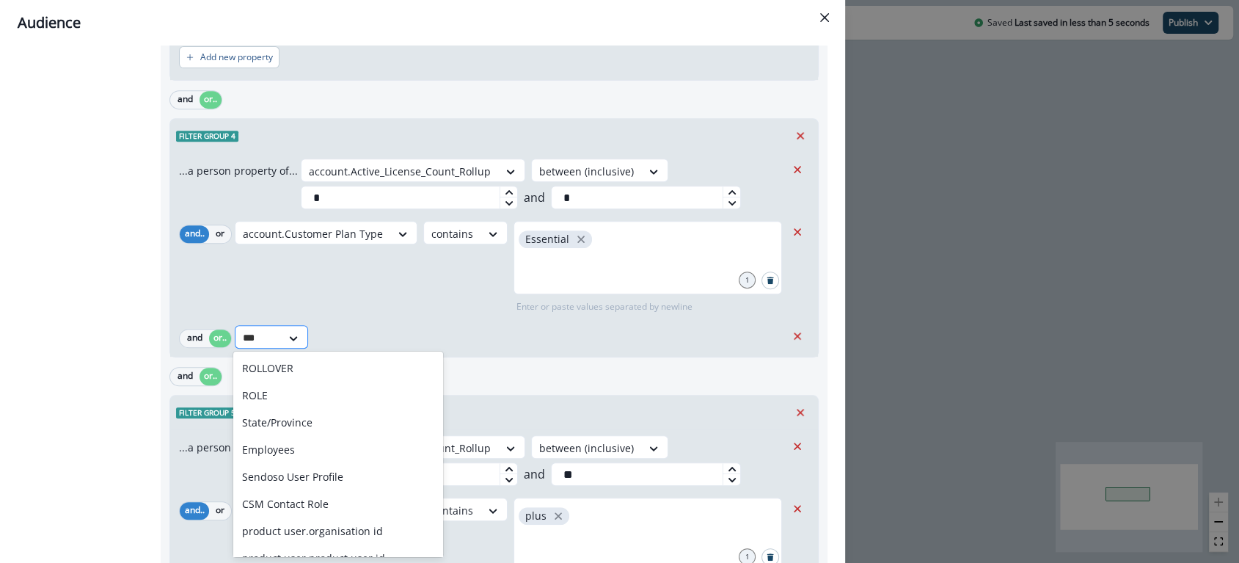
type input "****"
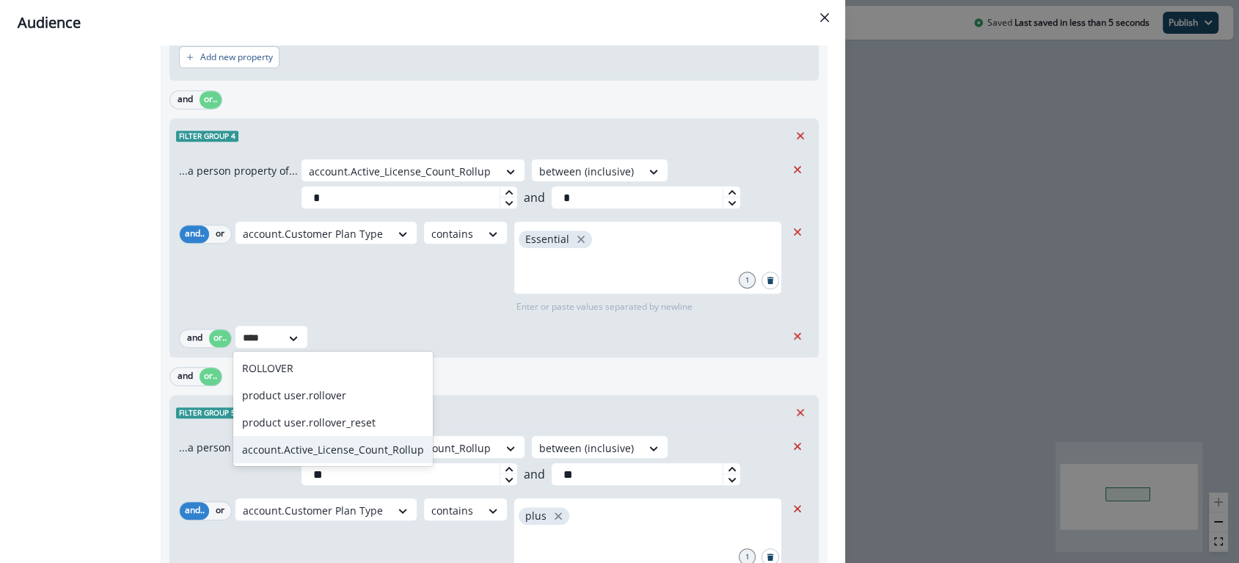
click at [395, 451] on div "account.Active_License_Count_Rollup" at bounding box center [333, 449] width 200 height 27
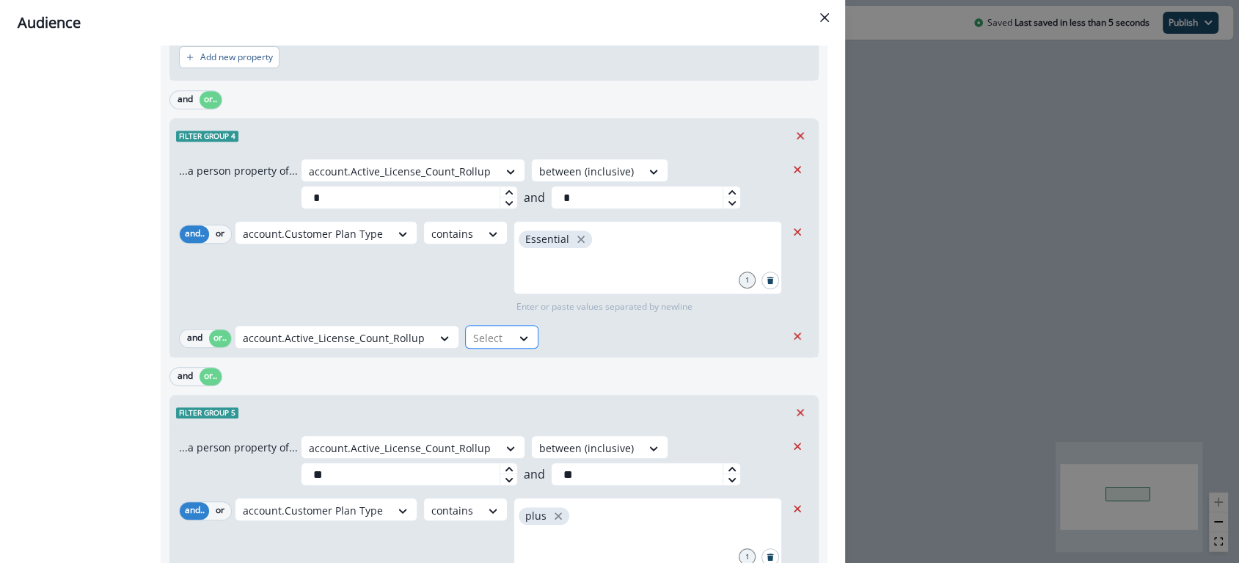
click at [489, 329] on div at bounding box center [488, 338] width 31 height 18
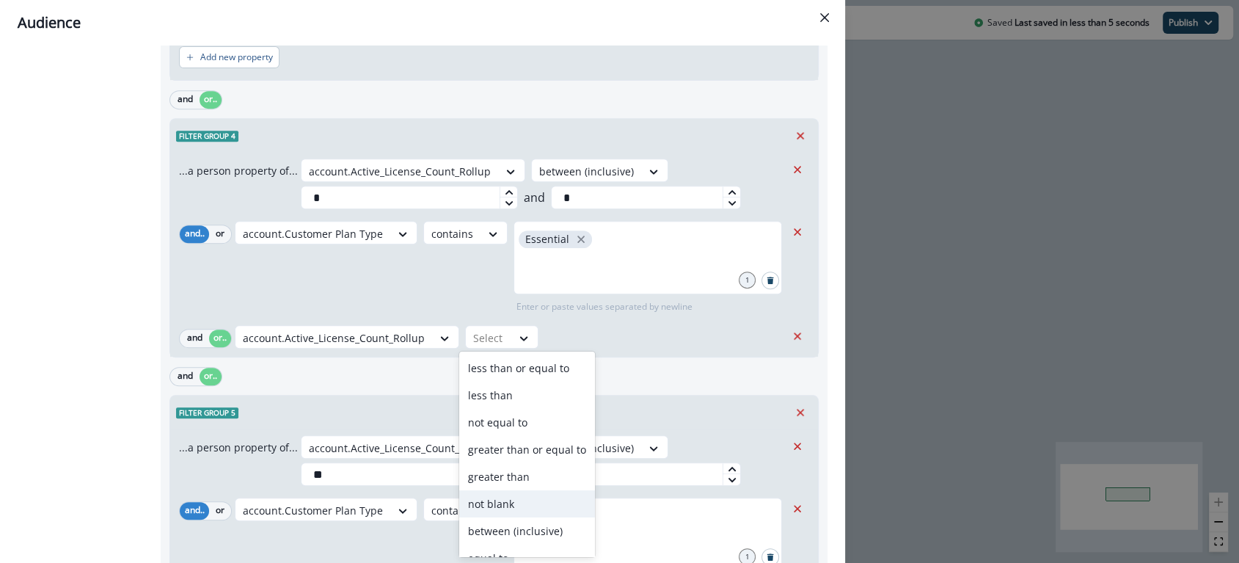
scroll to position [17, 0]
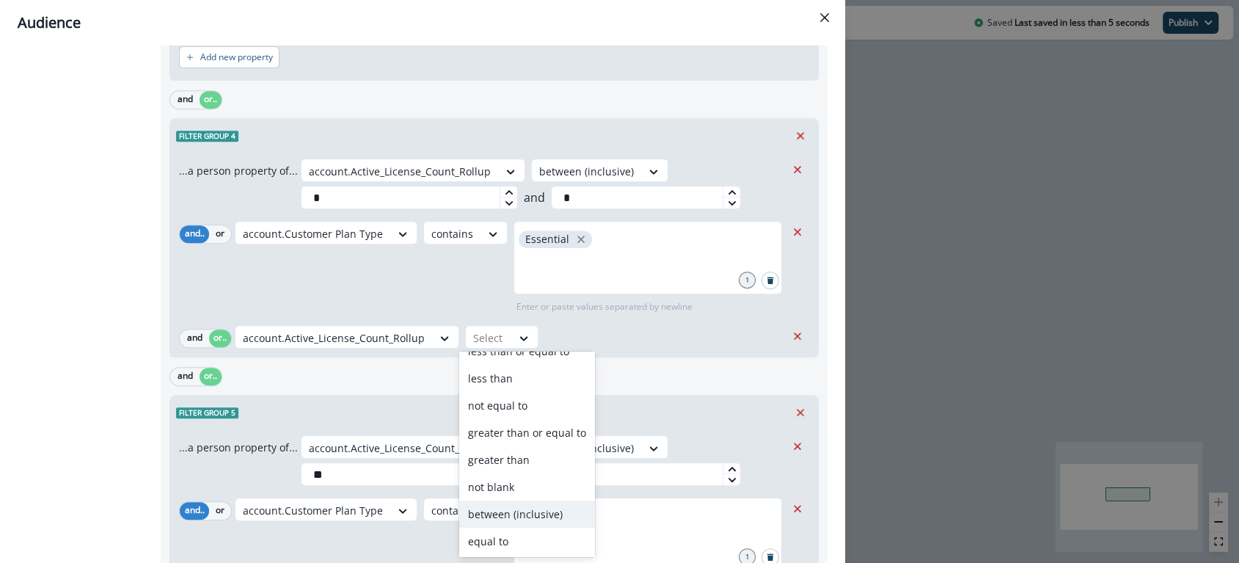
click at [531, 510] on div "between (inclusive)" at bounding box center [527, 513] width 136 height 27
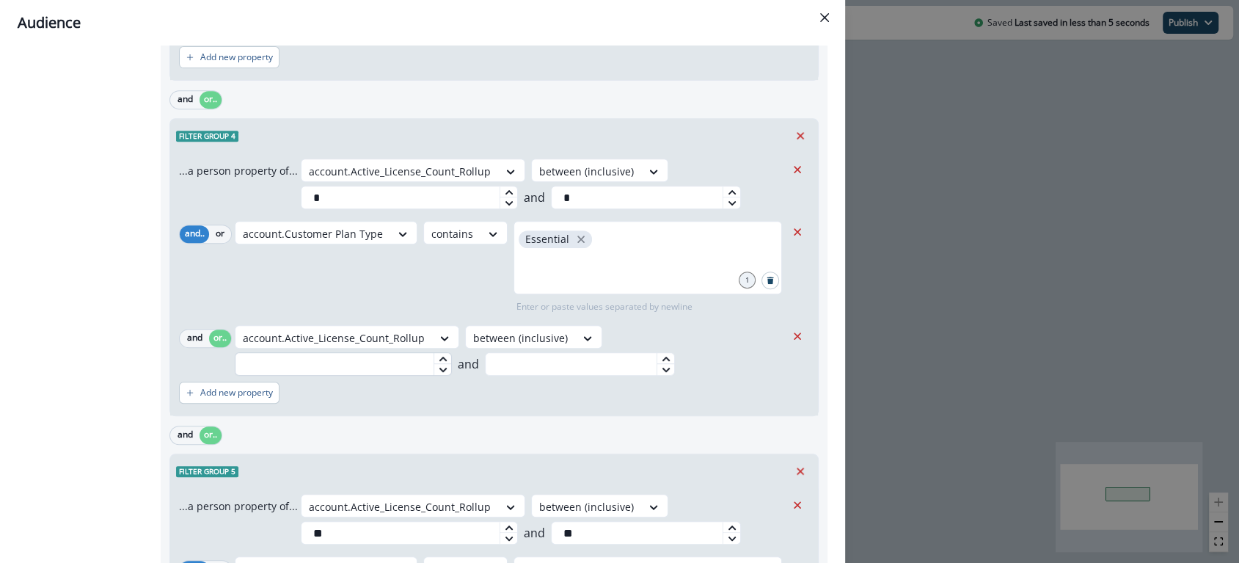
click at [367, 365] on input "text" at bounding box center [343, 363] width 217 height 23
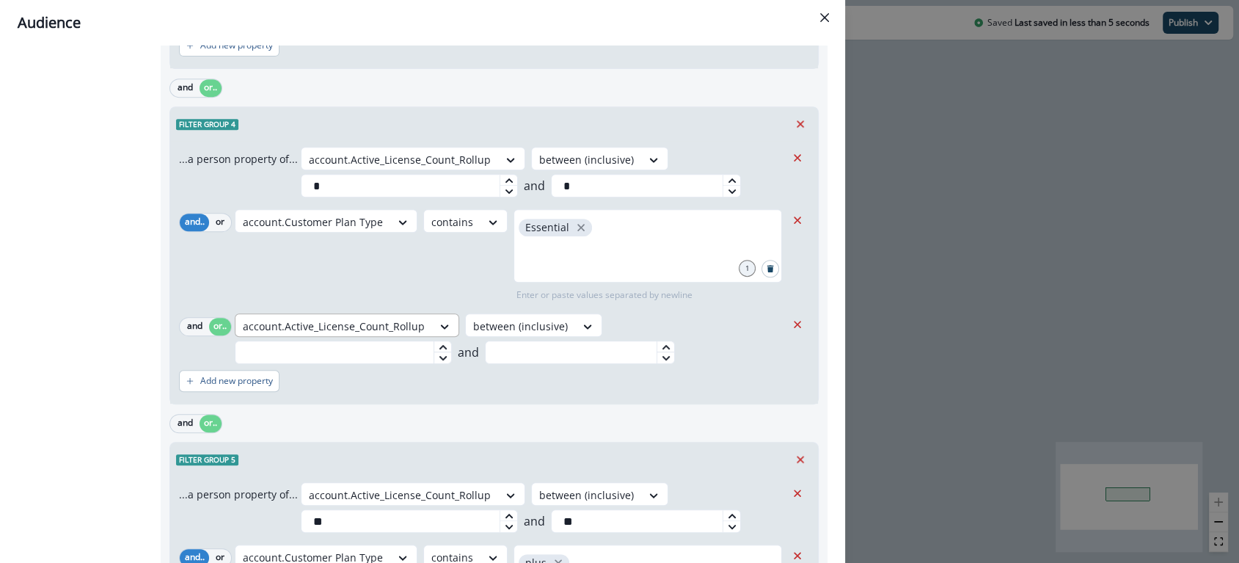
scroll to position [594, 0]
type input "**"
click at [553, 350] on input "text" at bounding box center [580, 349] width 190 height 23
type input "**"
click at [560, 376] on div "Add new property" at bounding box center [494, 379] width 630 height 34
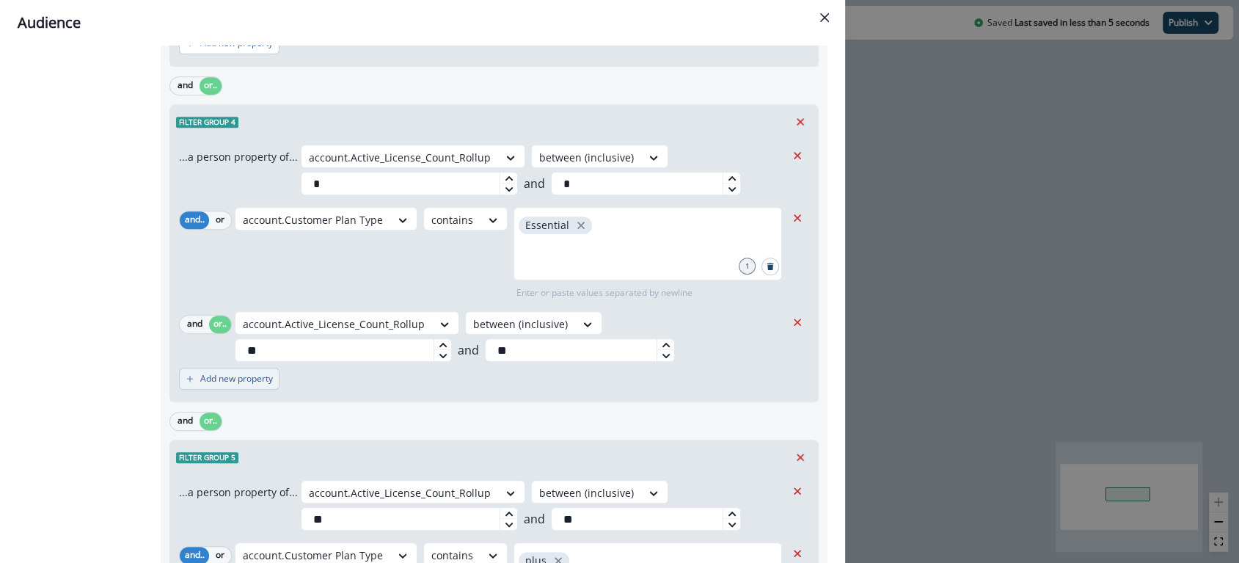
click at [237, 375] on p "Add new property" at bounding box center [236, 378] width 73 height 10
click at [296, 381] on icon at bounding box center [293, 386] width 13 height 15
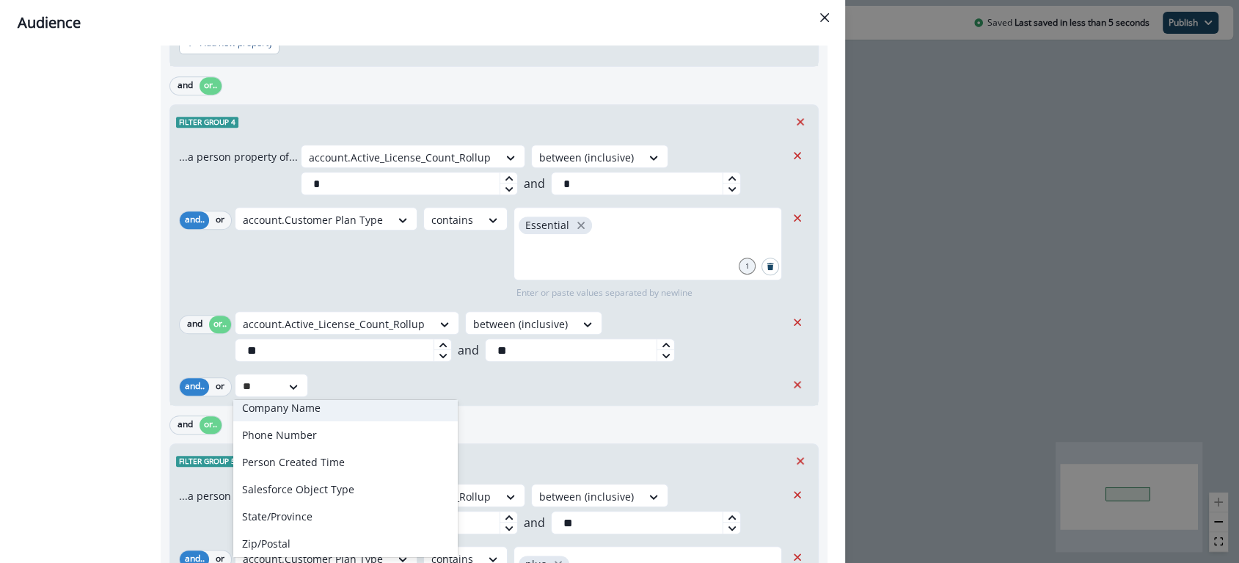
scroll to position [0, 0]
type input "****"
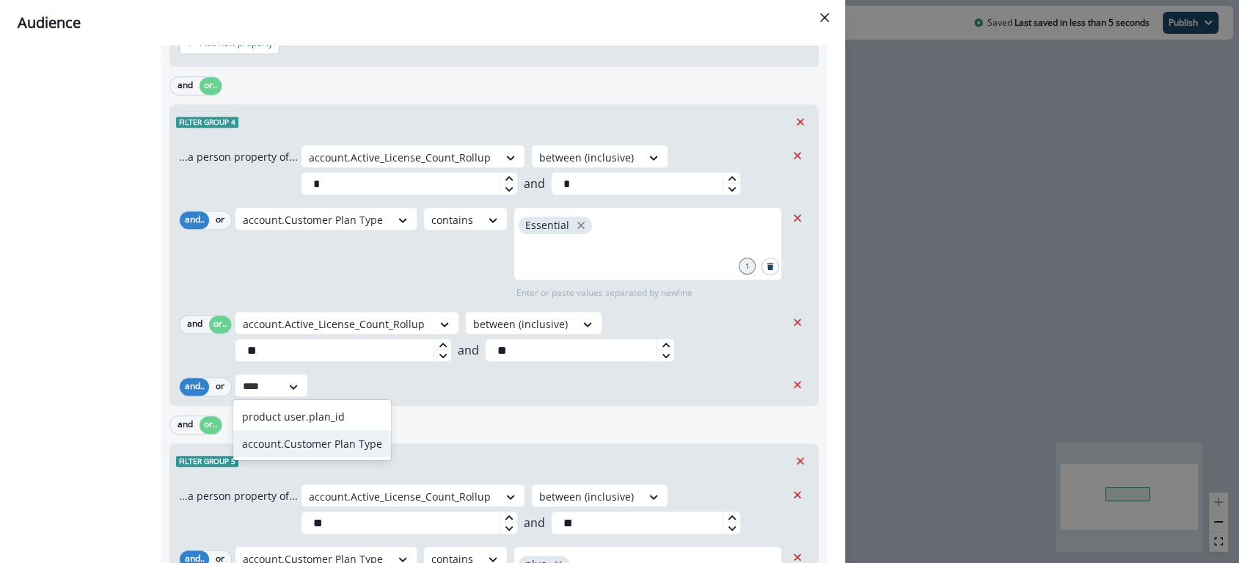
click at [307, 449] on div "account.Customer Plan Type" at bounding box center [312, 443] width 158 height 27
click at [432, 388] on div at bounding box center [446, 386] width 31 height 18
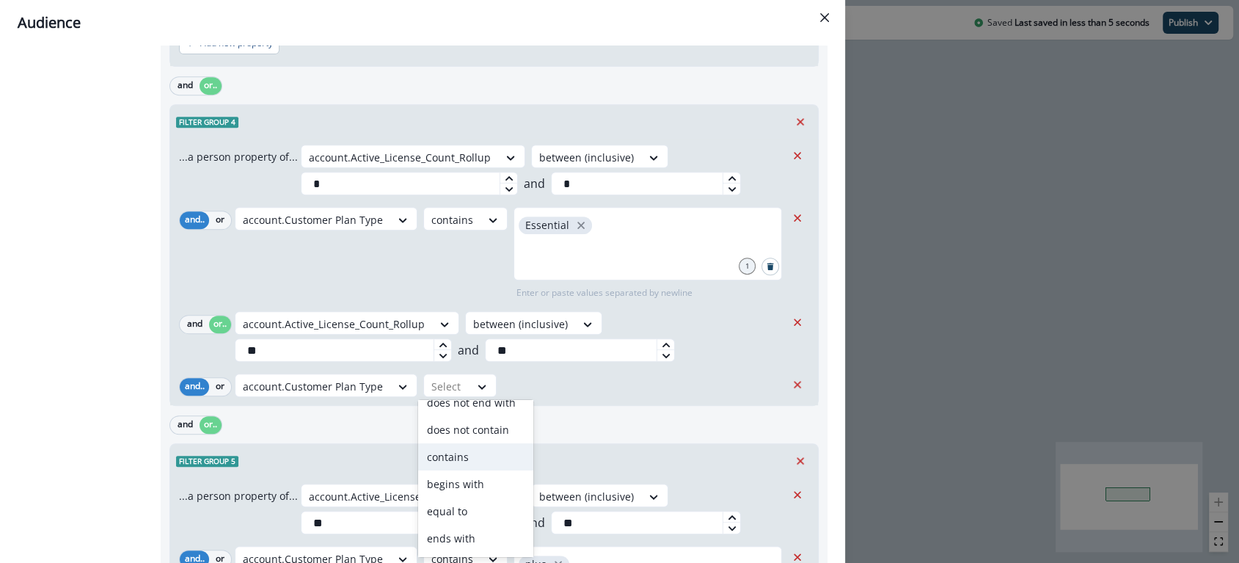
scroll to position [120, 0]
click at [463, 435] on div "contains" at bounding box center [475, 431] width 115 height 27
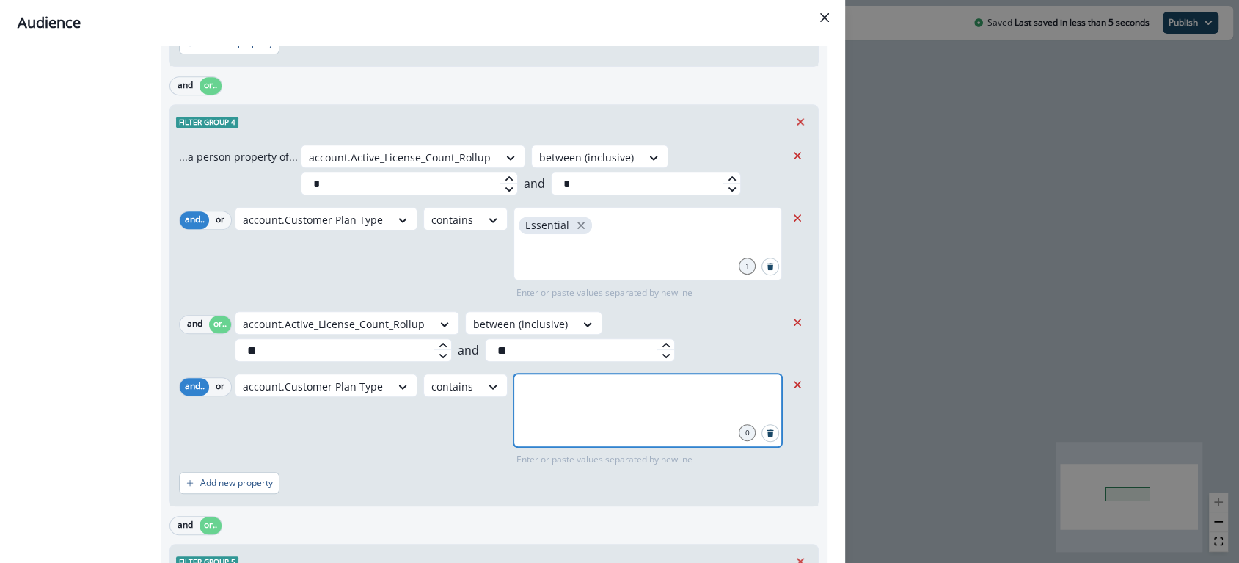
click at [535, 378] on input "text" at bounding box center [648, 391] width 264 height 29
type input "****"
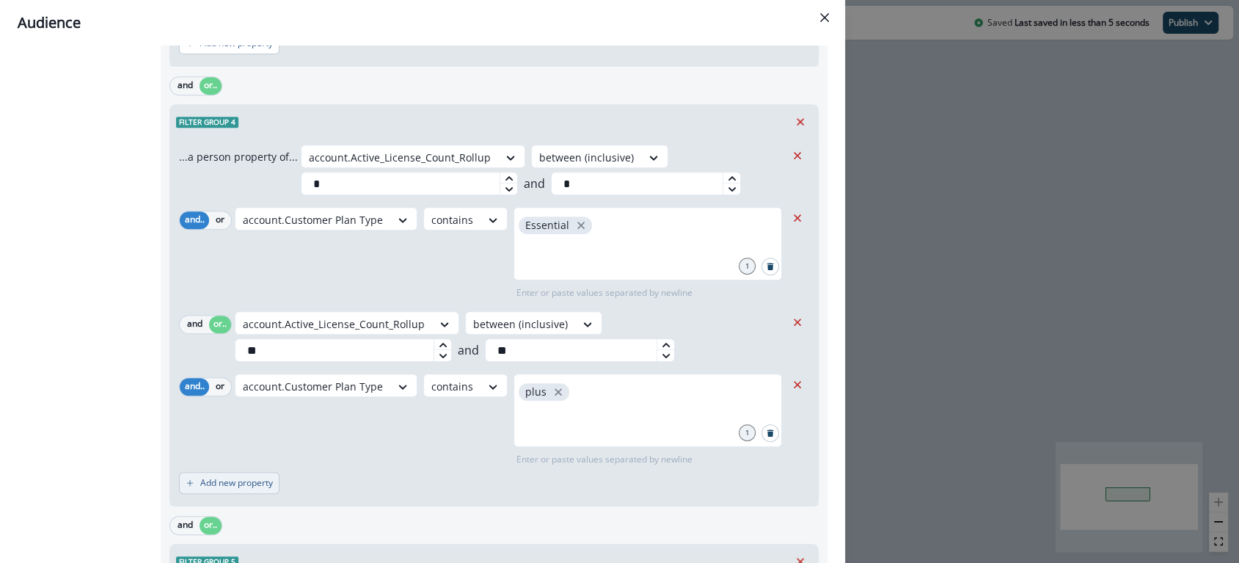
click at [220, 473] on button "Add new property" at bounding box center [229, 483] width 100 height 22
click at [257, 489] on div at bounding box center [258, 490] width 31 height 18
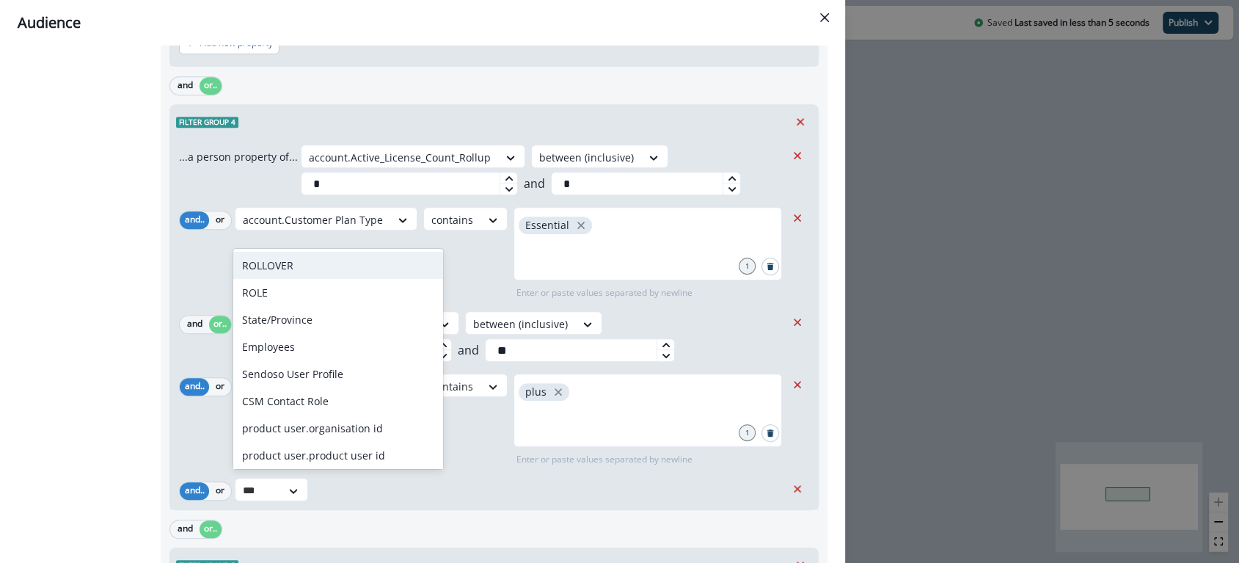
type input "****"
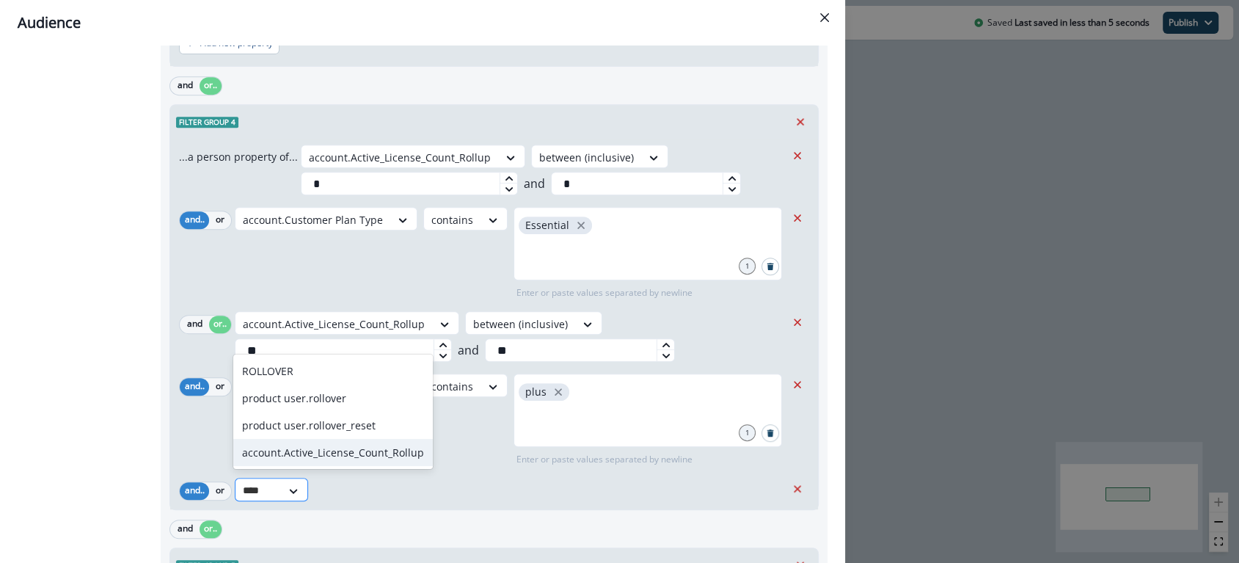
drag, startPoint x: 370, startPoint y: 455, endPoint x: 414, endPoint y: 497, distance: 60.7
click at [370, 455] on div "account.Active_License_Count_Rollup" at bounding box center [333, 452] width 200 height 27
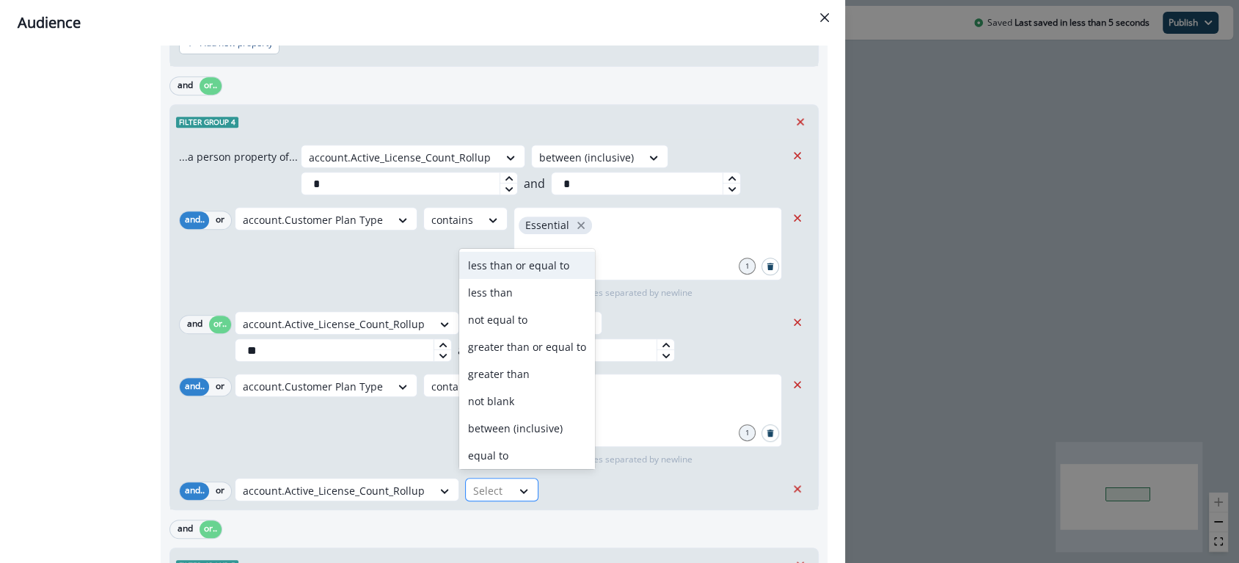
click at [488, 481] on div at bounding box center [488, 490] width 31 height 18
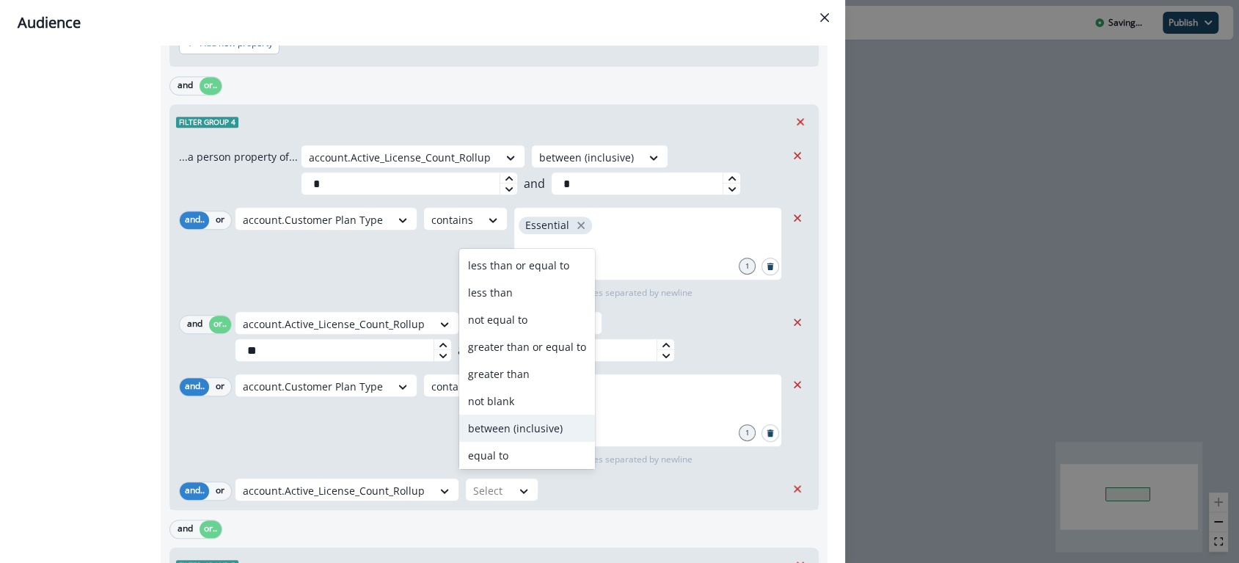
click at [527, 420] on div "between (inclusive)" at bounding box center [527, 427] width 136 height 27
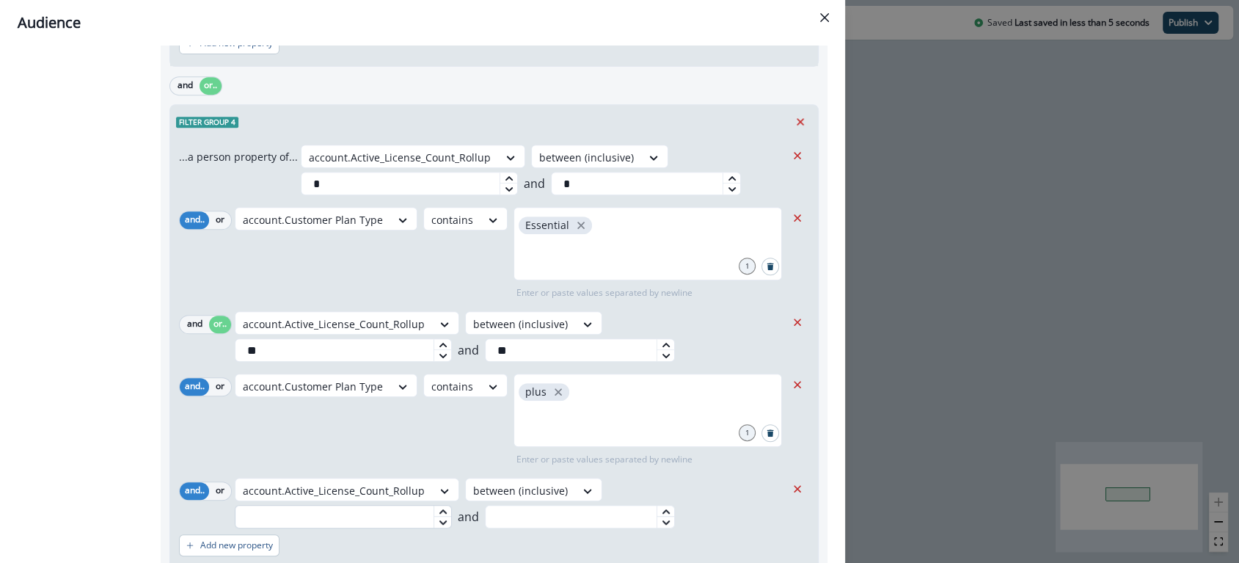
click at [378, 516] on input "text" at bounding box center [343, 516] width 217 height 23
type input "**"
click at [508, 516] on input "text" at bounding box center [580, 516] width 190 height 23
type input "**"
click at [317, 541] on div "Add new property" at bounding box center [494, 545] width 630 height 34
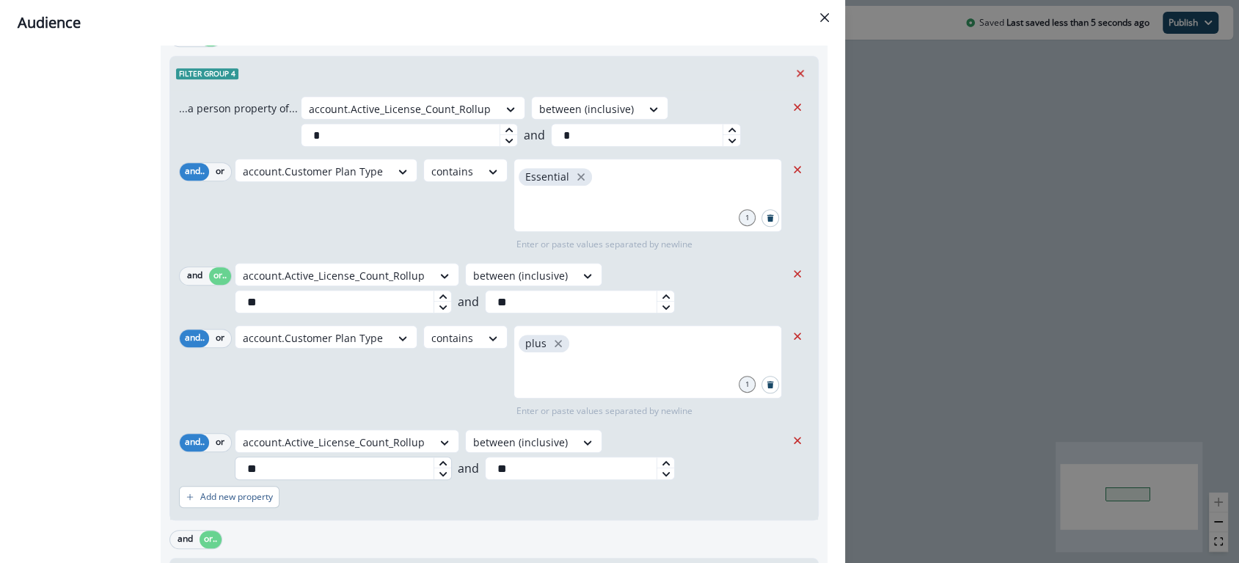
scroll to position [651, 0]
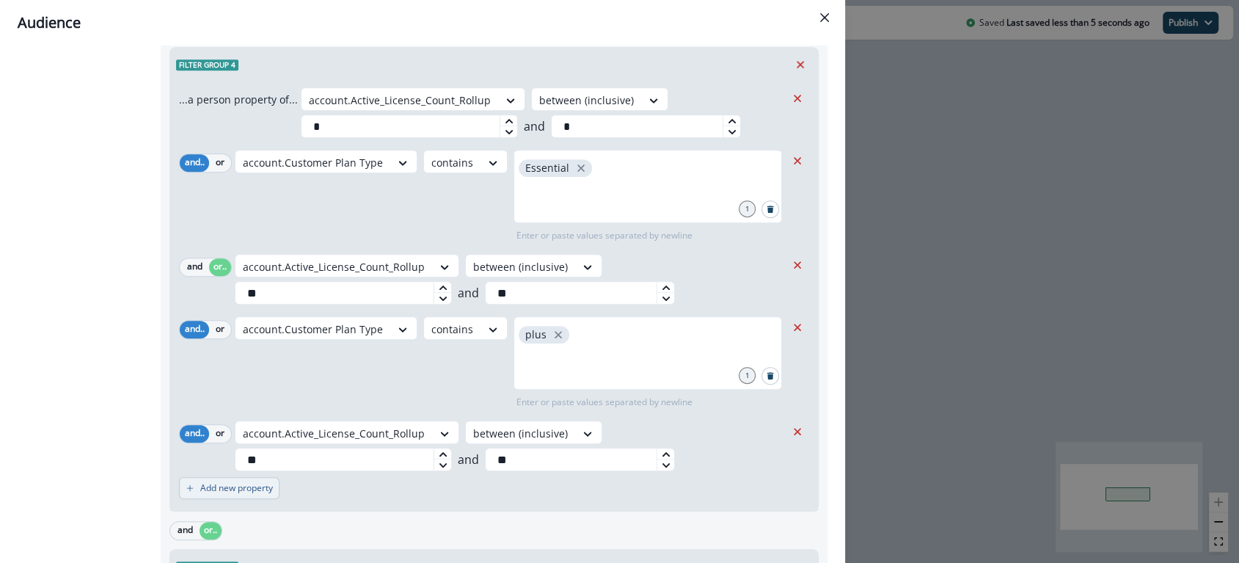
click at [232, 483] on p "Add new property" at bounding box center [236, 488] width 73 height 10
click at [257, 489] on div at bounding box center [258, 494] width 31 height 18
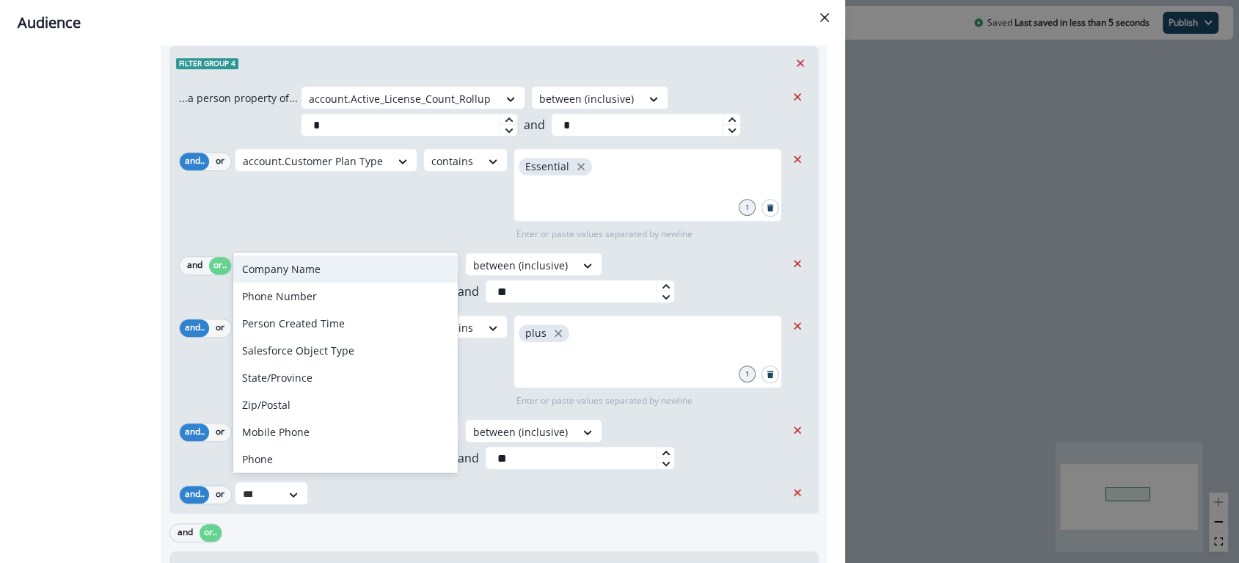
type input "****"
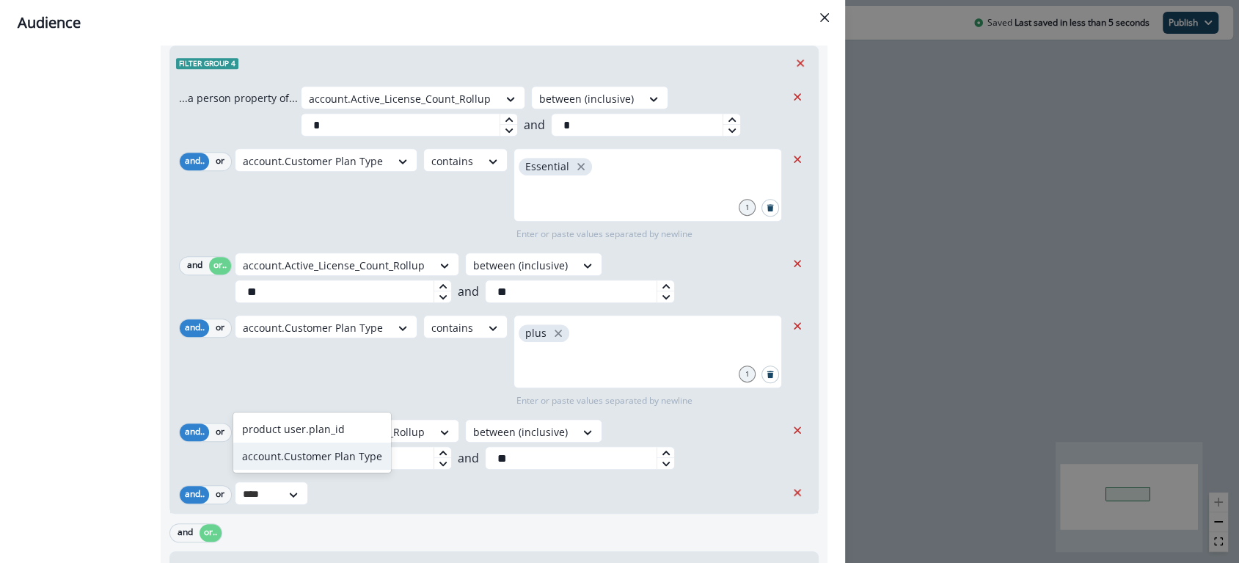
drag, startPoint x: 342, startPoint y: 452, endPoint x: 416, endPoint y: 482, distance: 80.0
click at [342, 452] on div "account.Customer Plan Type" at bounding box center [312, 455] width 158 height 27
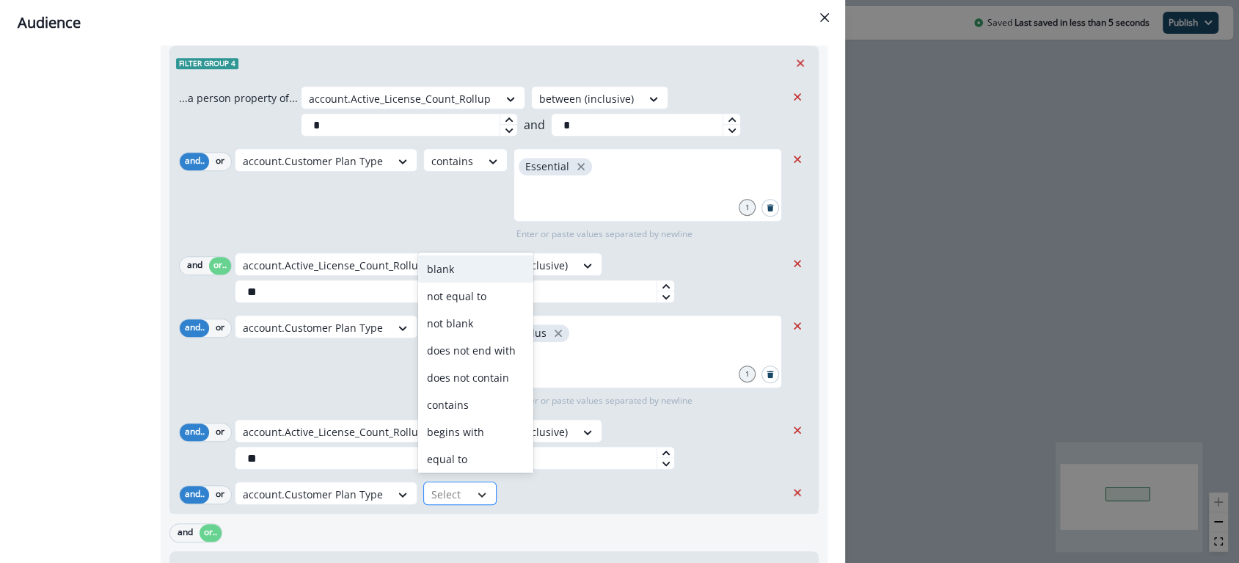
click at [480, 493] on icon at bounding box center [481, 494] width 13 height 15
click at [459, 407] on div "contains" at bounding box center [475, 404] width 115 height 27
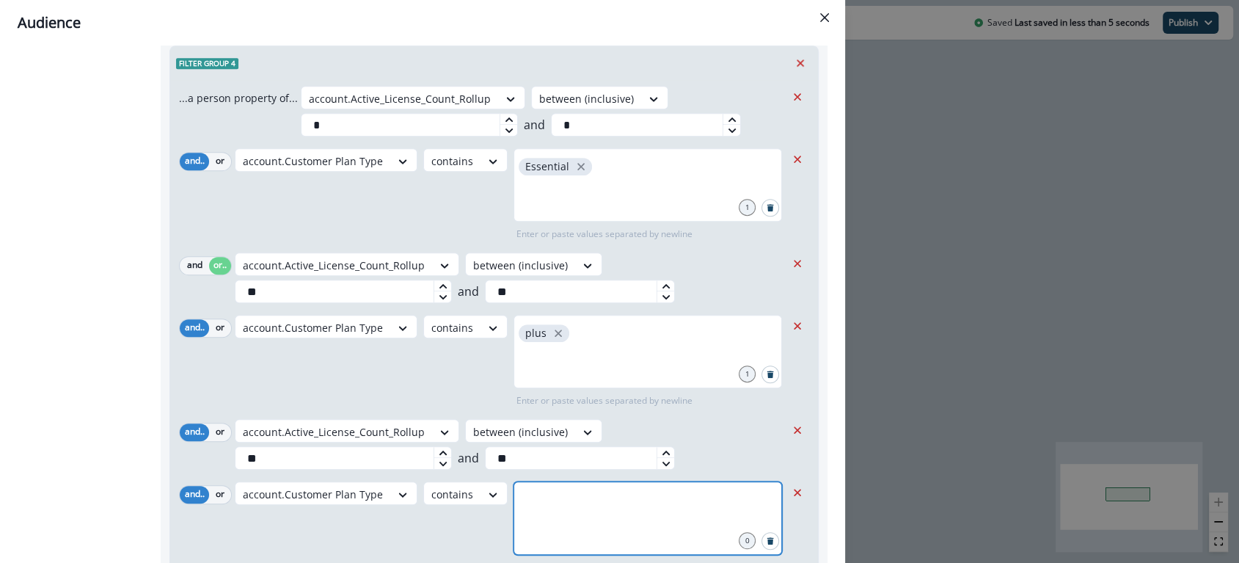
click at [556, 486] on input "text" at bounding box center [648, 499] width 264 height 29
type input "***"
click at [403, 538] on div "account.Customer Plan Type contains pro 1 Enter or paste values separated by ne…" at bounding box center [510, 527] width 551 height 92
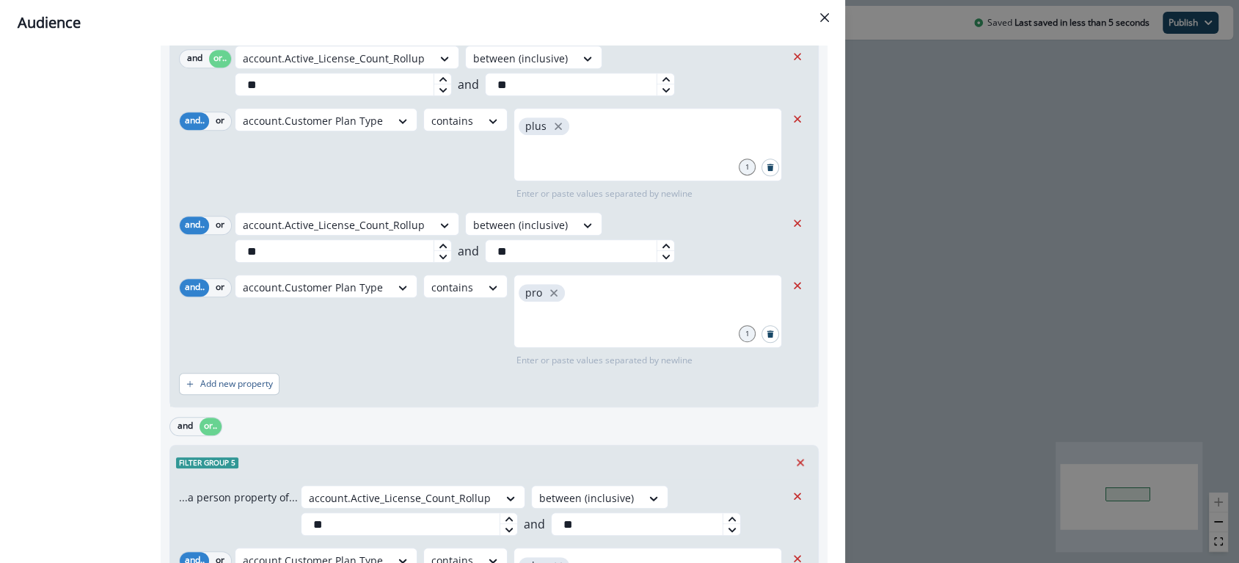
scroll to position [869, 0]
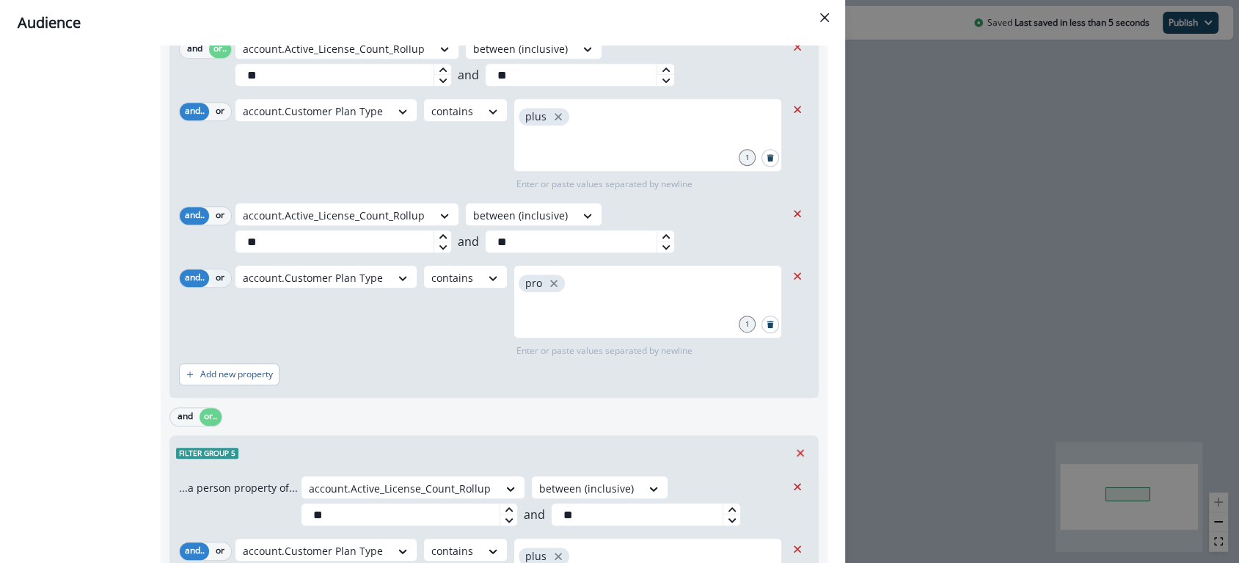
click at [210, 272] on button "or" at bounding box center [220, 278] width 22 height 18
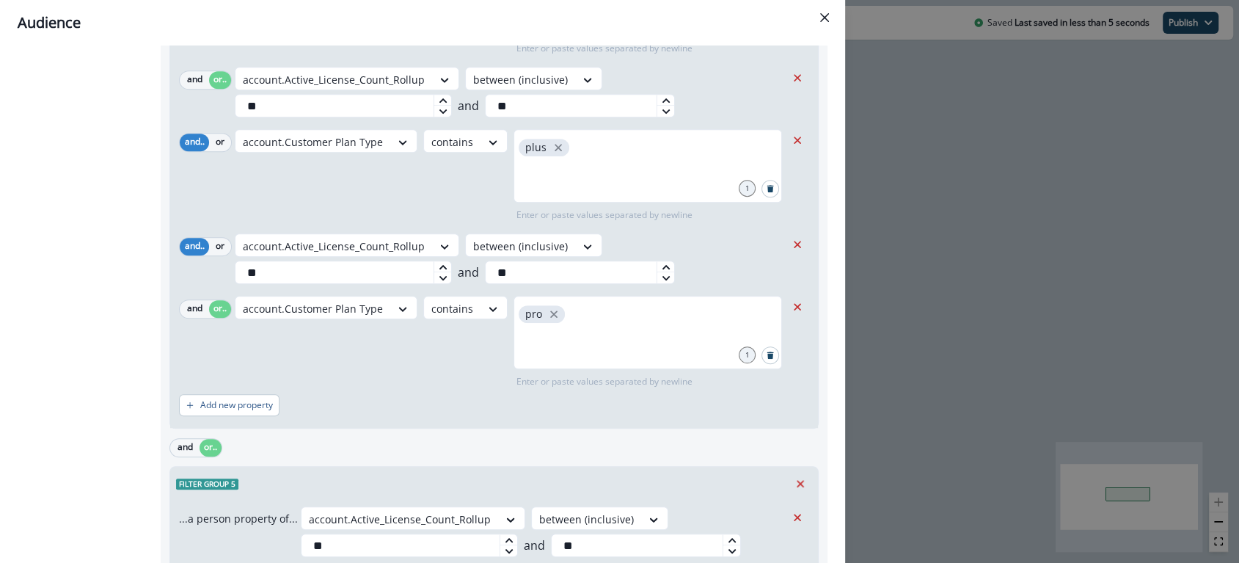
scroll to position [832, 0]
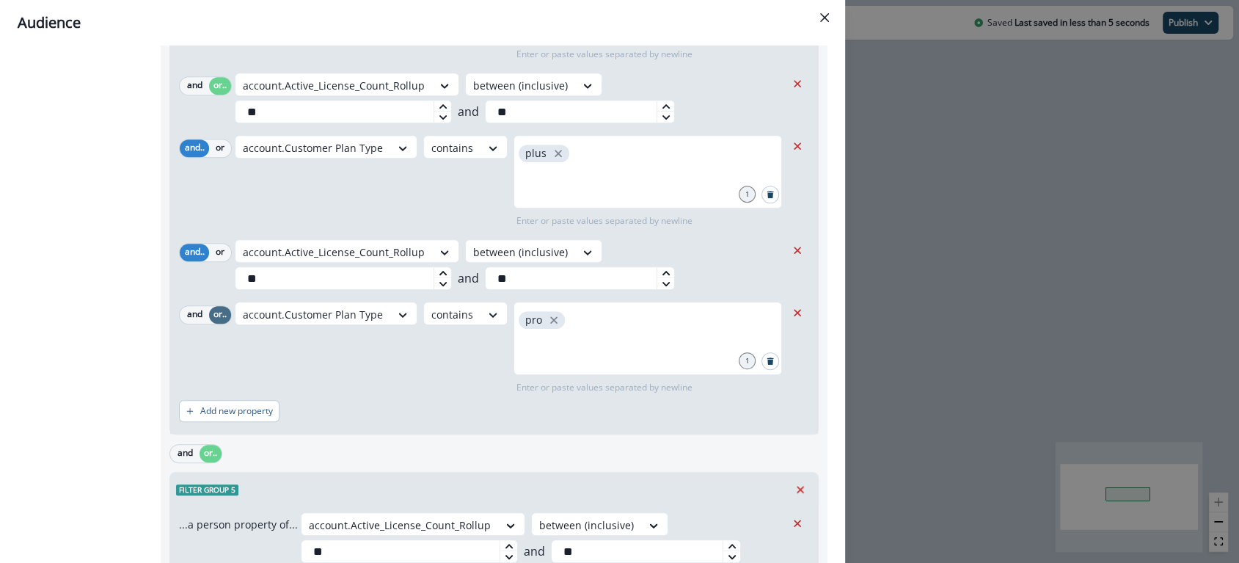
click at [217, 308] on button "or.." at bounding box center [220, 315] width 22 height 18
click at [209, 252] on button "or" at bounding box center [220, 253] width 22 height 18
click at [204, 312] on button "and" at bounding box center [194, 315] width 29 height 18
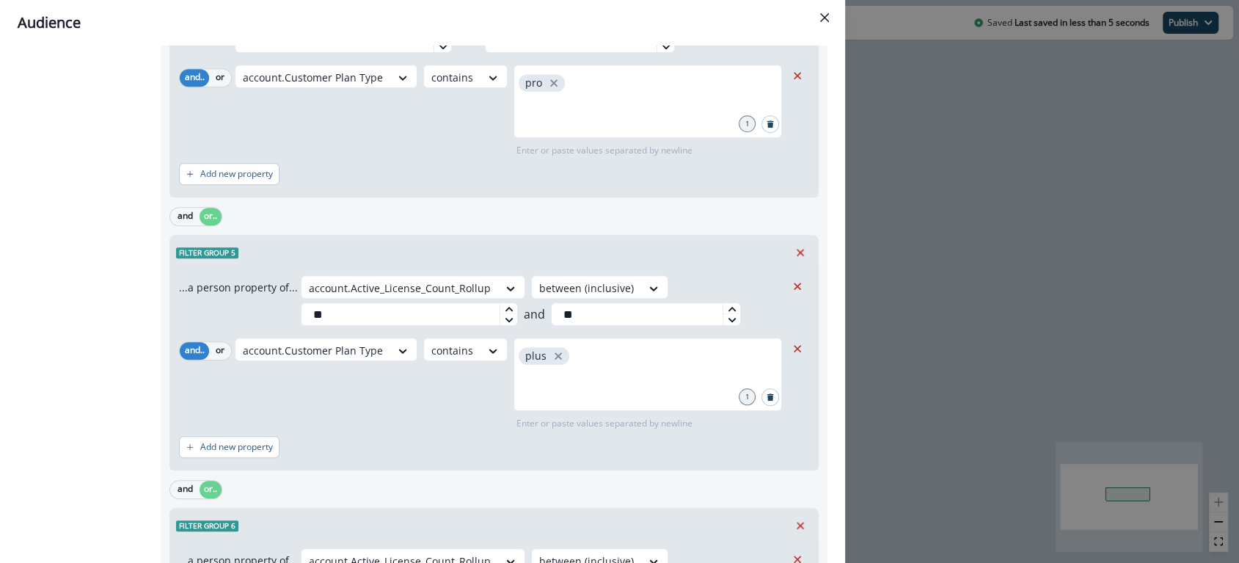
scroll to position [1150, 0]
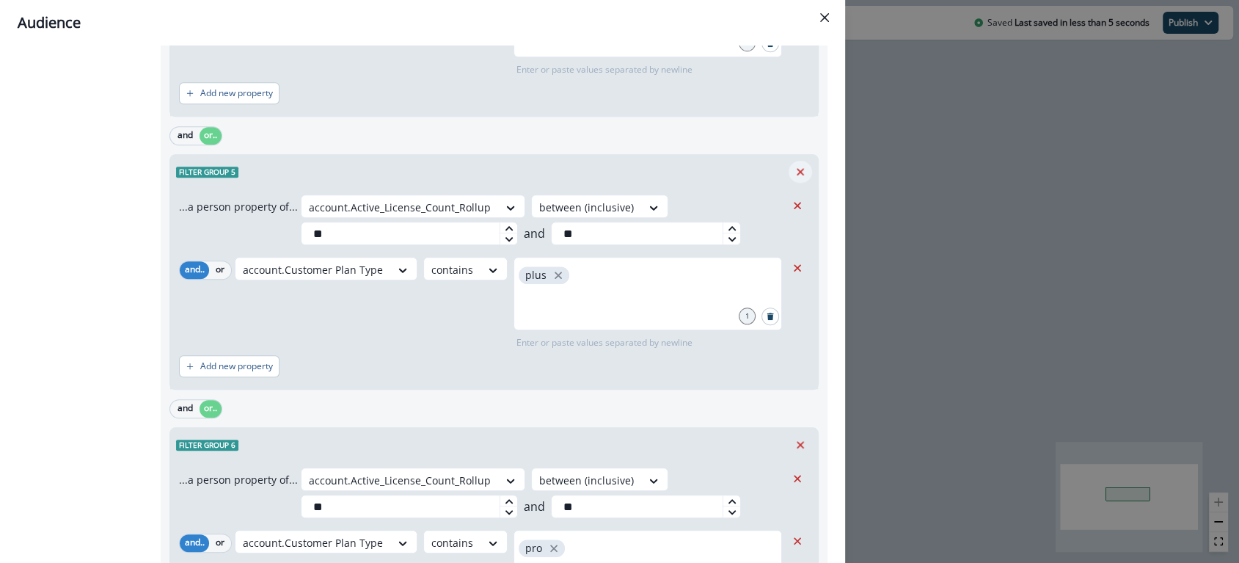
click at [794, 165] on icon "Remove" at bounding box center [800, 171] width 13 height 13
type input "**"
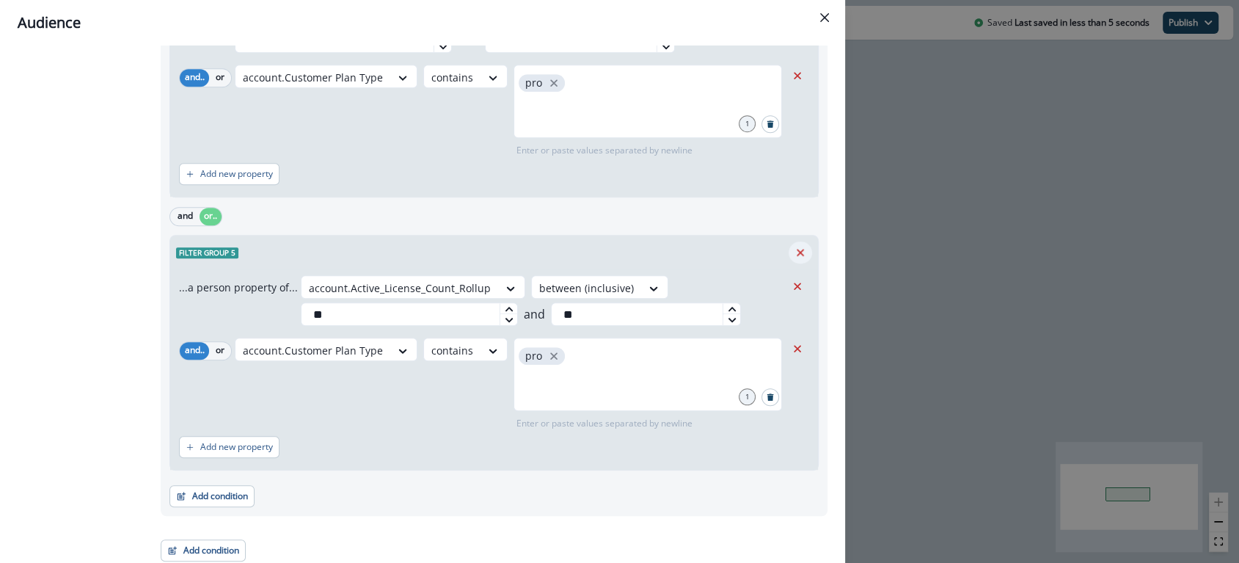
click at [791, 241] on button "Remove" at bounding box center [799, 252] width 23 height 22
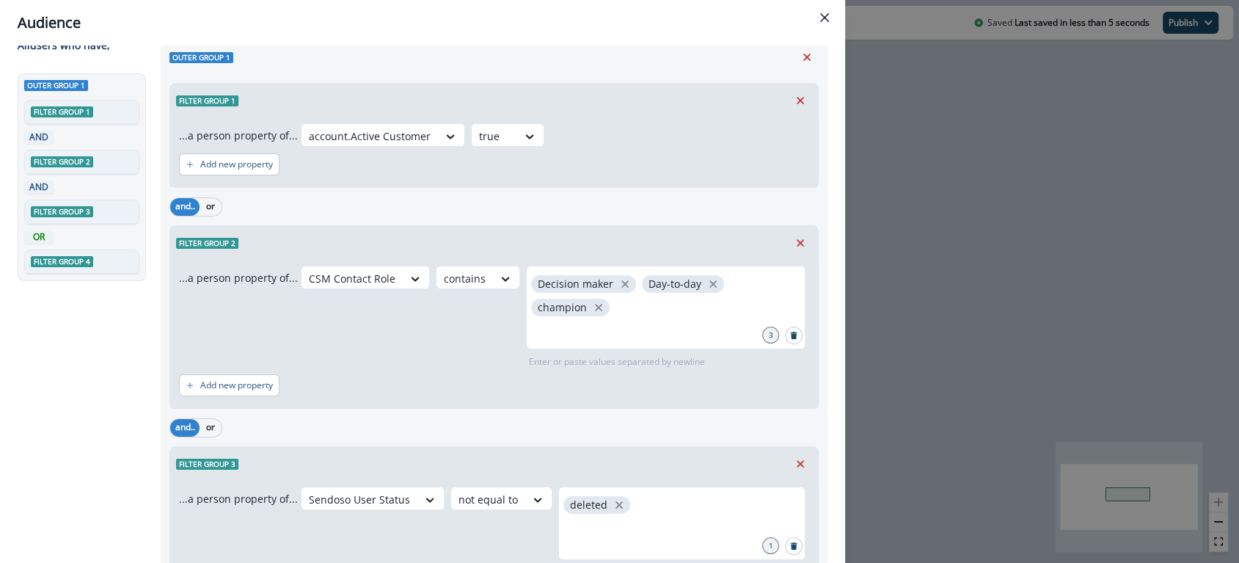
scroll to position [0, 0]
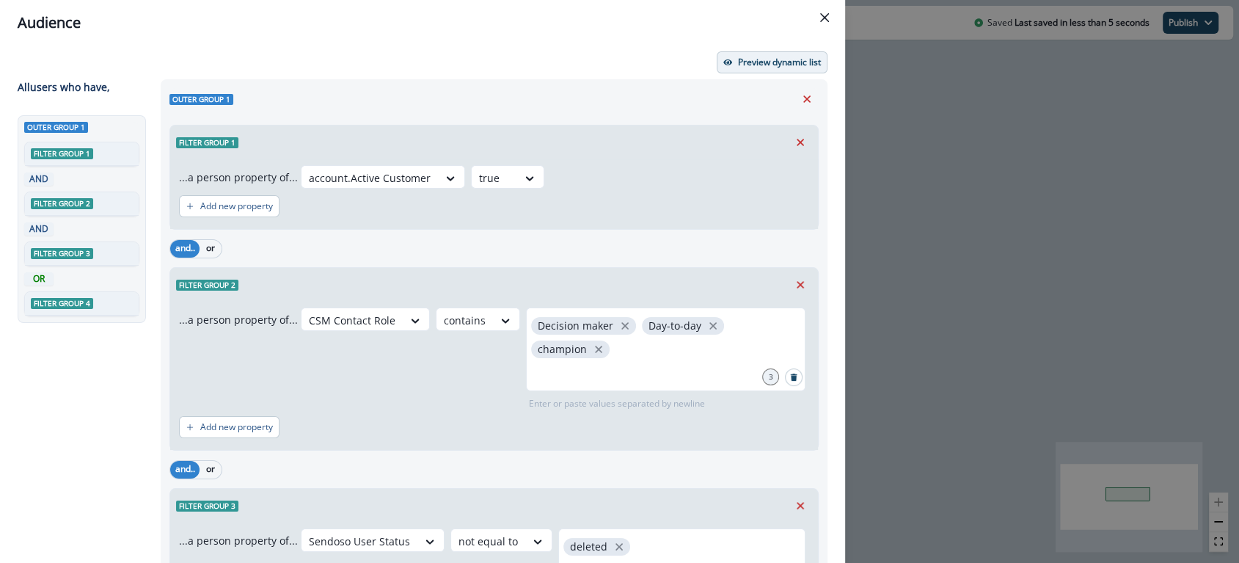
click at [769, 62] on p "Preview dynamic list" at bounding box center [779, 62] width 83 height 10
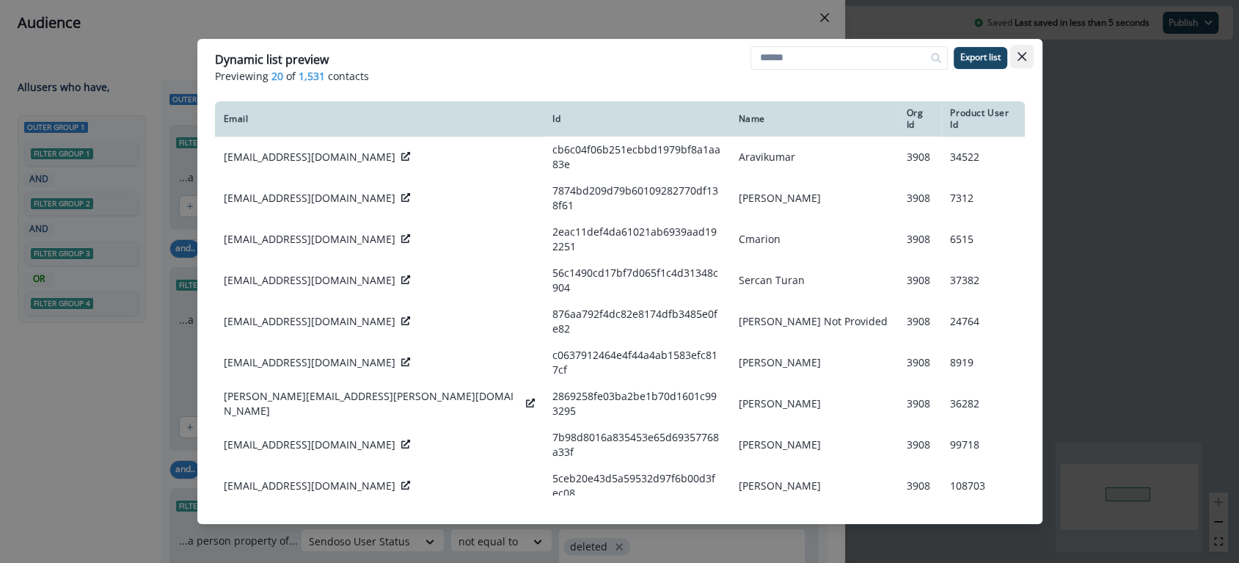
click at [1022, 56] on icon "Close" at bounding box center [1021, 56] width 9 height 9
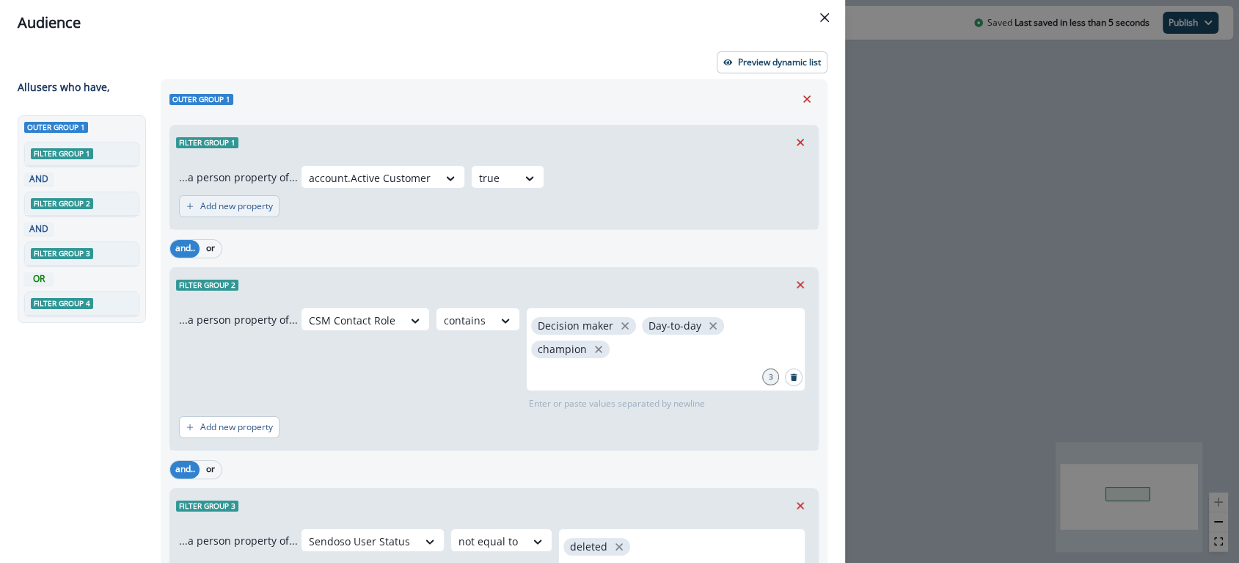
click at [229, 202] on p "Add new property" at bounding box center [236, 206] width 73 height 10
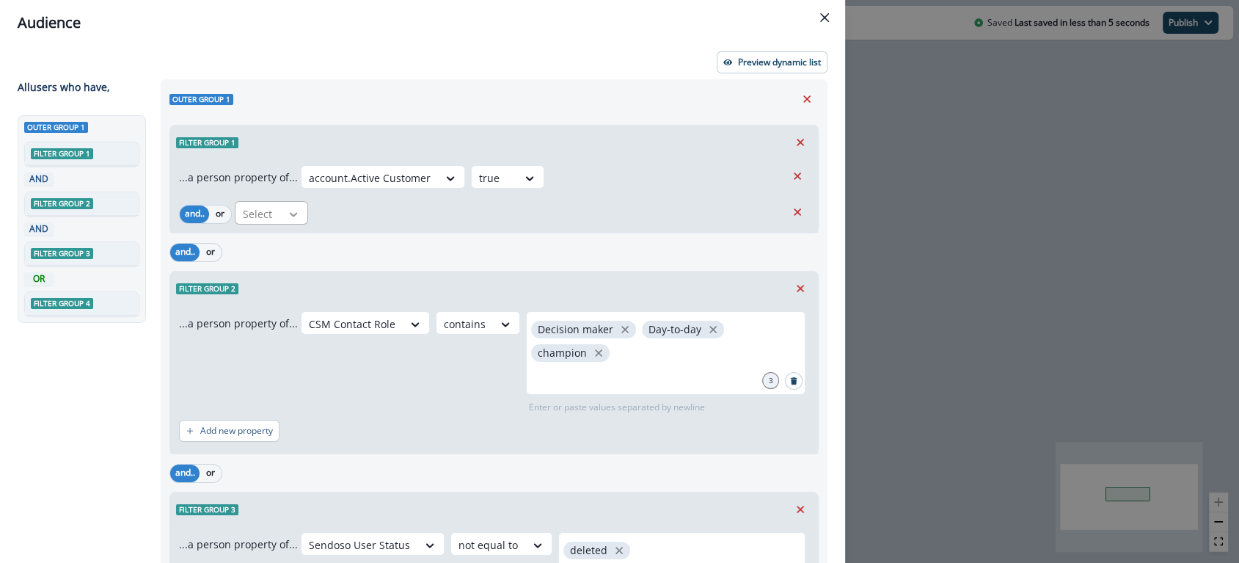
click at [282, 214] on div at bounding box center [293, 214] width 25 height 15
type input "***"
click at [312, 252] on div "CSM Contact Role" at bounding box center [346, 249] width 227 height 27
click at [381, 214] on div at bounding box center [393, 214] width 31 height 18
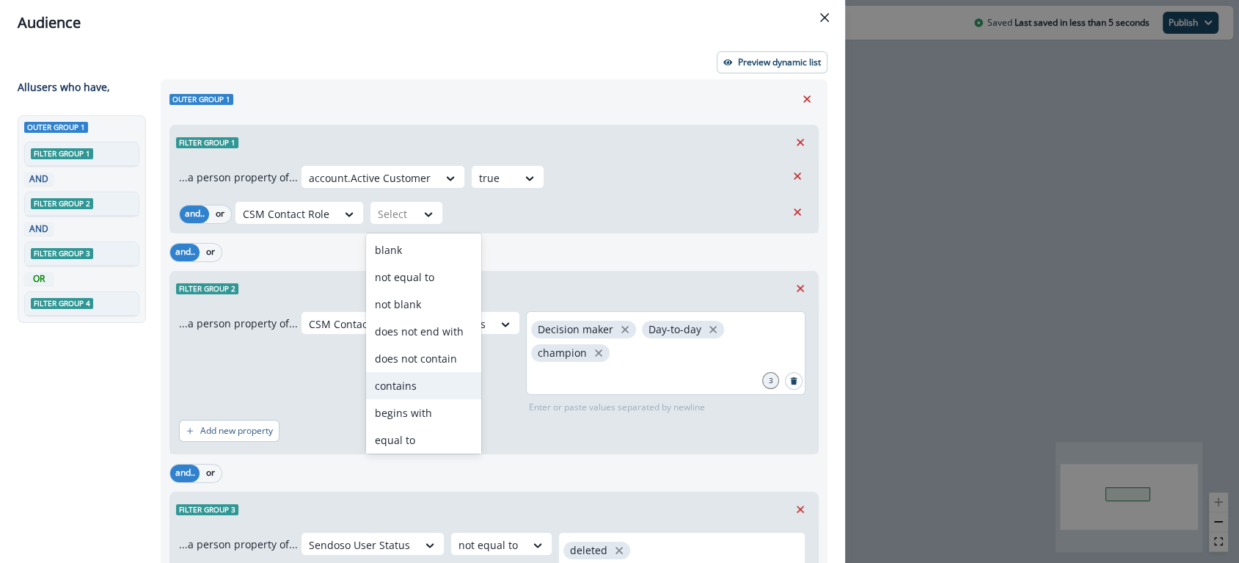
click at [667, 362] on div "Decision maker Day-to-day champion" at bounding box center [665, 353] width 279 height 84
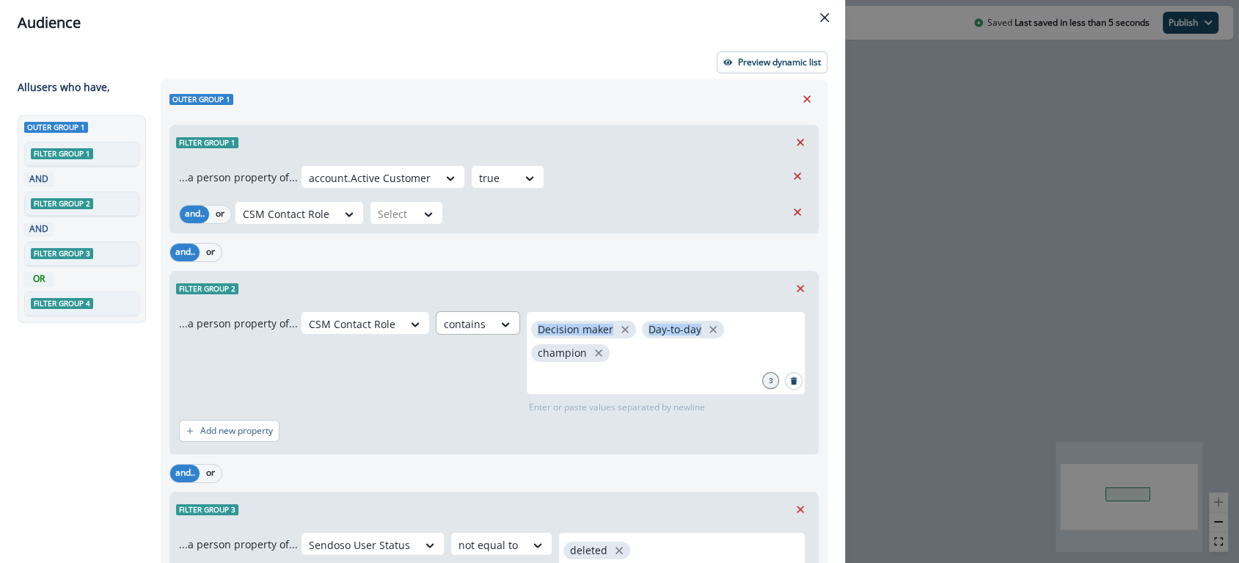
drag, startPoint x: 639, startPoint y: 356, endPoint x: 473, endPoint y: 327, distance: 168.3
click at [473, 327] on div "CSM Contact Role contains Decision maker Day-to-day champion 3 Enter or paste v…" at bounding box center [555, 362] width 508 height 103
copy div "Decision maker Day-to-day"
click at [657, 359] on div "Decision maker Day-to-day champion" at bounding box center [665, 353] width 279 height 84
drag, startPoint x: 788, startPoint y: 287, endPoint x: 746, endPoint y: 279, distance: 42.6
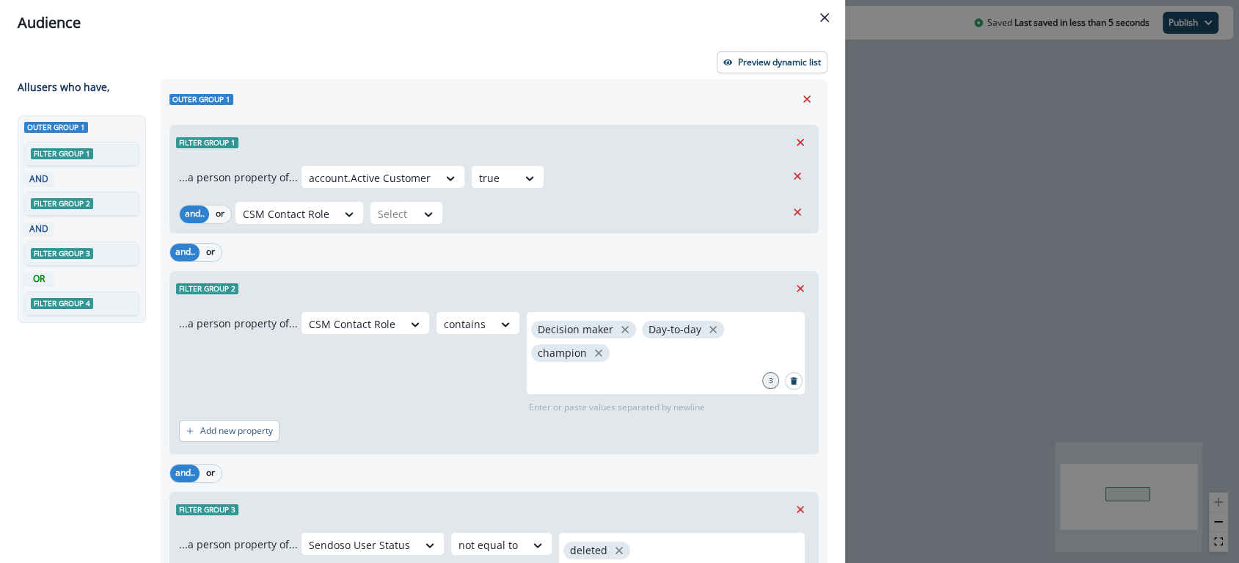
click at [794, 287] on icon "Remove" at bounding box center [800, 288] width 13 height 13
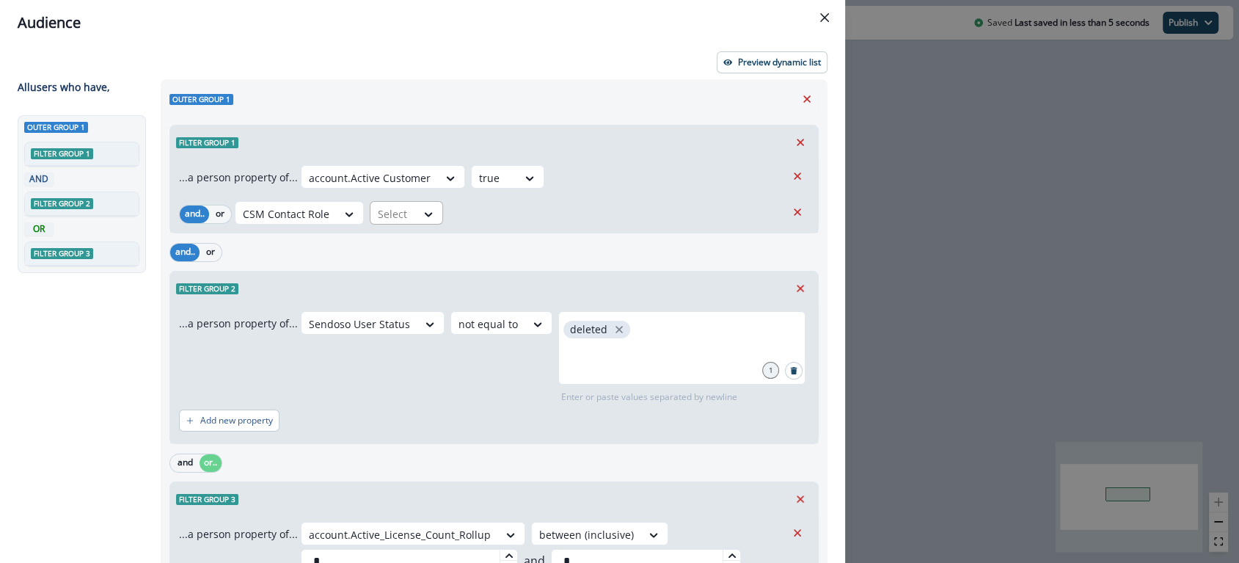
click at [388, 219] on div at bounding box center [393, 214] width 31 height 18
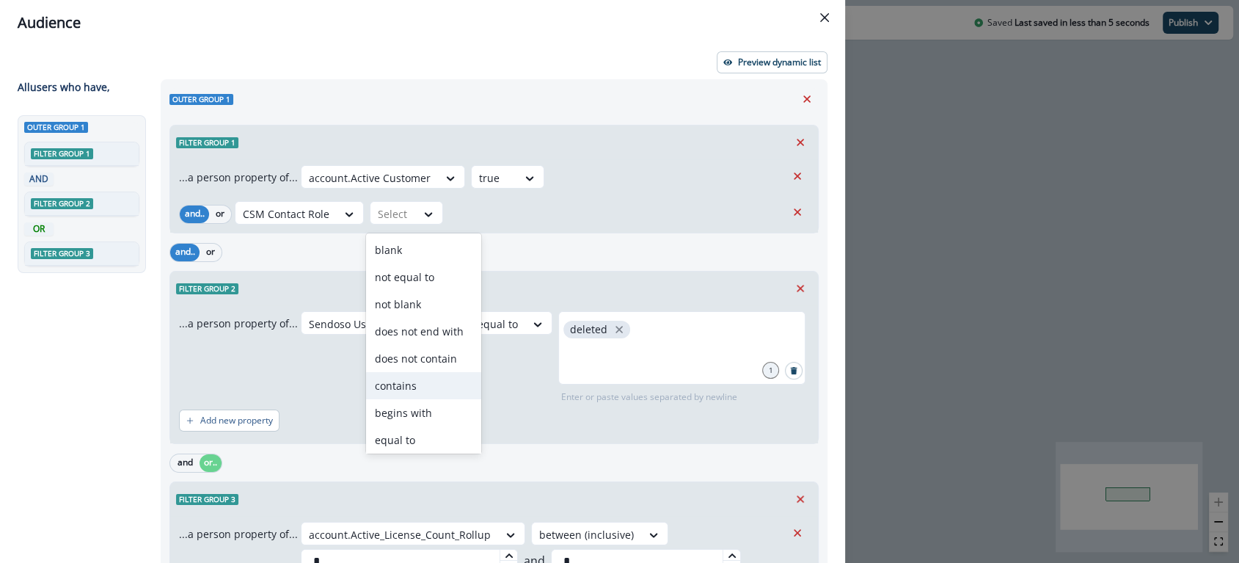
click at [412, 387] on div "contains" at bounding box center [423, 385] width 115 height 27
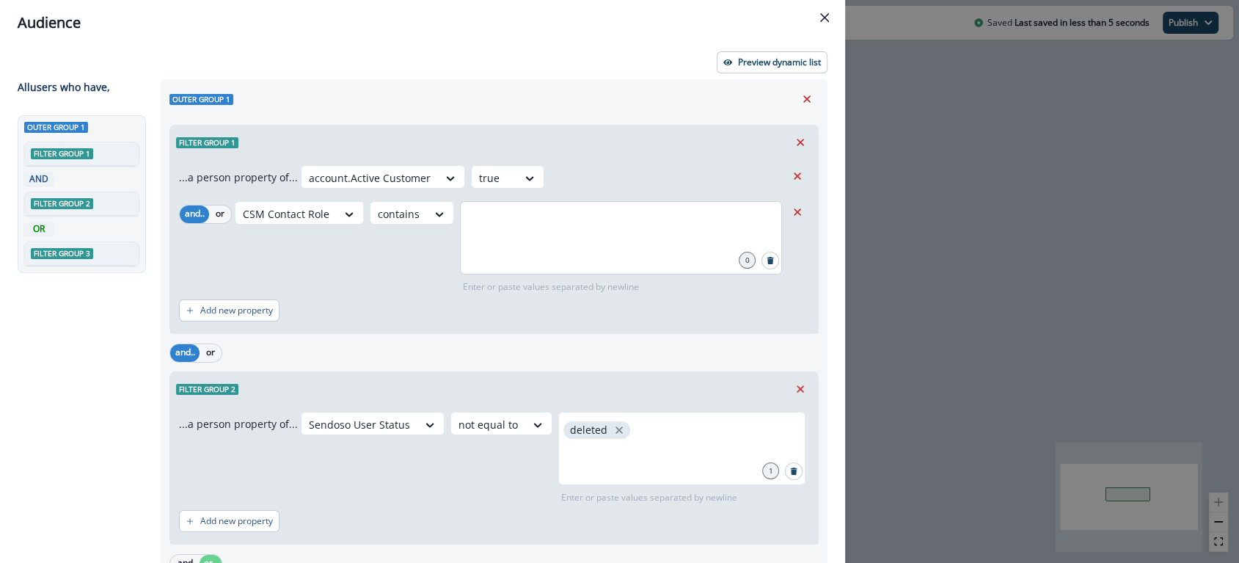
click at [533, 237] on div at bounding box center [621, 237] width 322 height 73
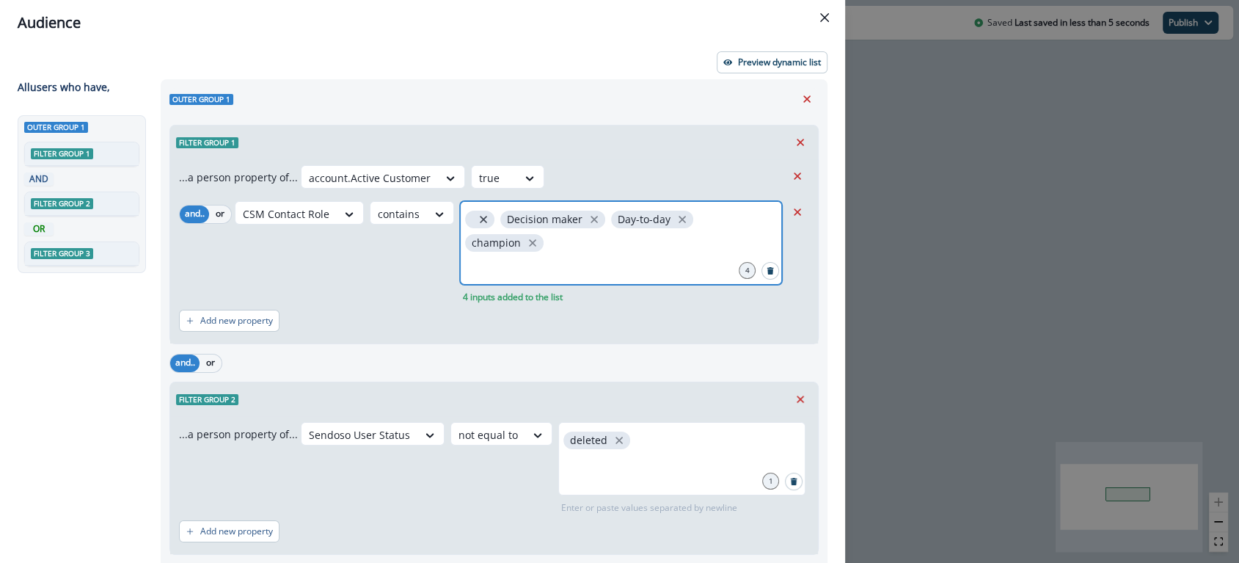
click at [477, 224] on icon "close" at bounding box center [483, 219] width 13 height 13
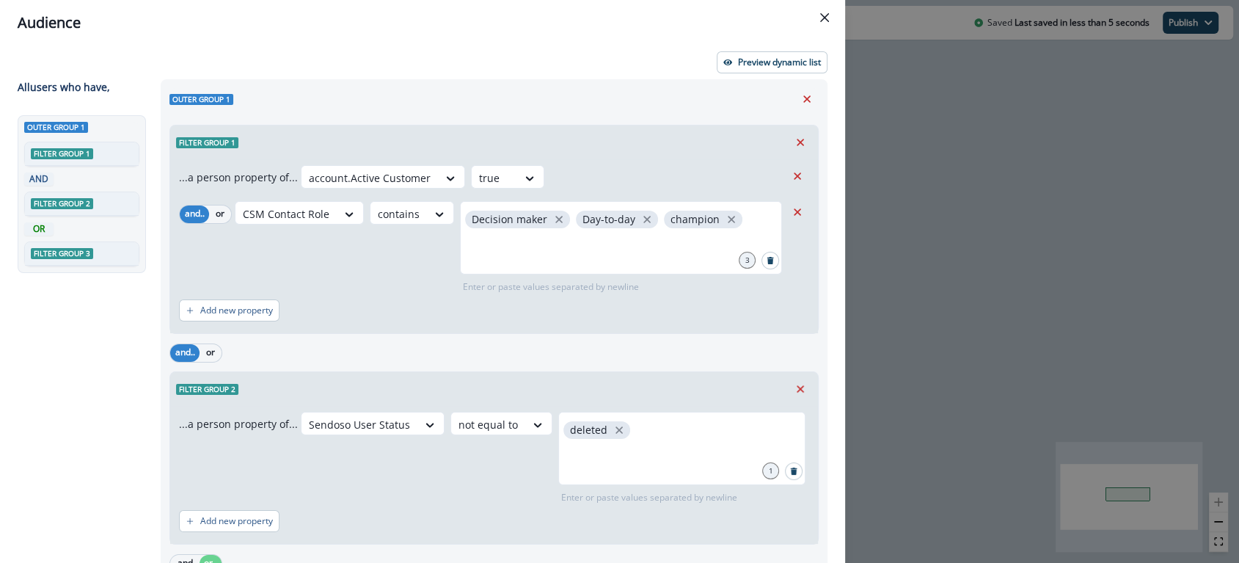
click at [416, 263] on div "CSM Contact Role contains Decision maker Day-to-day champion 3 Enter or paste v…" at bounding box center [510, 247] width 551 height 92
click at [498, 247] on input "text" at bounding box center [621, 249] width 318 height 29
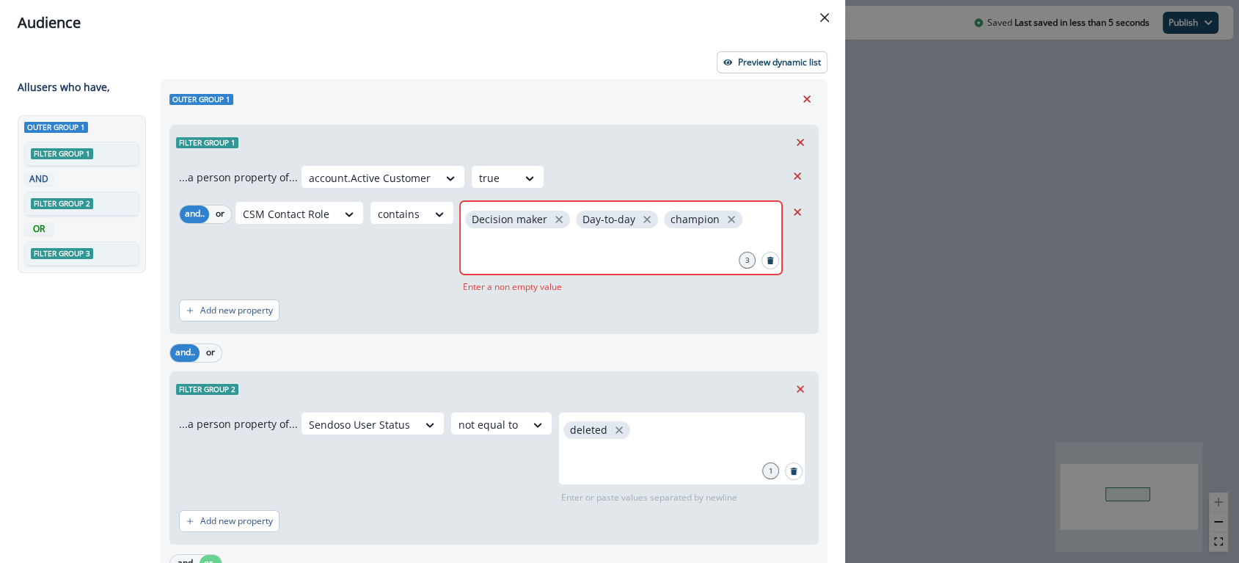
click at [373, 268] on div "CSM Contact Role contains Decision maker Day-to-day champion 3 Enter a non empt…" at bounding box center [510, 247] width 551 height 92
click at [516, 244] on input "text" at bounding box center [621, 249] width 318 height 29
click at [493, 258] on input "text" at bounding box center [621, 249] width 318 height 29
click at [370, 271] on div "CSM Contact Role contains Decision maker Day-to-day champion 3 Enter a non empt…" at bounding box center [510, 247] width 551 height 92
click at [687, 257] on input "text" at bounding box center [621, 249] width 318 height 29
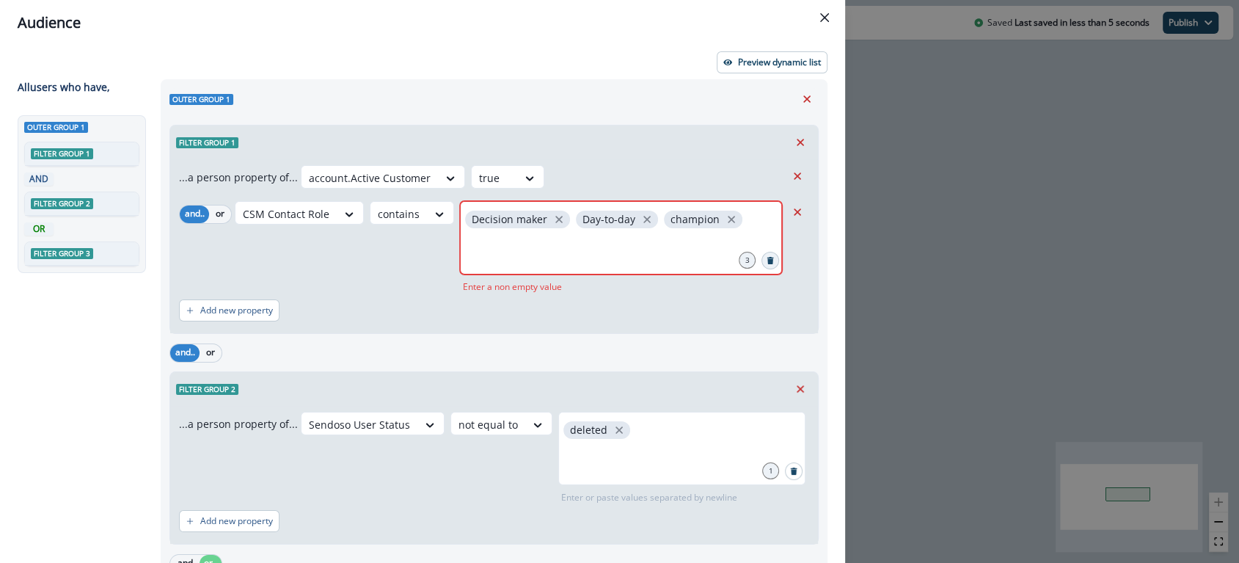
click at [761, 257] on button "Search" at bounding box center [770, 261] width 18 height 18
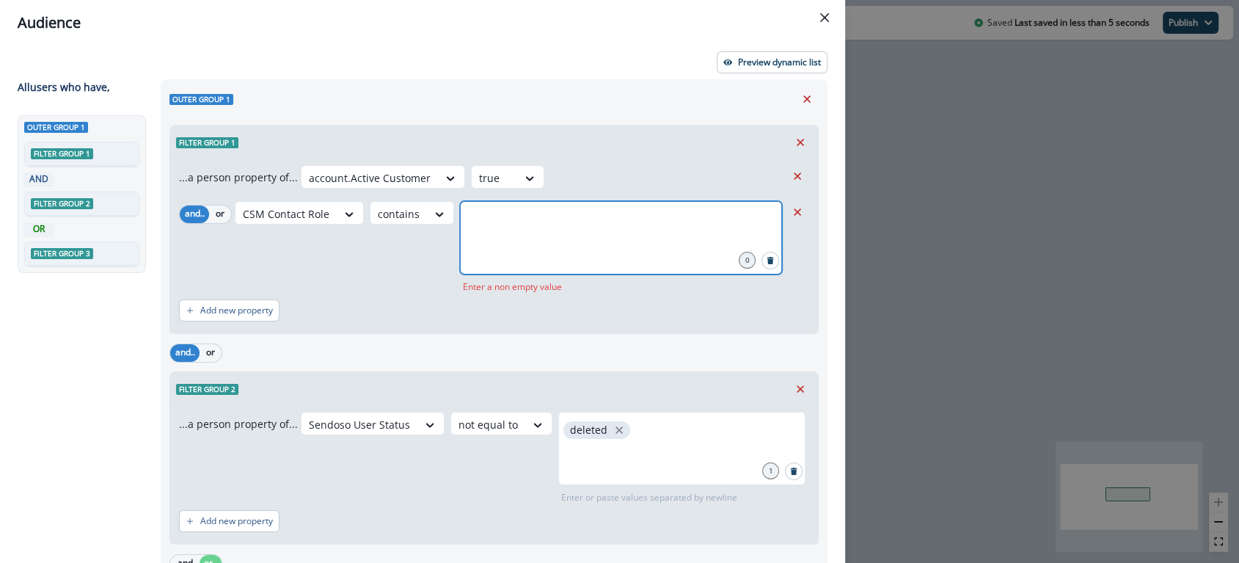
click at [524, 234] on input "text" at bounding box center [621, 219] width 318 height 29
type input "**********"
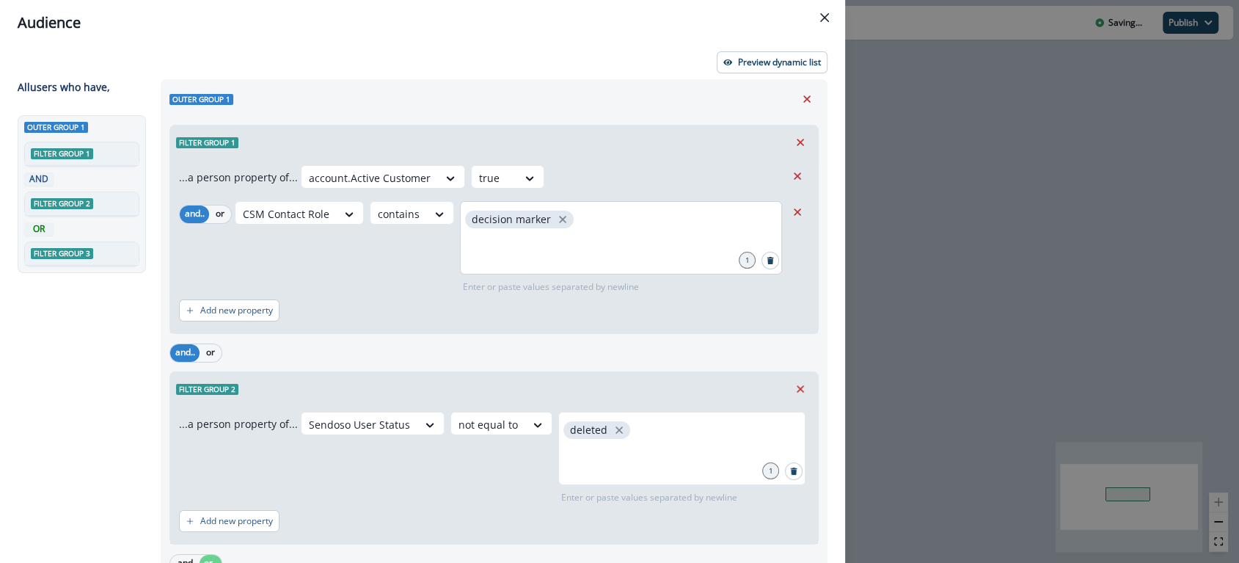
click at [563, 219] on span "decision marker" at bounding box center [519, 220] width 109 height 18
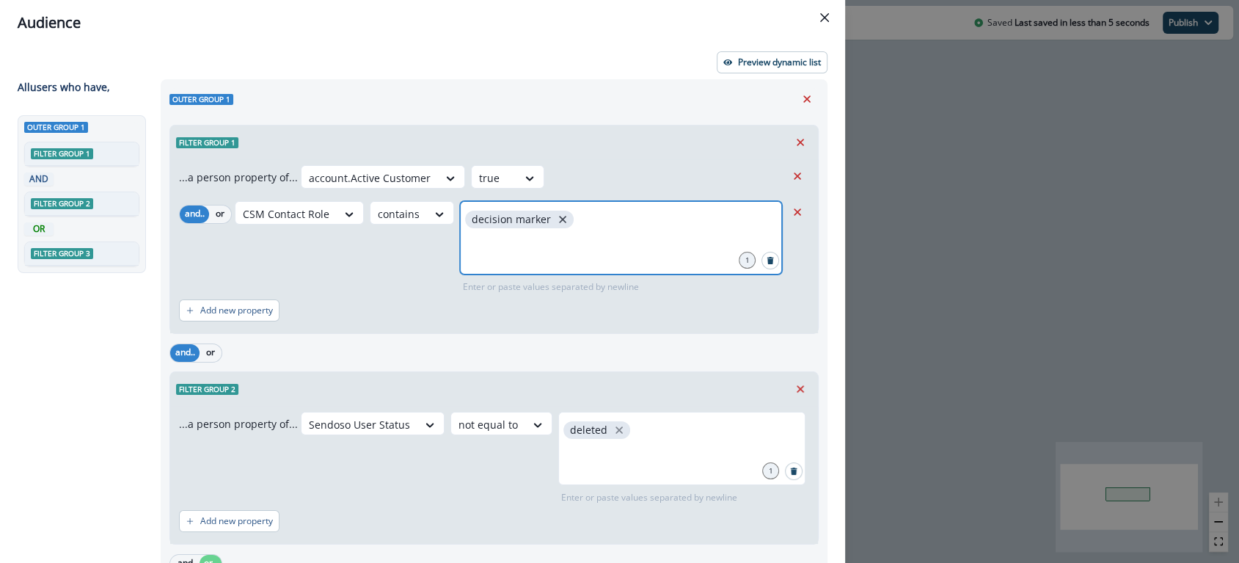
click at [557, 221] on icon "close" at bounding box center [562, 219] width 13 height 13
type input "**********"
type input "********"
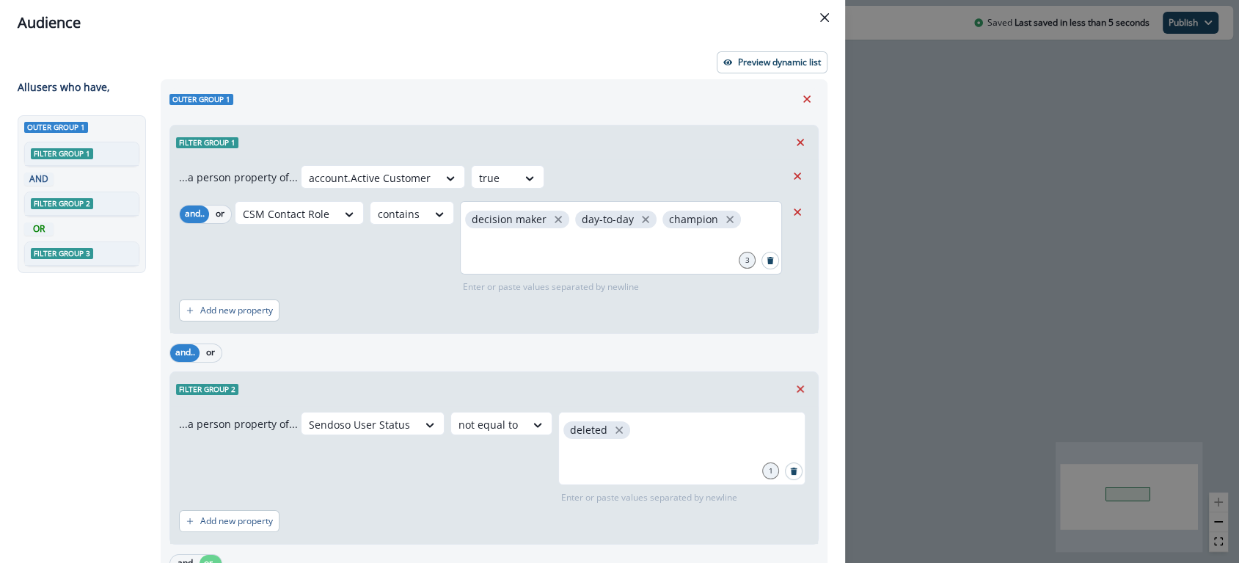
click at [380, 265] on div "CSM Contact Role contains decision maker day-to-day champion 3 Enter or paste v…" at bounding box center [510, 247] width 551 height 92
click at [241, 313] on p "Add new property" at bounding box center [236, 310] width 73 height 10
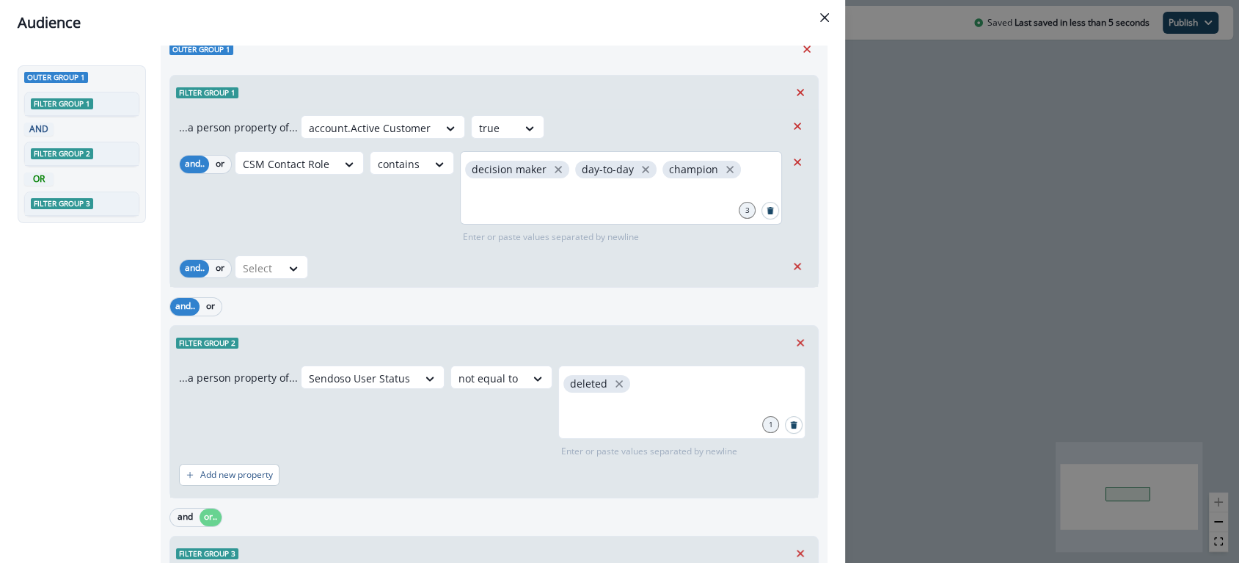
scroll to position [56, 0]
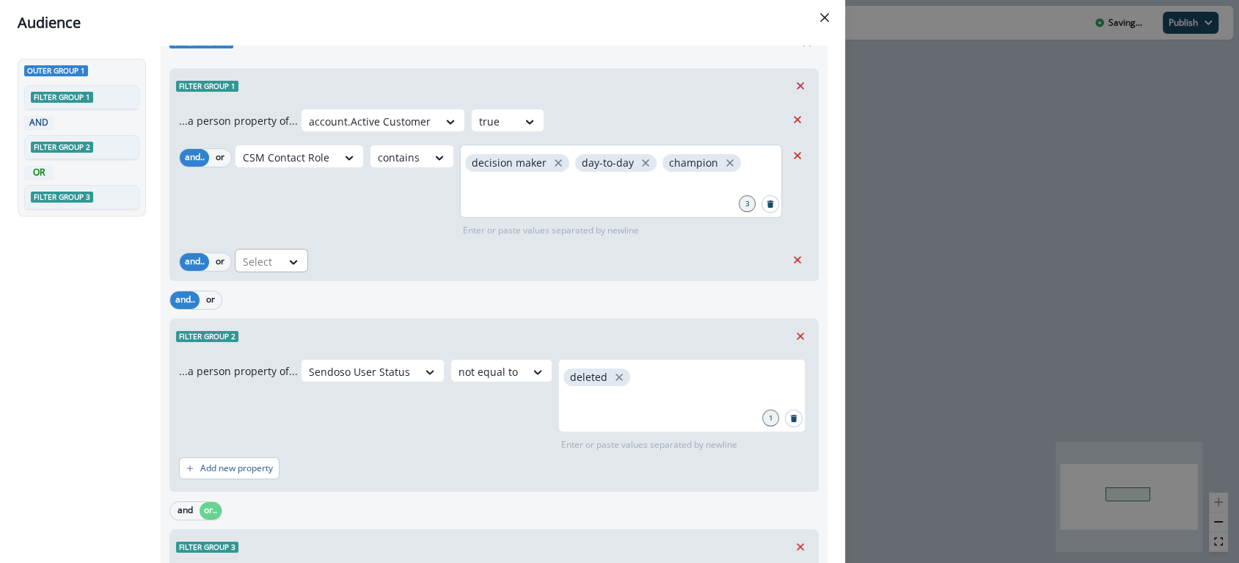
click at [252, 257] on div at bounding box center [258, 261] width 31 height 18
type input "*******"
click at [280, 299] on div "Sendoso User Status" at bounding box center [292, 296] width 119 height 27
click at [409, 263] on div at bounding box center [407, 261] width 31 height 18
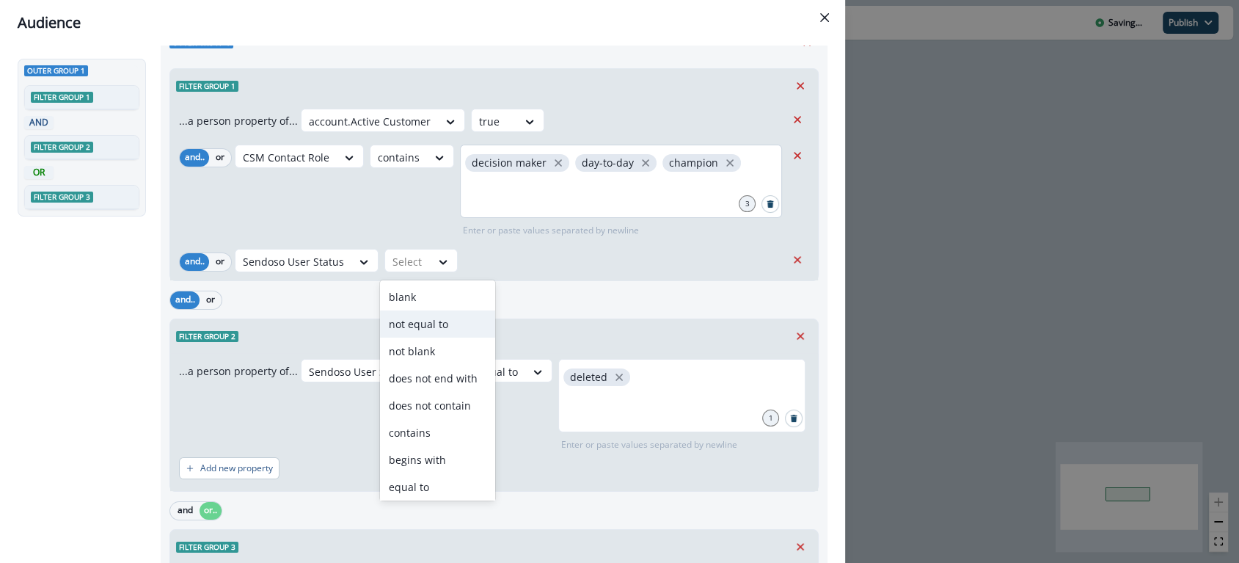
click at [427, 318] on div "not equal to" at bounding box center [437, 323] width 115 height 27
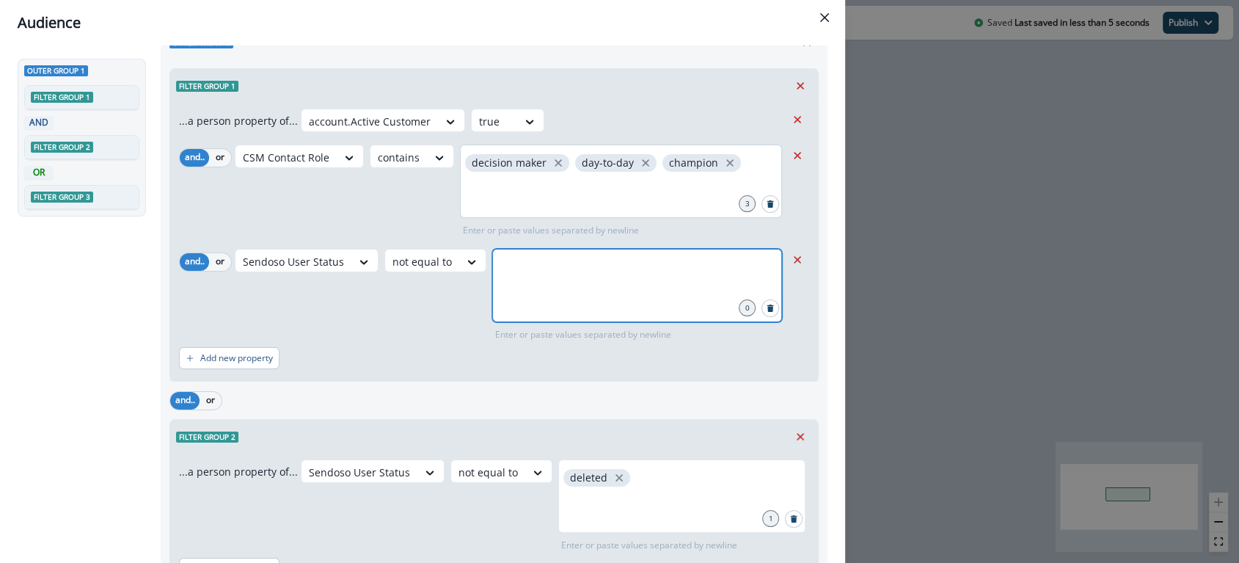
click at [517, 270] on input "text" at bounding box center [636, 266] width 285 height 29
type input "*******"
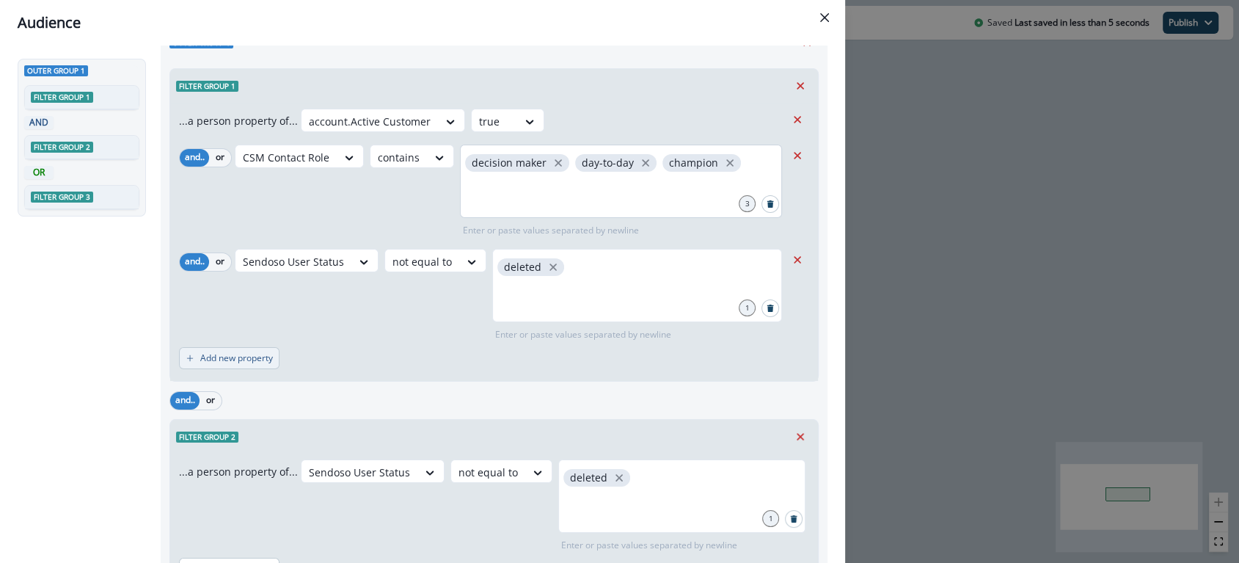
click at [272, 354] on p "Add new property" at bounding box center [236, 358] width 73 height 10
click at [794, 434] on icon "Remove" at bounding box center [800, 439] width 13 height 13
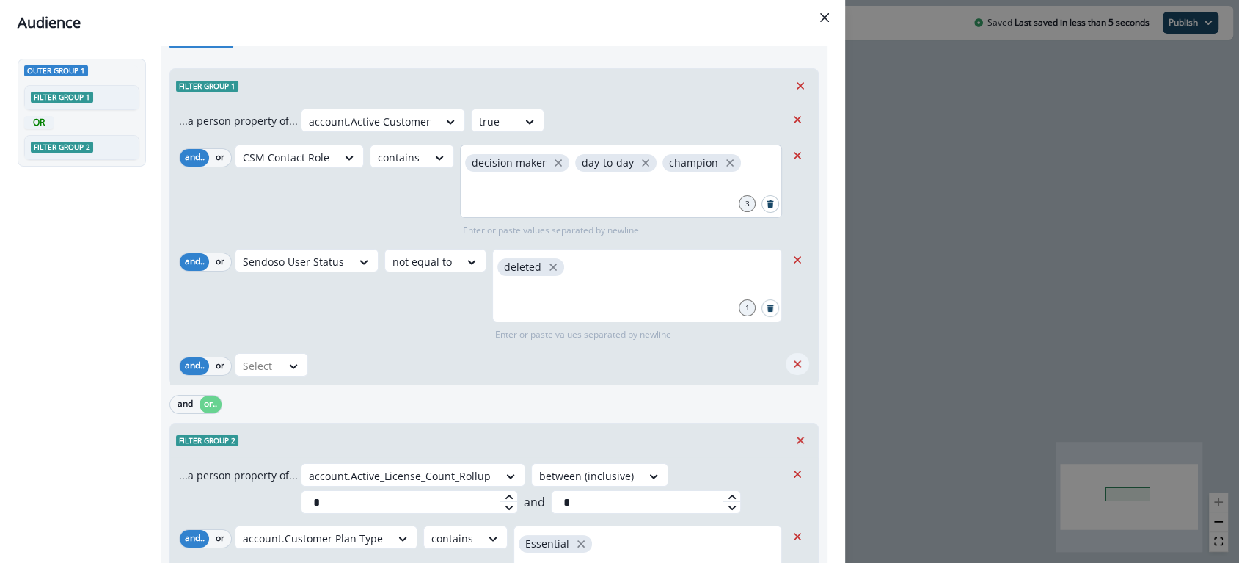
click at [791, 369] on icon "Remove" at bounding box center [797, 363] width 13 height 13
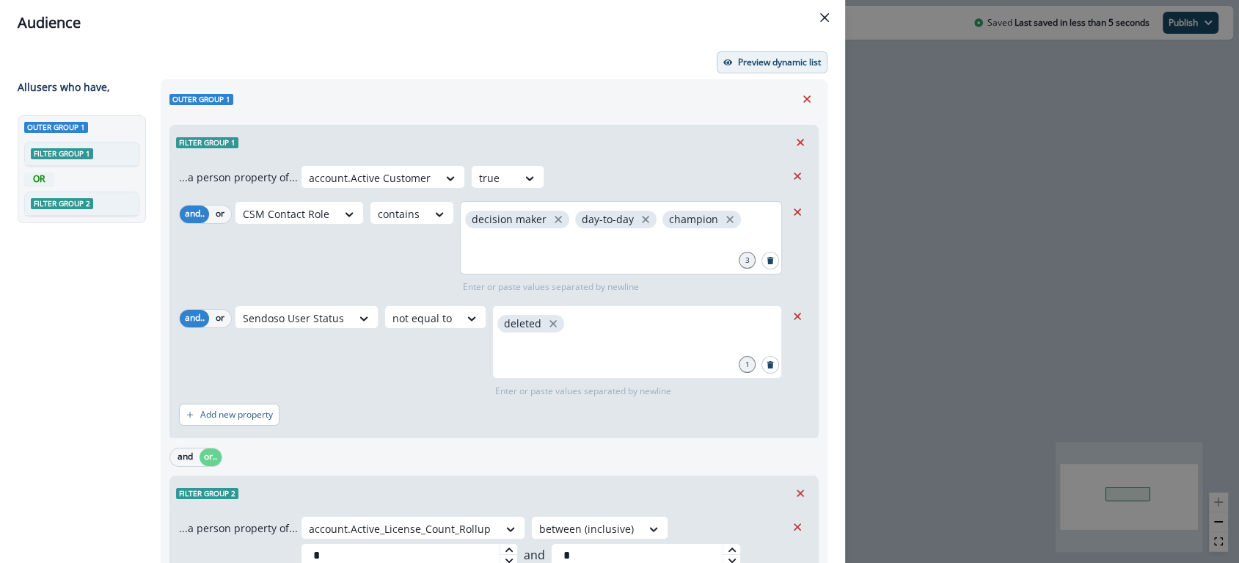
scroll to position [2, 0]
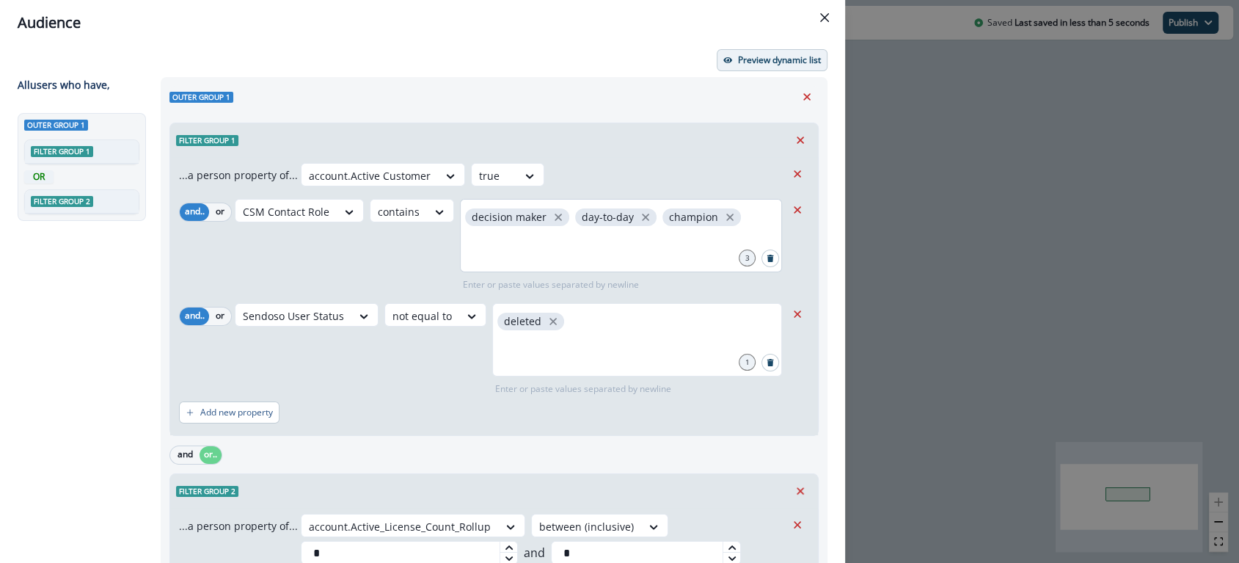
click at [749, 59] on p "Preview dynamic list" at bounding box center [779, 60] width 83 height 10
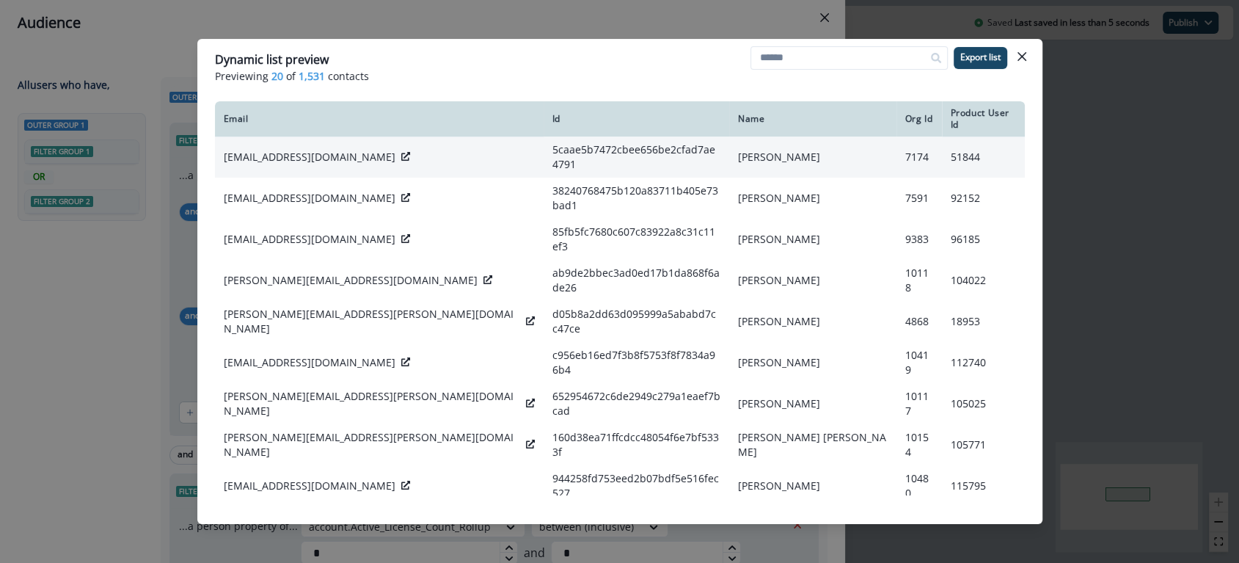
click at [282, 139] on td "[EMAIL_ADDRESS][DOMAIN_NAME]" at bounding box center [379, 156] width 329 height 41
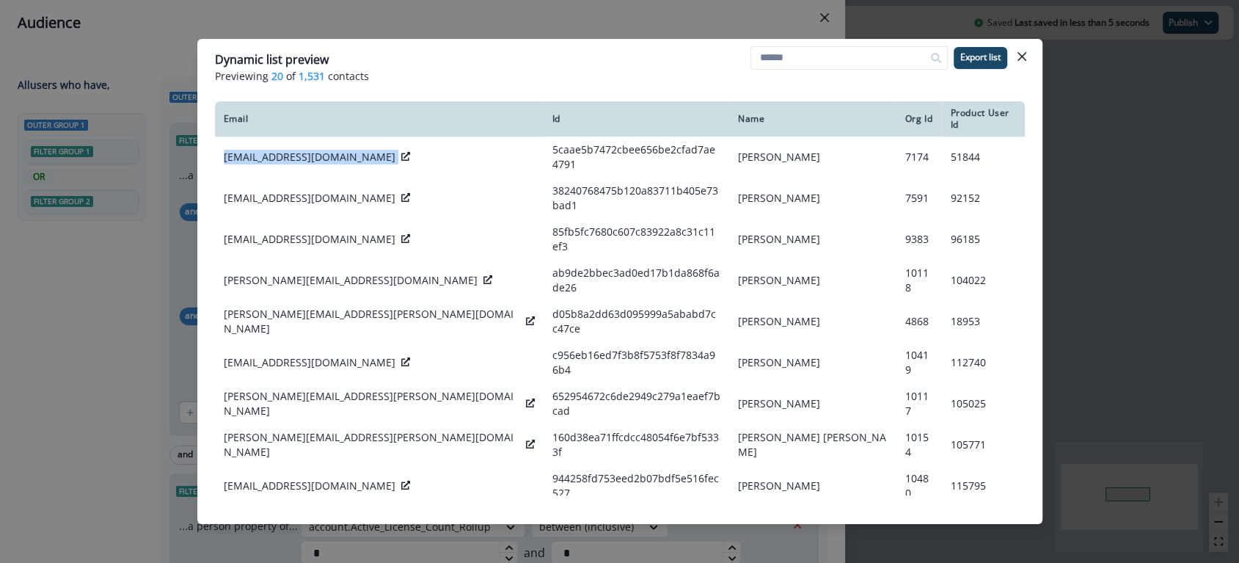
copy div "[EMAIL_ADDRESS][DOMAIN_NAME]"
click at [1017, 52] on icon "Close" at bounding box center [1021, 56] width 9 height 9
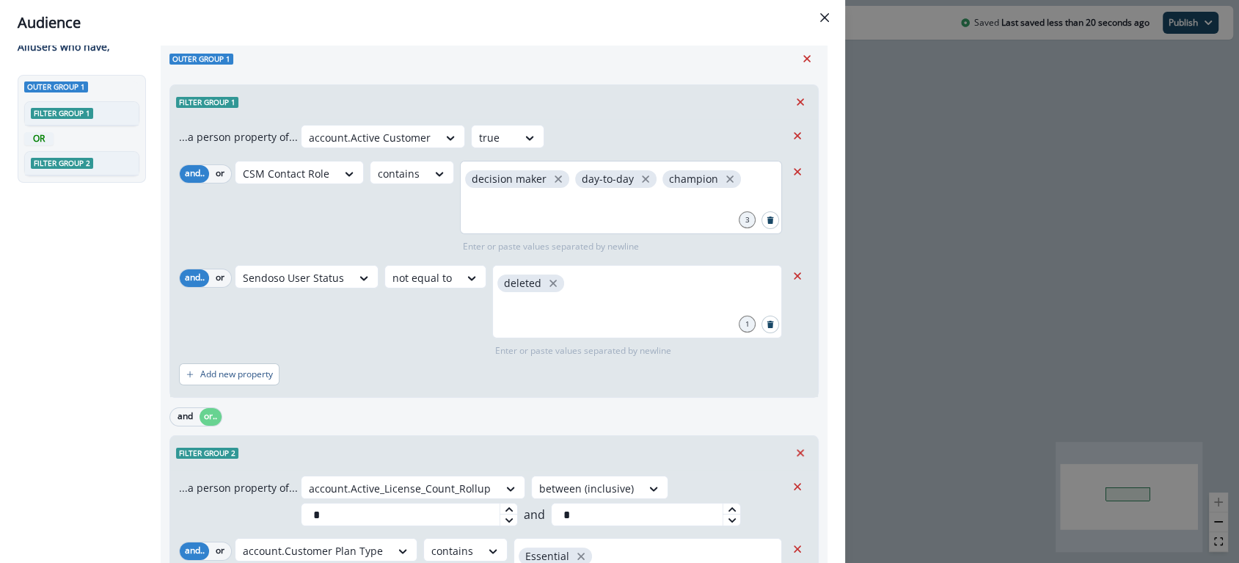
scroll to position [43, 0]
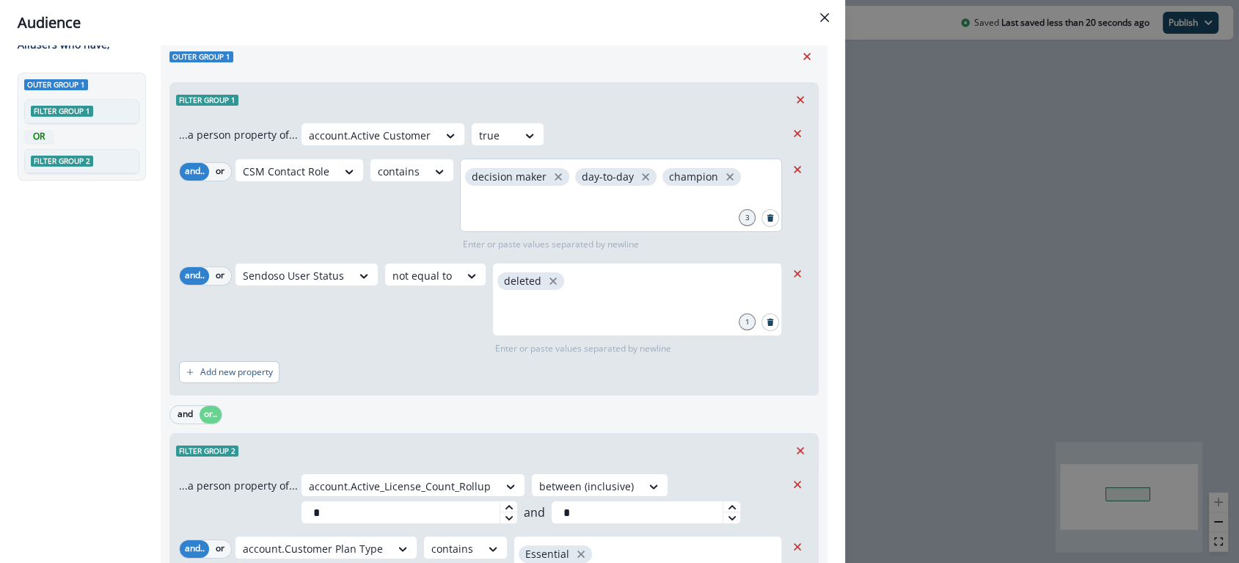
click at [326, 343] on div "Sendoso User Status not equal to deleted 1 Enter or paste values separated by n…" at bounding box center [510, 309] width 551 height 92
click at [513, 301] on input "text" at bounding box center [636, 310] width 285 height 29
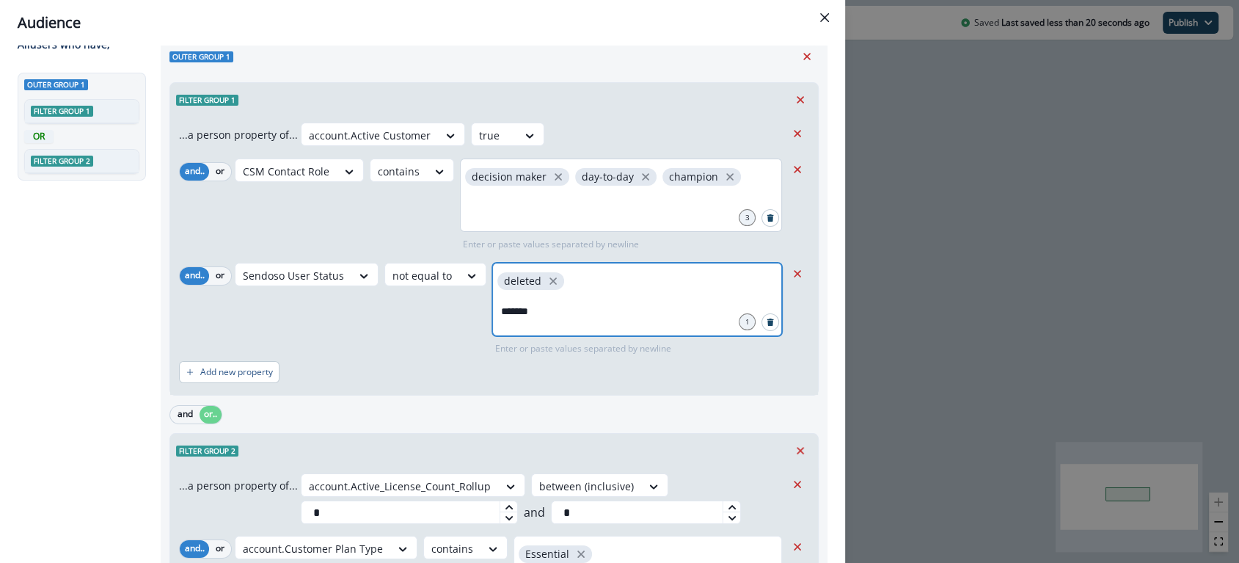
type input "********"
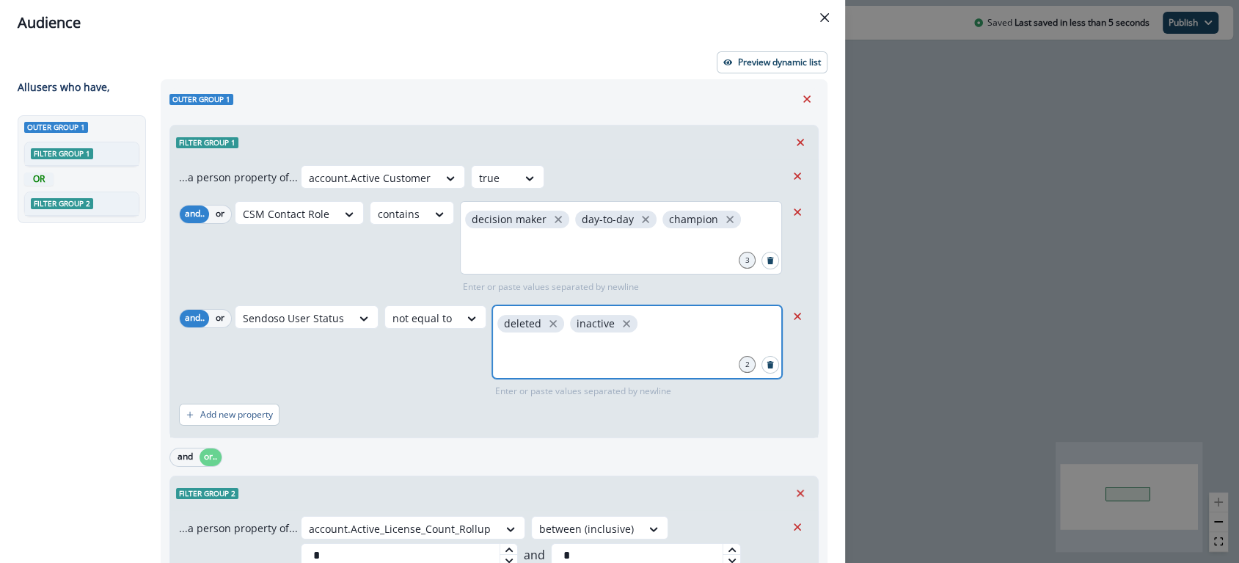
scroll to position [2, 0]
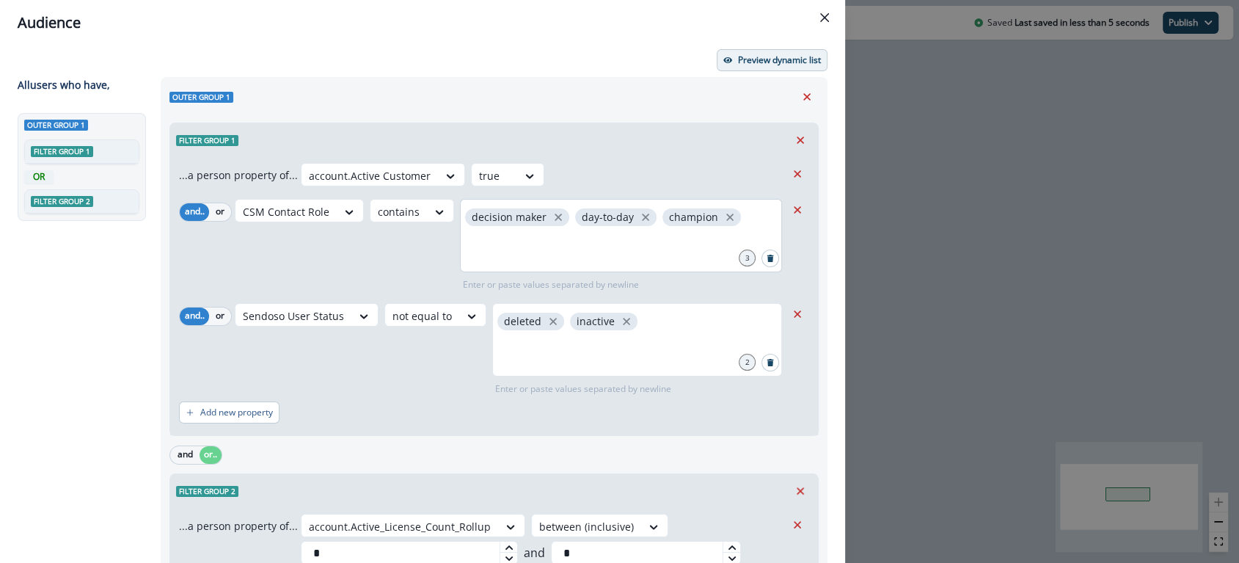
click at [753, 59] on p "Preview dynamic list" at bounding box center [779, 60] width 83 height 10
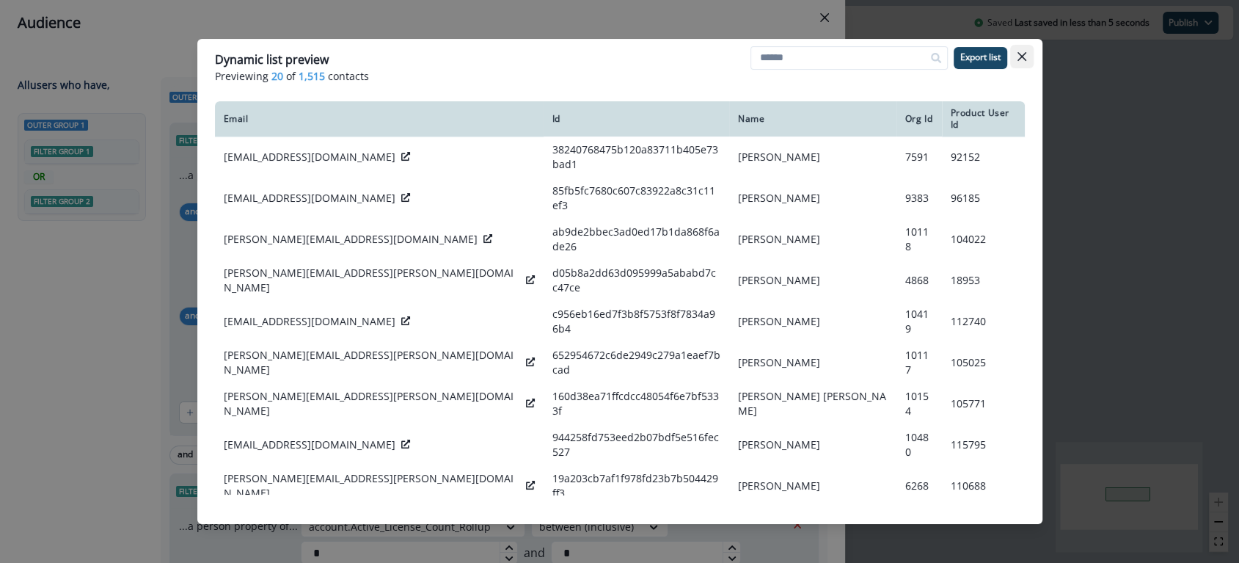
click at [1020, 52] on icon "Close" at bounding box center [1021, 56] width 9 height 9
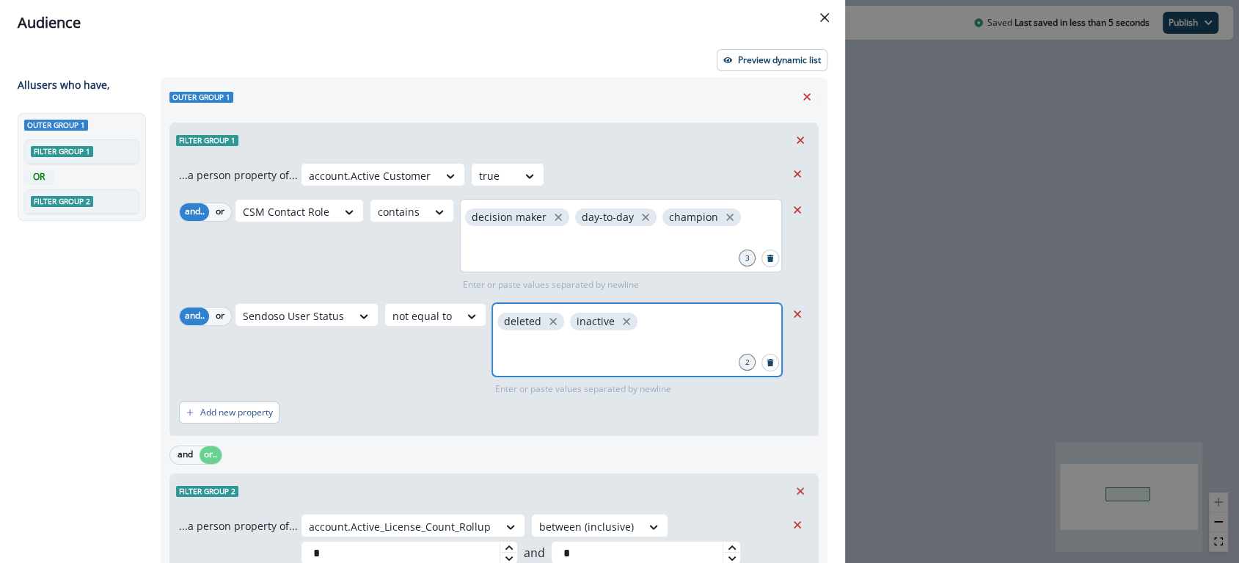
click at [588, 363] on input "text" at bounding box center [636, 351] width 285 height 29
type input "*******"
type input "*********"
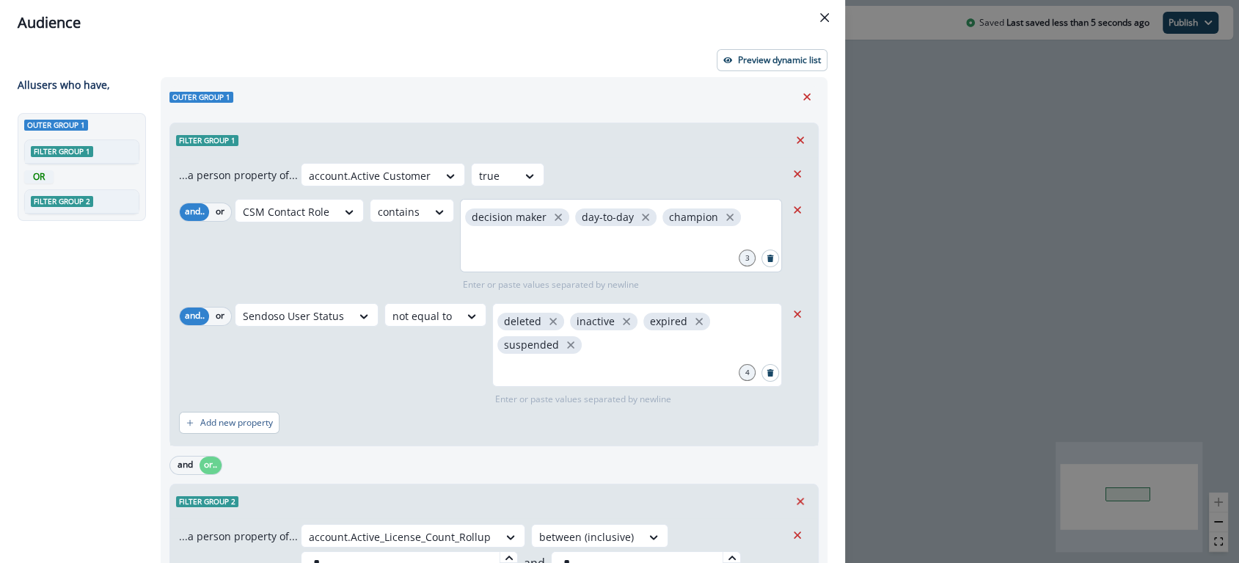
click at [337, 362] on div "Sendoso User Status not equal to deleted inactive expired suspended 4 Enter or …" at bounding box center [510, 354] width 551 height 103
click at [758, 69] on button "Preview dynamic list" at bounding box center [772, 60] width 111 height 22
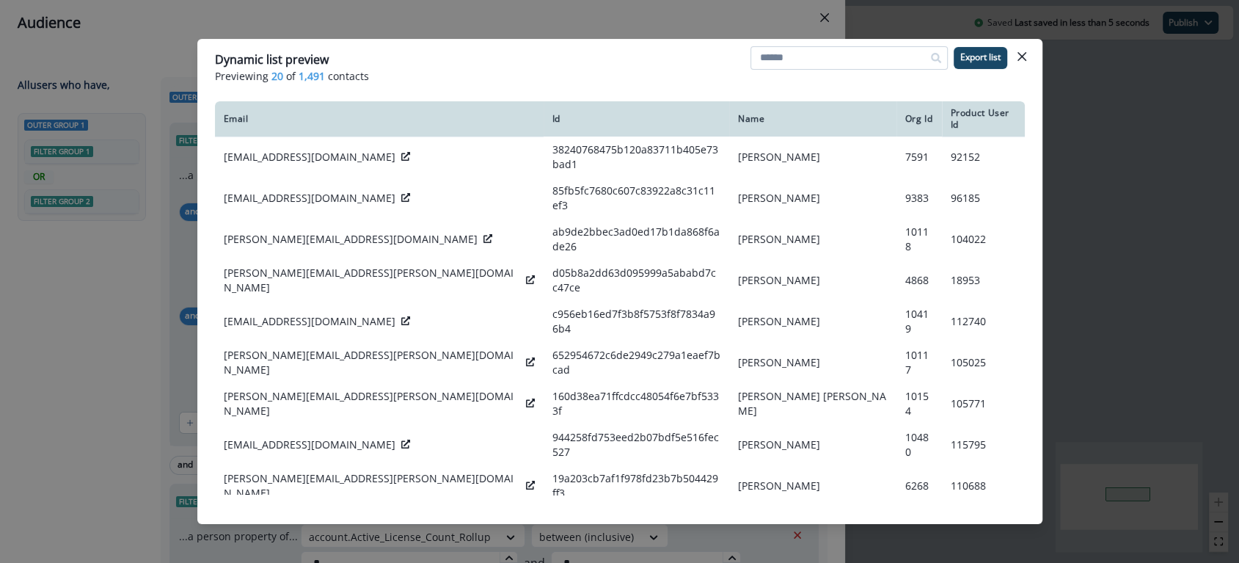
click at [825, 52] on input at bounding box center [848, 57] width 197 height 23
type input "*********"
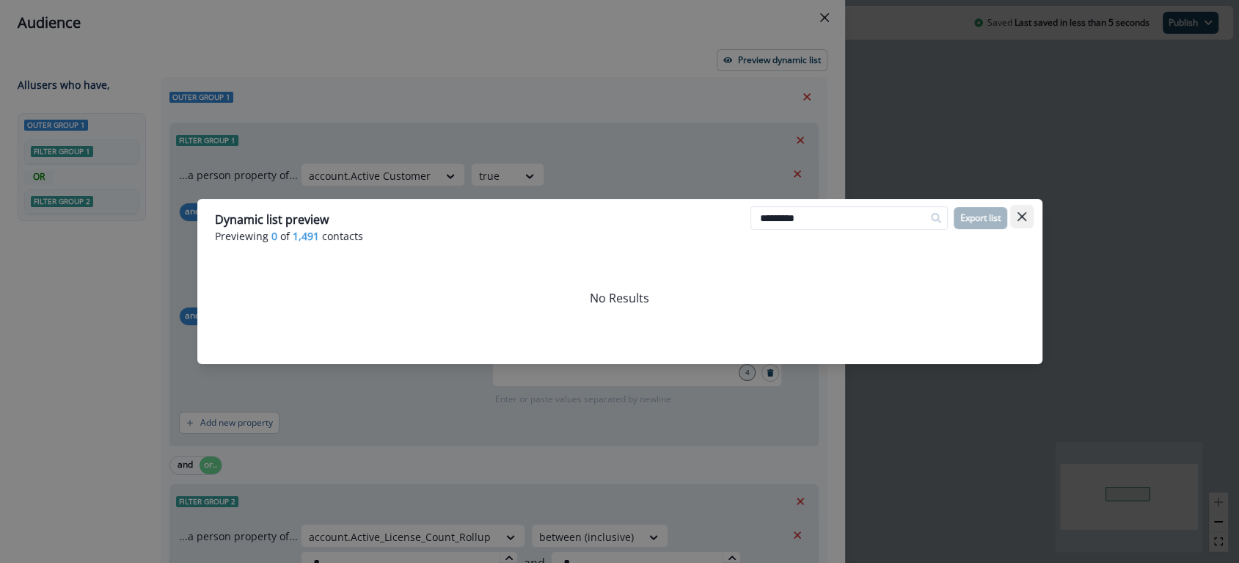
click at [1022, 212] on icon "Close" at bounding box center [1021, 216] width 9 height 9
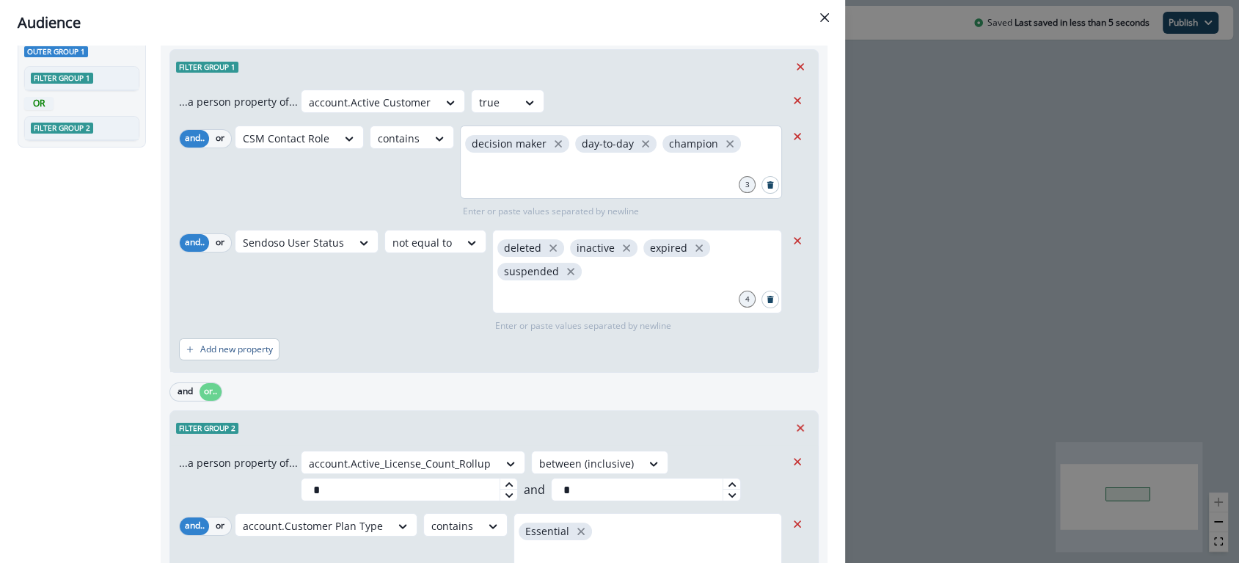
scroll to position [103, 0]
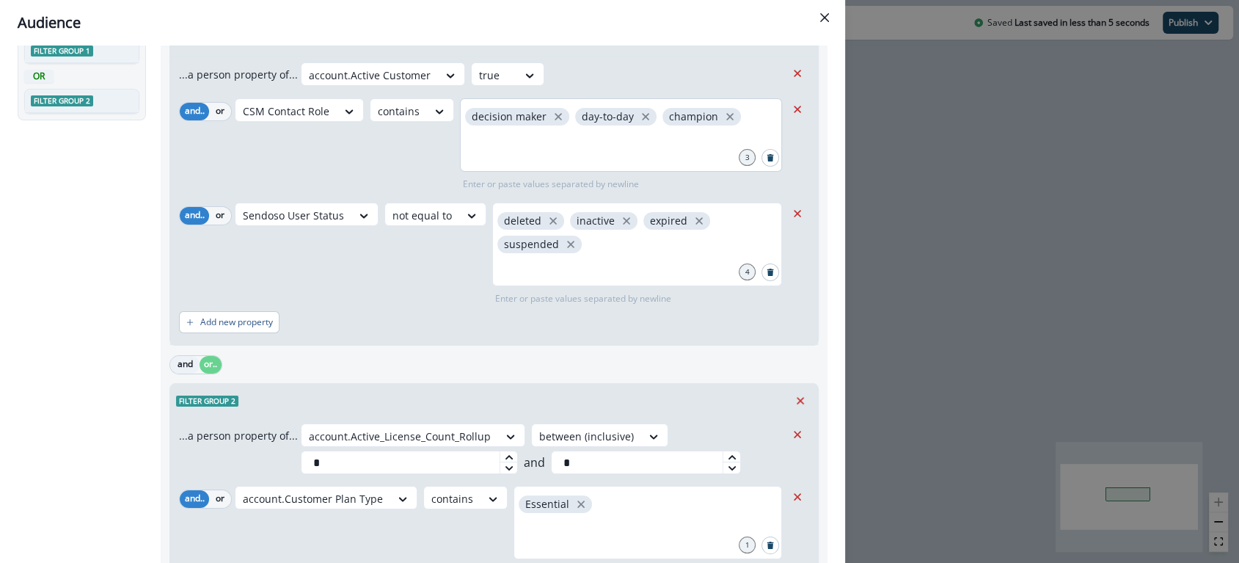
click at [179, 362] on button "and" at bounding box center [184, 365] width 29 height 18
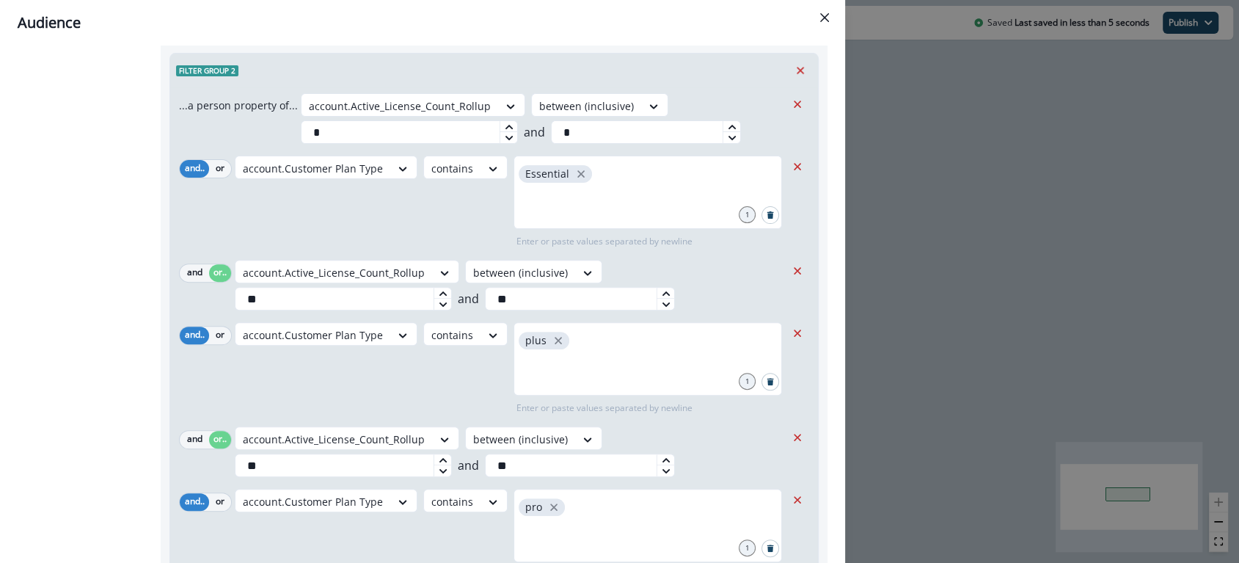
scroll to position [0, 0]
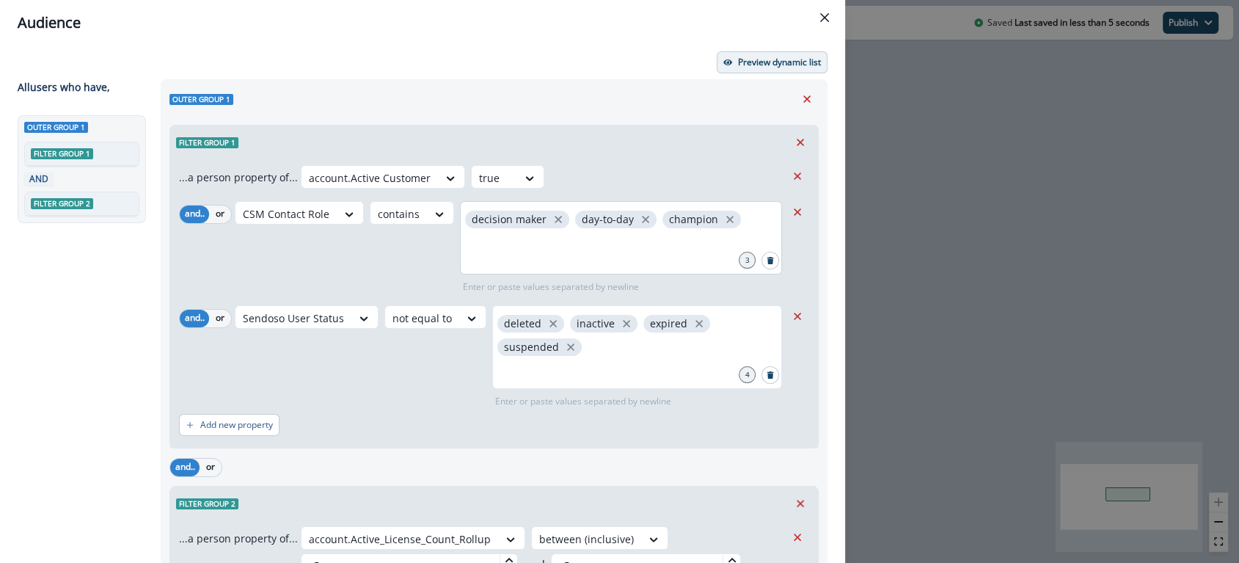
click at [754, 69] on button "Preview dynamic list" at bounding box center [772, 62] width 111 height 22
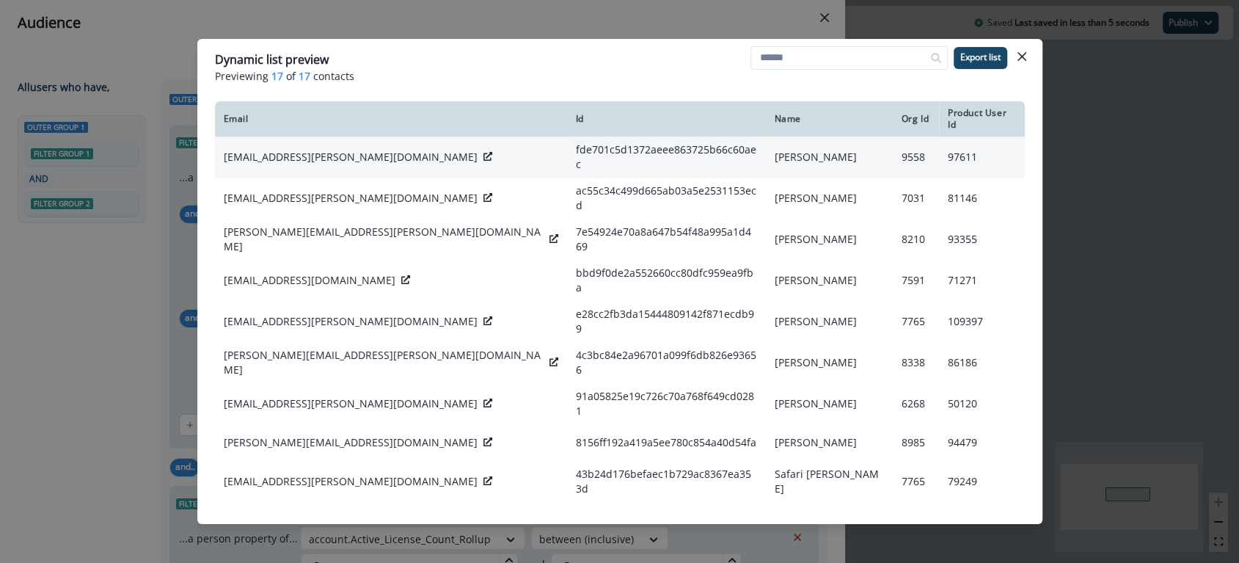
click at [325, 150] on p "[EMAIL_ADDRESS][PERSON_NAME][DOMAIN_NAME]" at bounding box center [351, 157] width 254 height 15
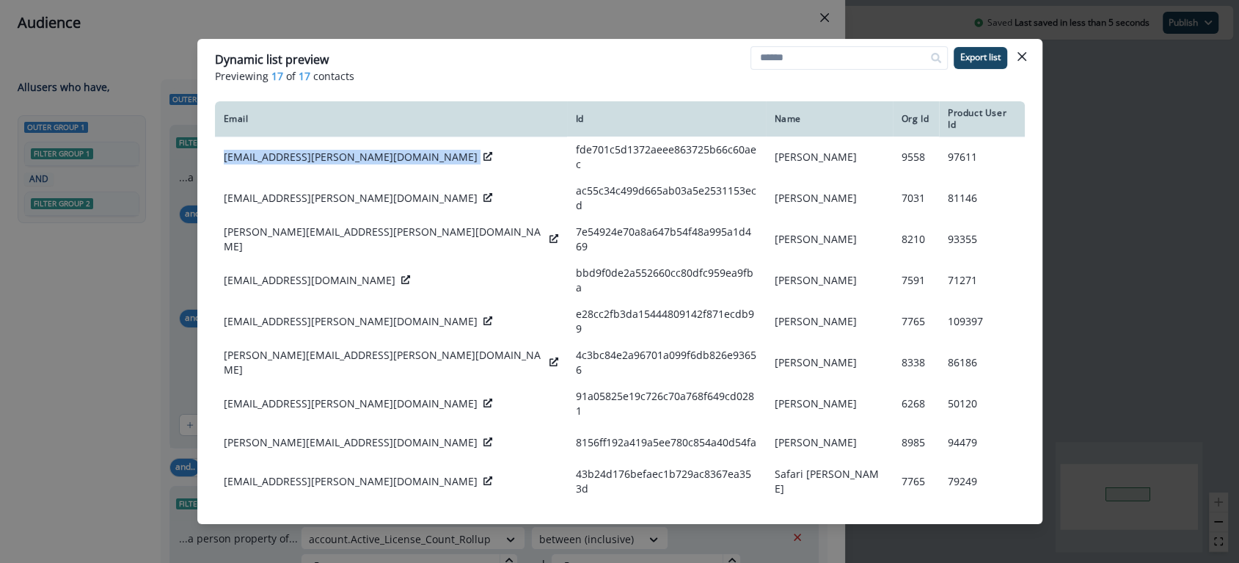
copy div "[EMAIL_ADDRESS][PERSON_NAME][DOMAIN_NAME]"
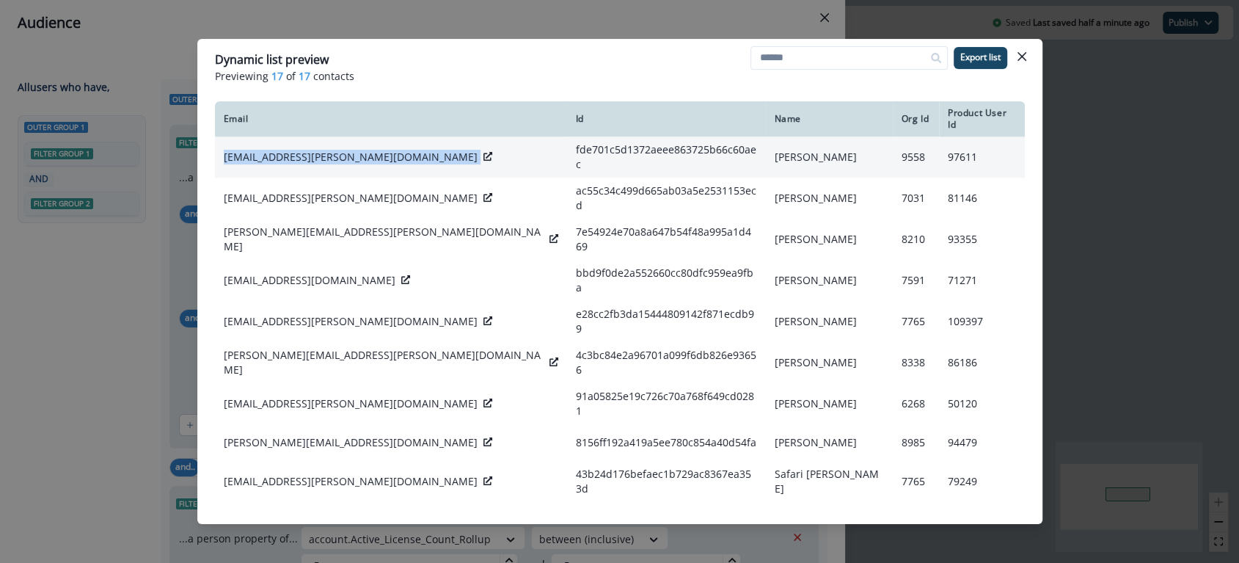
click at [568, 148] on td "fde701c5d1372aeee863725b66c60aec" at bounding box center [666, 156] width 199 height 41
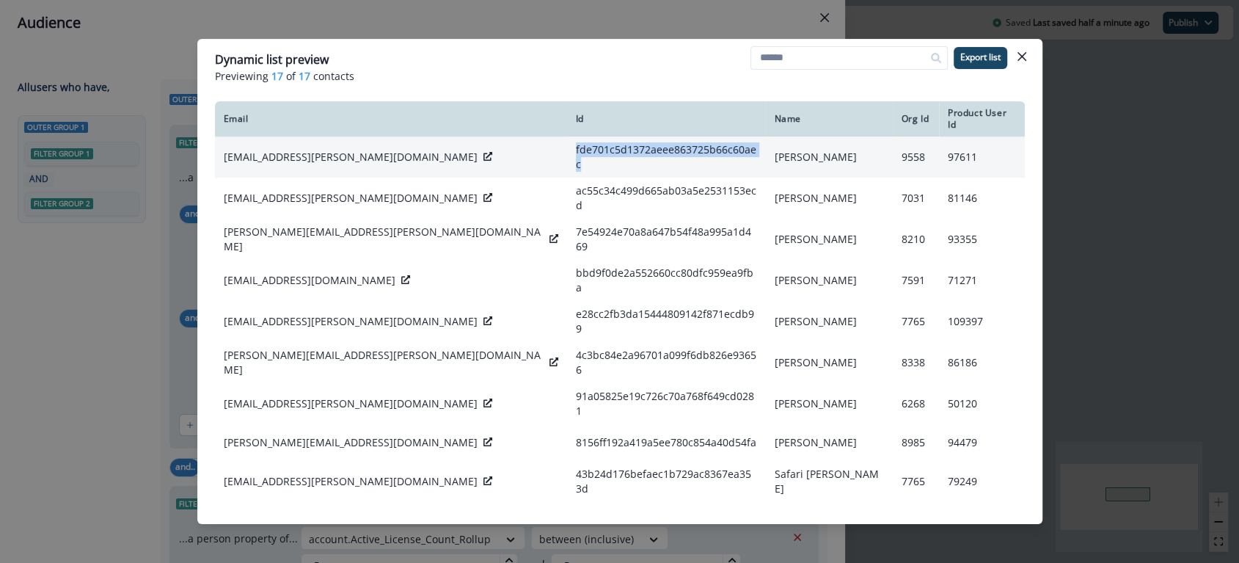
click at [568, 148] on td "fde701c5d1372aeee863725b66c60aec" at bounding box center [666, 156] width 199 height 41
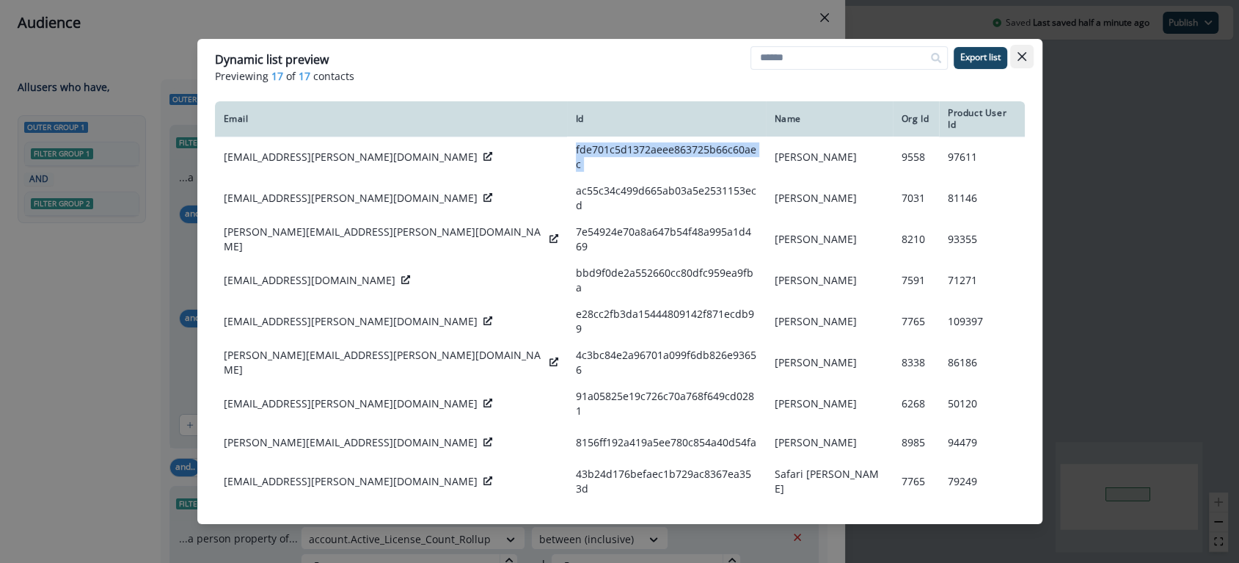
click at [1020, 56] on icon "Close" at bounding box center [1021, 56] width 9 height 9
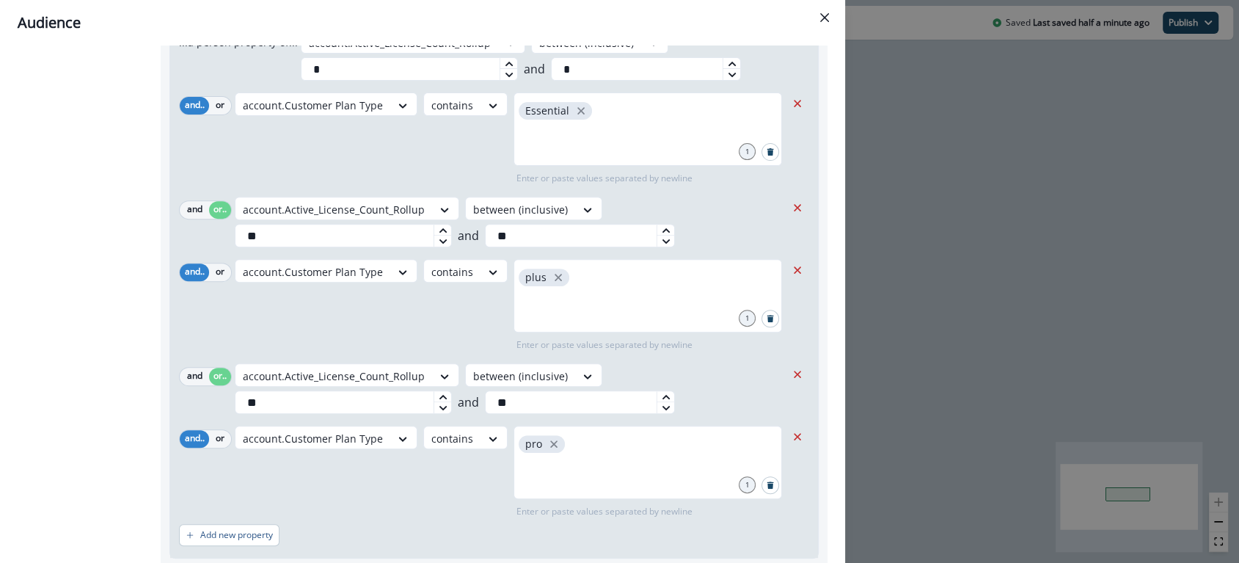
scroll to position [504, 0]
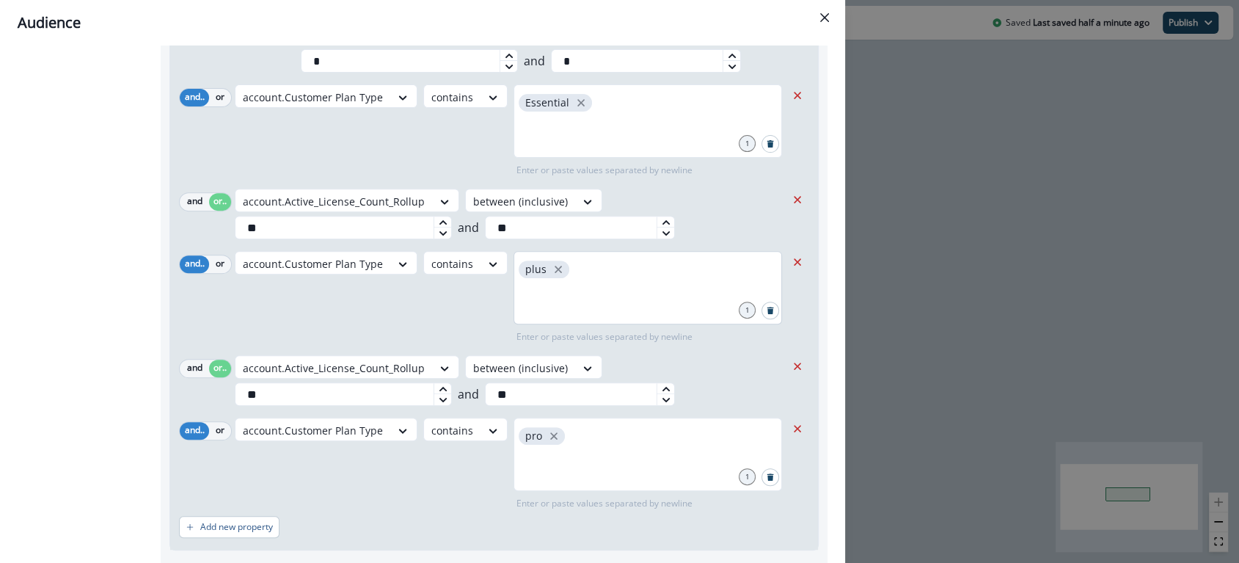
click at [604, 276] on div "plus" at bounding box center [647, 287] width 268 height 73
click at [283, 225] on input "**" at bounding box center [343, 227] width 217 height 23
click at [605, 285] on input "text" at bounding box center [648, 299] width 264 height 29
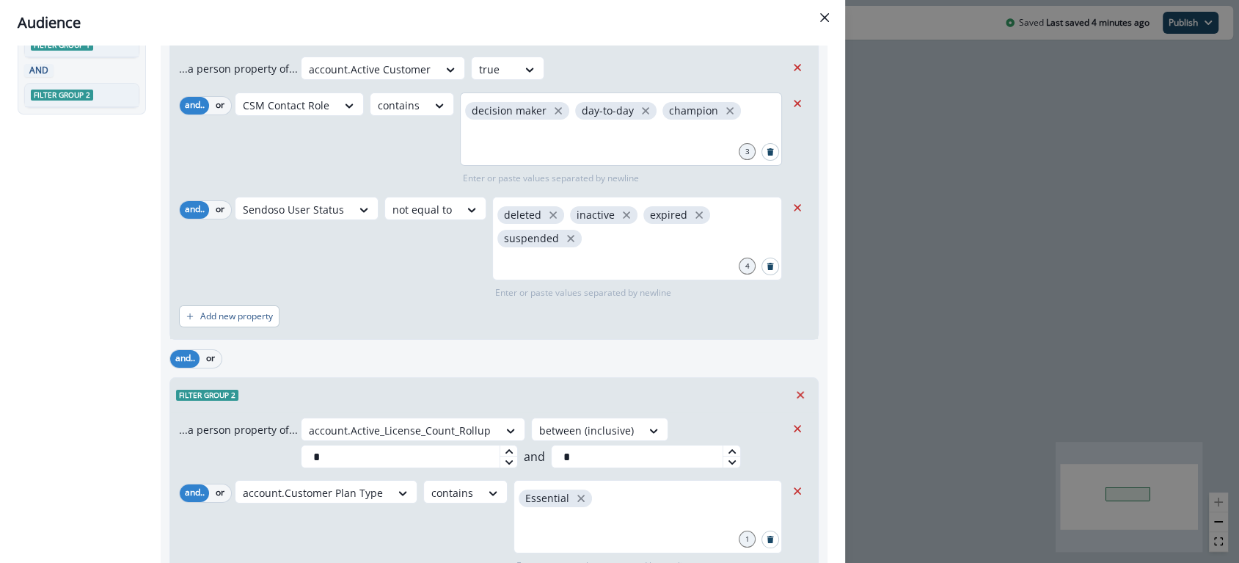
scroll to position [0, 0]
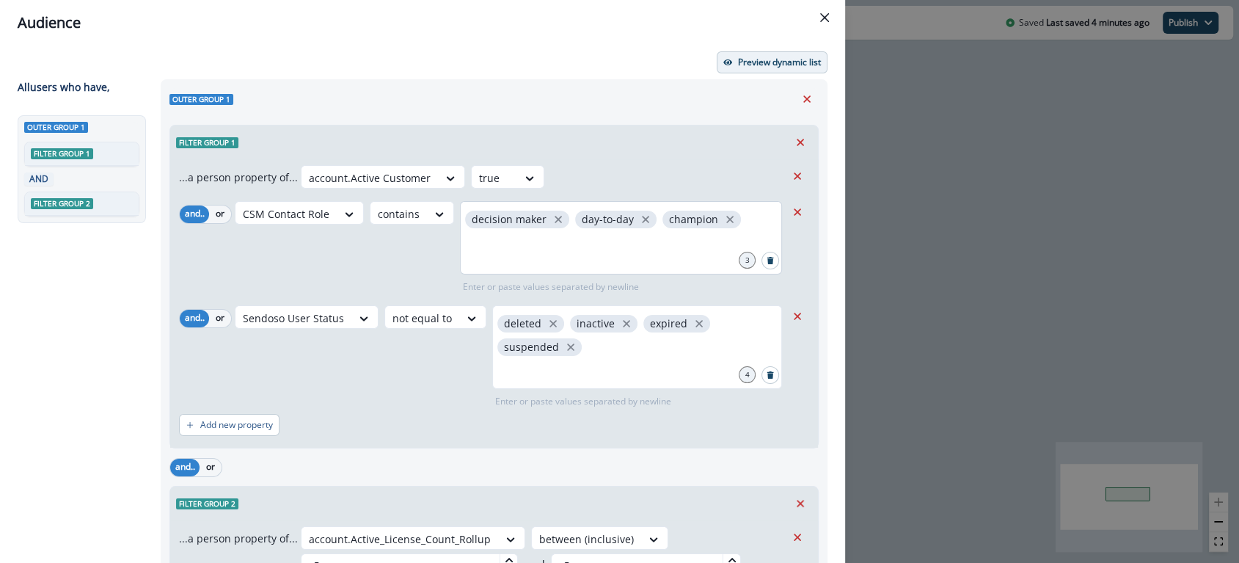
click at [738, 66] on p "Preview dynamic list" at bounding box center [779, 62] width 83 height 10
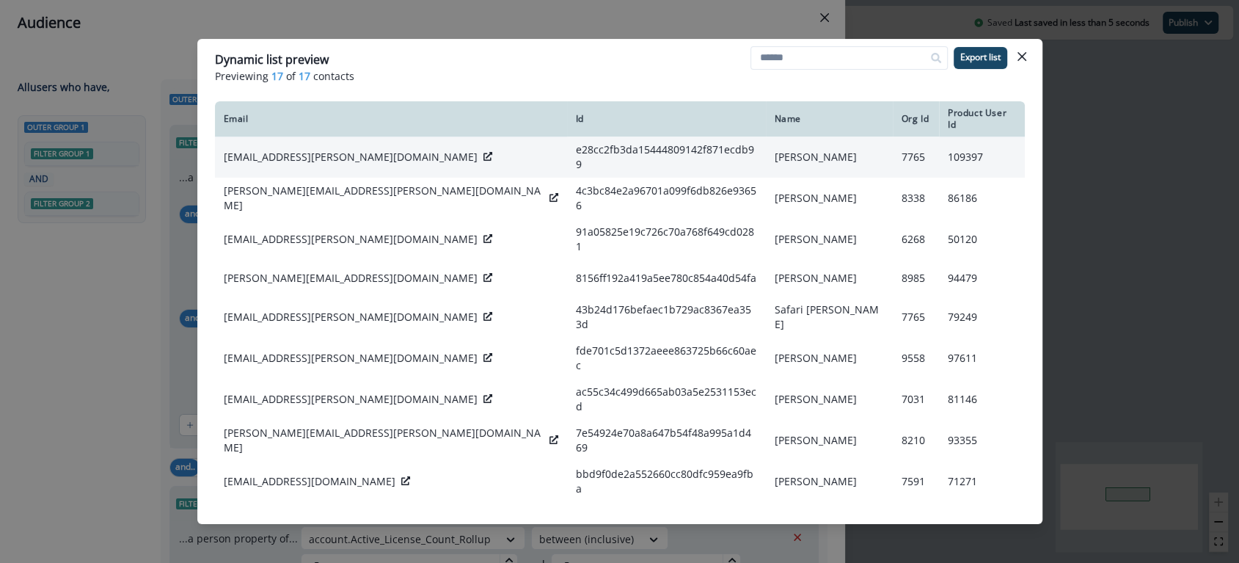
scroll to position [1, 0]
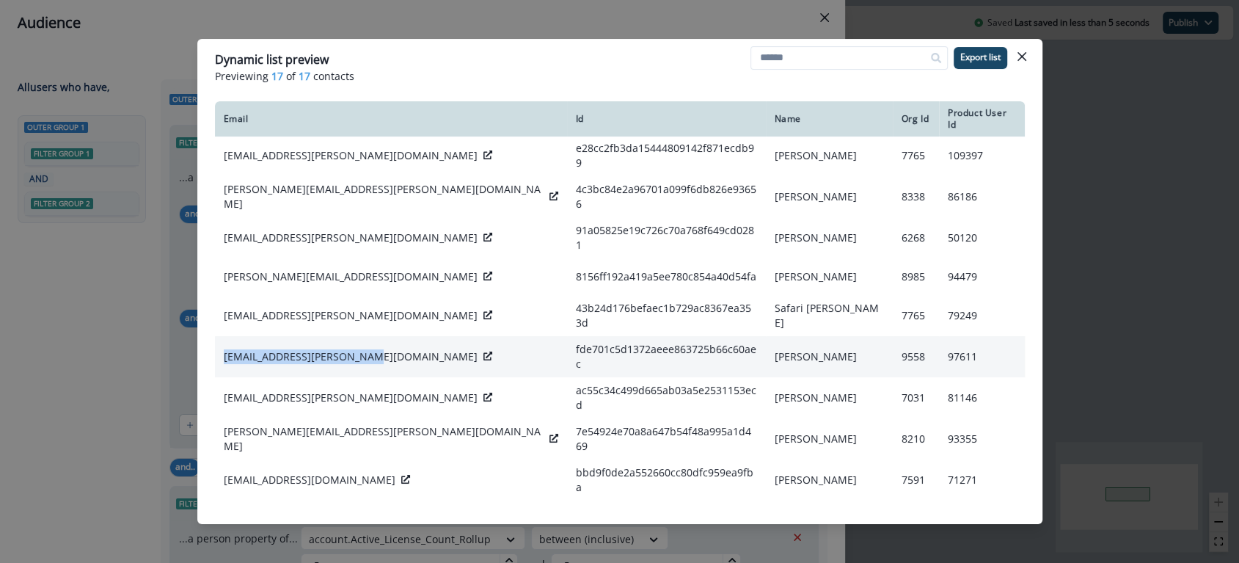
drag, startPoint x: 222, startPoint y: 329, endPoint x: 372, endPoint y: 336, distance: 149.8
click at [372, 349] on div "[EMAIL_ADDRESS][PERSON_NAME][DOMAIN_NAME]" at bounding box center [391, 356] width 334 height 15
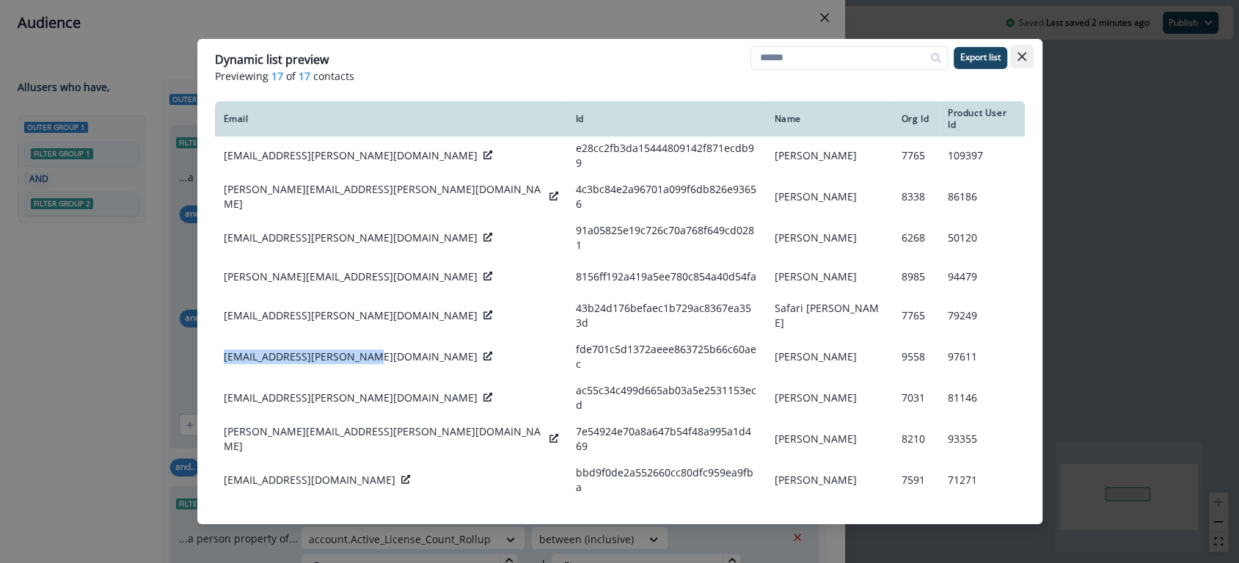
click at [1024, 63] on button "Close" at bounding box center [1021, 56] width 23 height 23
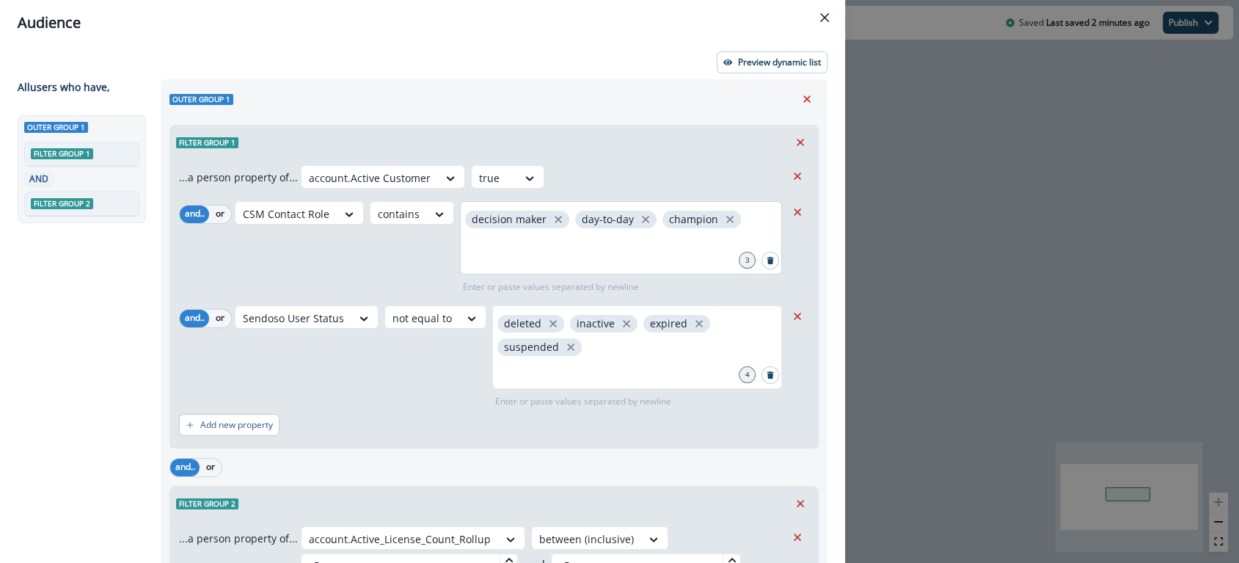
click at [675, 27] on div "Audience" at bounding box center [423, 23] width 810 height 22
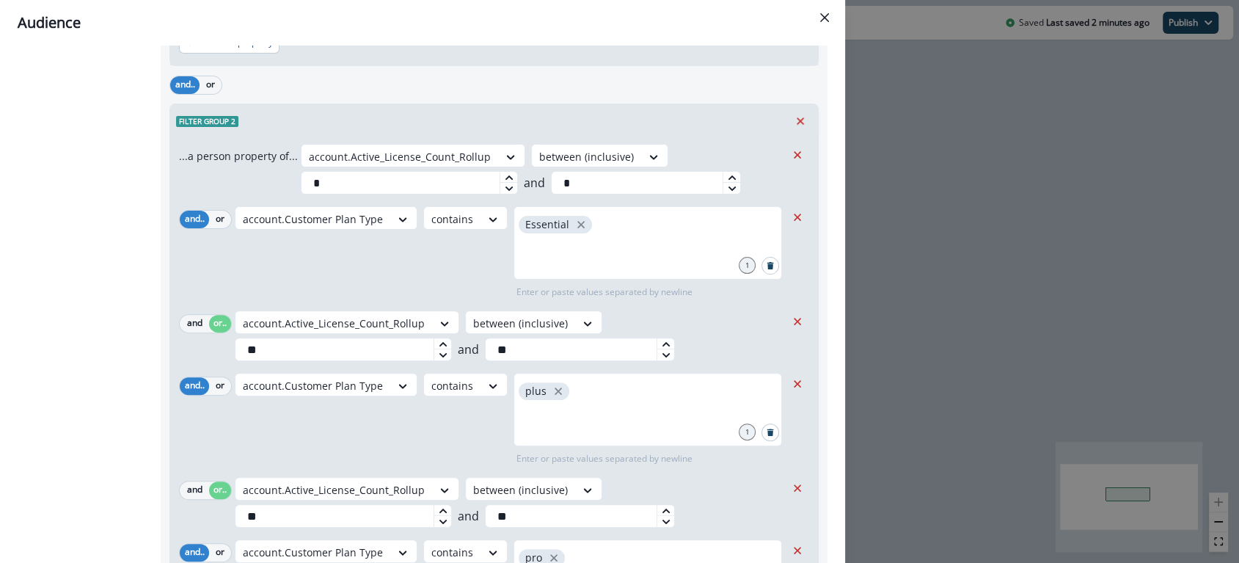
scroll to position [380, 0]
click at [820, 18] on icon "Close" at bounding box center [824, 17] width 9 height 9
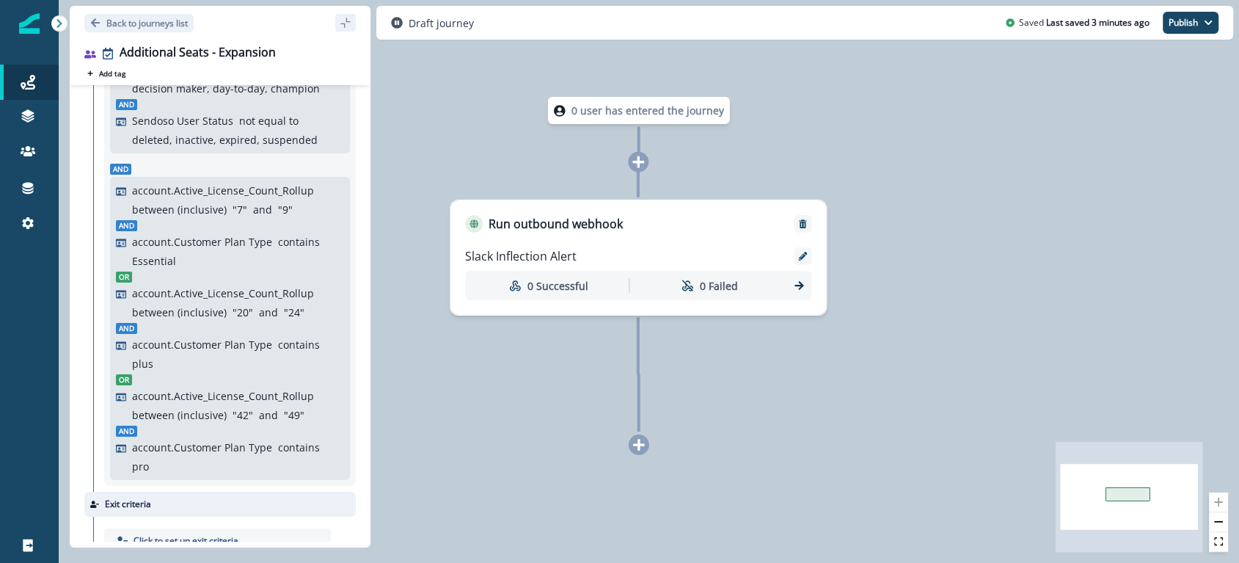
scroll to position [136, 0]
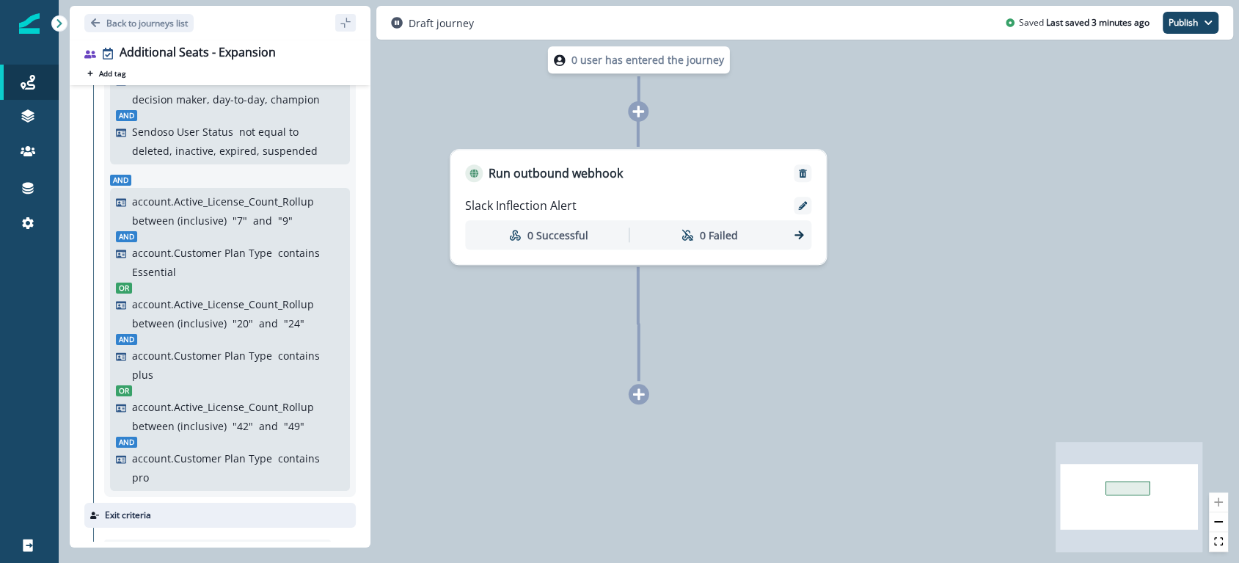
click at [640, 395] on icon at bounding box center [639, 394] width 12 height 12
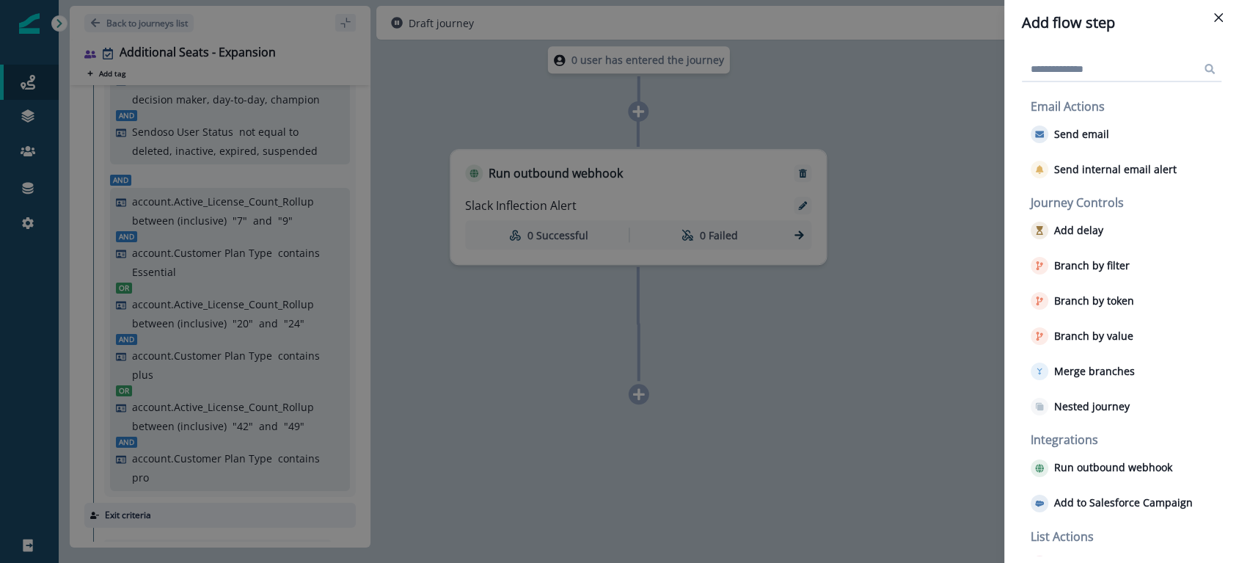
drag, startPoint x: 753, startPoint y: 370, endPoint x: 708, endPoint y: 220, distance: 156.2
click at [753, 370] on div "Add flow step Email Actions Send email Send internal email alert Journey Contro…" at bounding box center [619, 281] width 1239 height 563
